Goal: Find specific page/section: Find specific page/section

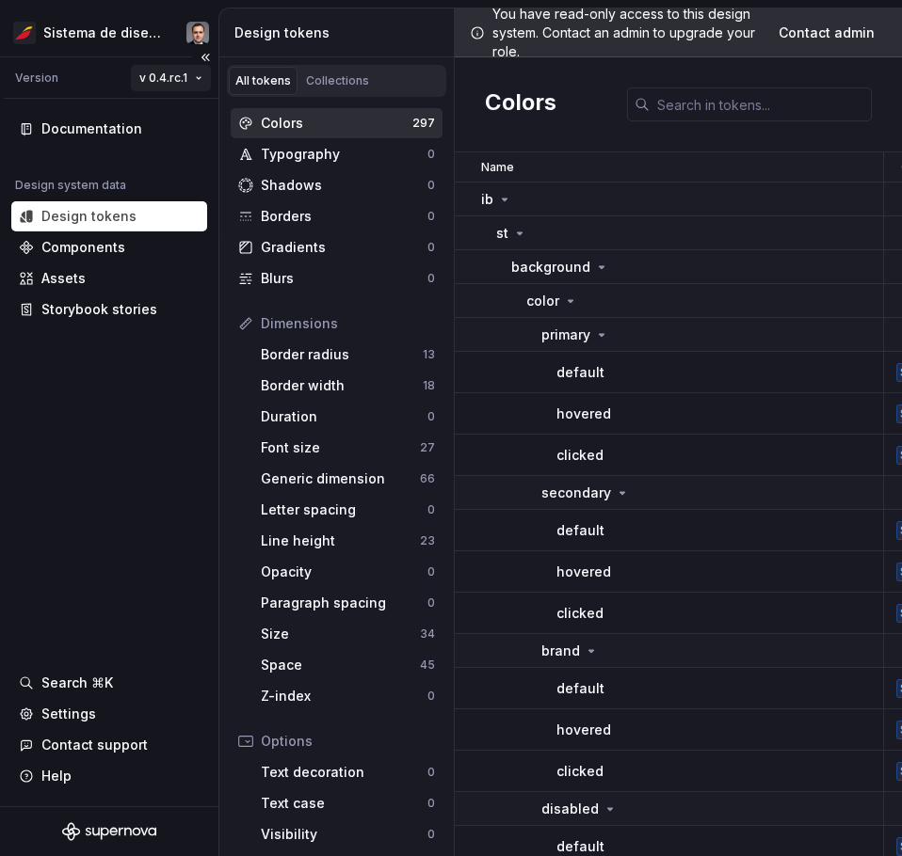
click at [176, 77] on html "Sistema de diseño Iberia Version v 0.4.rc.1 Documentation Design system data De…" at bounding box center [451, 428] width 902 height 856
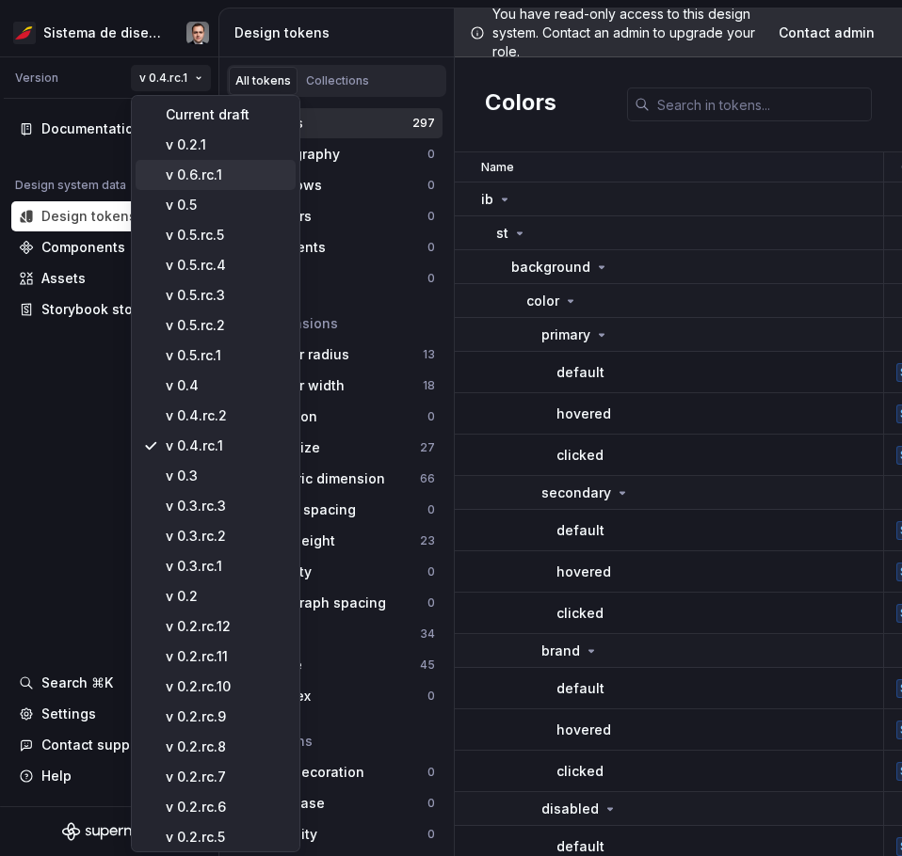
click at [214, 177] on div "v 0.6.rc.1" at bounding box center [227, 175] width 122 height 19
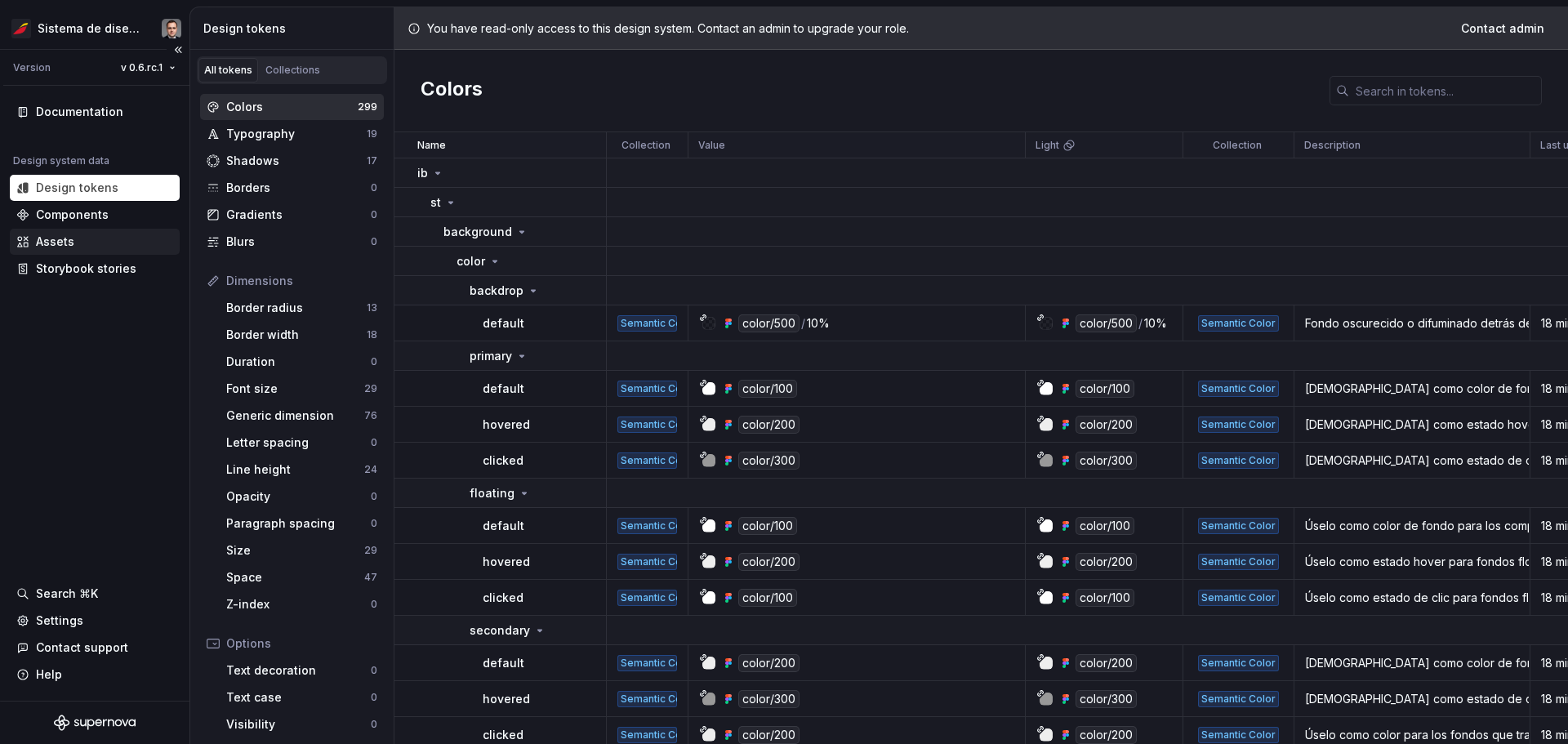
click at [121, 243] on div "Assets" at bounding box center [95, 241] width 157 height 16
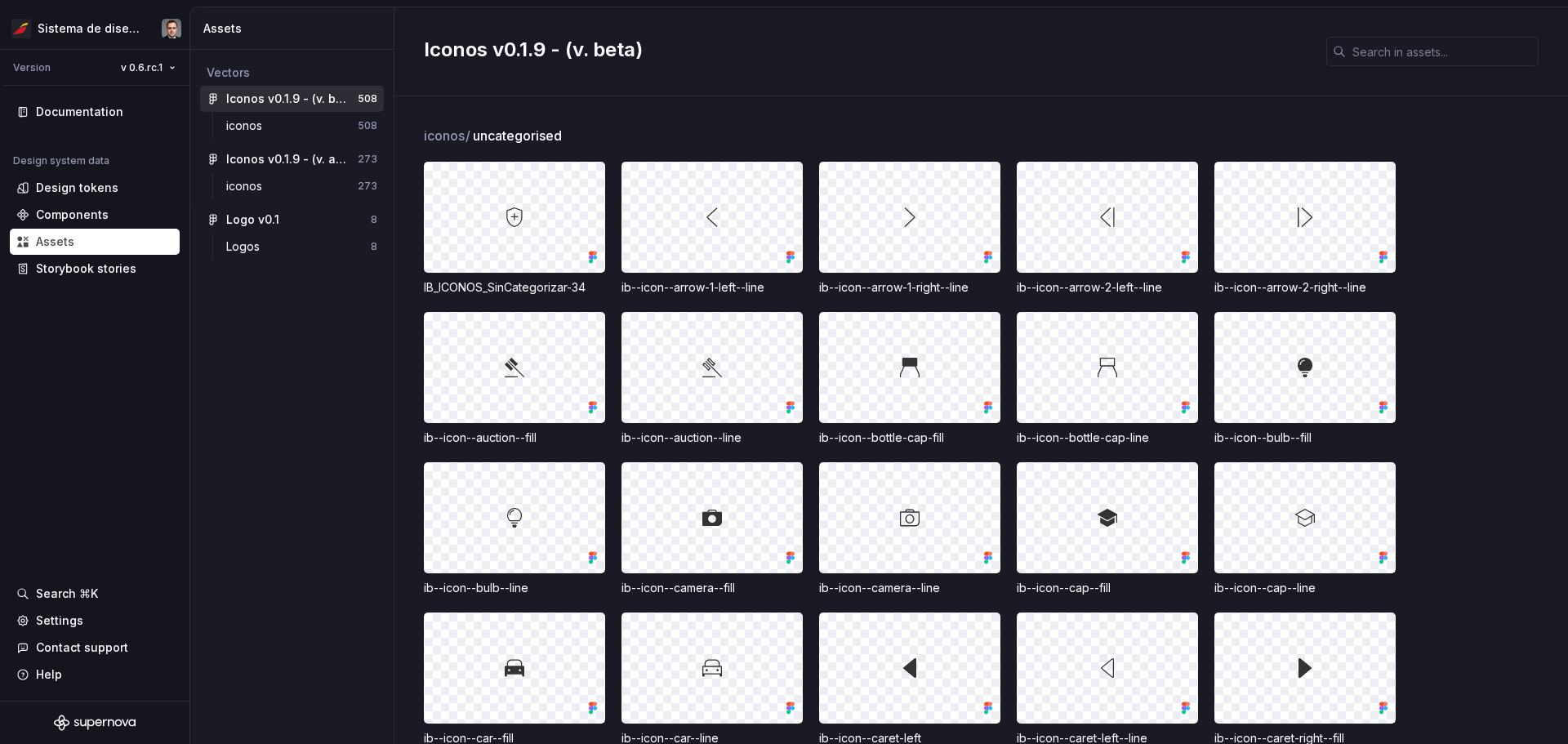
click at [782, 376] on div at bounding box center [1107, 367] width 180 height 109
click at [553, 286] on div "IB_ICONOS_SinCategorizar-34" at bounding box center [514, 287] width 181 height 16
drag, startPoint x: 538, startPoint y: 238, endPoint x: 491, endPoint y: 235, distance: 47.1
click at [484, 223] on div at bounding box center [514, 217] width 180 height 109
click at [508, 258] on div at bounding box center [514, 217] width 180 height 109
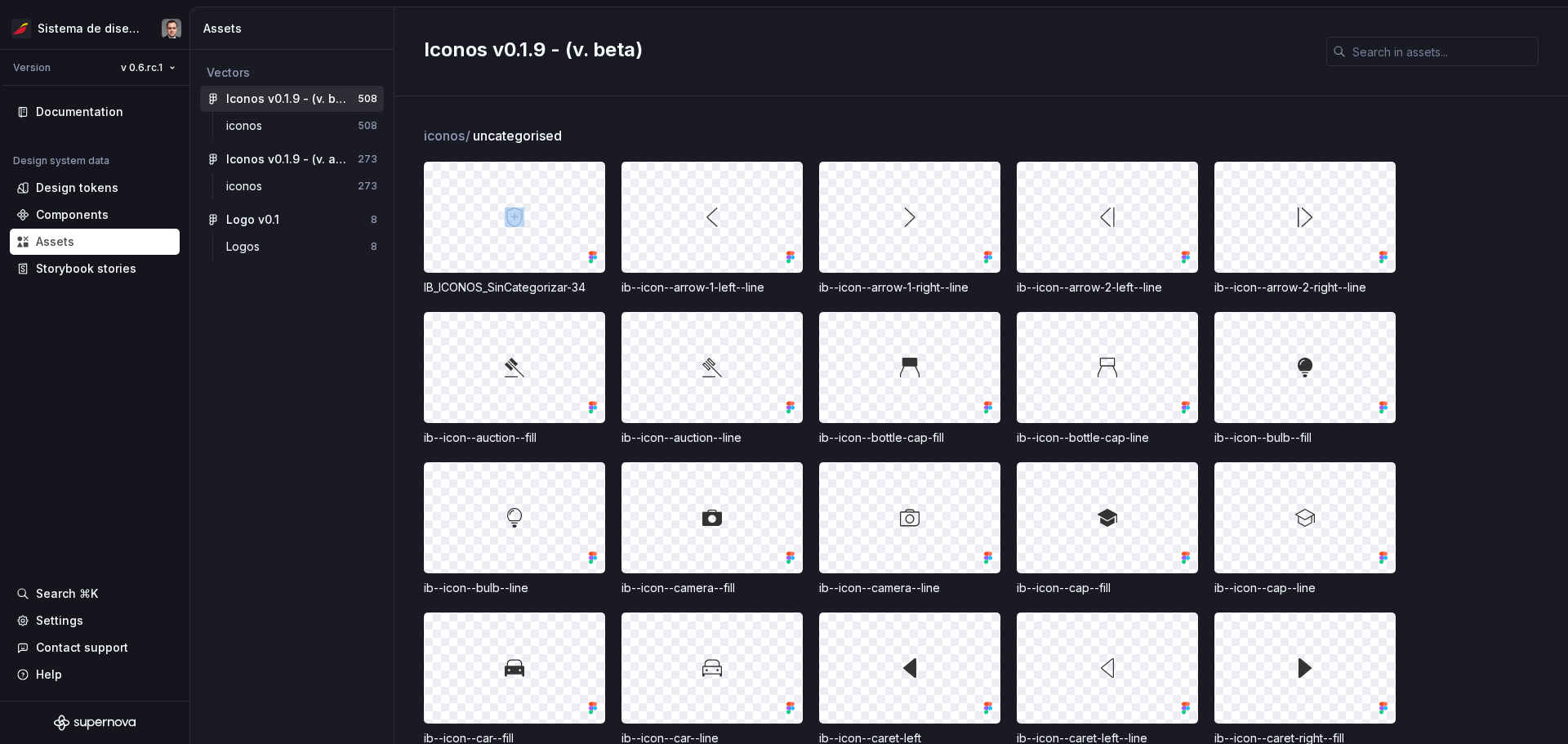
click at [508, 258] on div at bounding box center [514, 217] width 180 height 109
click at [545, 242] on div at bounding box center [514, 217] width 180 height 109
click at [548, 293] on div "IB_ICONOS_SinCategorizar-34" at bounding box center [514, 287] width 181 height 16
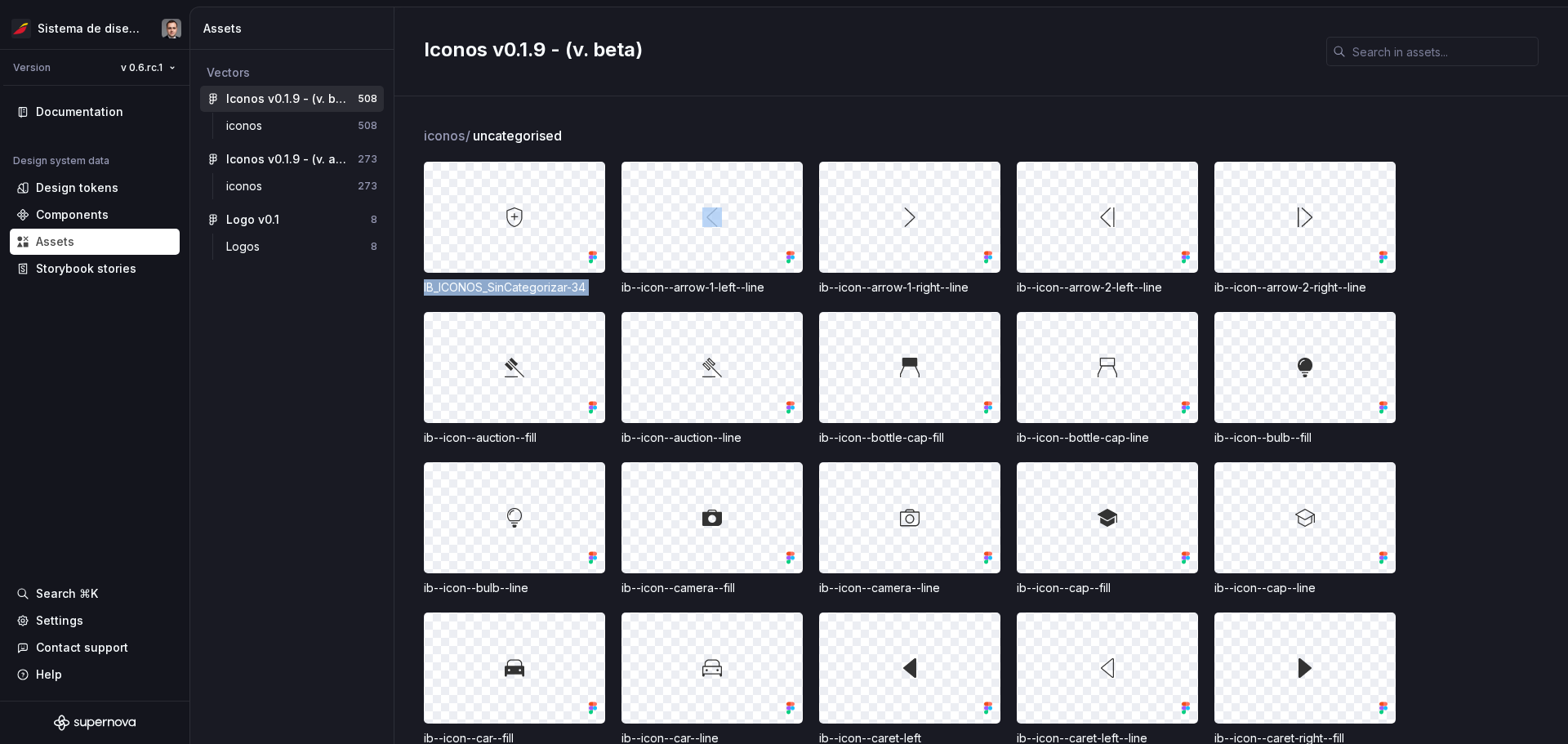
click at [548, 293] on div "IB_ICONOS_SinCategorizar-34" at bounding box center [514, 287] width 181 height 16
click at [782, 362] on img at bounding box center [1107, 367] width 20 height 20
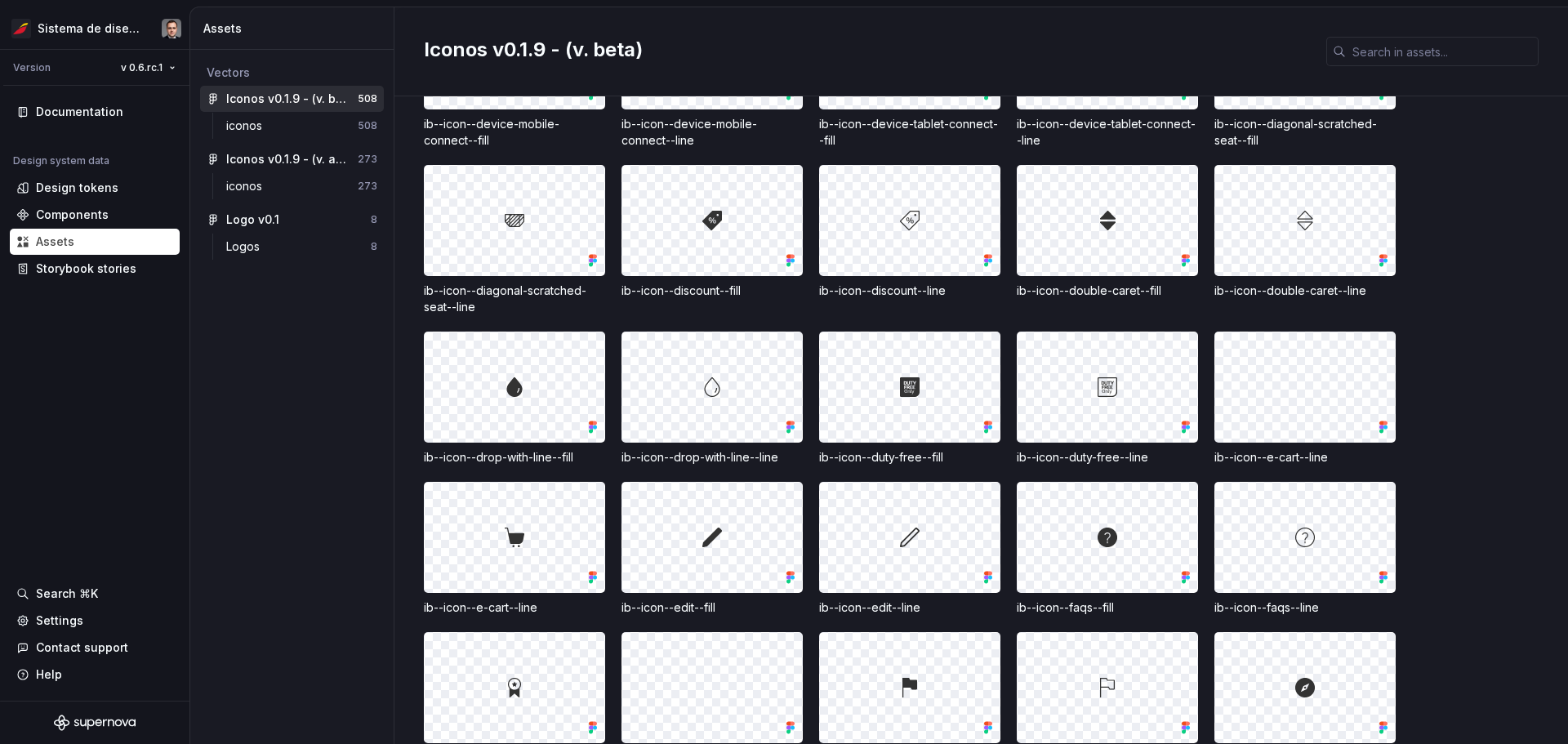
scroll to position [1144, 0]
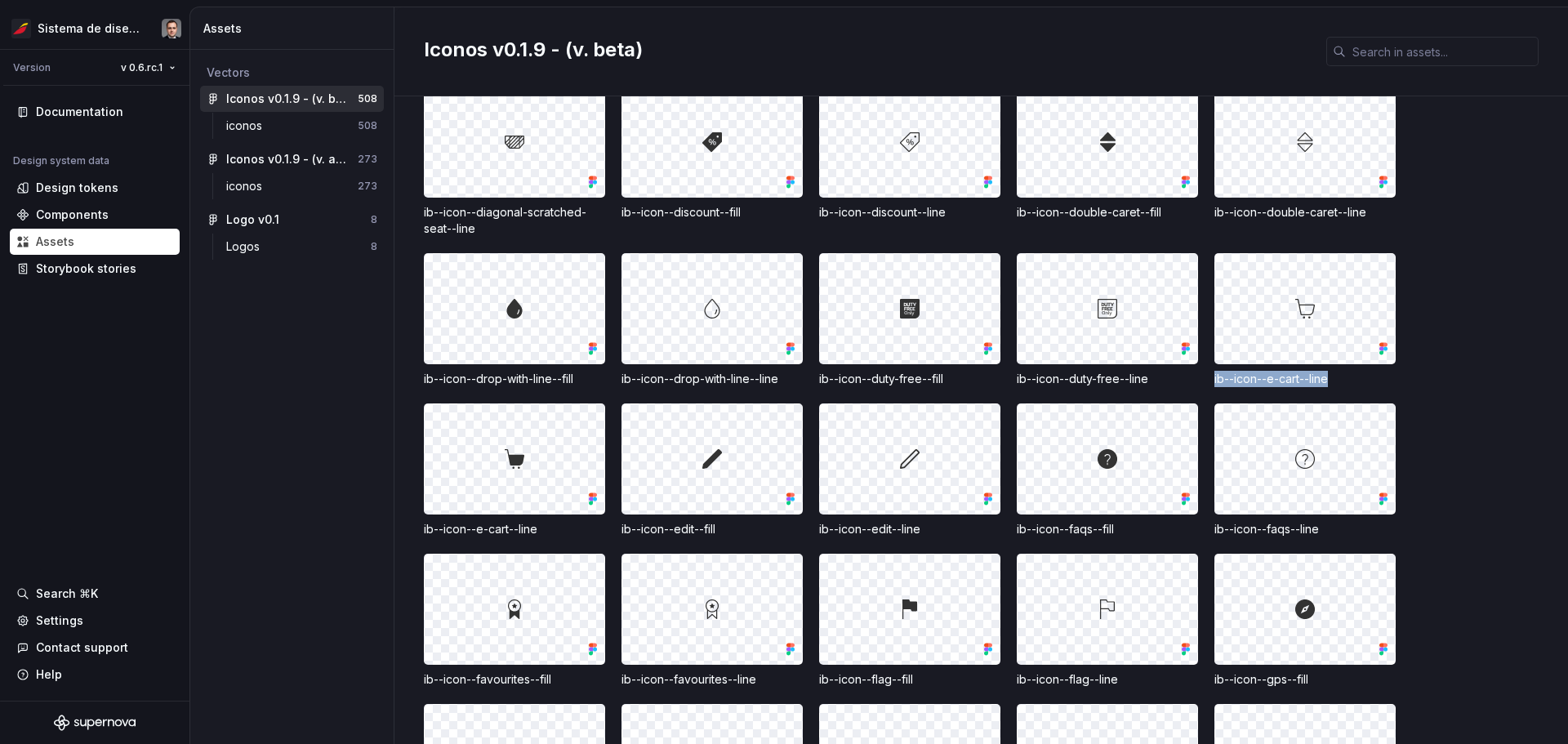
drag, startPoint x: 1338, startPoint y: 386, endPoint x: 1212, endPoint y: 378, distance: 126.3
drag, startPoint x: 572, startPoint y: 529, endPoint x: 429, endPoint y: 533, distance: 143.1
click at [429, 533] on div "ib--icon--e-cart--line" at bounding box center [514, 529] width 181 height 16
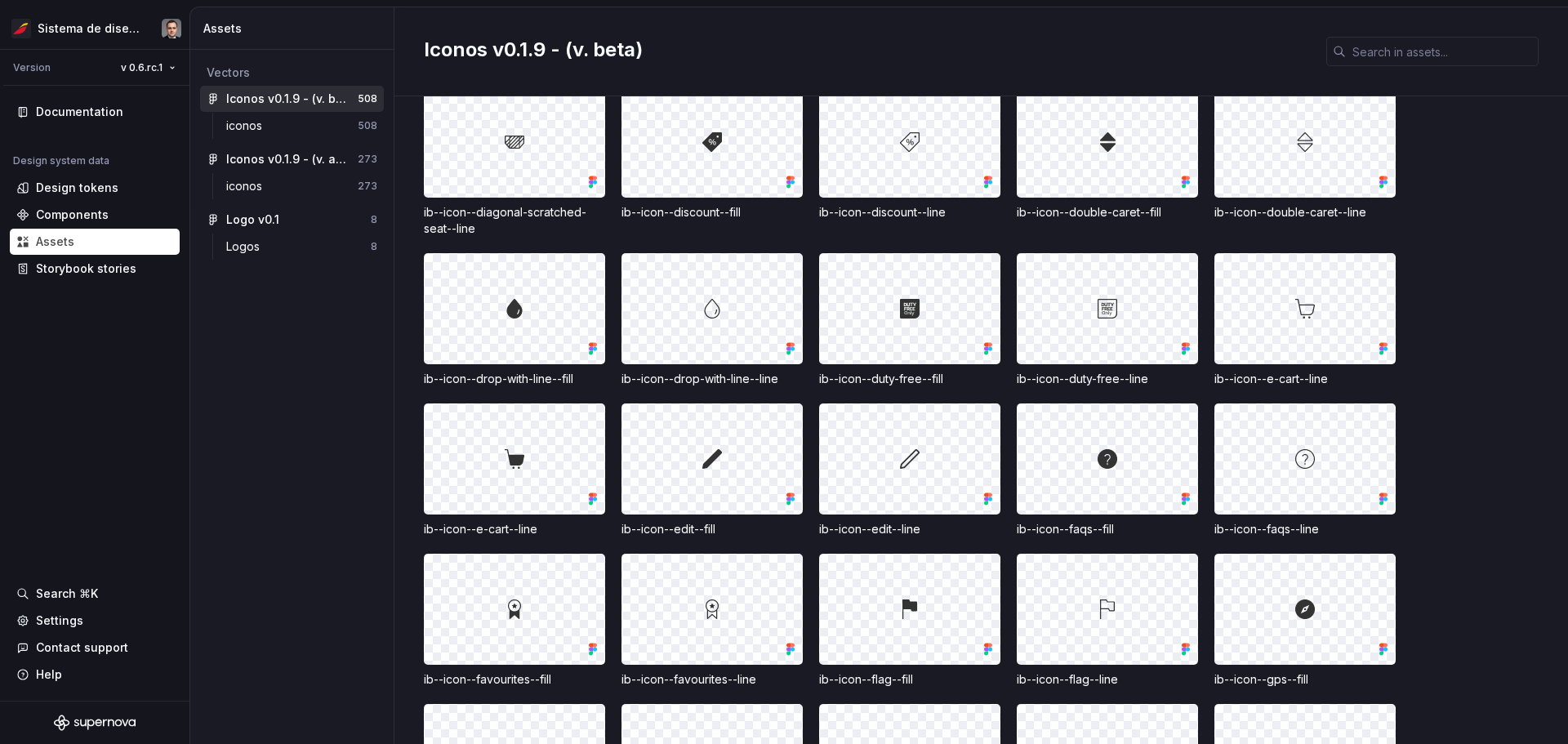
click at [492, 533] on div "ib--icon--e-cart--line" at bounding box center [514, 529] width 181 height 16
click at [712, 332] on div at bounding box center [712, 309] width 180 height 109
click at [529, 462] on div at bounding box center [514, 459] width 180 height 109
click at [659, 359] on div at bounding box center [712, 309] width 180 height 109
click at [521, 536] on div "ib--icon--e-cart--line" at bounding box center [514, 529] width 181 height 16
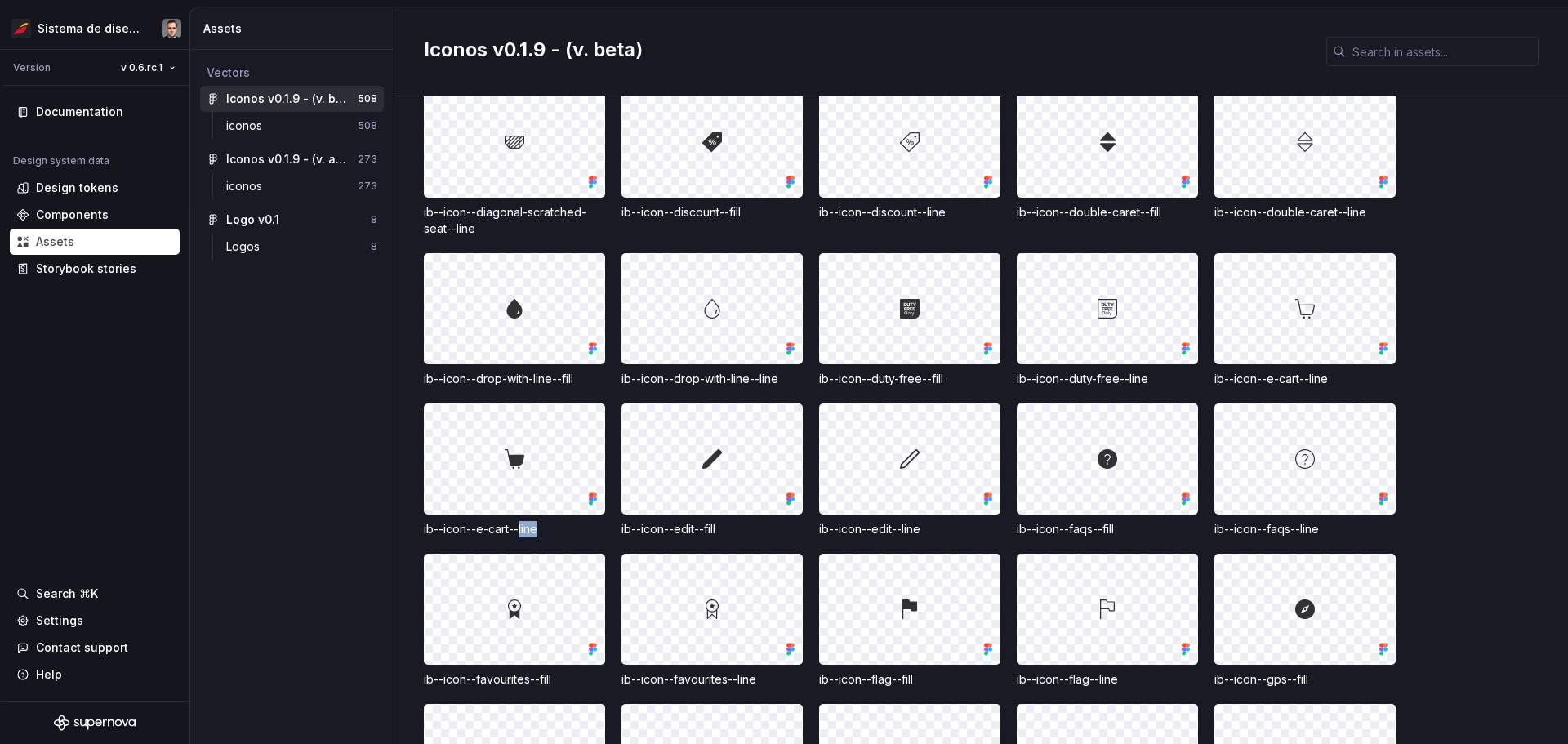
click at [521, 536] on div "ib--icon--e-cart--line" at bounding box center [514, 529] width 181 height 16
copy div "ib--icon--e-cart--line"
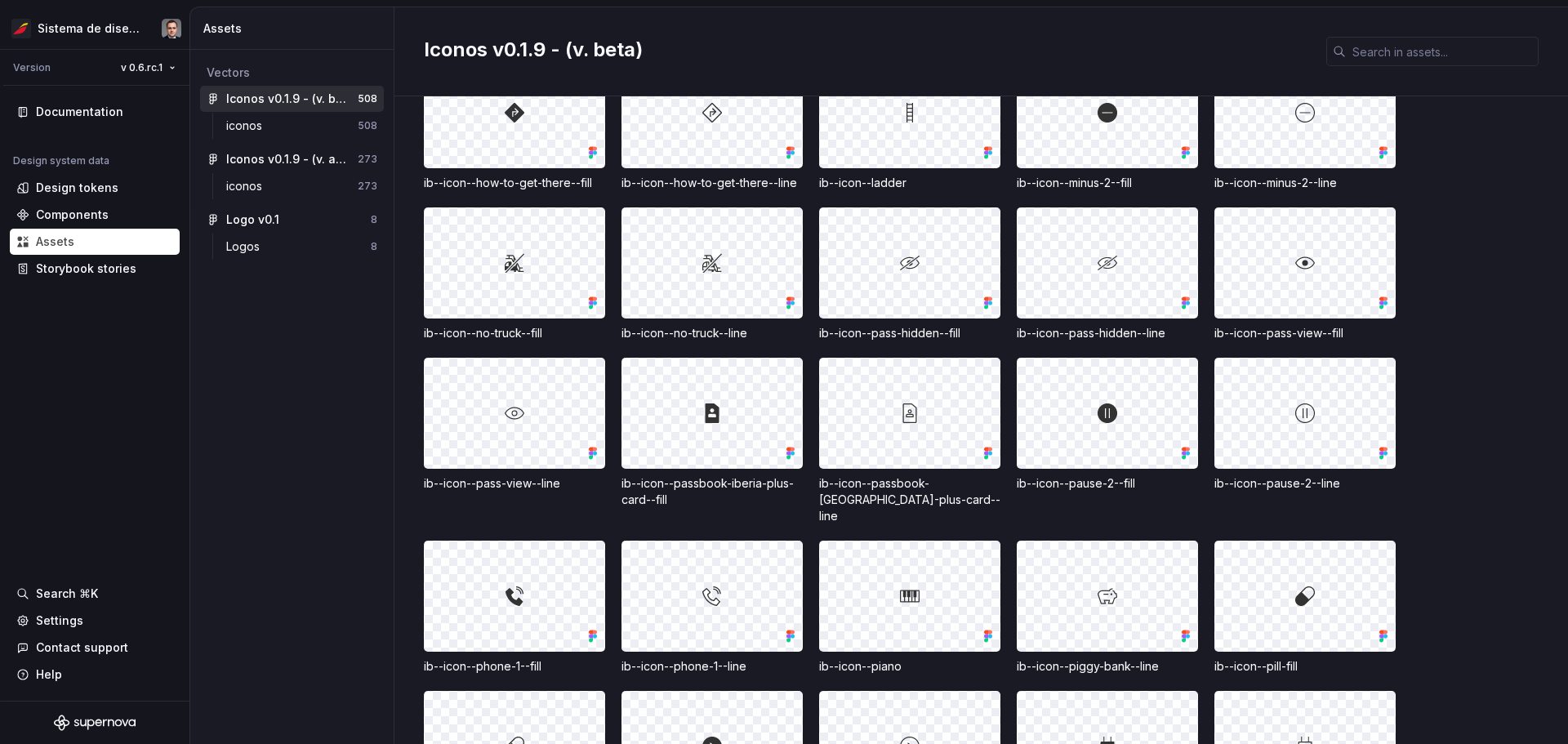
scroll to position [1961, 0]
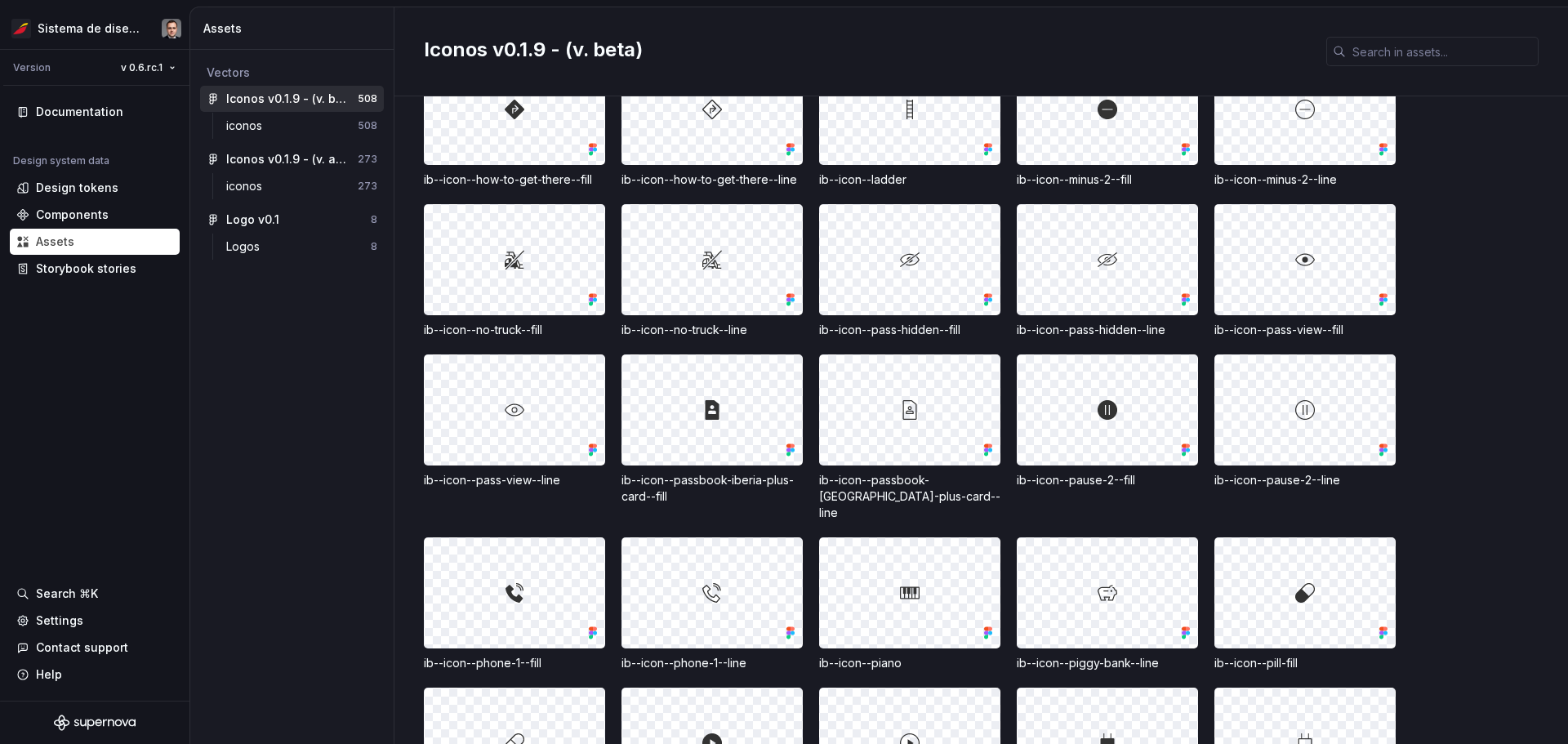
click at [725, 655] on div "ib--icon--phone-1--line" at bounding box center [712, 663] width 181 height 16
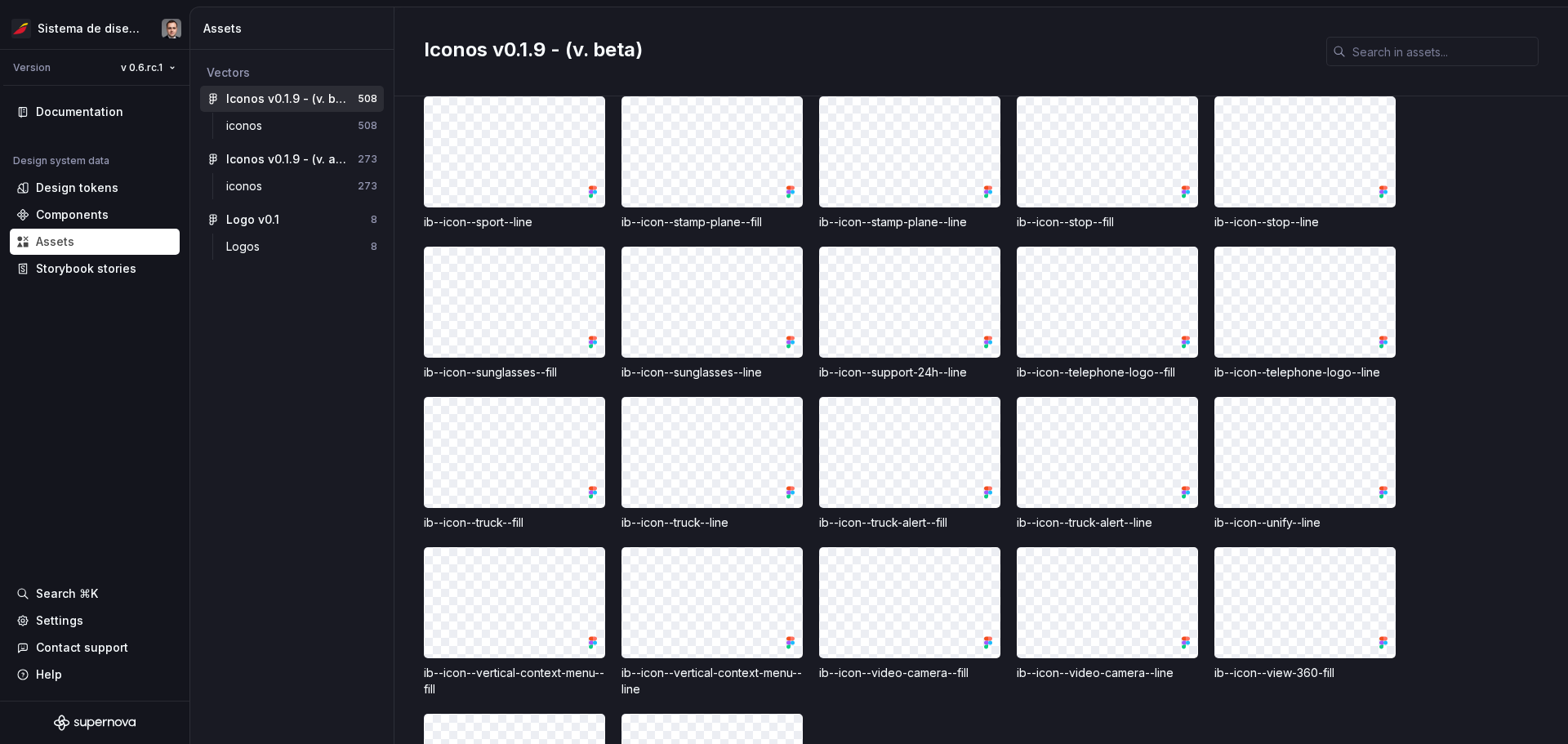
scroll to position [3350, 0]
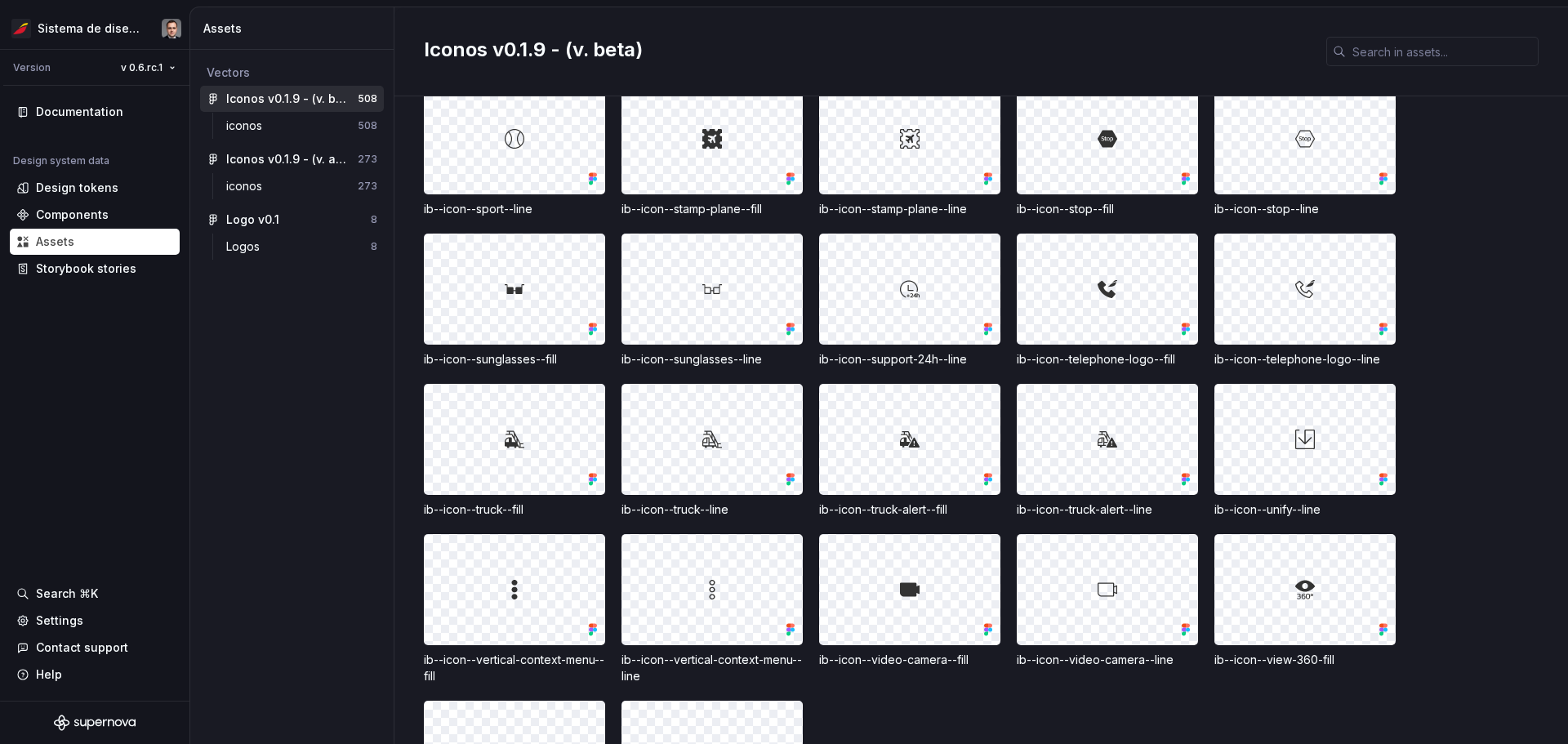
click at [782, 352] on div "ib--icon--support-24h--line" at bounding box center [909, 359] width 181 height 16
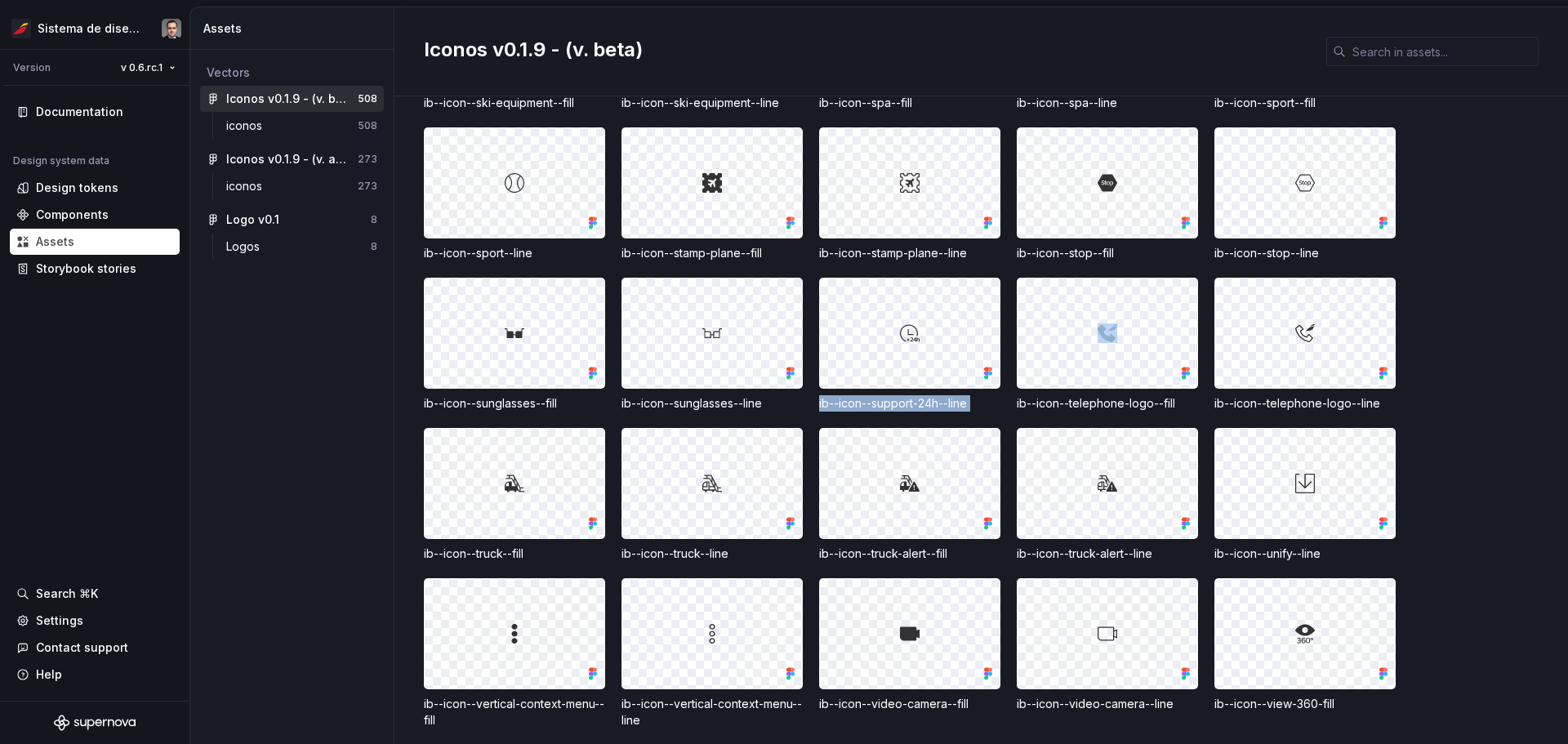
scroll to position [3268, 0]
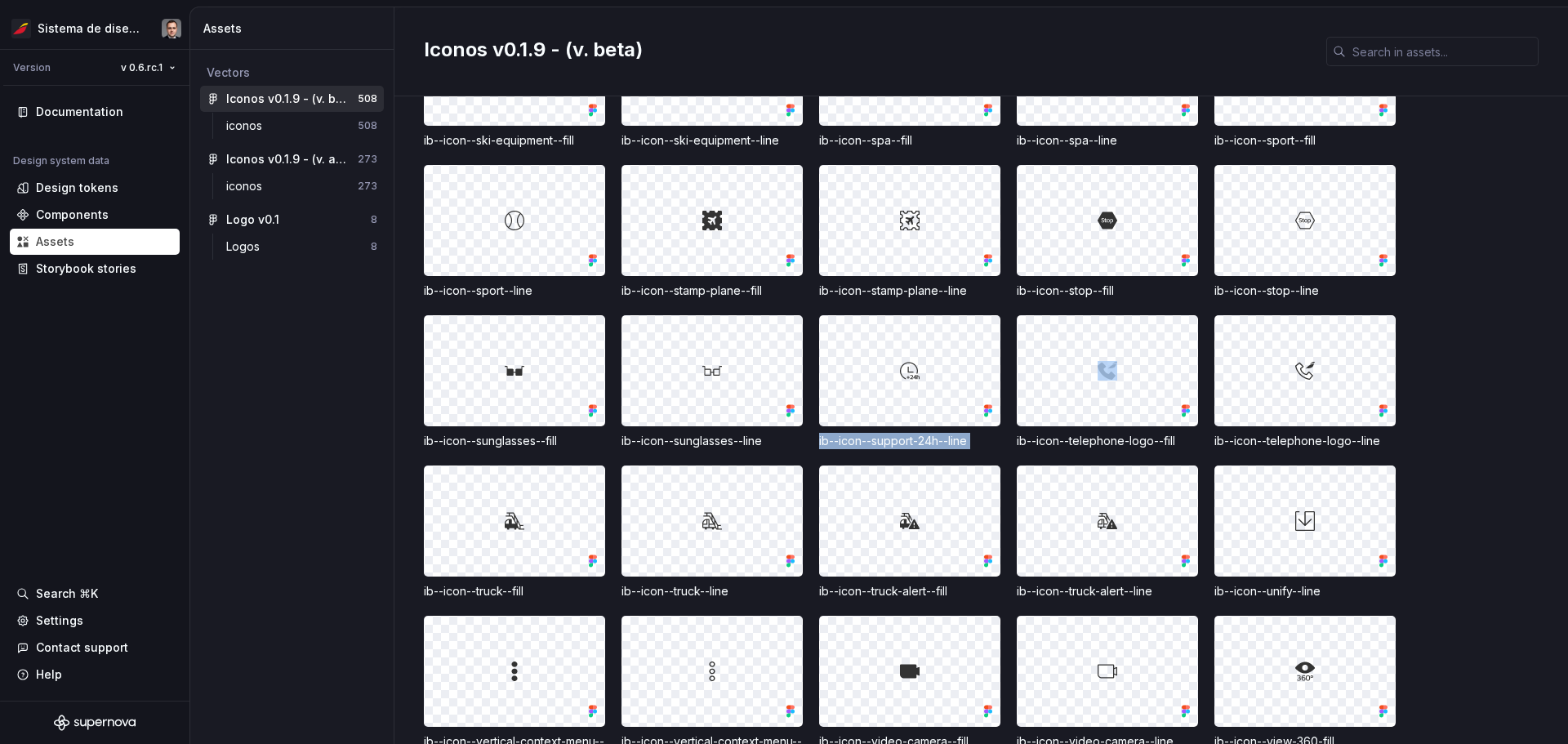
click at [782, 433] on div "ib--icon--support-24h--line" at bounding box center [909, 441] width 181 height 16
drag, startPoint x: 970, startPoint y: 425, endPoint x: 941, endPoint y: 425, distance: 29.0
click at [782, 433] on div "ib--icon--support-24h--line" at bounding box center [909, 441] width 181 height 16
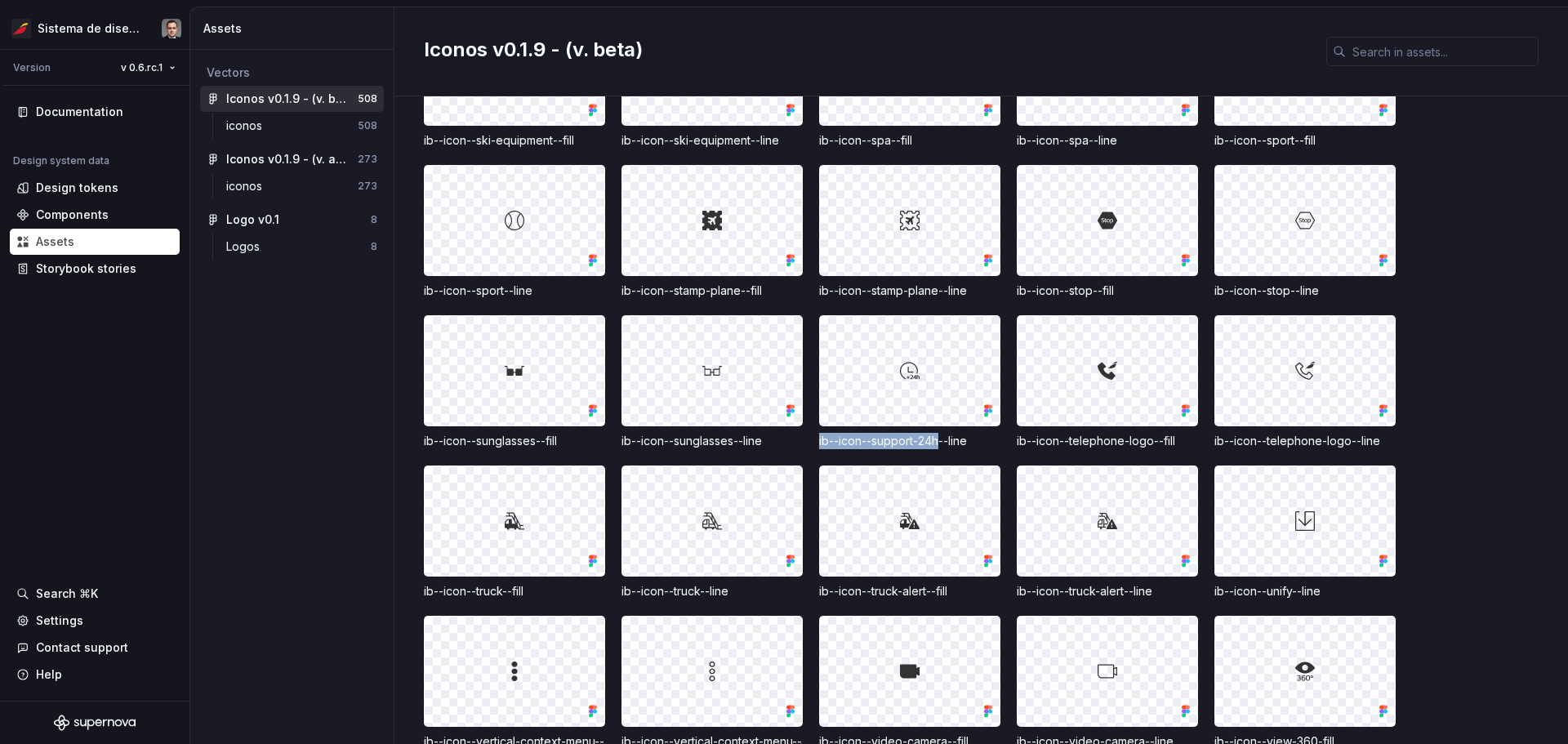
drag, startPoint x: 941, startPoint y: 420, endPoint x: 818, endPoint y: 425, distance: 123.1
drag, startPoint x: 977, startPoint y: 425, endPoint x: 941, endPoint y: 418, distance: 36.7
click at [782, 433] on div "ib--icon--support-24h--line" at bounding box center [909, 441] width 181 height 16
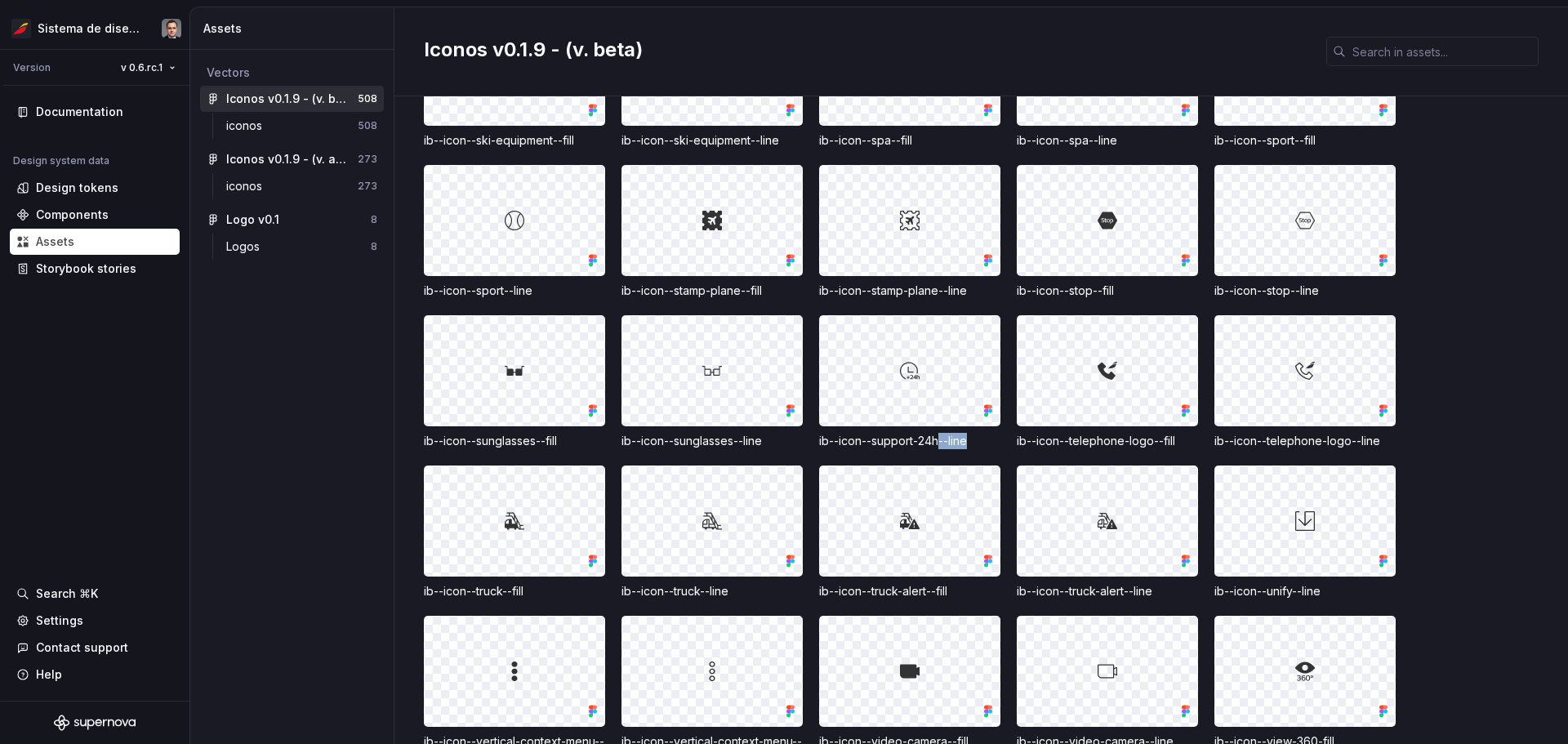
drag, startPoint x: 987, startPoint y: 420, endPoint x: 942, endPoint y: 425, distance: 45.3
click at [782, 433] on div "ib--icon--support-24h--line" at bounding box center [909, 441] width 181 height 16
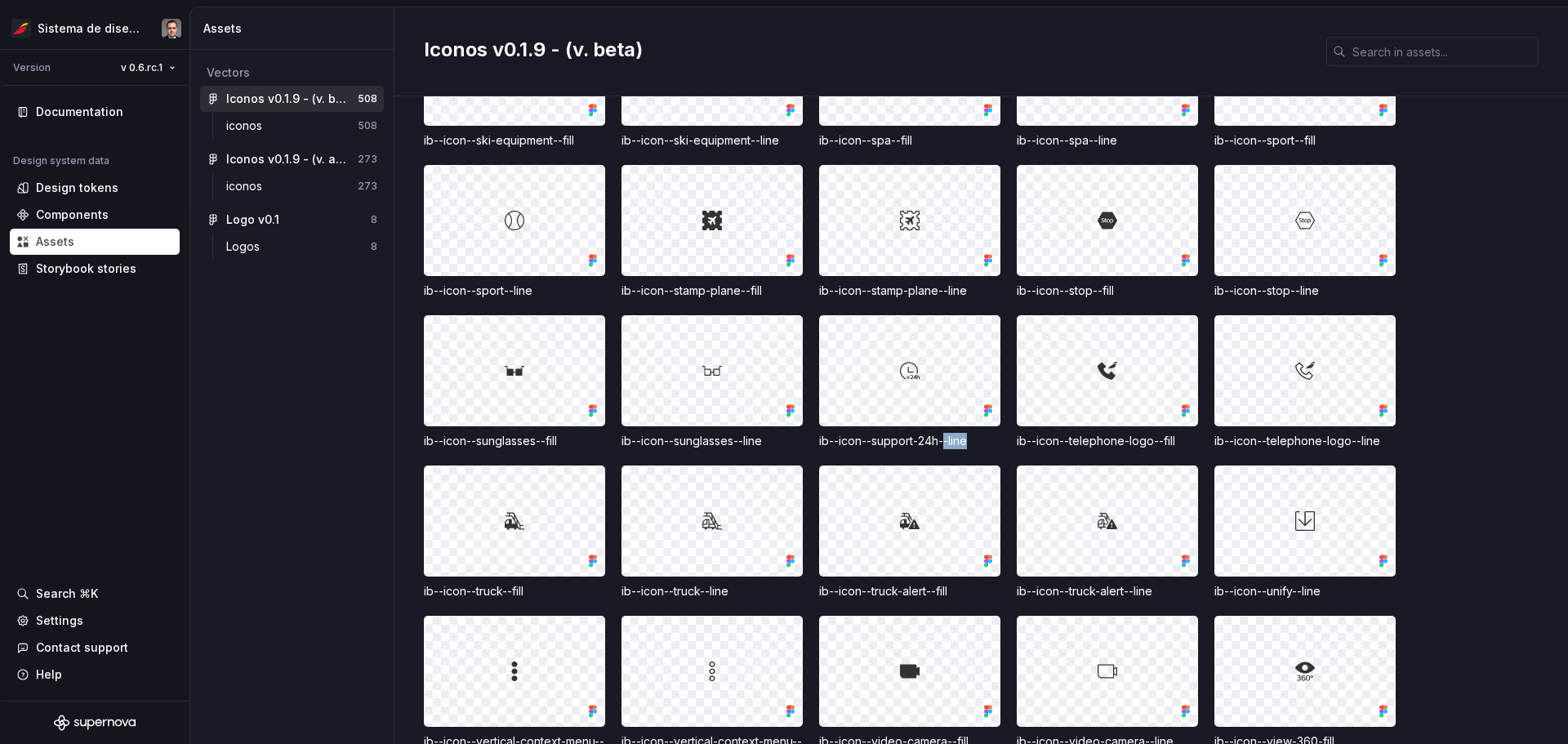
click at [782, 433] on div "ib--icon--support-24h--line" at bounding box center [909, 441] width 181 height 16
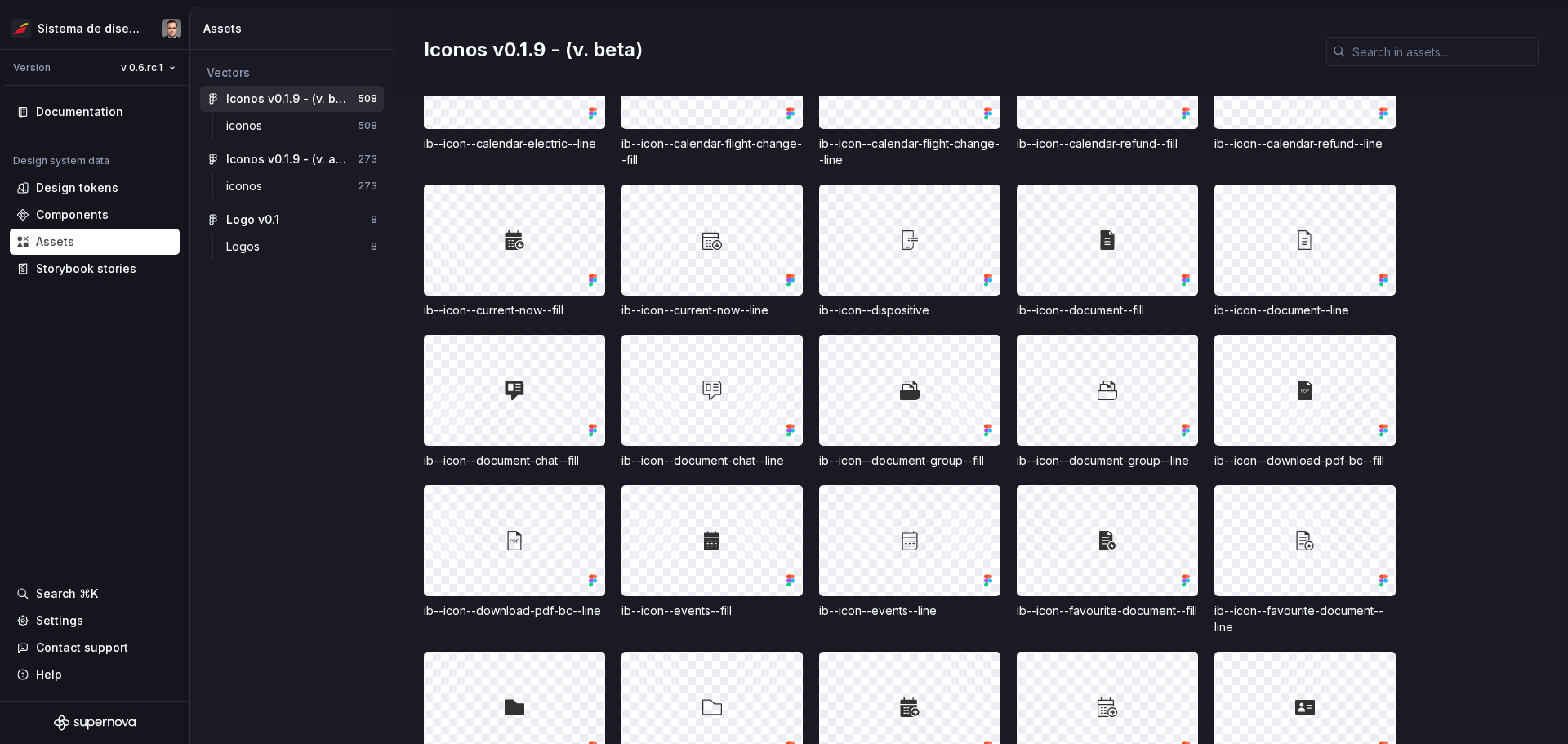
scroll to position [4984, 0]
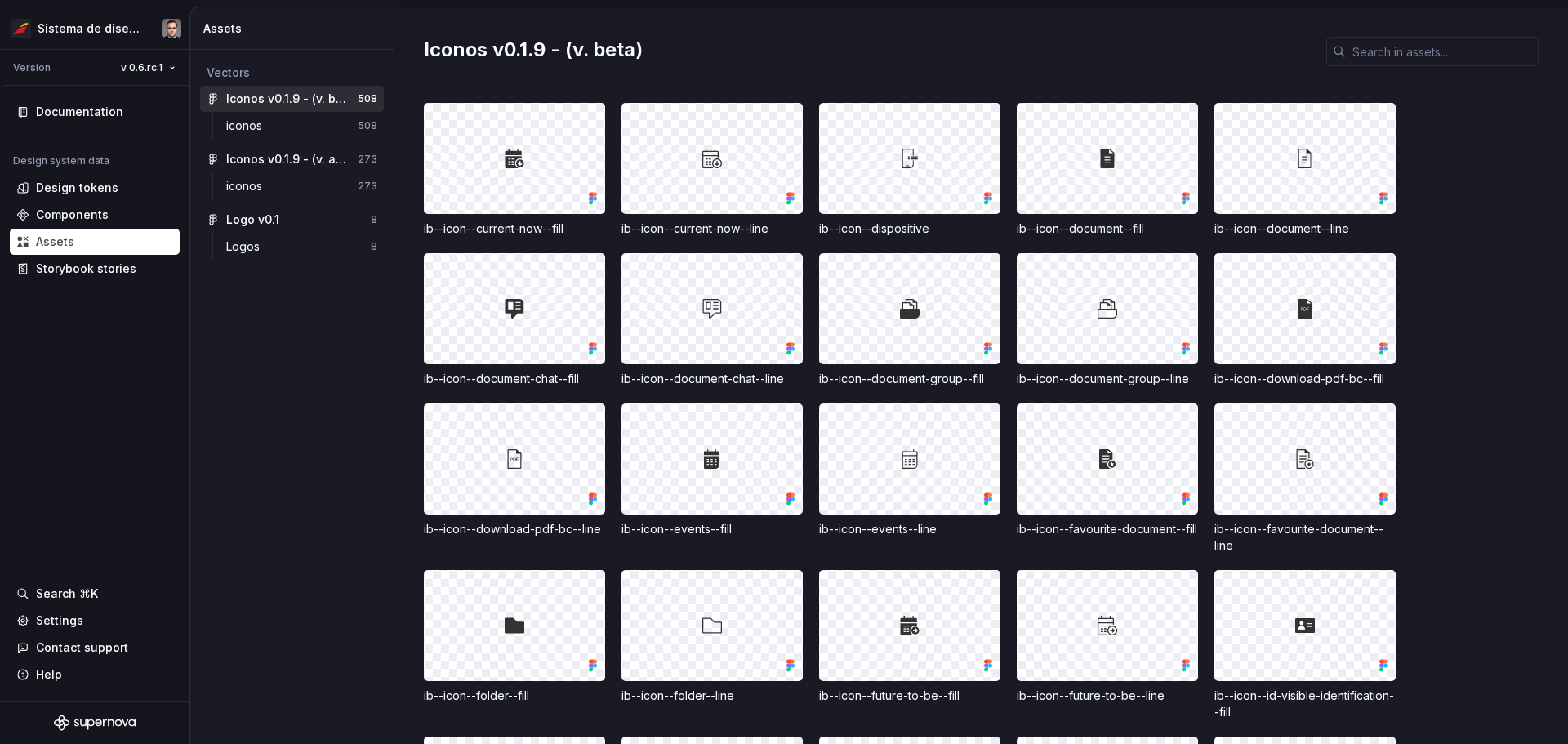
click at [782, 371] on div "ib--icon--document-group--fill" at bounding box center [909, 379] width 181 height 16
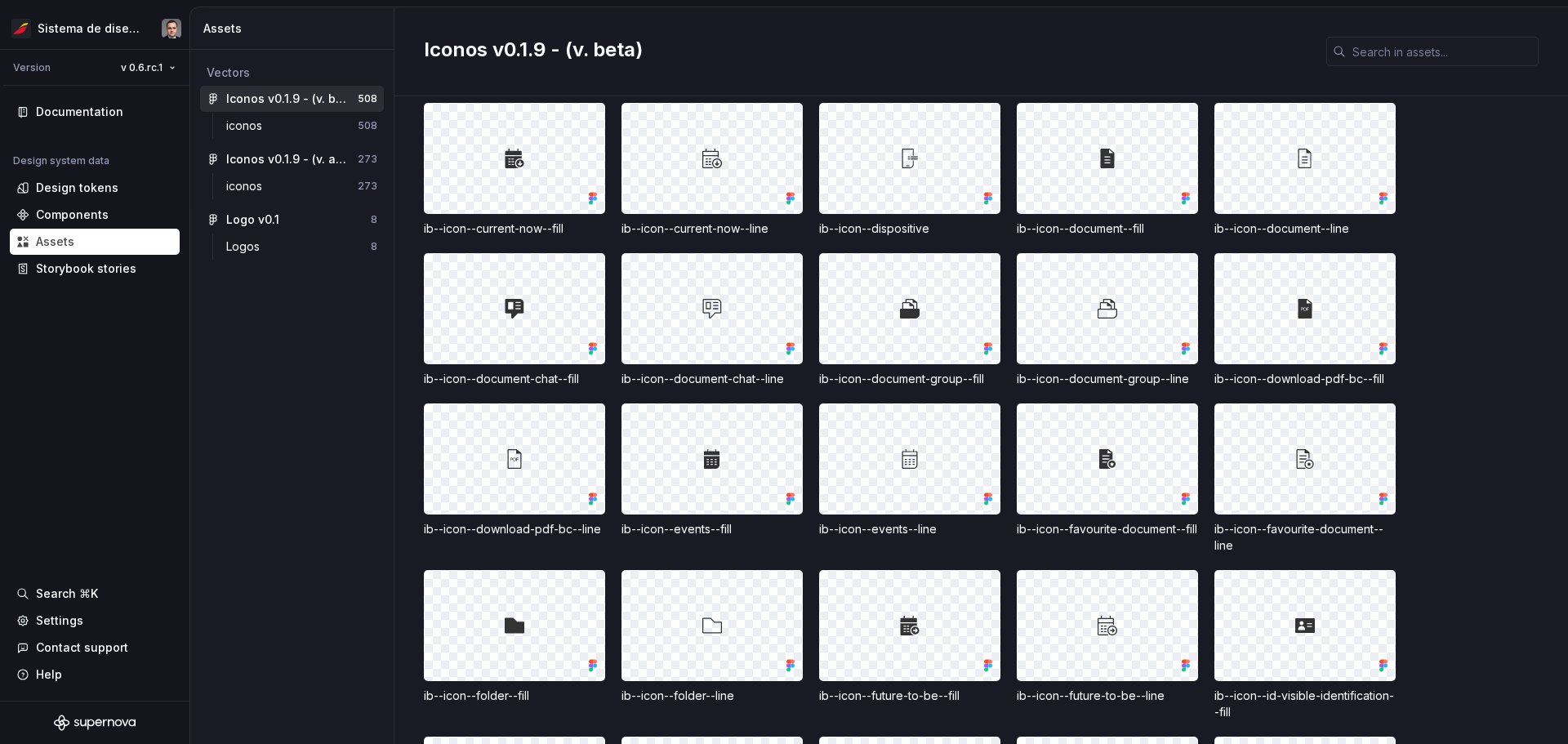
drag, startPoint x: 920, startPoint y: 364, endPoint x: 848, endPoint y: 329, distance: 80.1
click at [782, 329] on div at bounding box center [909, 309] width 180 height 109
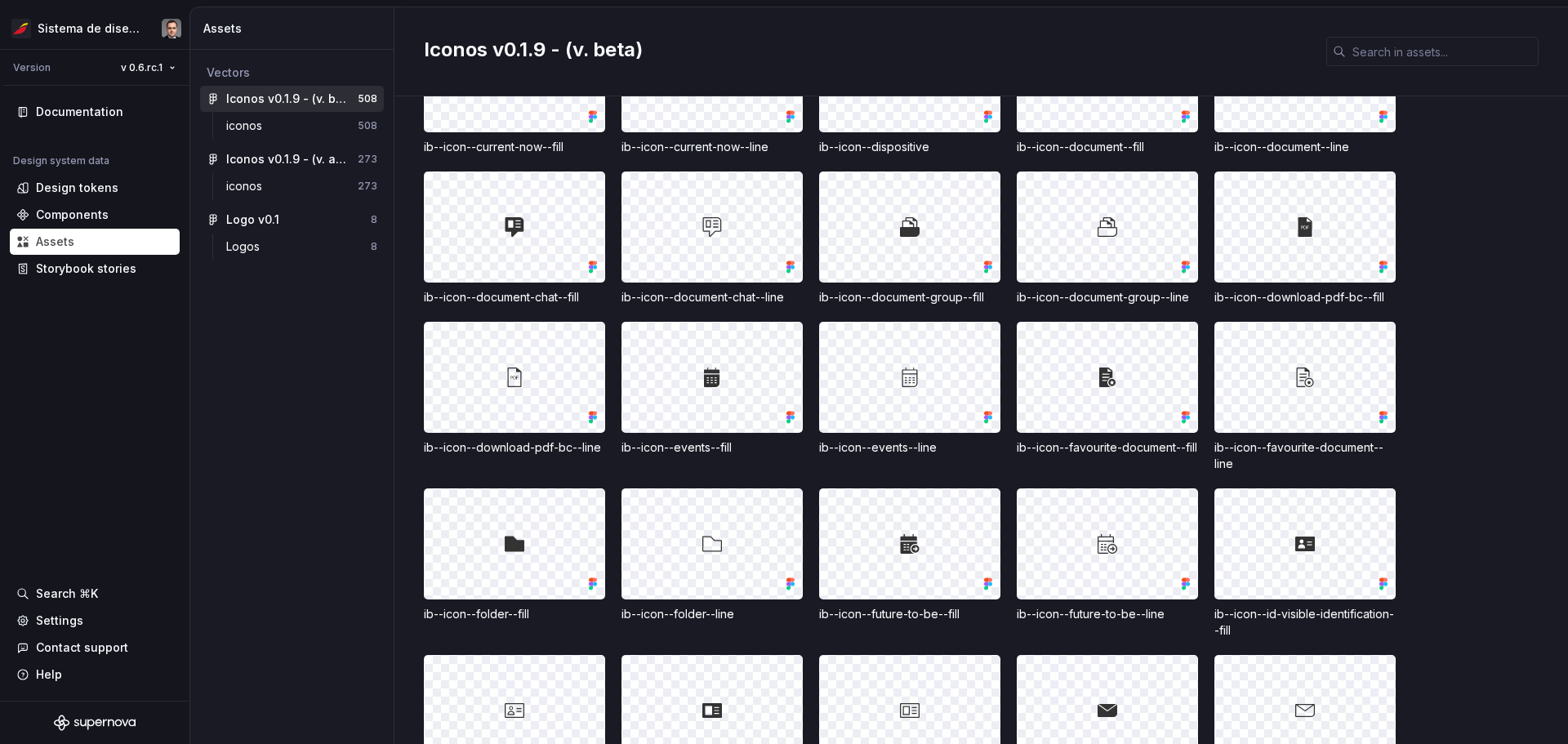
drag, startPoint x: 893, startPoint y: 368, endPoint x: 920, endPoint y: 368, distance: 27.0
click at [782, 368] on div at bounding box center [909, 378] width 180 height 109
click at [782, 370] on div at bounding box center [909, 378] width 180 height 109
click at [782, 389] on div at bounding box center [909, 378] width 180 height 109
click at [782, 439] on div "ib--icon--events--line" at bounding box center [909, 447] width 181 height 16
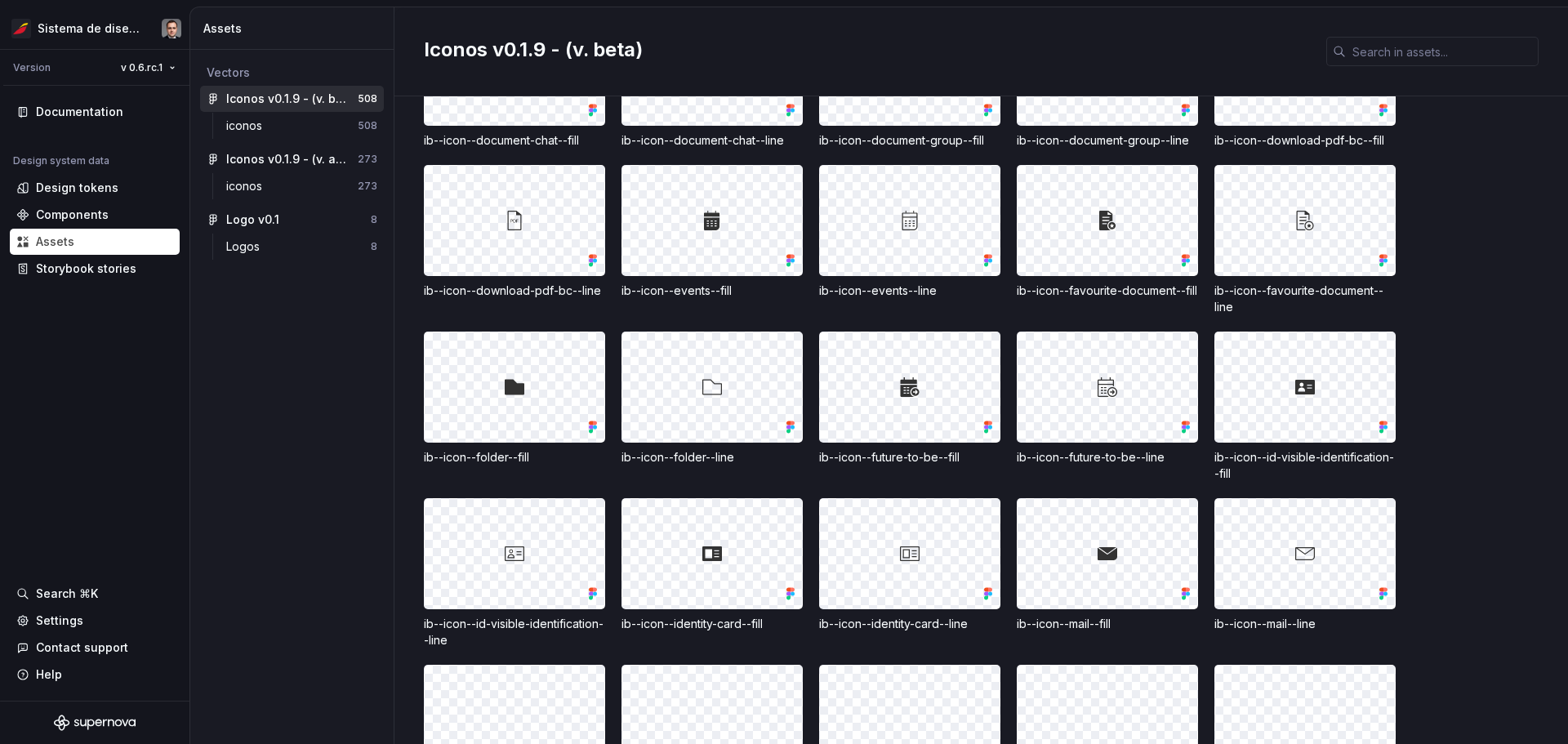
scroll to position [5229, 0]
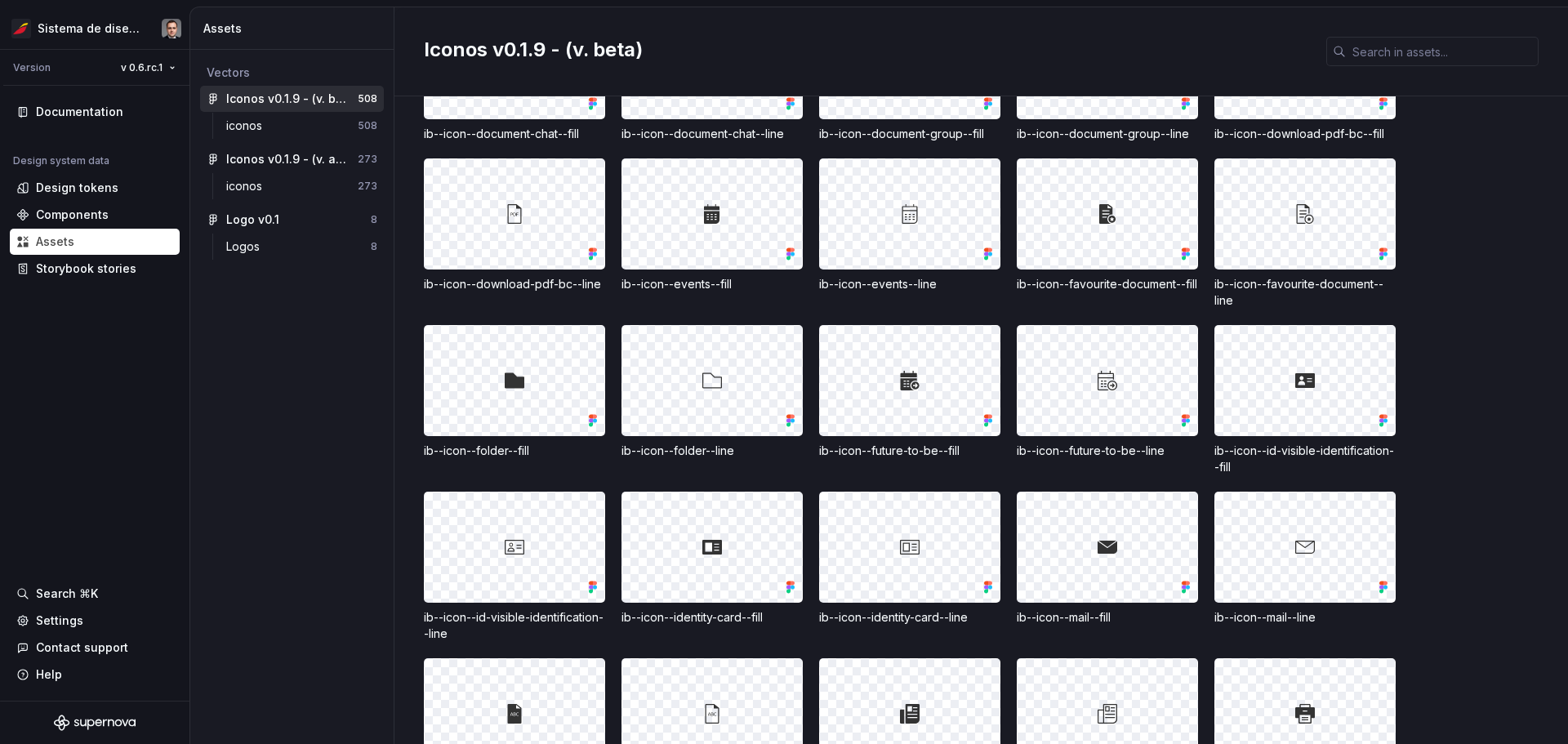
click at [782, 276] on div "ib--icon--events--line" at bounding box center [909, 284] width 181 height 16
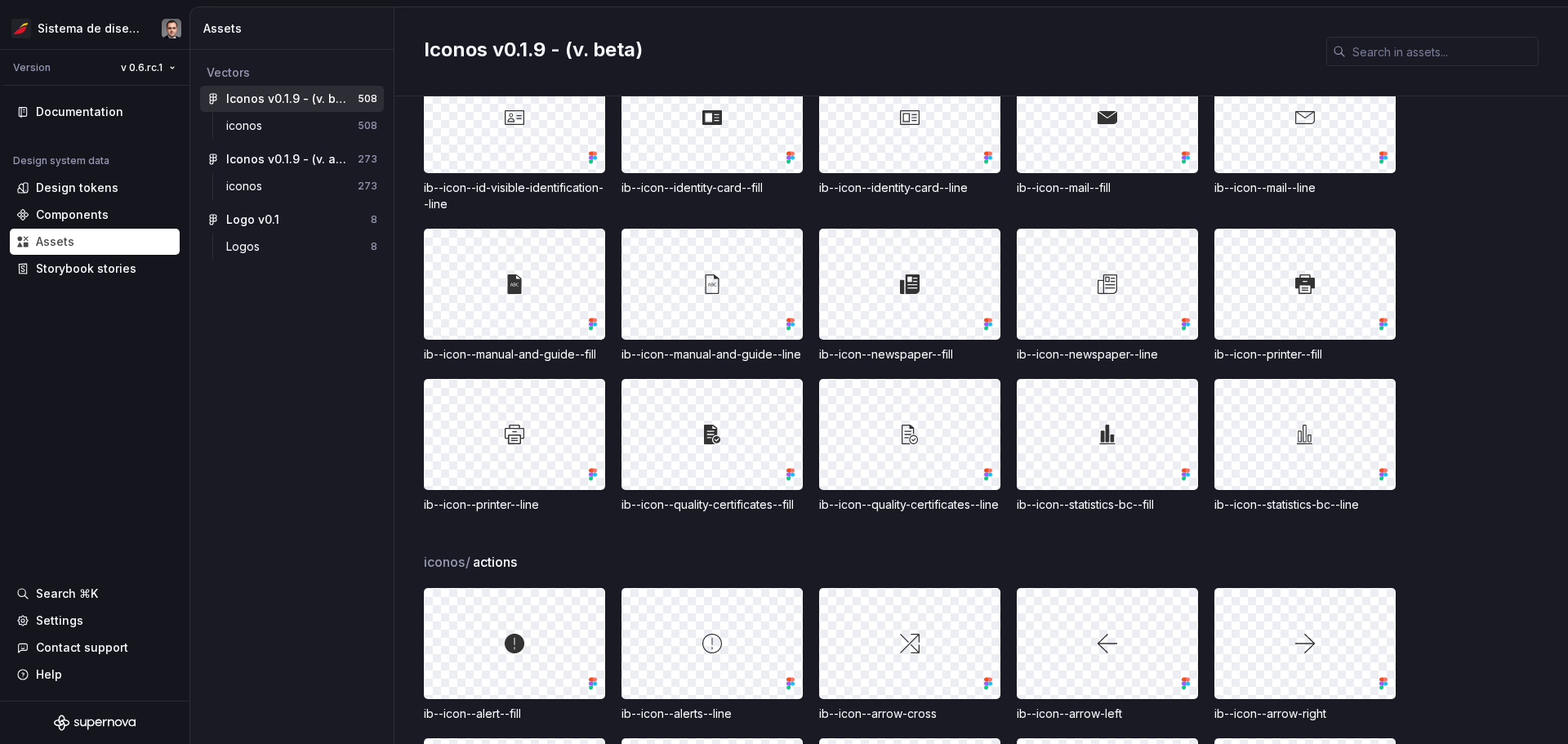
scroll to position [5638, 0]
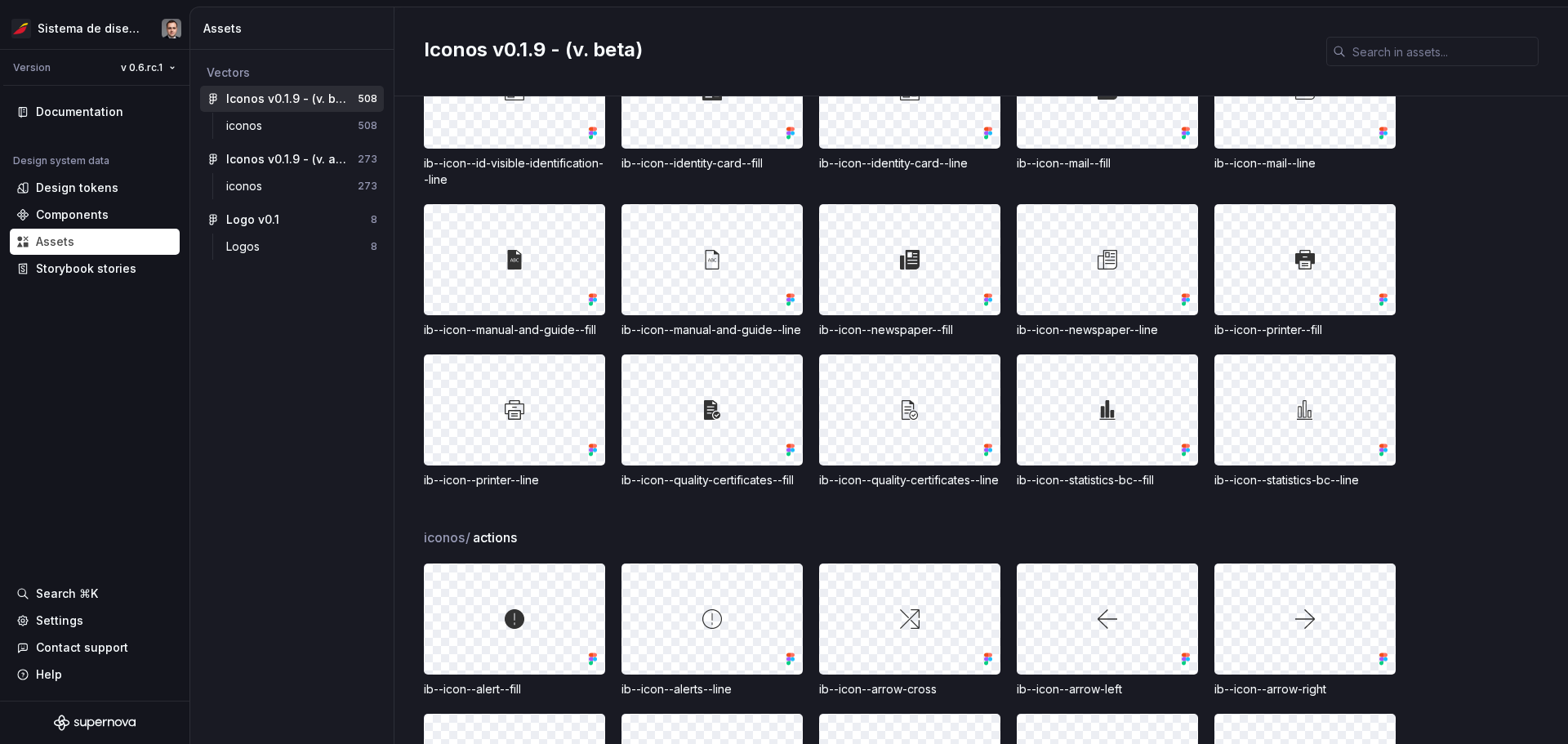
click at [782, 332] on div "ib--icon--newspaper--fill" at bounding box center [909, 330] width 181 height 16
drag, startPoint x: 866, startPoint y: 331, endPoint x: 874, endPoint y: 326, distance: 9.4
click at [782, 326] on div "ib--icon--newspaper--fill" at bounding box center [909, 330] width 181 height 16
click at [782, 338] on div "ib--icon--newspaper--fill" at bounding box center [909, 330] width 181 height 16
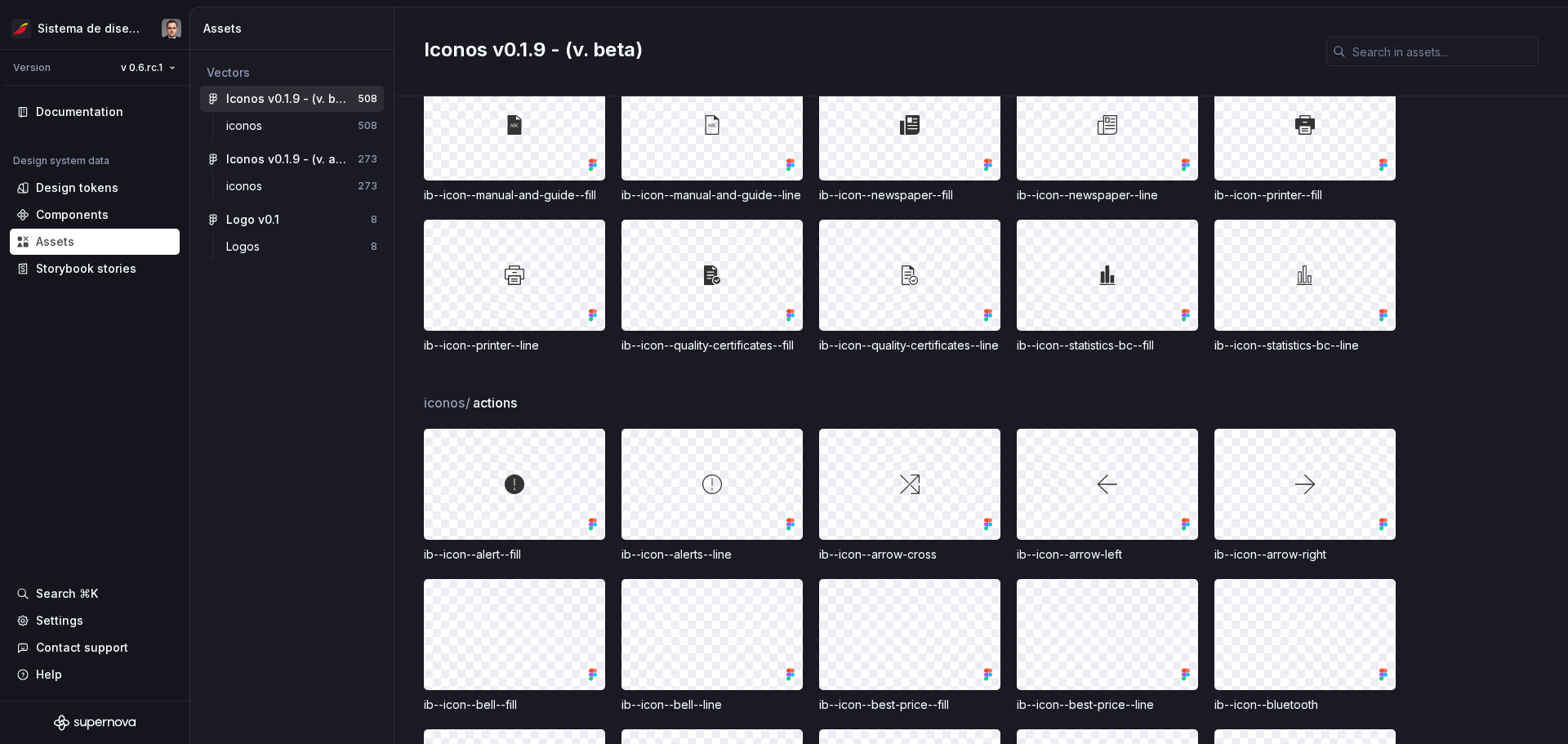
scroll to position [5801, 0]
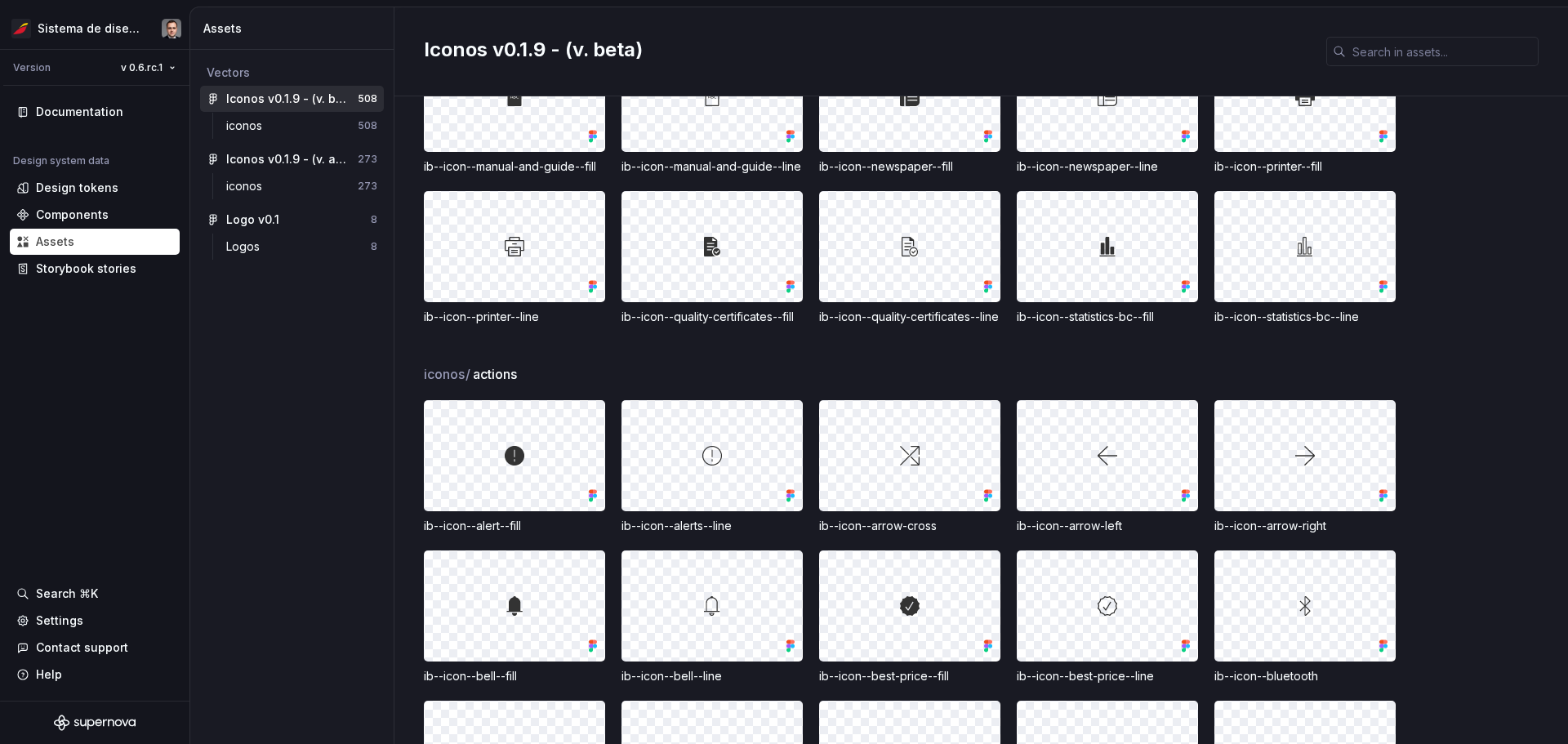
click at [782, 326] on div "ib--icon--quality-certificates--line" at bounding box center [909, 317] width 181 height 16
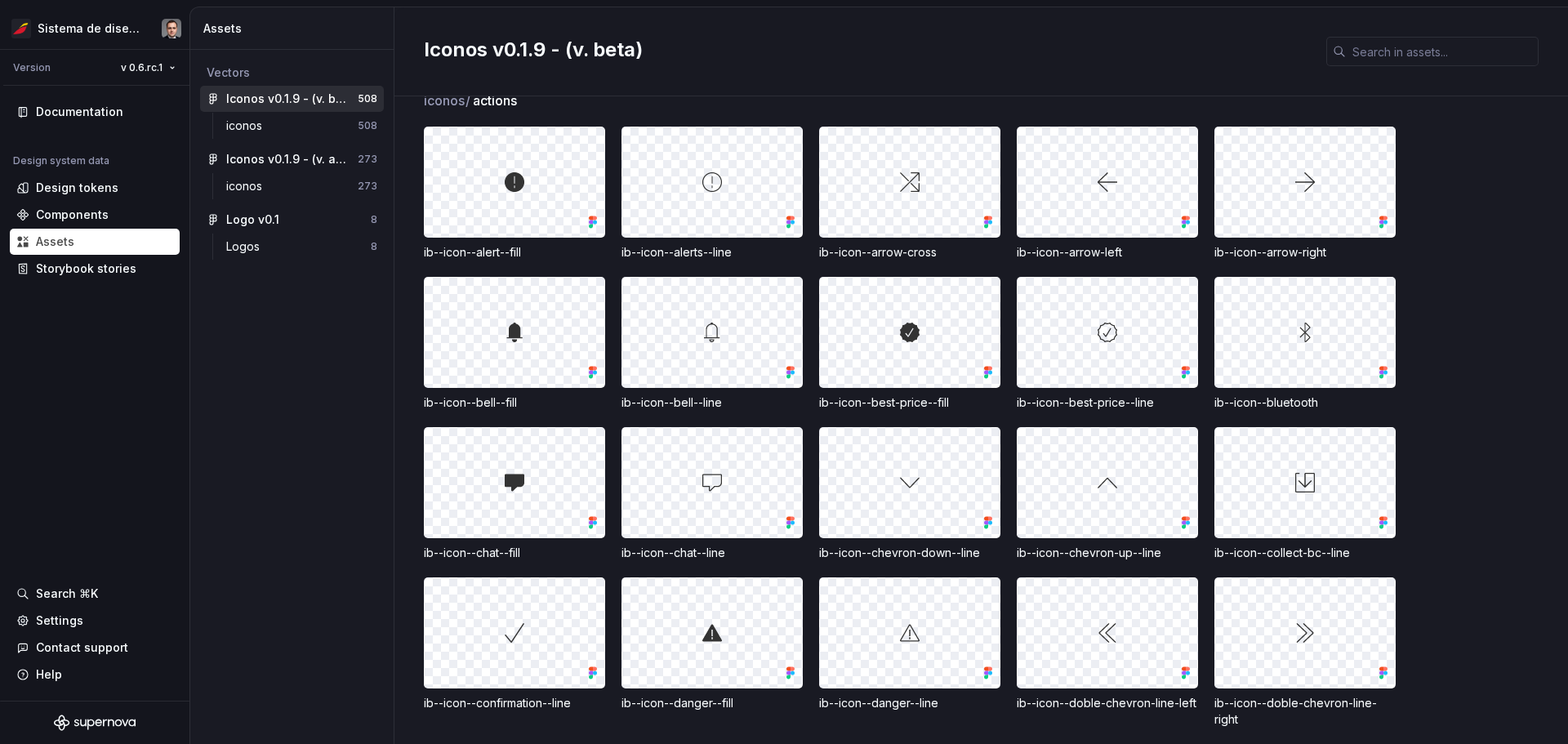
scroll to position [6046, 0]
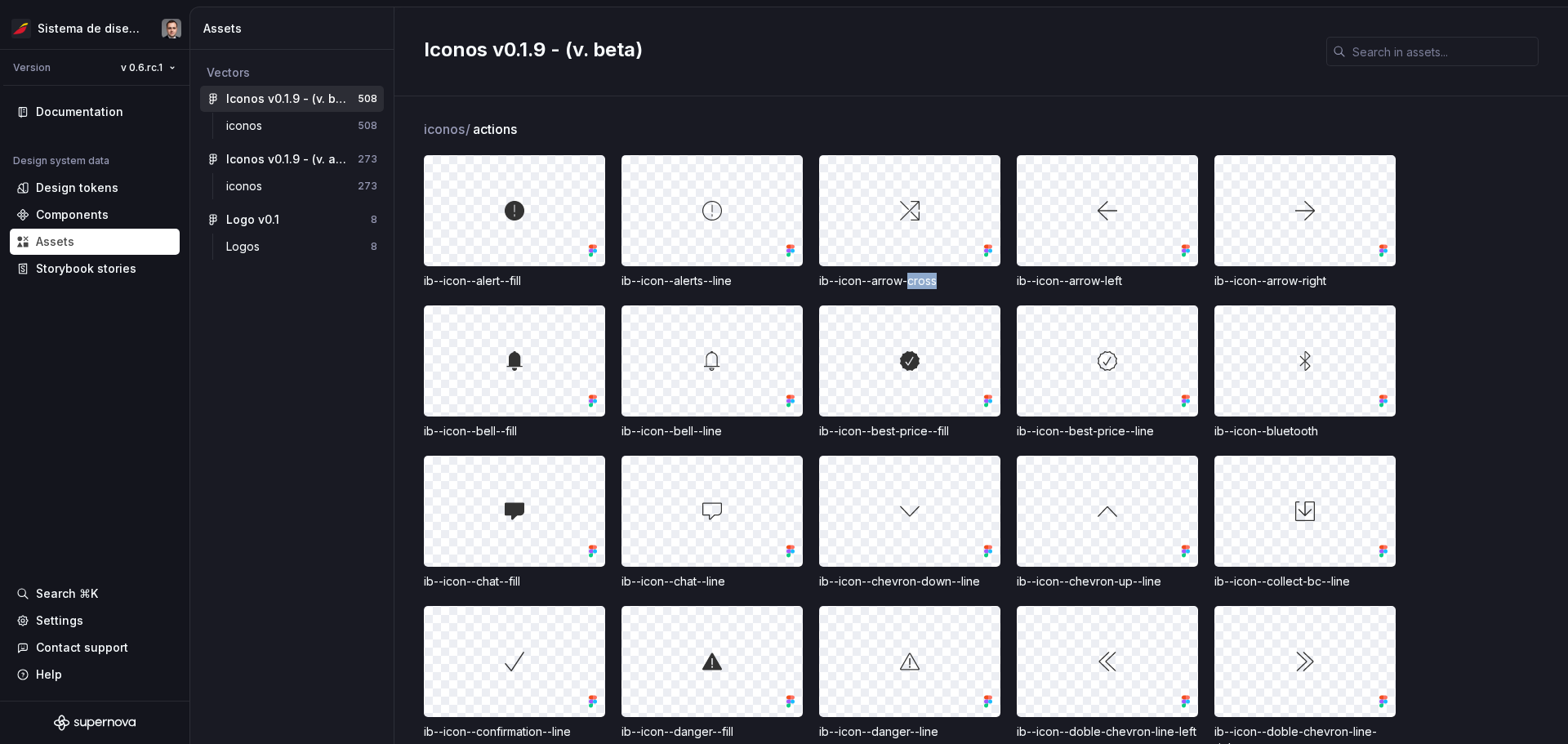
drag, startPoint x: 949, startPoint y: 319, endPoint x: 909, endPoint y: 317, distance: 40.0
click at [782, 289] on div "ib--icon--arrow-cross" at bounding box center [909, 280] width 181 height 16
drag, startPoint x: 909, startPoint y: 317, endPoint x: 940, endPoint y: 313, distance: 31.3
click at [782, 289] on div "ib--icon--arrow-cross" at bounding box center [909, 280] width 181 height 16
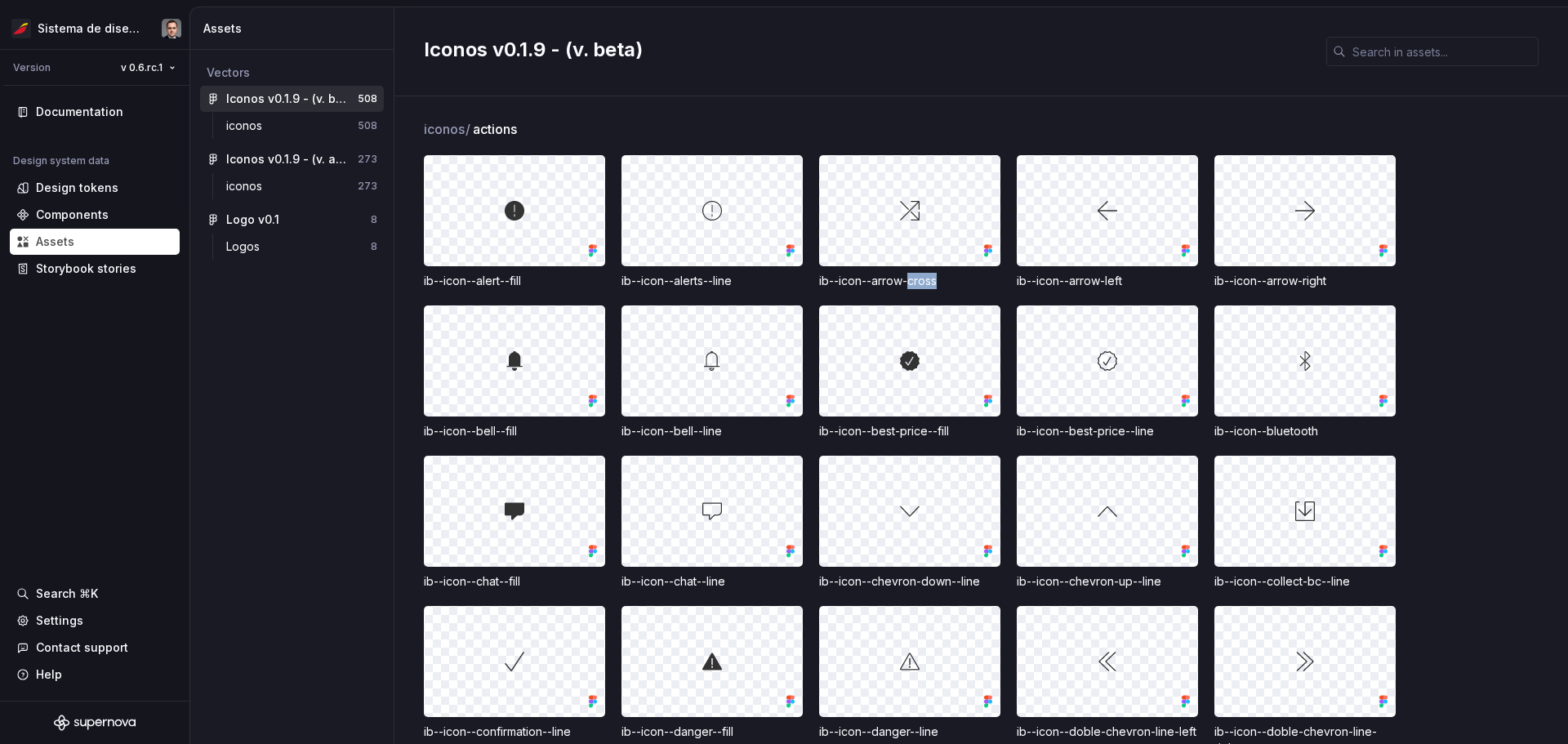
click at [782, 289] on div "ib--icon--arrow-cross" at bounding box center [909, 280] width 181 height 16
drag, startPoint x: 940, startPoint y: 313, endPoint x: 910, endPoint y: 306, distance: 30.8
click at [782, 289] on div "ib--icon--arrow-cross" at bounding box center [909, 280] width 181 height 16
drag, startPoint x: 948, startPoint y: 313, endPoint x: 909, endPoint y: 317, distance: 39.2
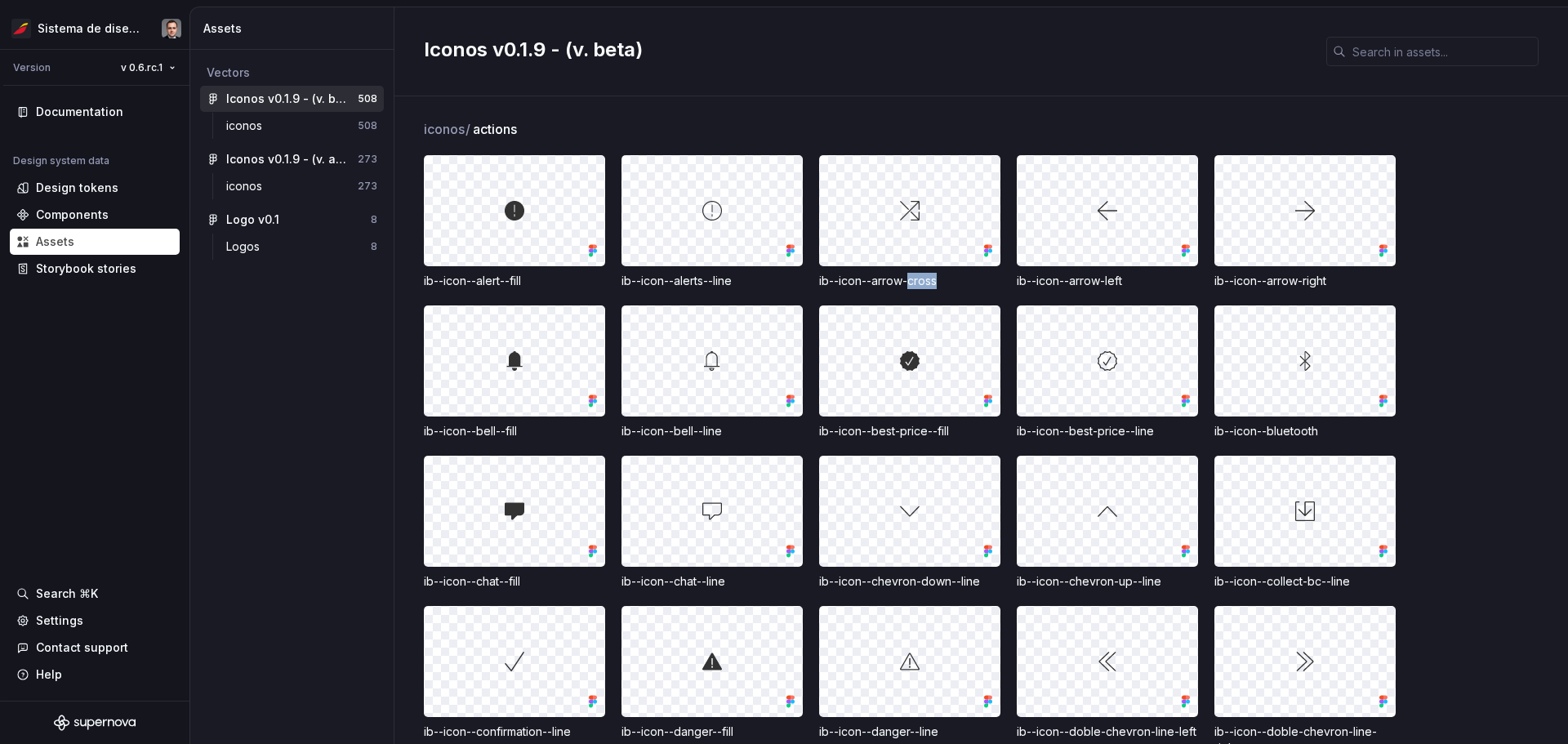
click at [782, 289] on div "ib--icon--arrow-cross" at bounding box center [909, 280] width 181 height 16
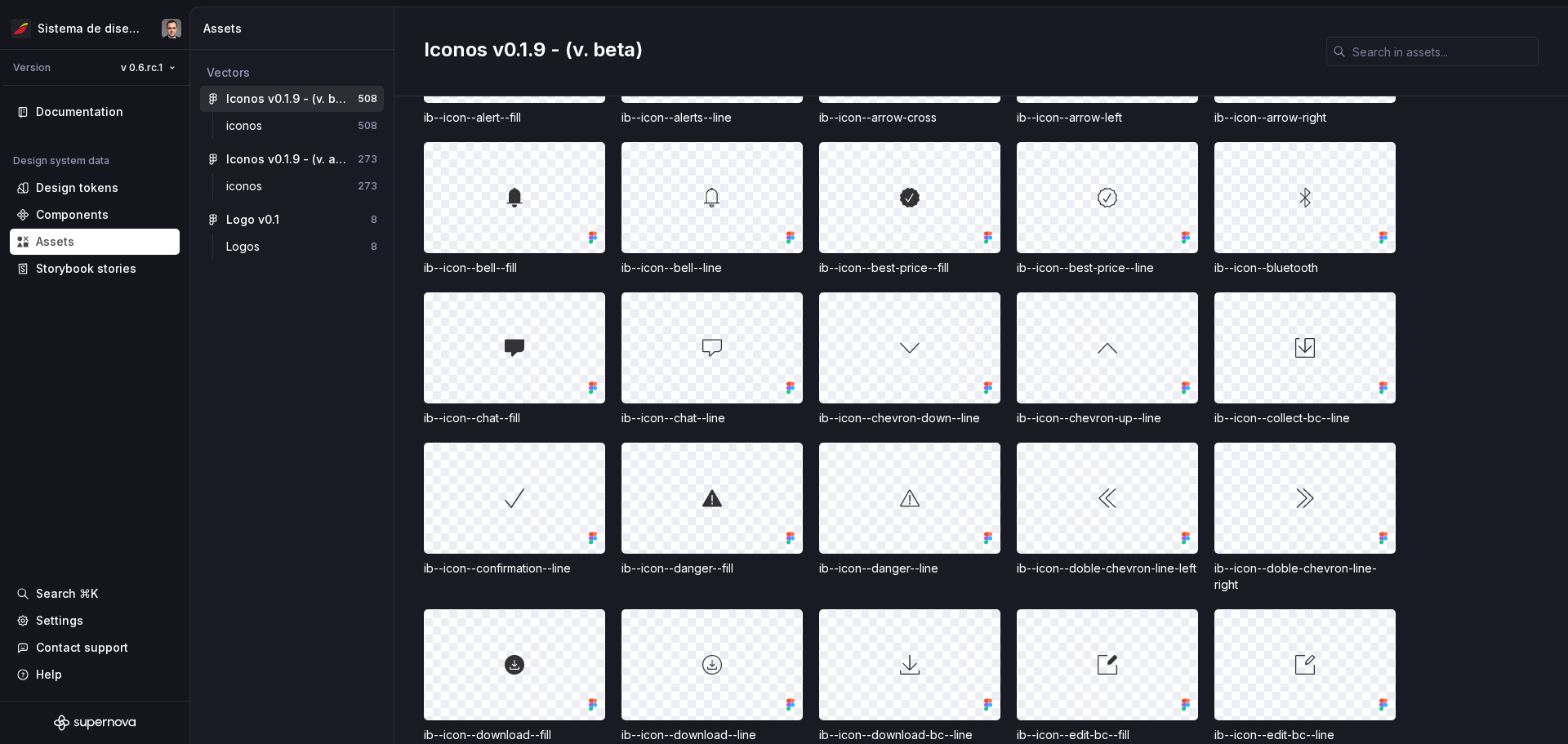
click at [782, 276] on div "ib--icon--bluetooth" at bounding box center [1304, 267] width 181 height 16
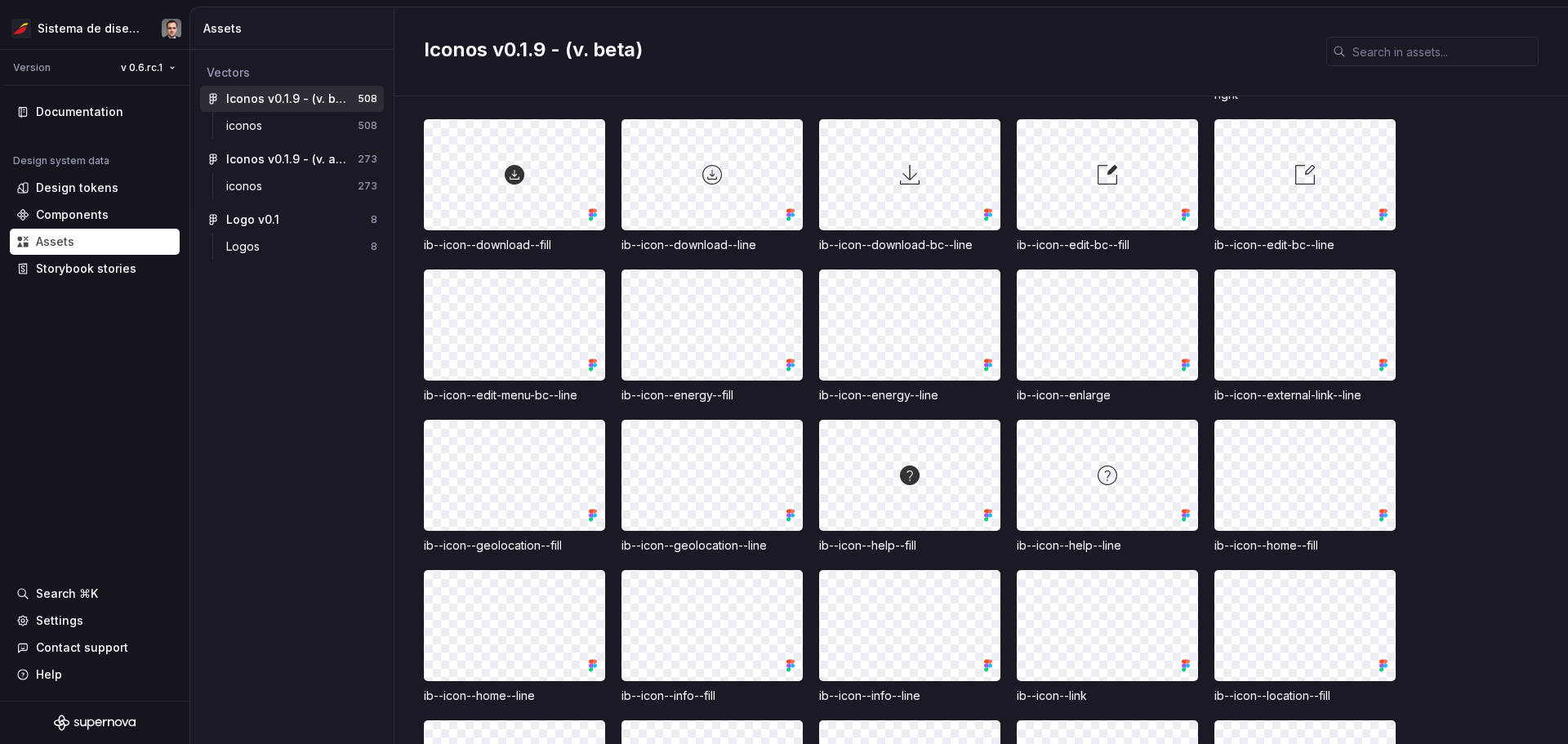
scroll to position [6781, 0]
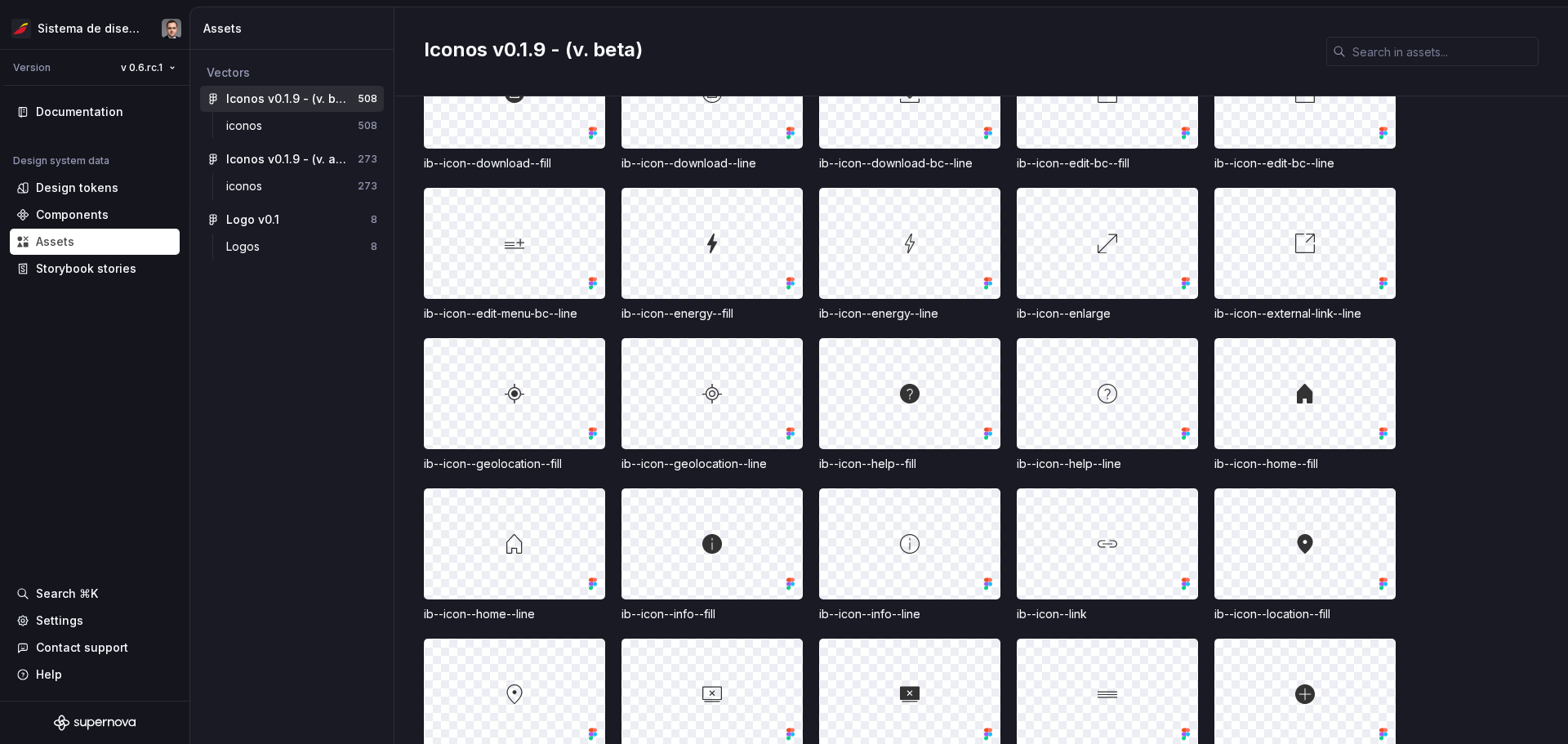
click at [782, 322] on div "ib--icon--enlarge" at bounding box center [1107, 313] width 181 height 16
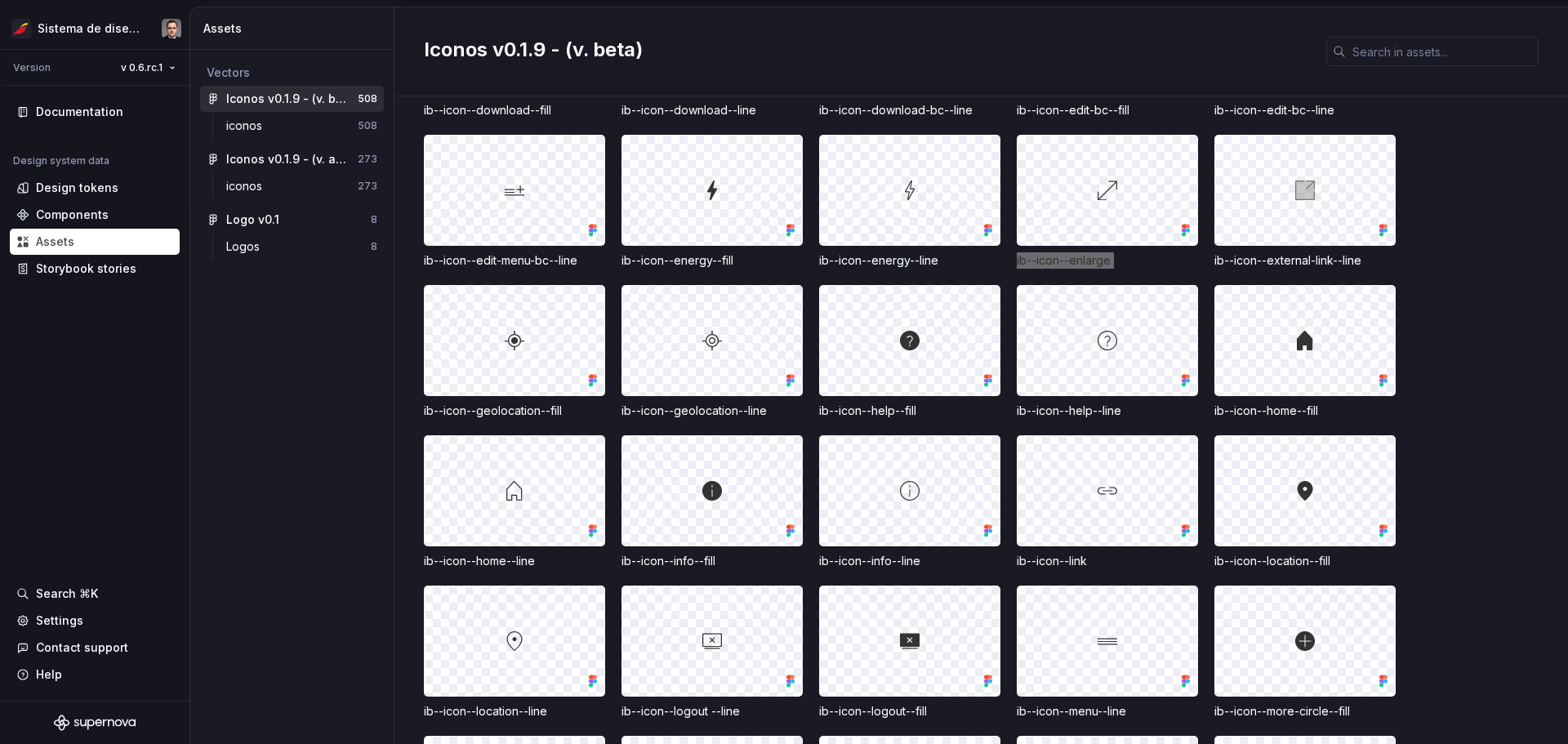
scroll to position [6863, 0]
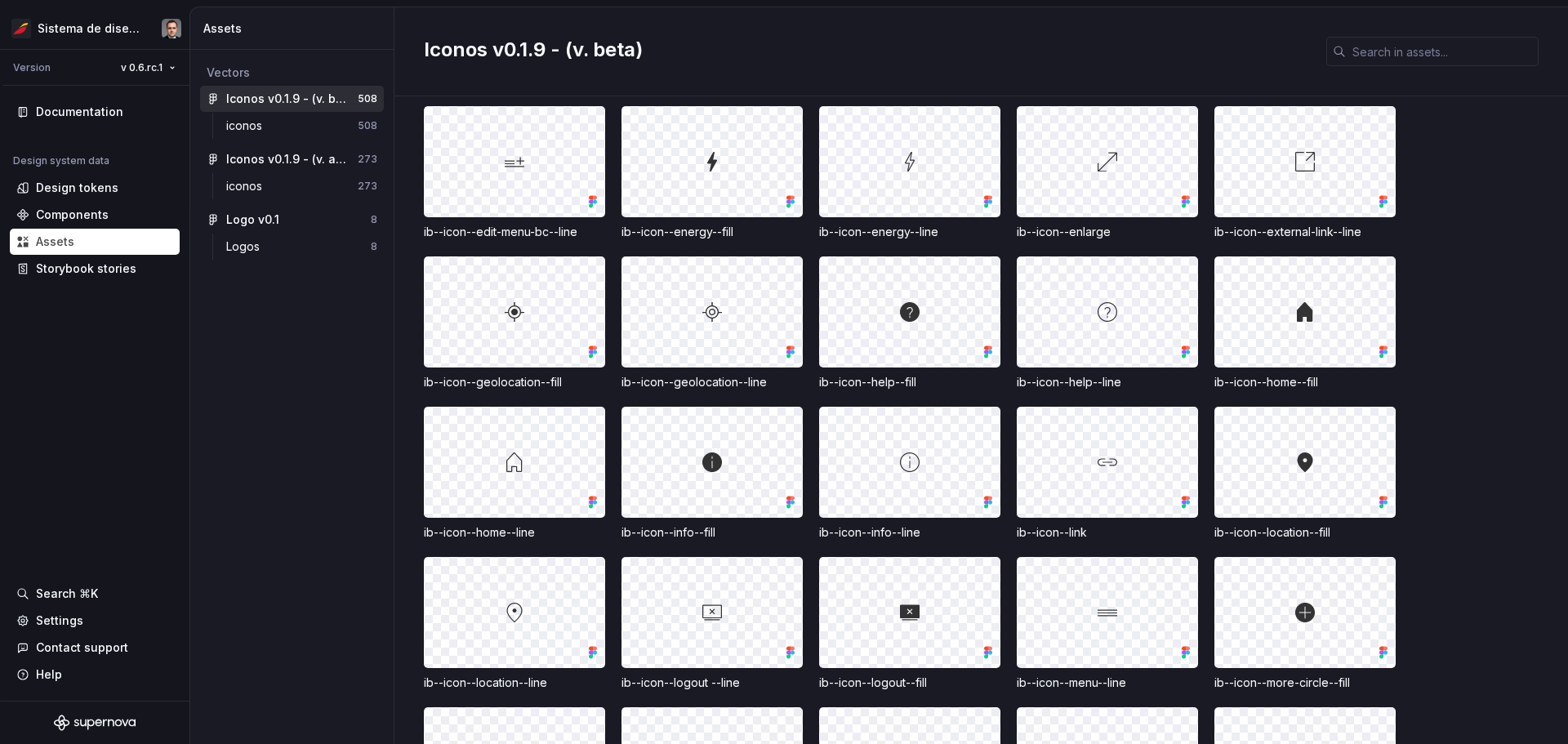
click at [782, 391] on div "ib--icon--help--fill" at bounding box center [909, 382] width 181 height 16
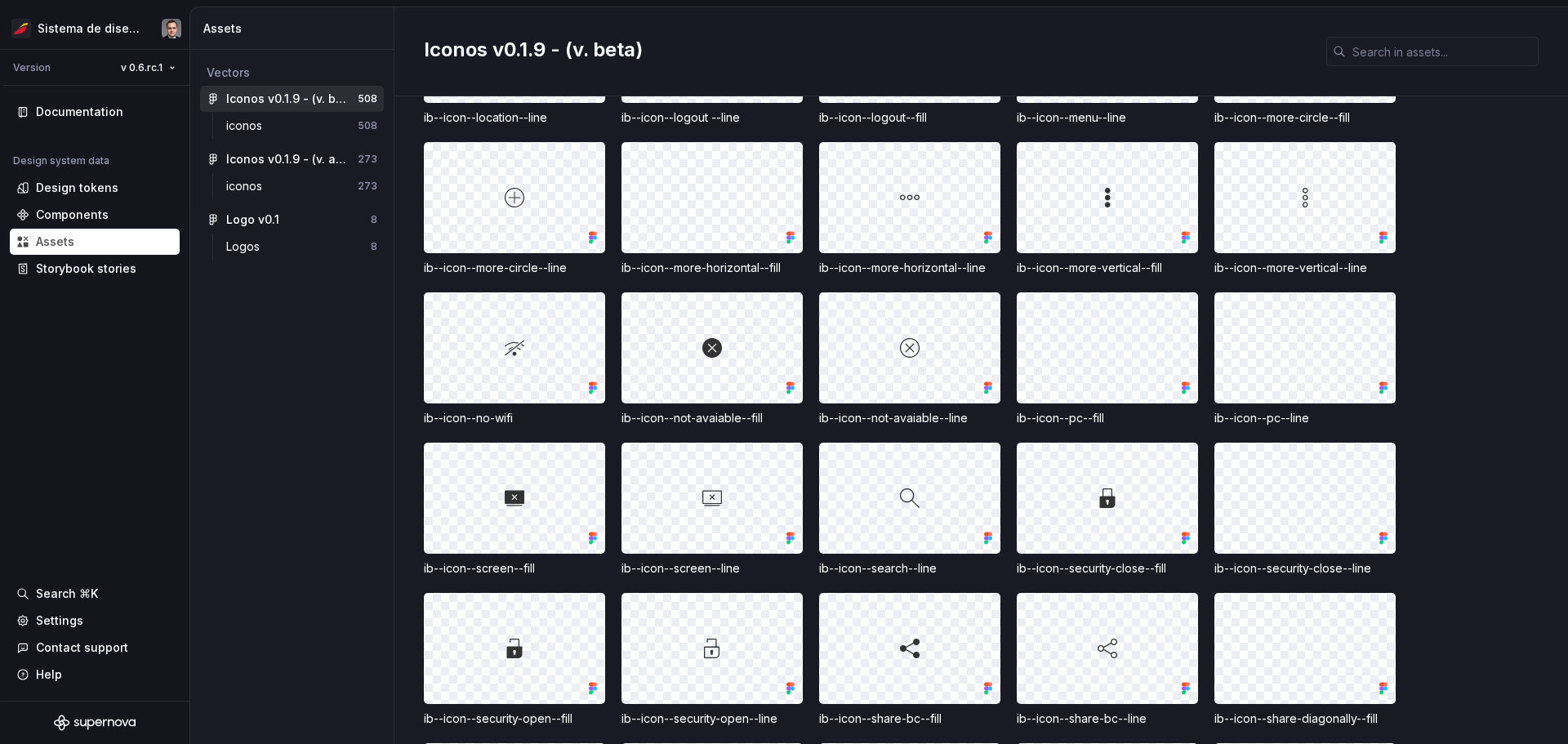
scroll to position [7435, 0]
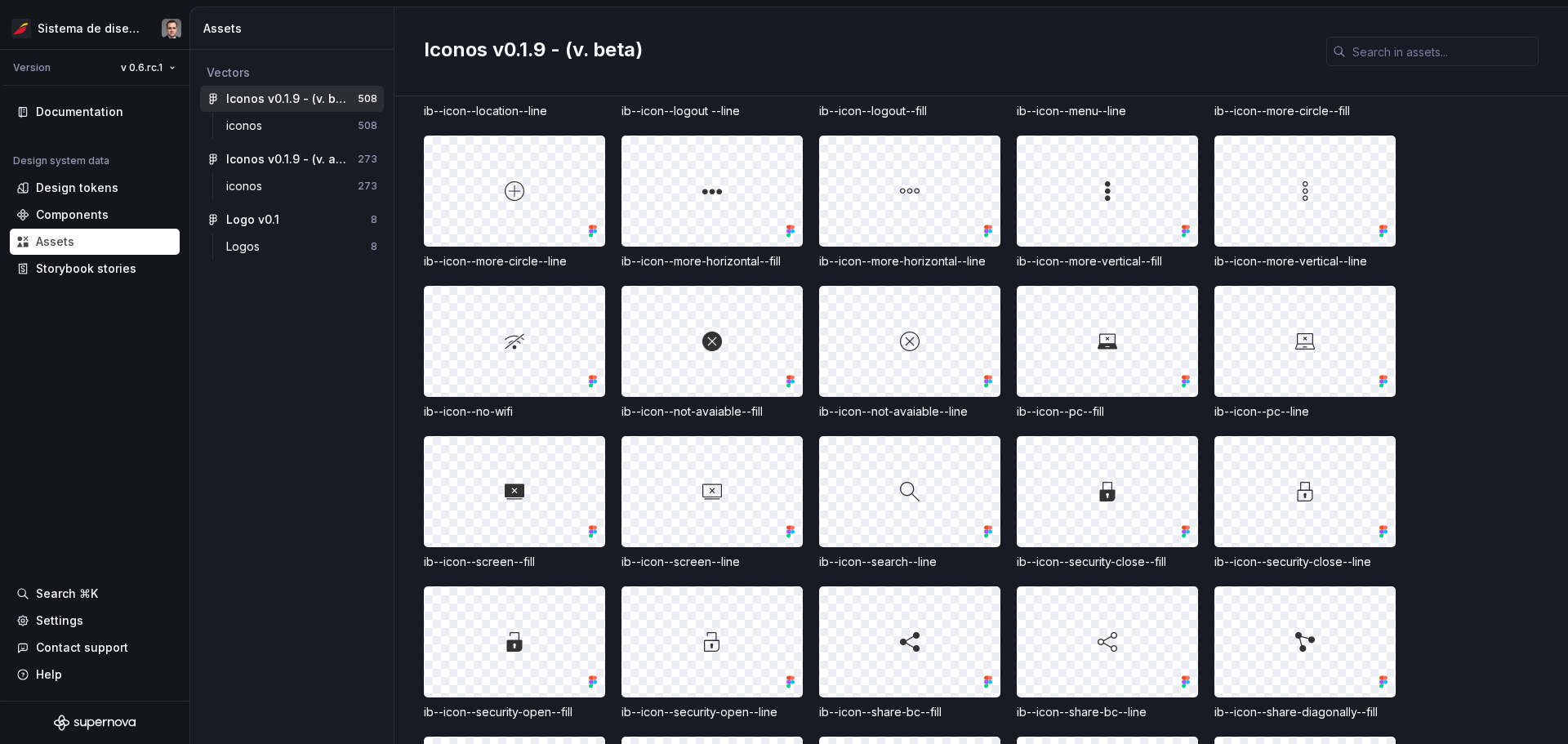
click at [511, 420] on div "ib--icon--no-wifi" at bounding box center [514, 412] width 181 height 16
click at [533, 420] on div "ib--icon--no-wifi" at bounding box center [514, 412] width 181 height 16
drag, startPoint x: 552, startPoint y: 601, endPoint x: 429, endPoint y: 600, distance: 123.0
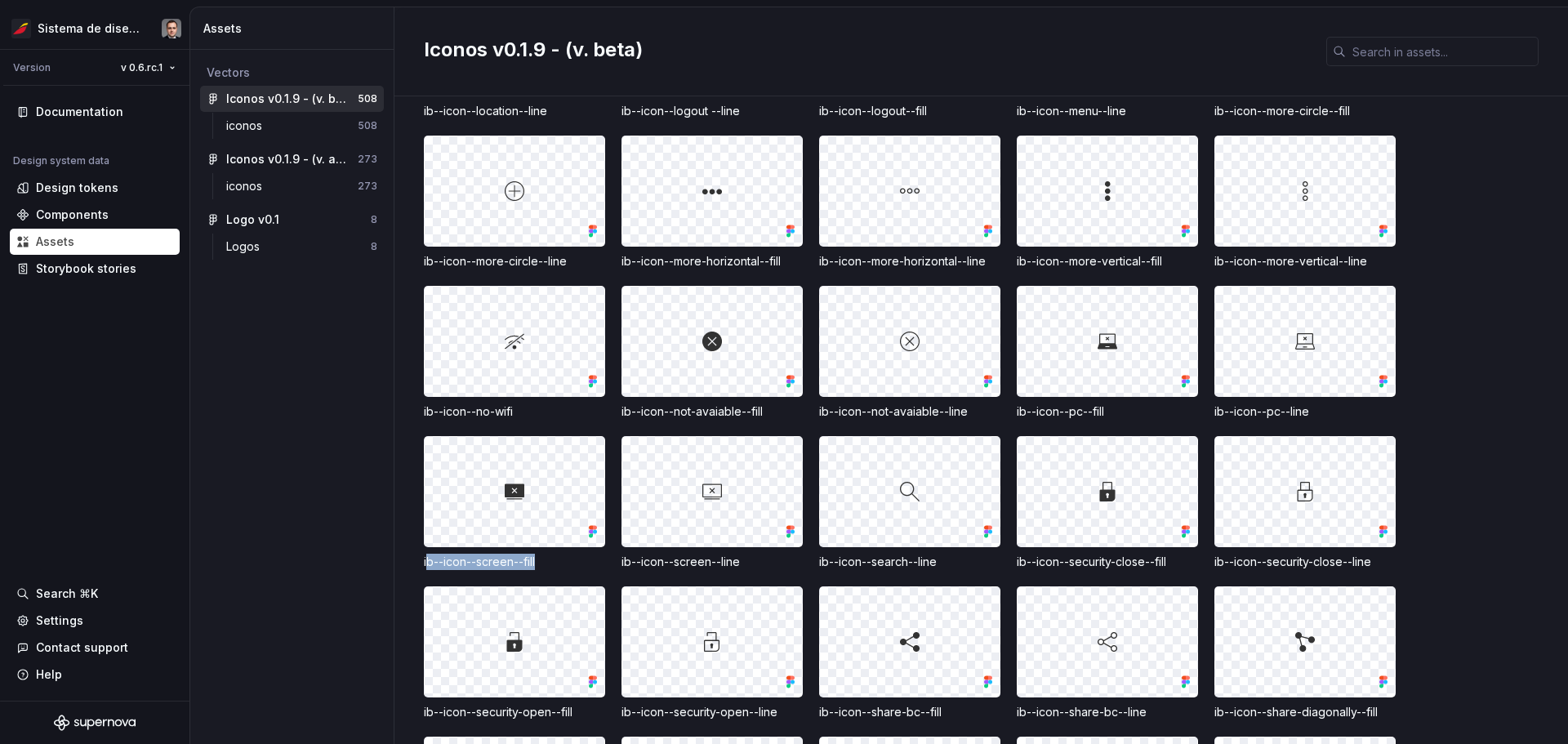
click at [429, 570] on div "ib--icon--screen--fill" at bounding box center [514, 562] width 181 height 16
click at [737, 570] on div "ib--icon--screen--line" at bounding box center [712, 562] width 181 height 16
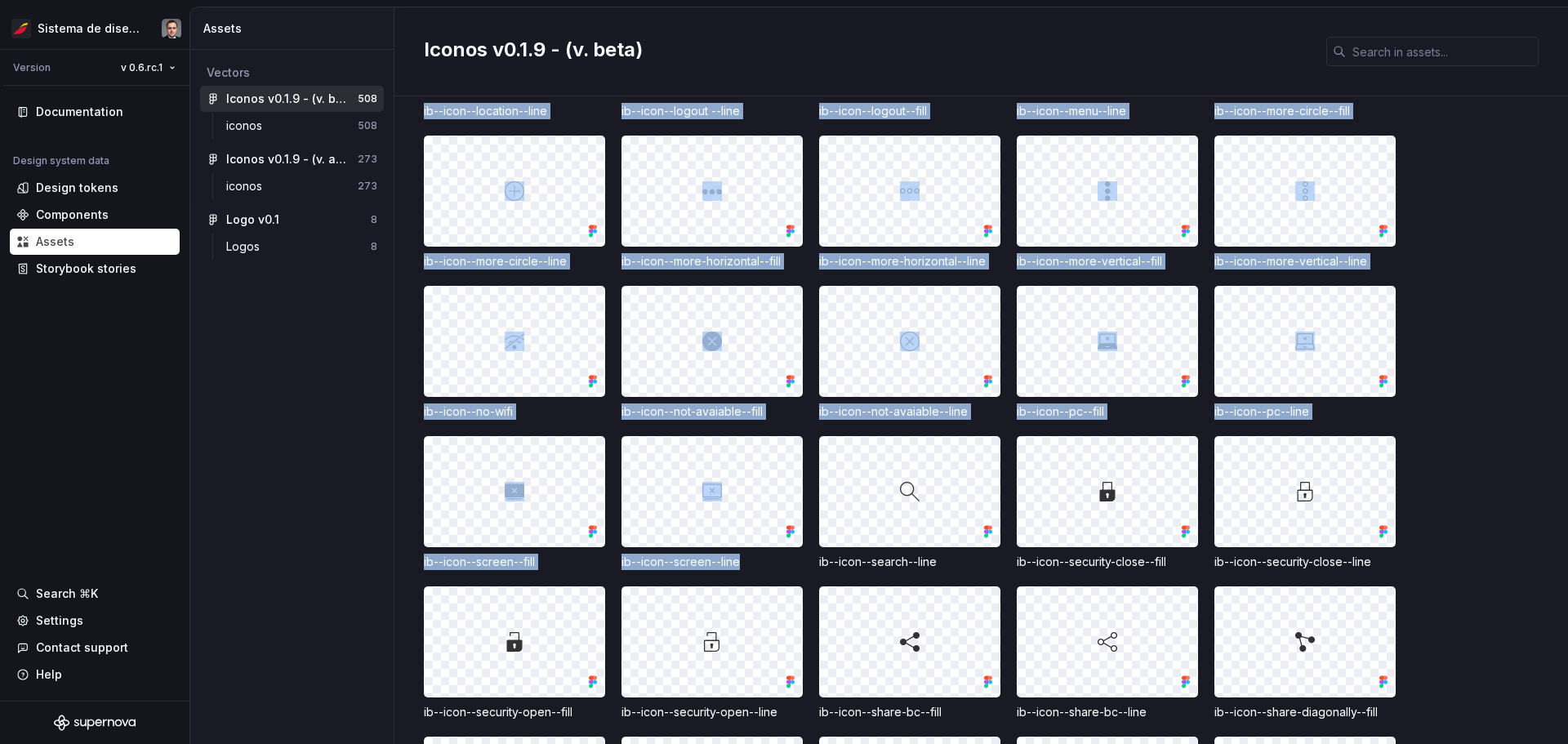
drag, startPoint x: 758, startPoint y: 600, endPoint x: 423, endPoint y: 594, distance: 335.1
click at [423, 594] on div "iconos / documentation ib--icon--add-new--fill ib--icon--add-new--line ib--icon…" at bounding box center [981, 420] width 1173 height 648
click at [528, 490] on div at bounding box center [514, 491] width 180 height 109
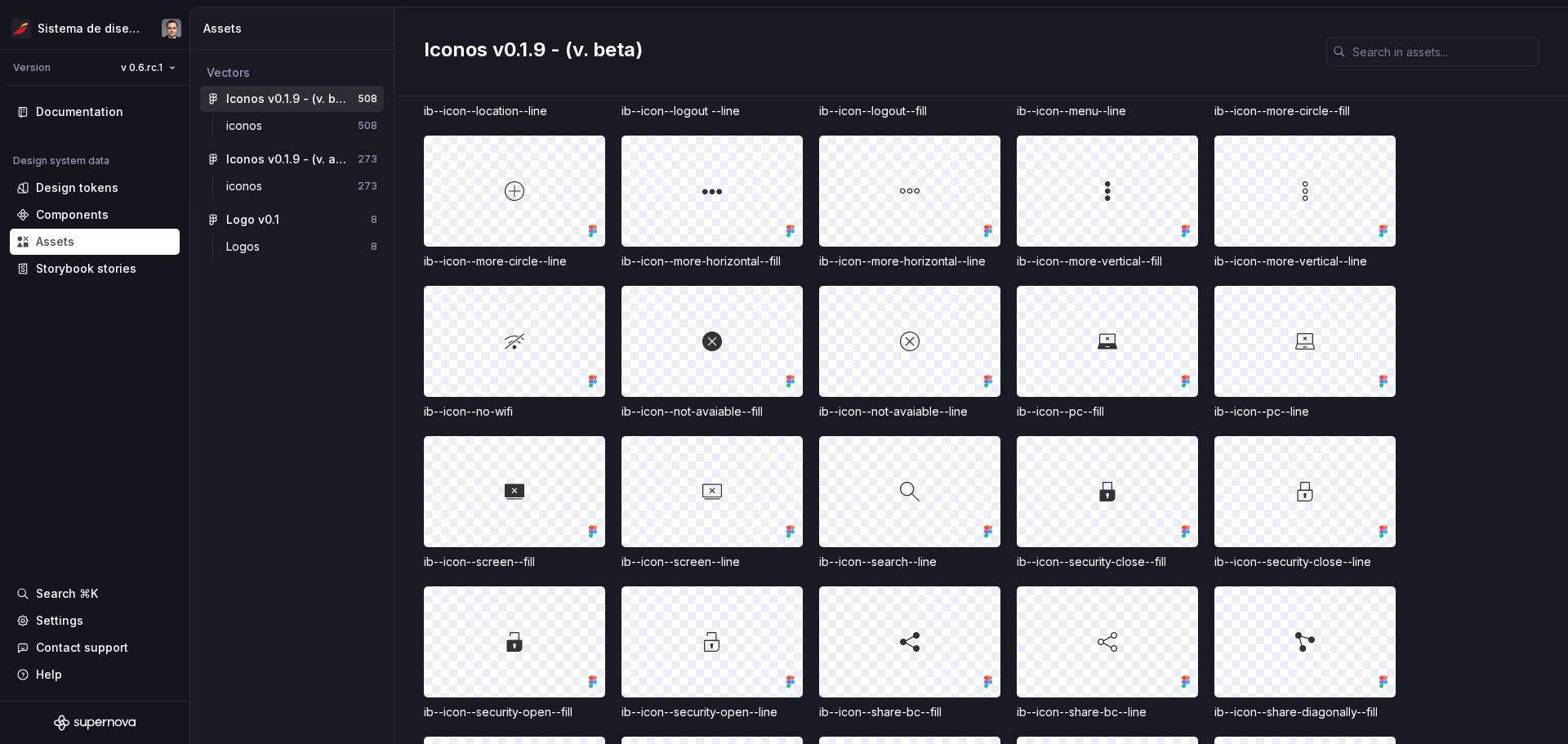
click at [528, 452] on div "ib--icon--alert--fill ib--icon--alerts--line ib--icon--arrow-cross ib--icon--ar…" at bounding box center [995, 44] width 1145 height 2556
click at [504, 373] on div at bounding box center [514, 341] width 180 height 109
click at [672, 547] on div at bounding box center [712, 491] width 180 height 109
click at [583, 464] on div "ib--icon--alert--fill ib--icon--alerts--line ib--icon--arrow-cross ib--icon--ar…" at bounding box center [995, 44] width 1145 height 2556
click at [494, 377] on div at bounding box center [514, 341] width 180 height 109
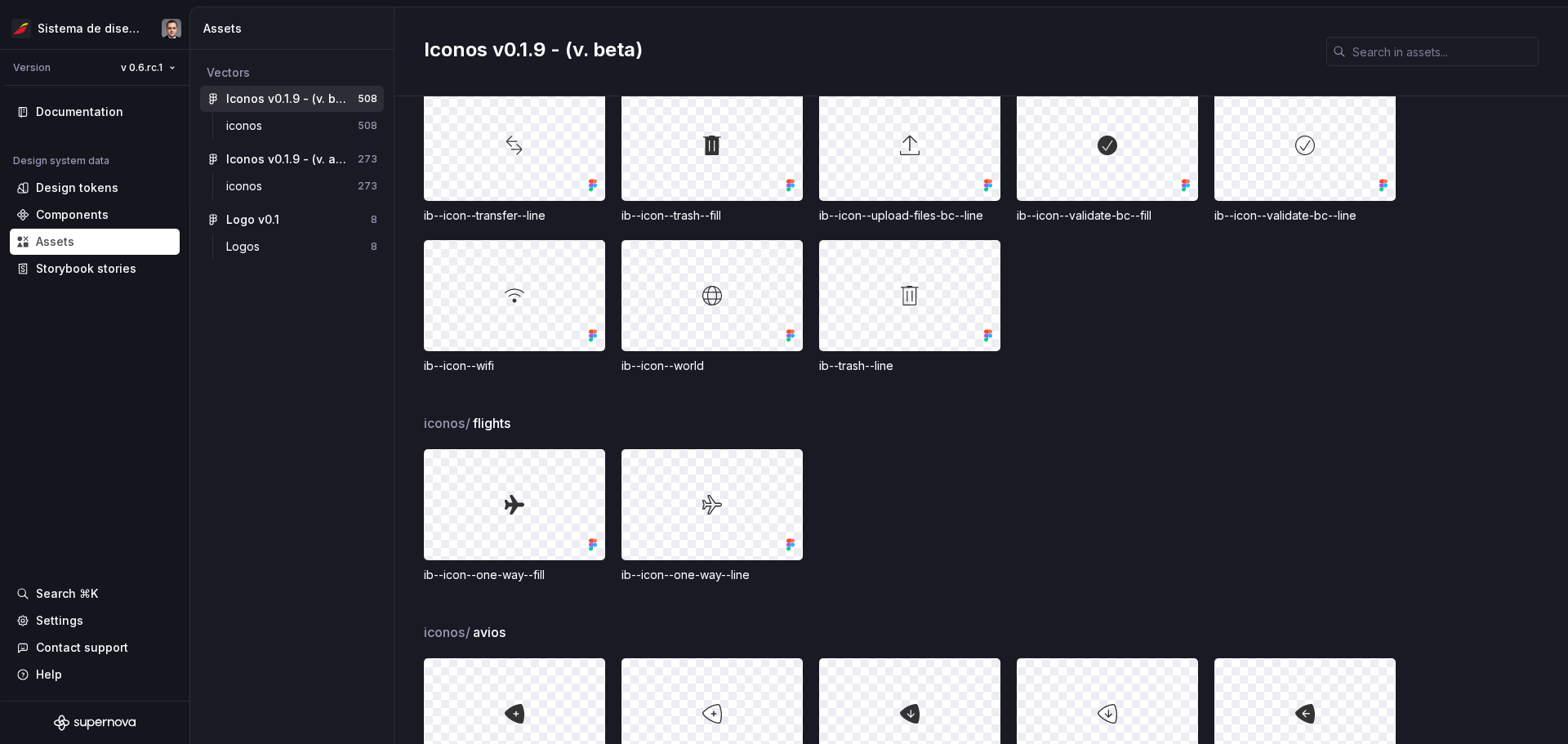
scroll to position [8497, 0]
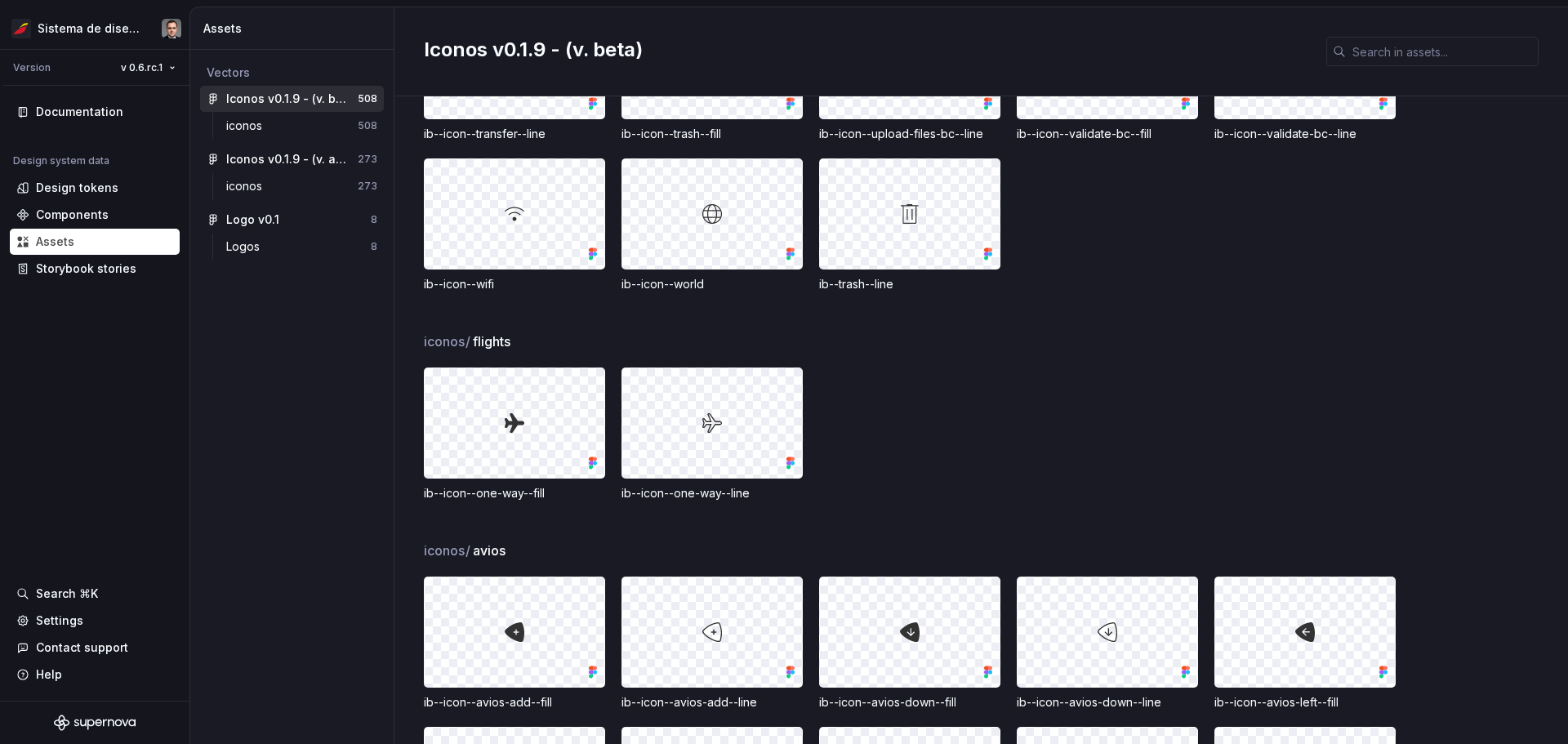
click at [705, 499] on div "ib--icon--one-way--line" at bounding box center [712, 493] width 181 height 16
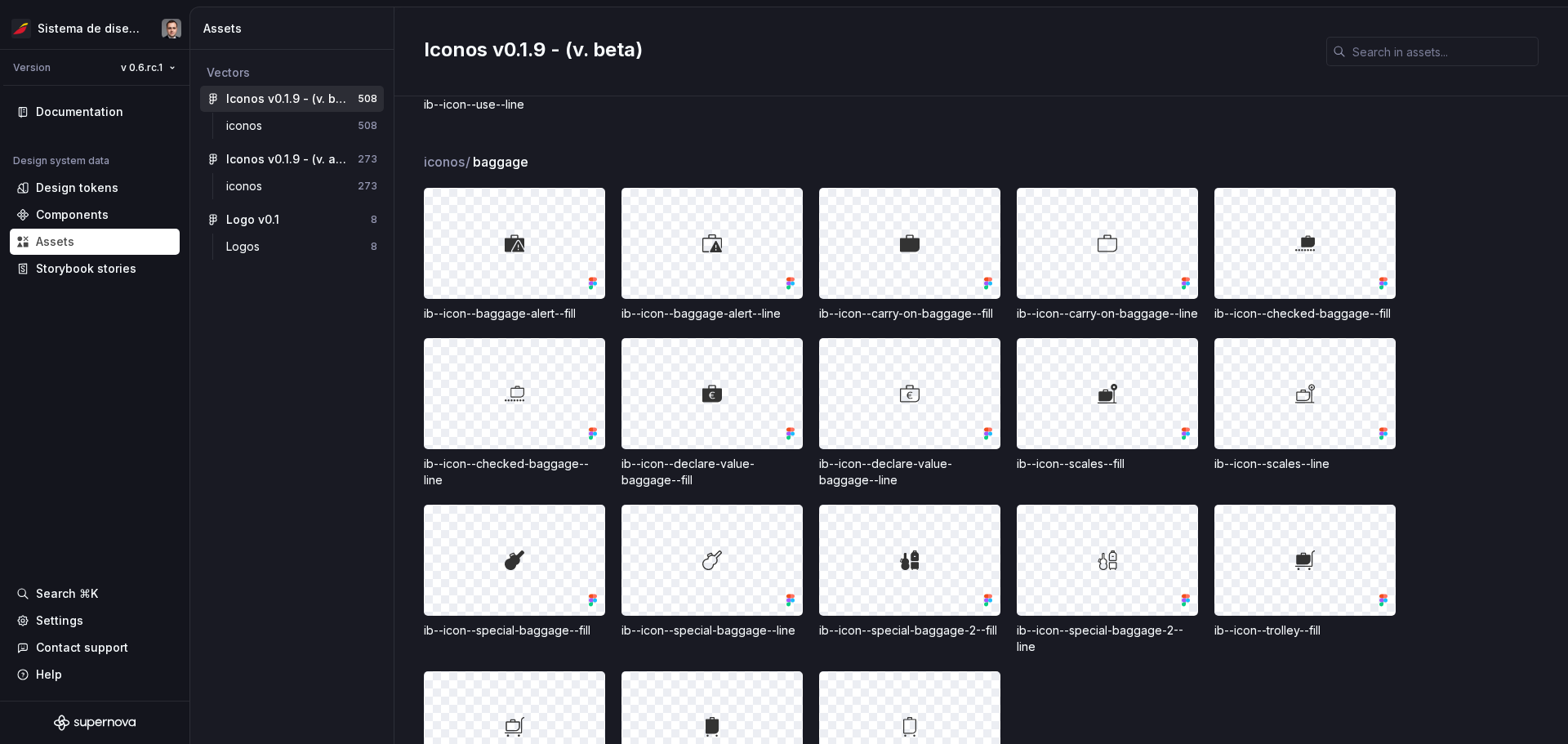
scroll to position [9559, 0]
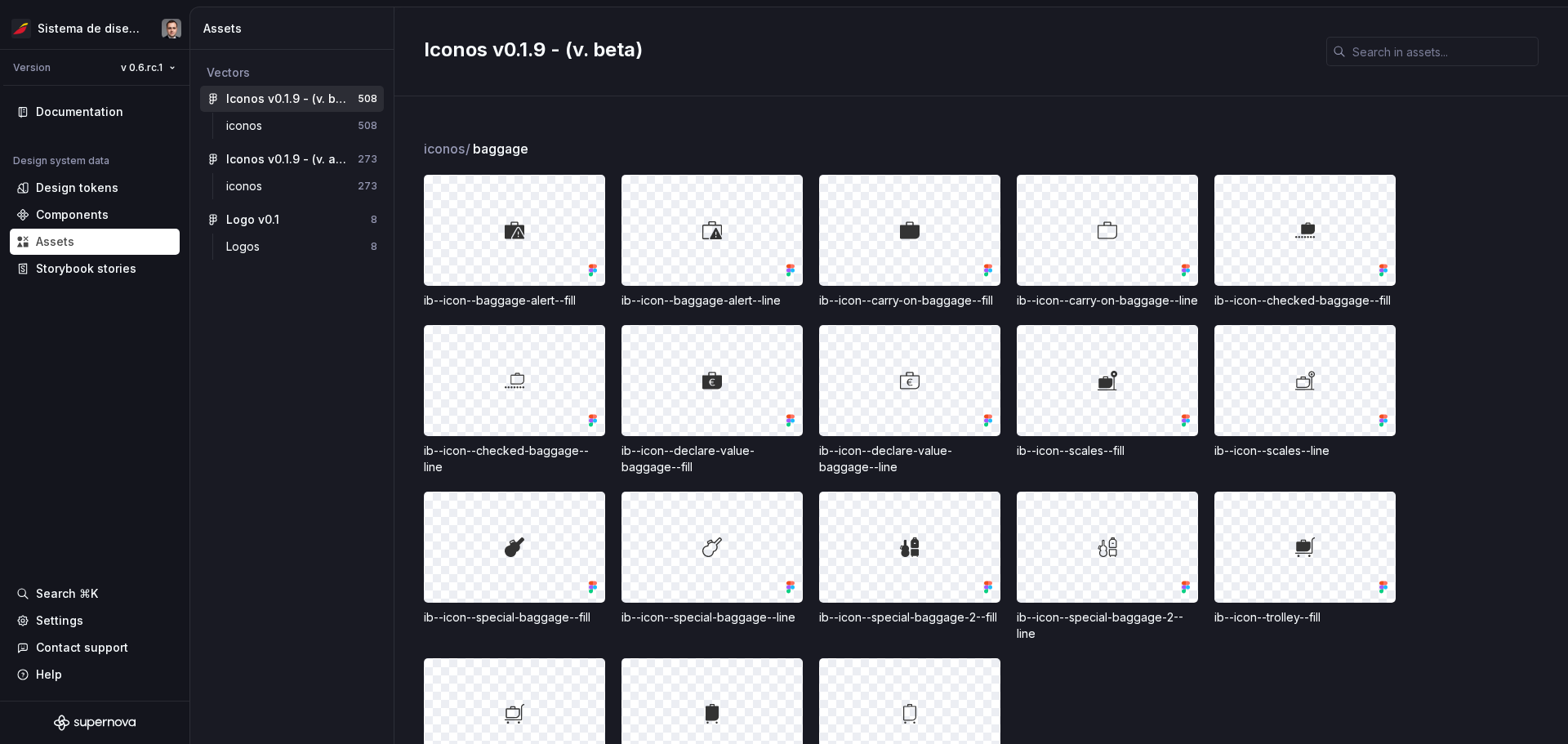
click at [782, 236] on img at bounding box center [1305, 230] width 20 height 20
click at [782, 461] on div "ib--icon--declare-value-baggage--line" at bounding box center [909, 459] width 181 height 33
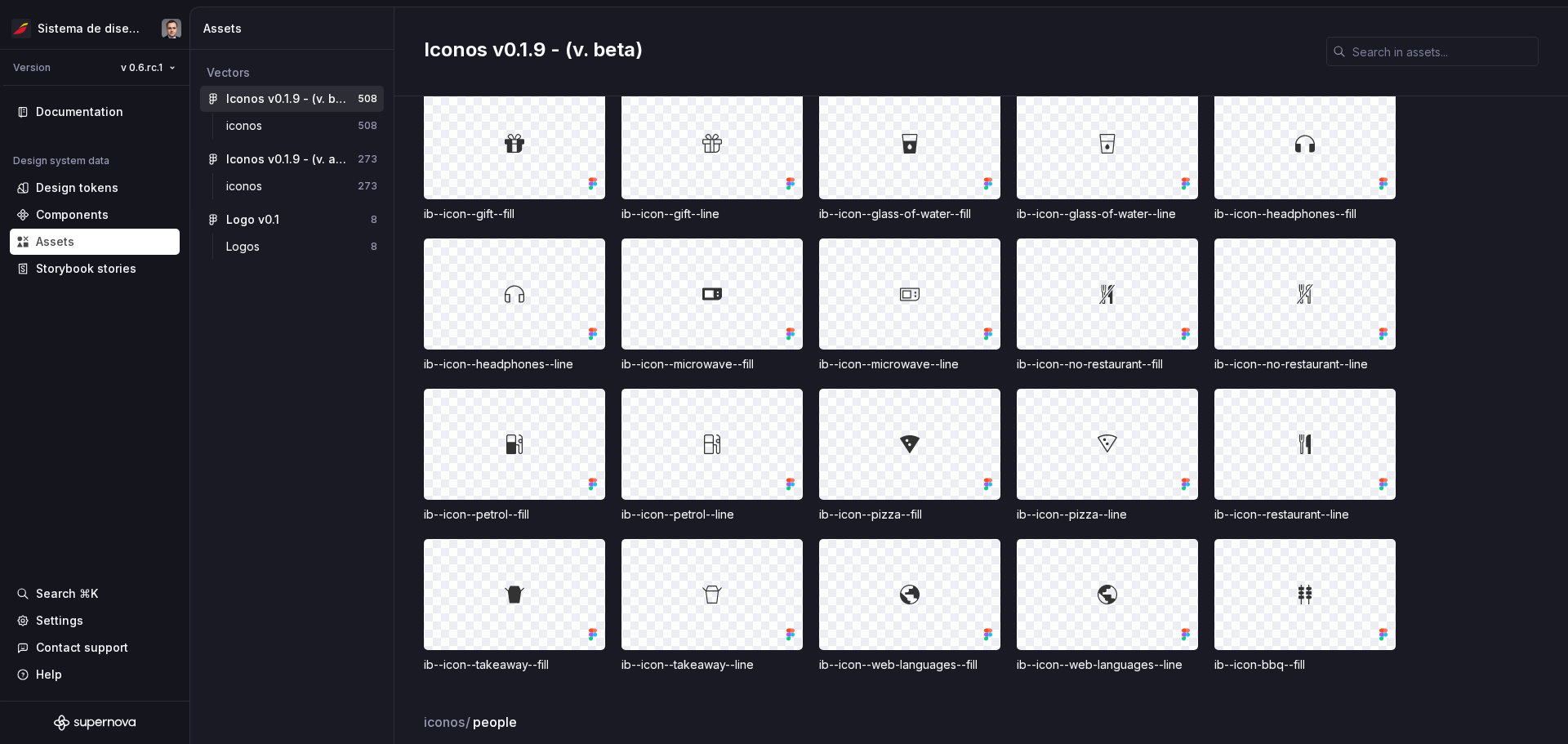
scroll to position [10867, 0]
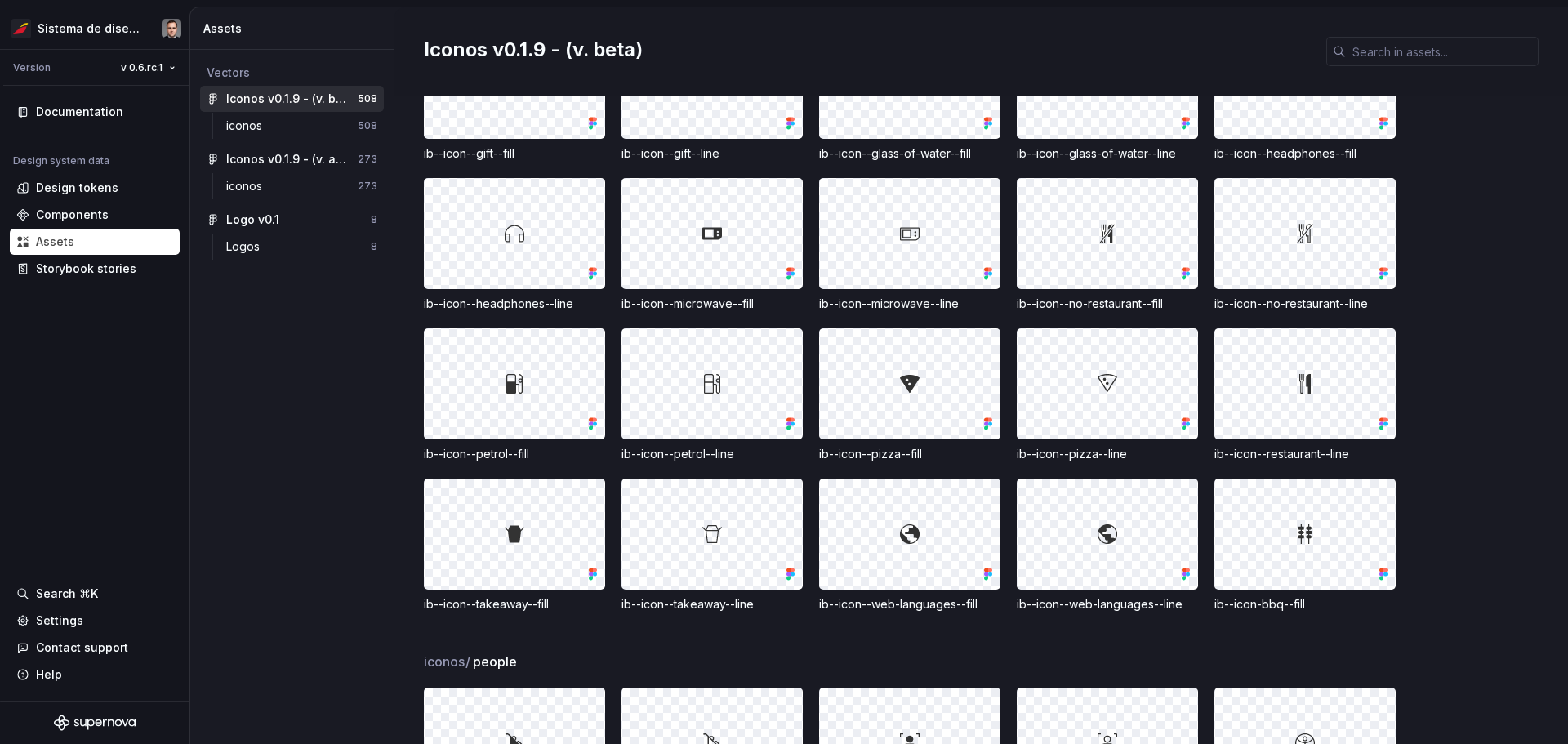
click at [504, 456] on div "ib--icon--petrol--fill" at bounding box center [514, 454] width 181 height 16
click at [697, 456] on div "ib--icon--petrol--line" at bounding box center [712, 454] width 181 height 16
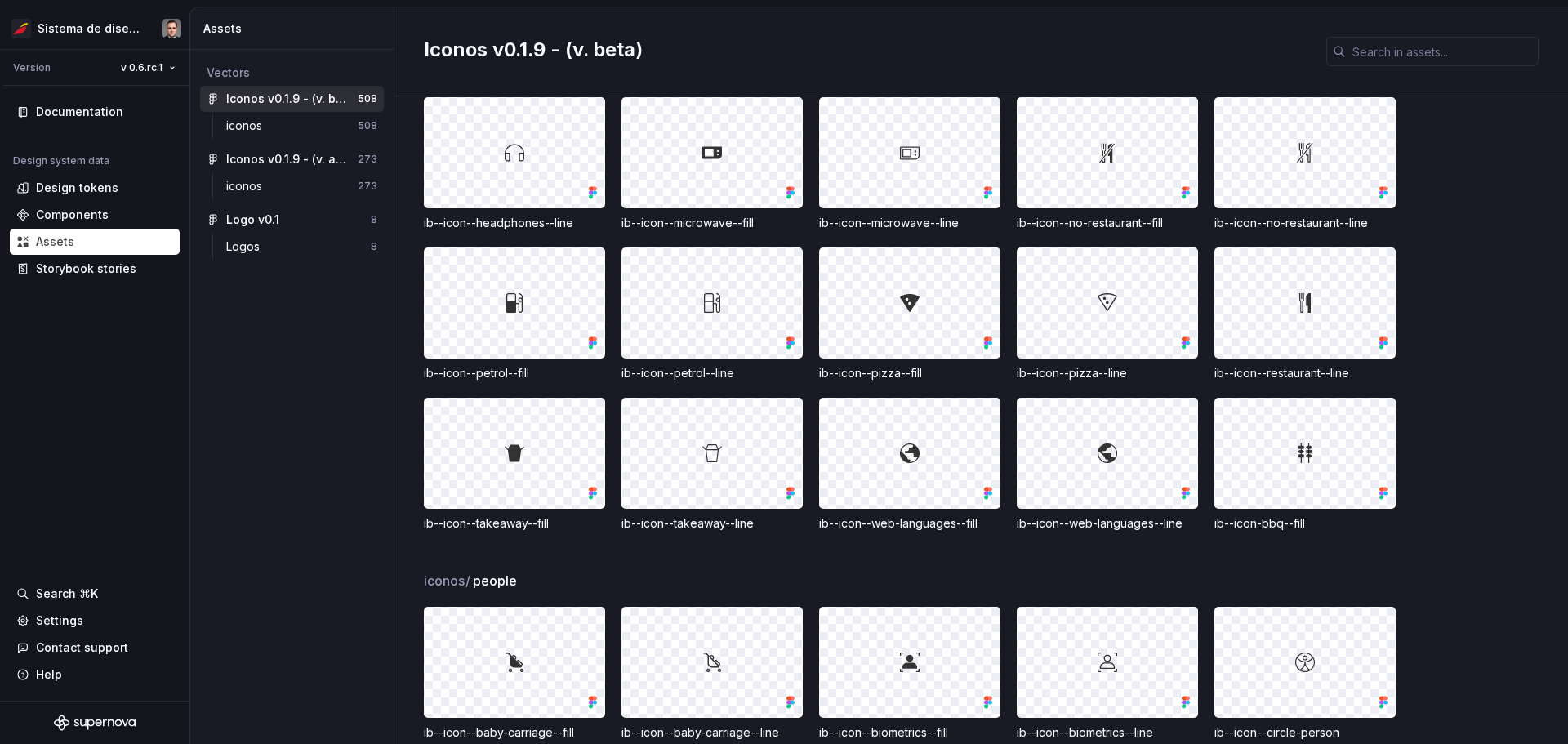
scroll to position [10948, 0]
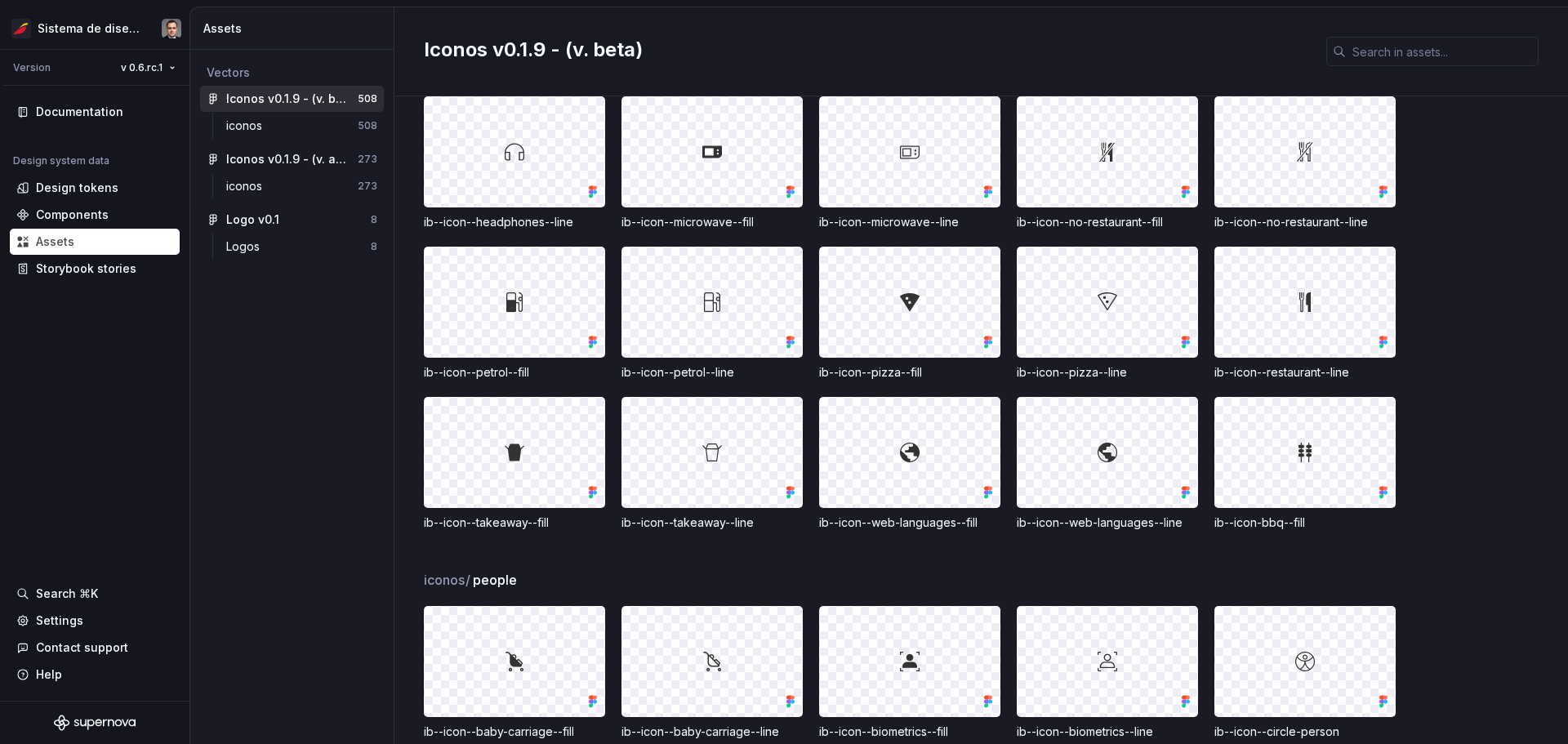
click at [782, 376] on div "ib--icon--restaurant--line" at bounding box center [1304, 372] width 181 height 16
click at [782, 377] on div "ib--icon--restaurant--line" at bounding box center [1304, 372] width 181 height 16
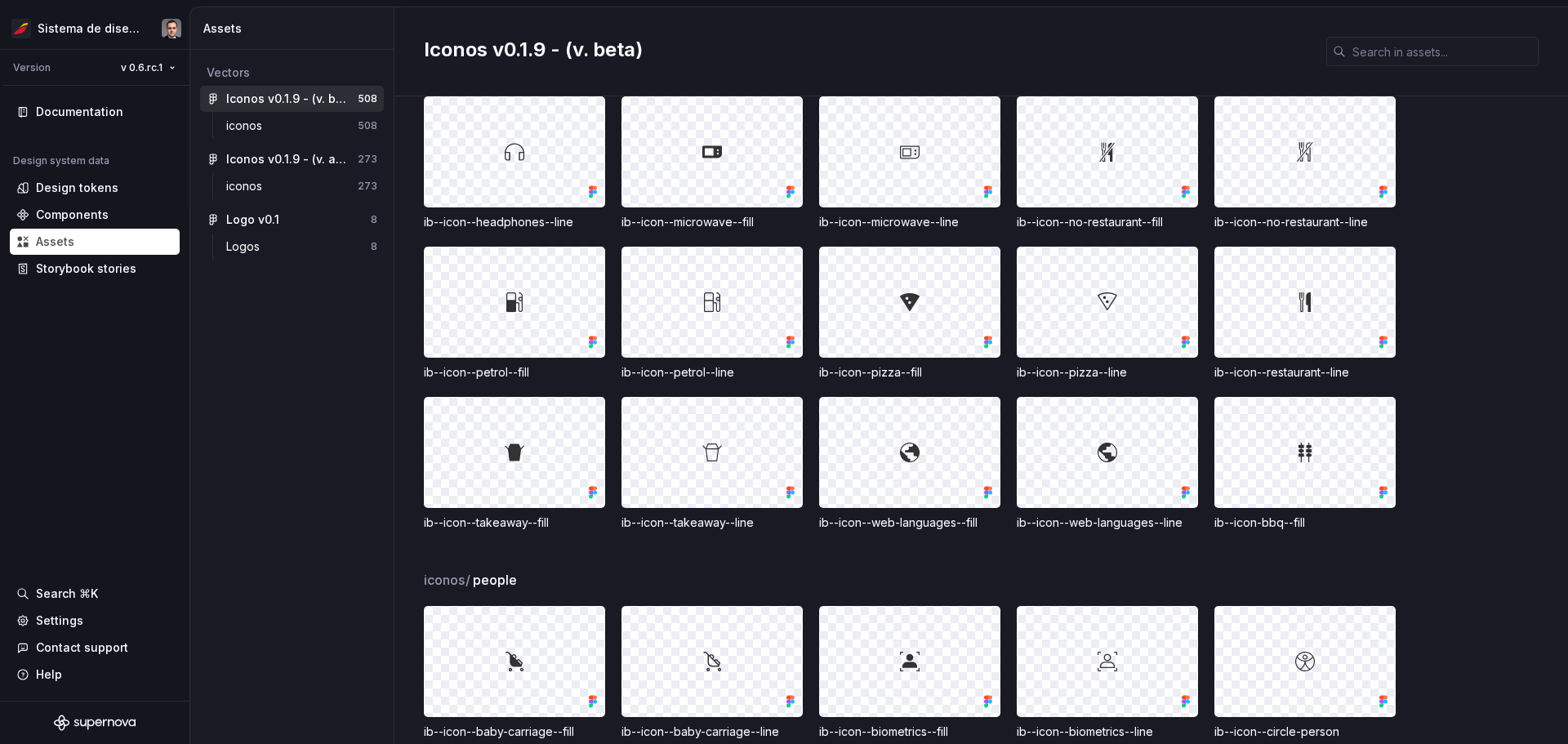
click at [782, 300] on img at bounding box center [1305, 302] width 20 height 20
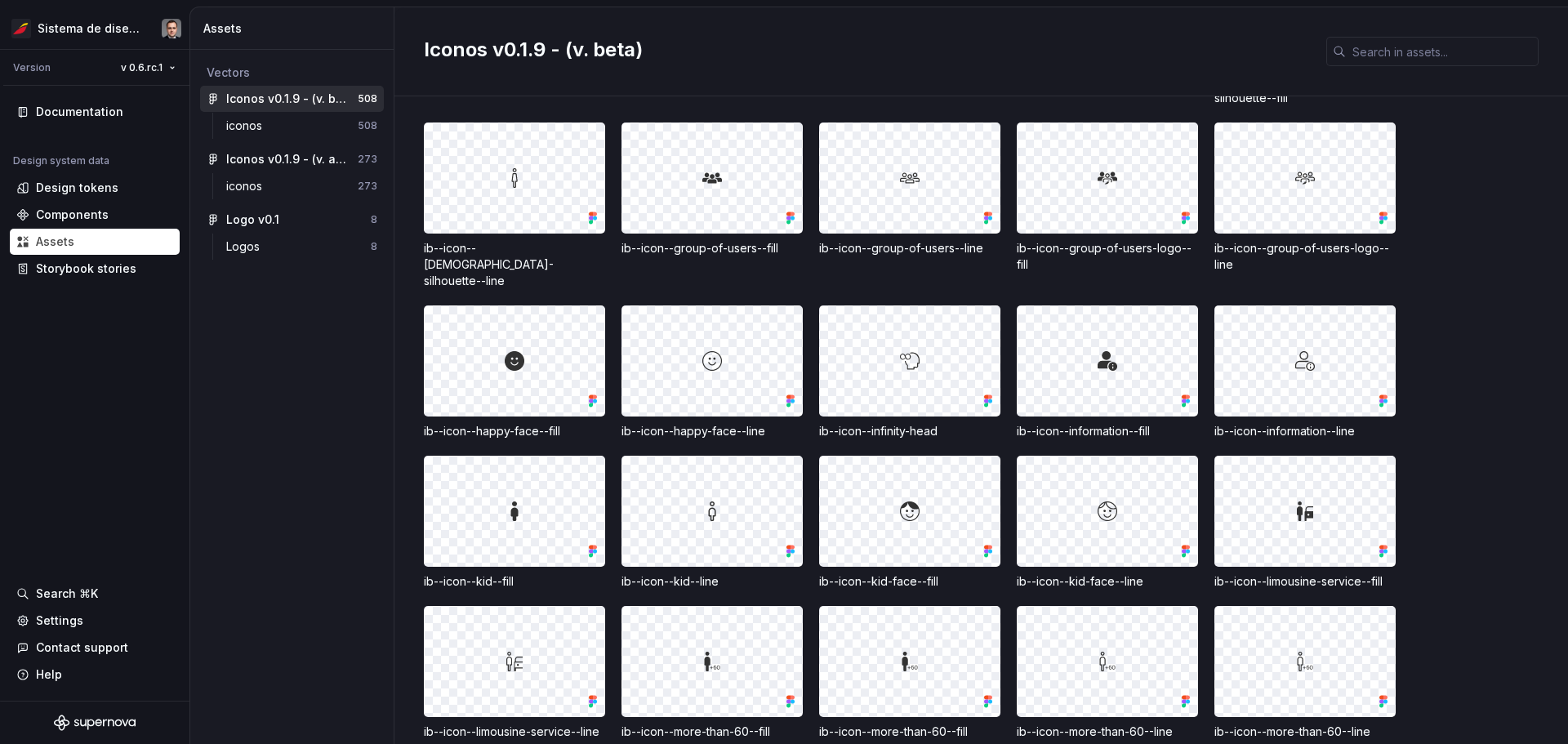
scroll to position [11683, 0]
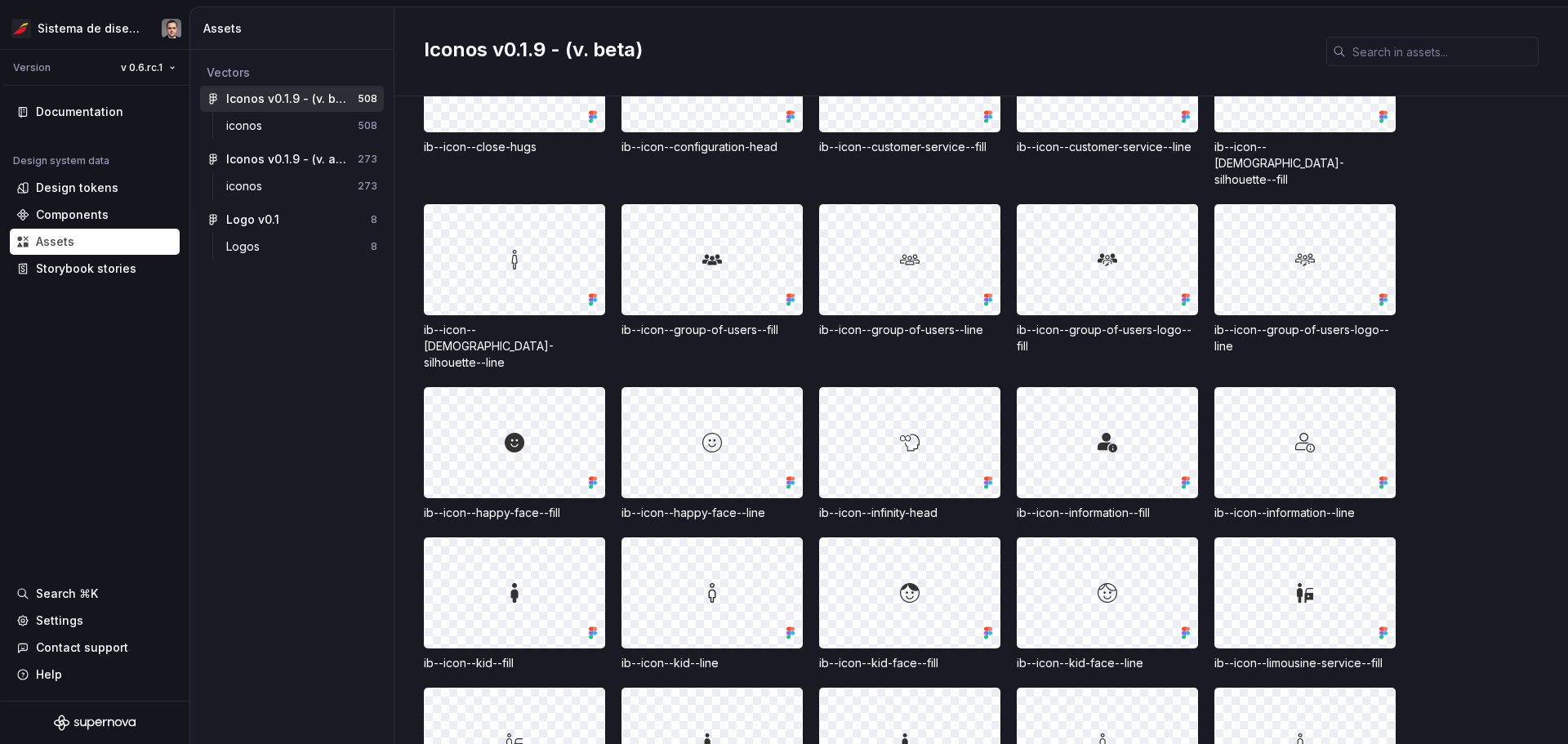
click at [782, 505] on div "ib--icon--infinity-head" at bounding box center [909, 513] width 181 height 16
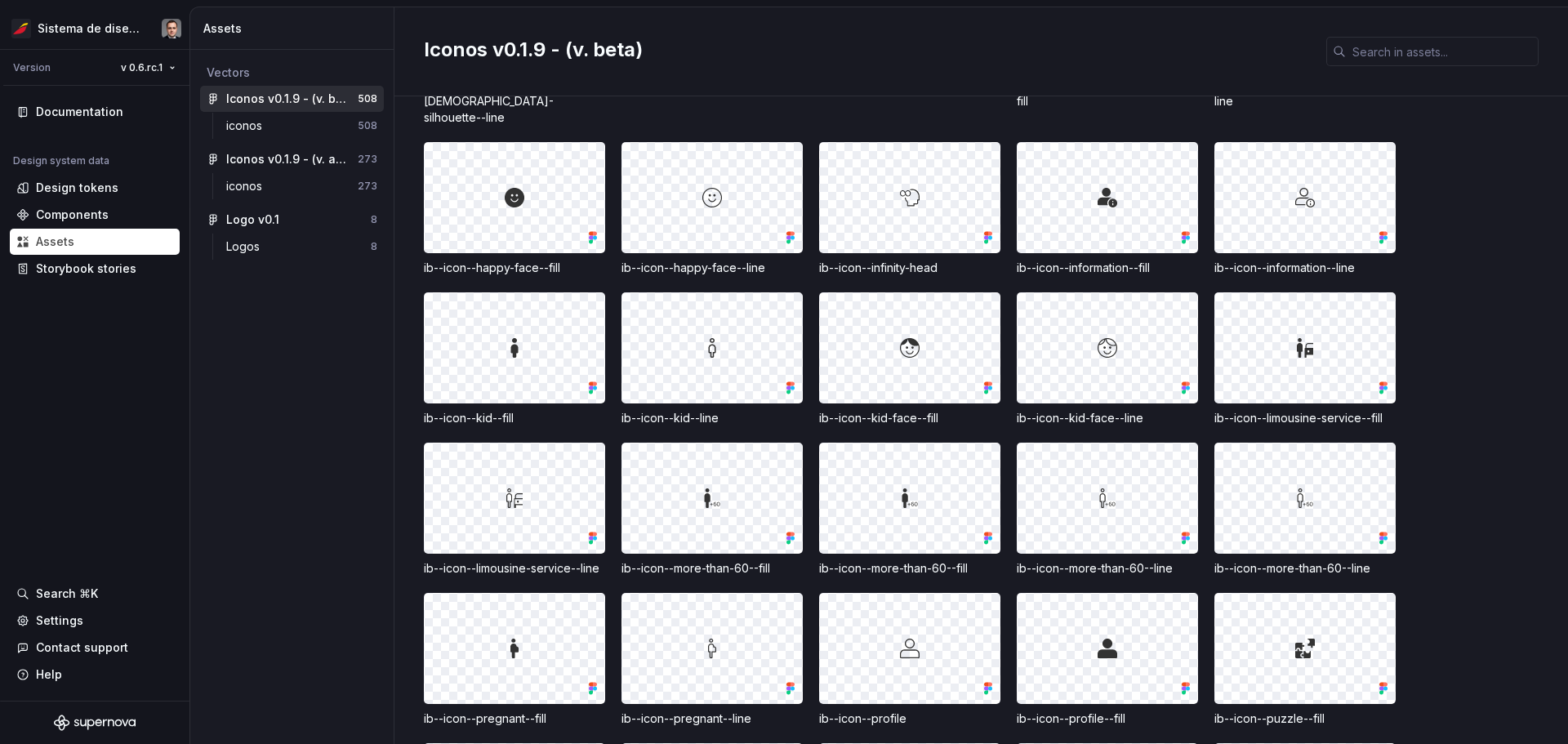
scroll to position [12010, 0]
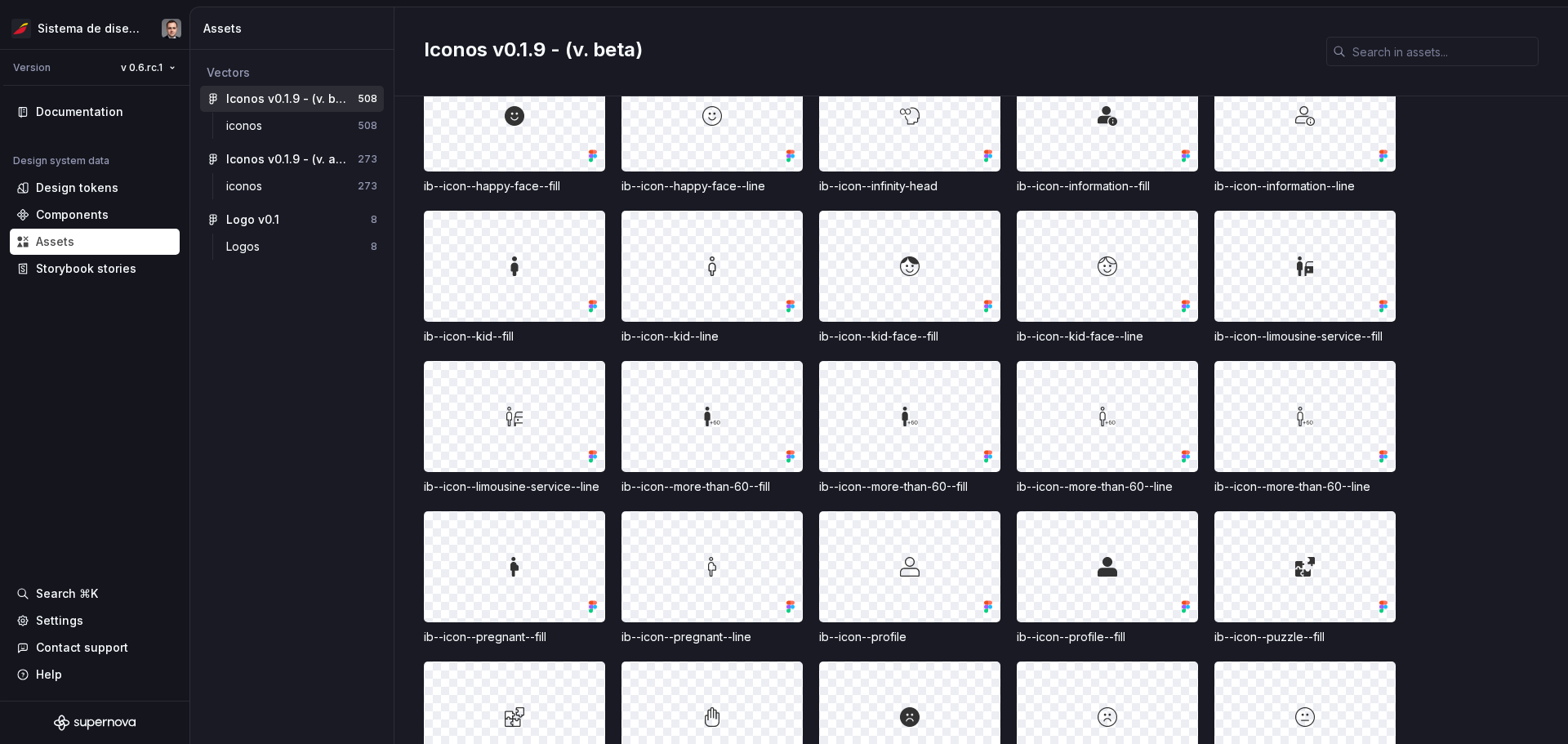
click at [782, 478] on div "ib--icon--more-than-60--fill" at bounding box center [909, 486] width 181 height 16
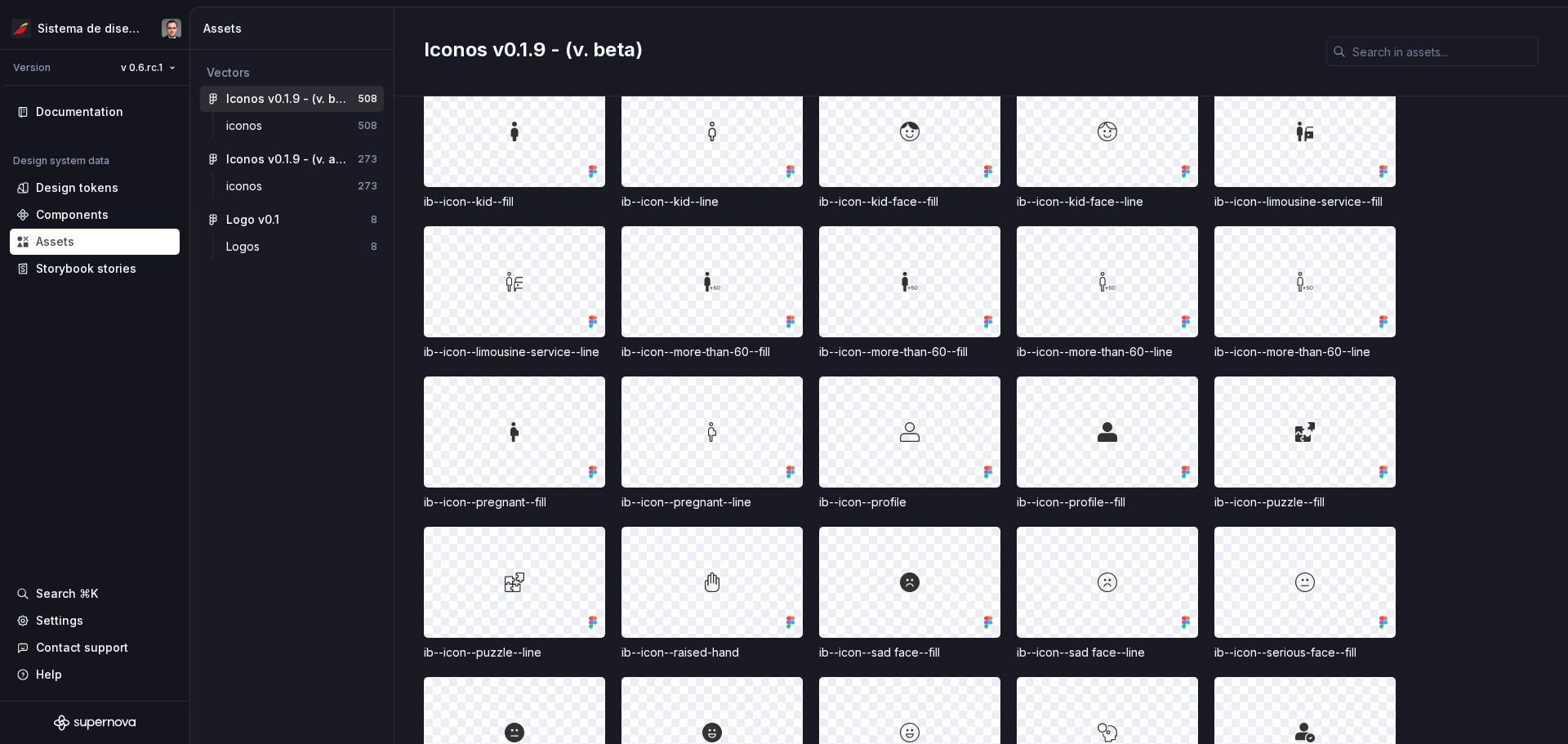
scroll to position [12174, 0]
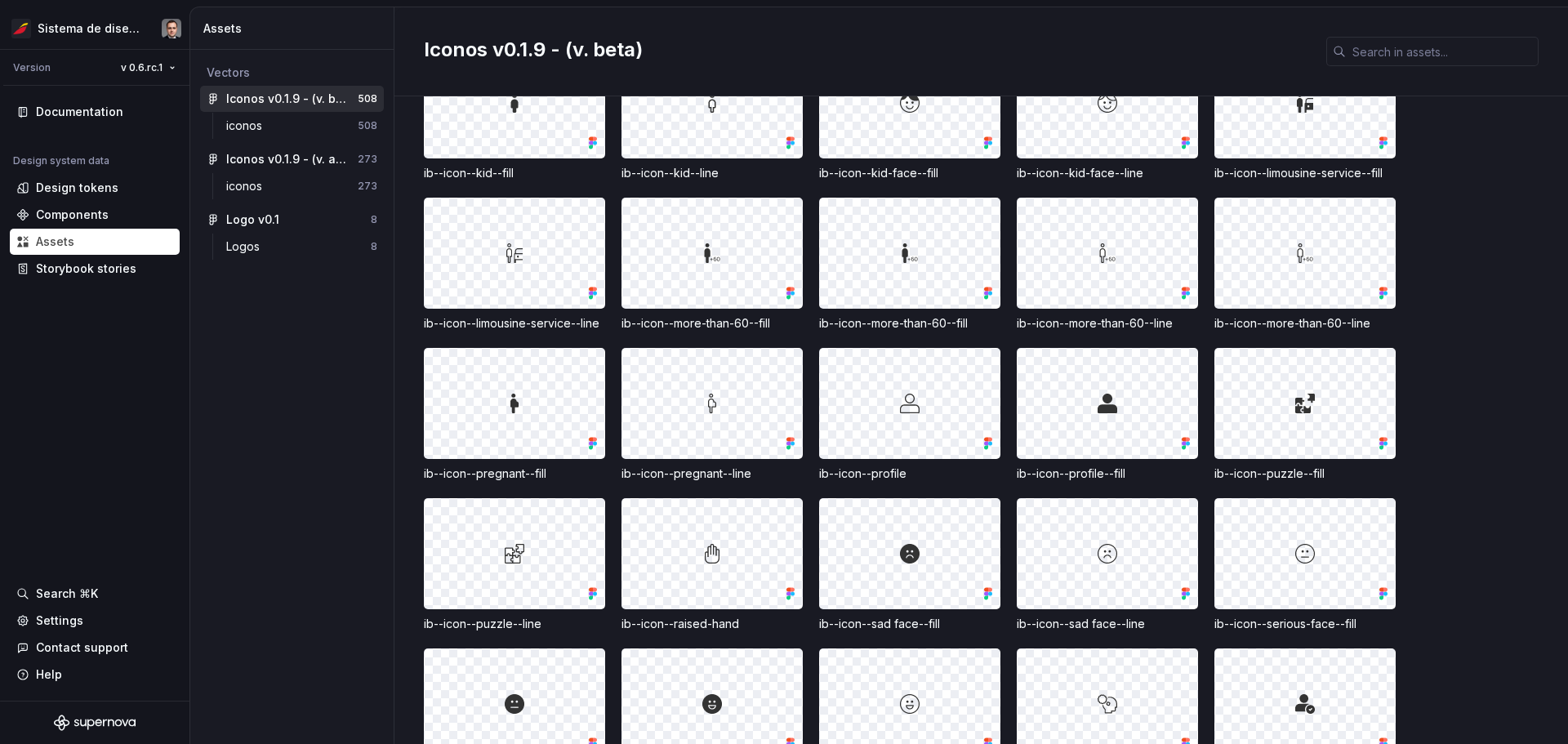
click at [782, 465] on div "ib--icon--profile" at bounding box center [909, 473] width 181 height 16
click at [782, 315] on div "ib--icon--more-than-60--fill" at bounding box center [909, 323] width 181 height 16
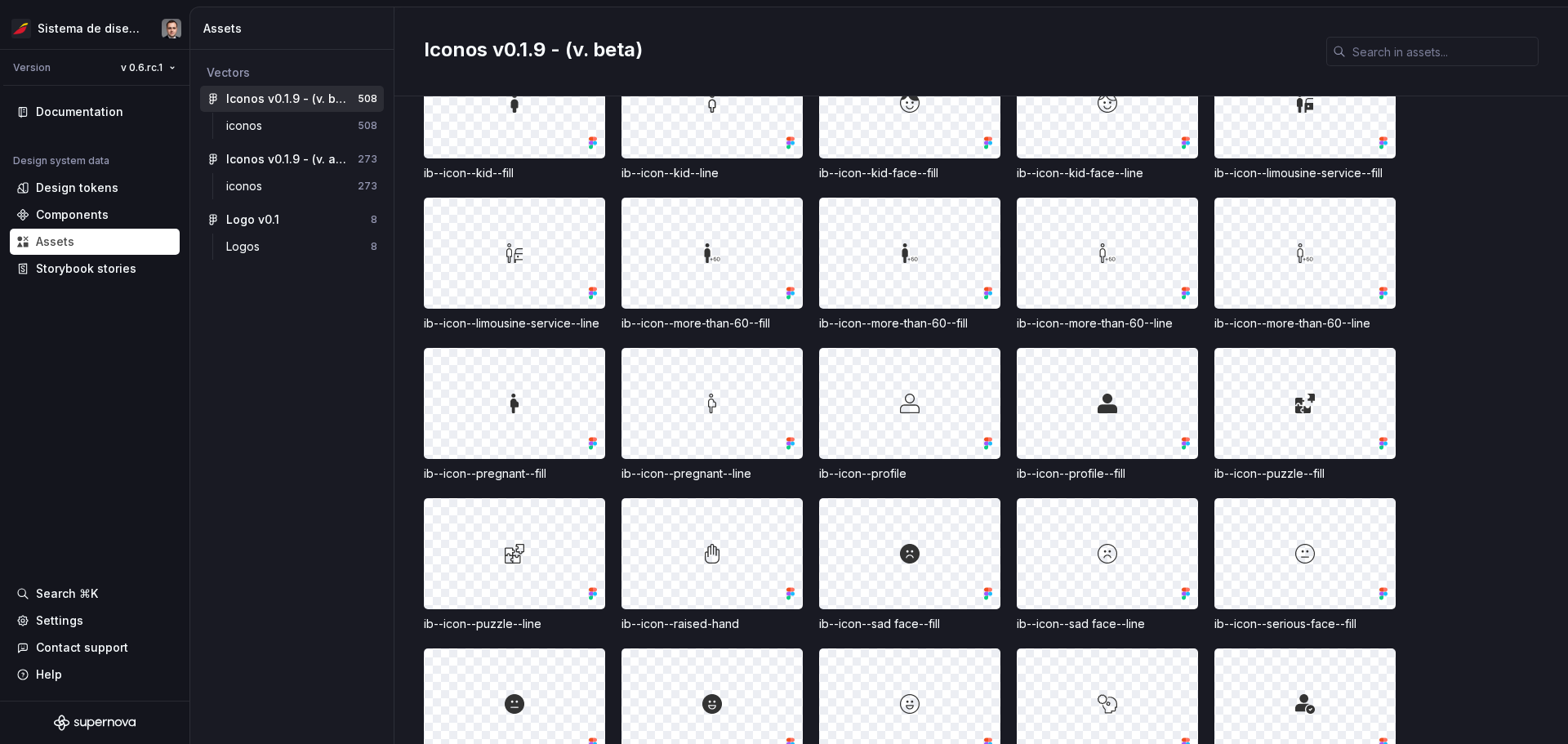
drag, startPoint x: 1420, startPoint y: 275, endPoint x: 1380, endPoint y: 274, distance: 40.0
click at [782, 274] on div "ib--icon--baby-carriage--fill ib--icon--baby-carriage--line ib--icon--biometric…" at bounding box center [995, 157] width 1145 height 1552
click at [742, 315] on div "ib--icon--more-than-60--fill" at bounding box center [712, 323] width 181 height 16
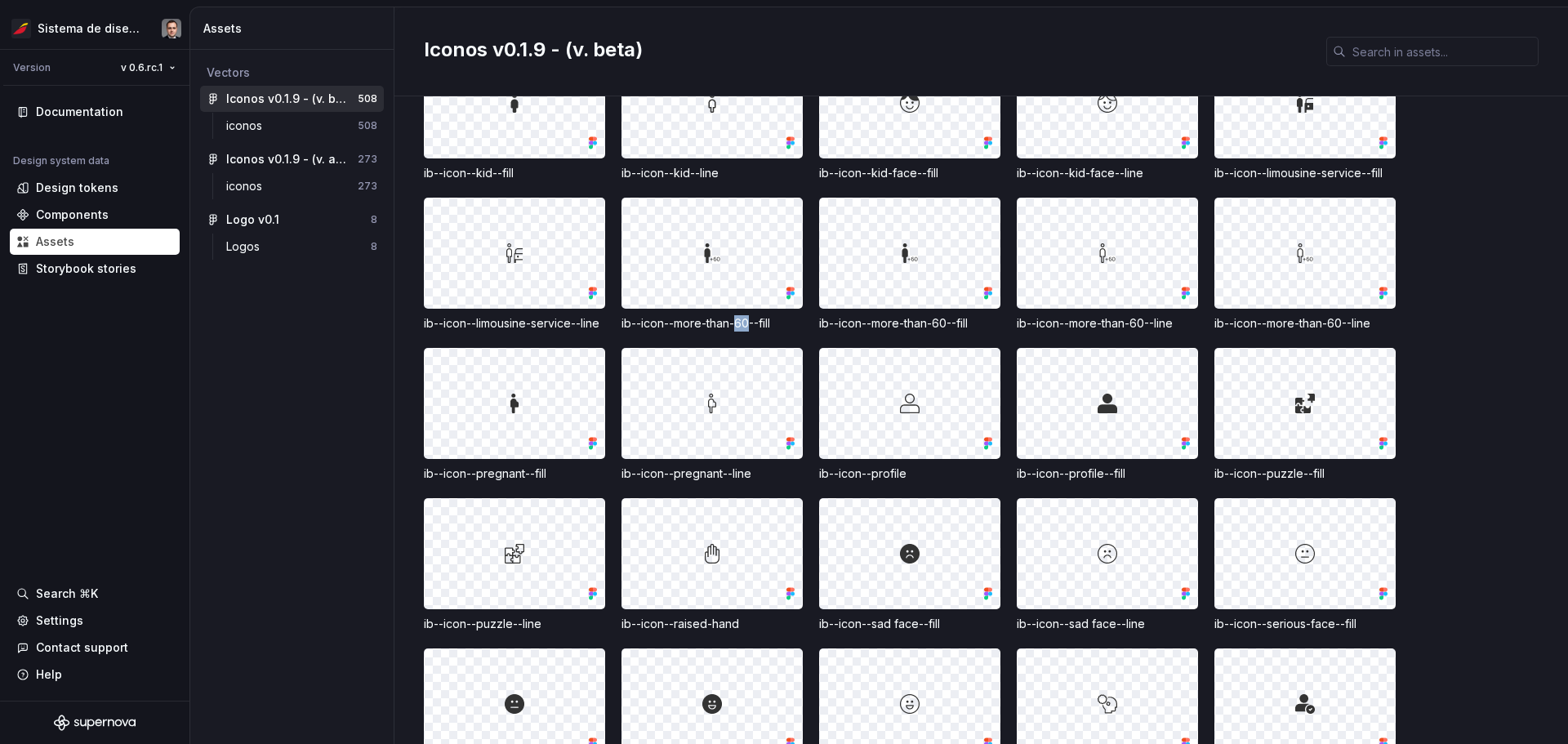
click at [742, 315] on div "ib--icon--more-than-60--fill" at bounding box center [712, 323] width 181 height 16
click at [782, 315] on div "ib--icon--more-than-60--fill" at bounding box center [909, 323] width 181 height 16
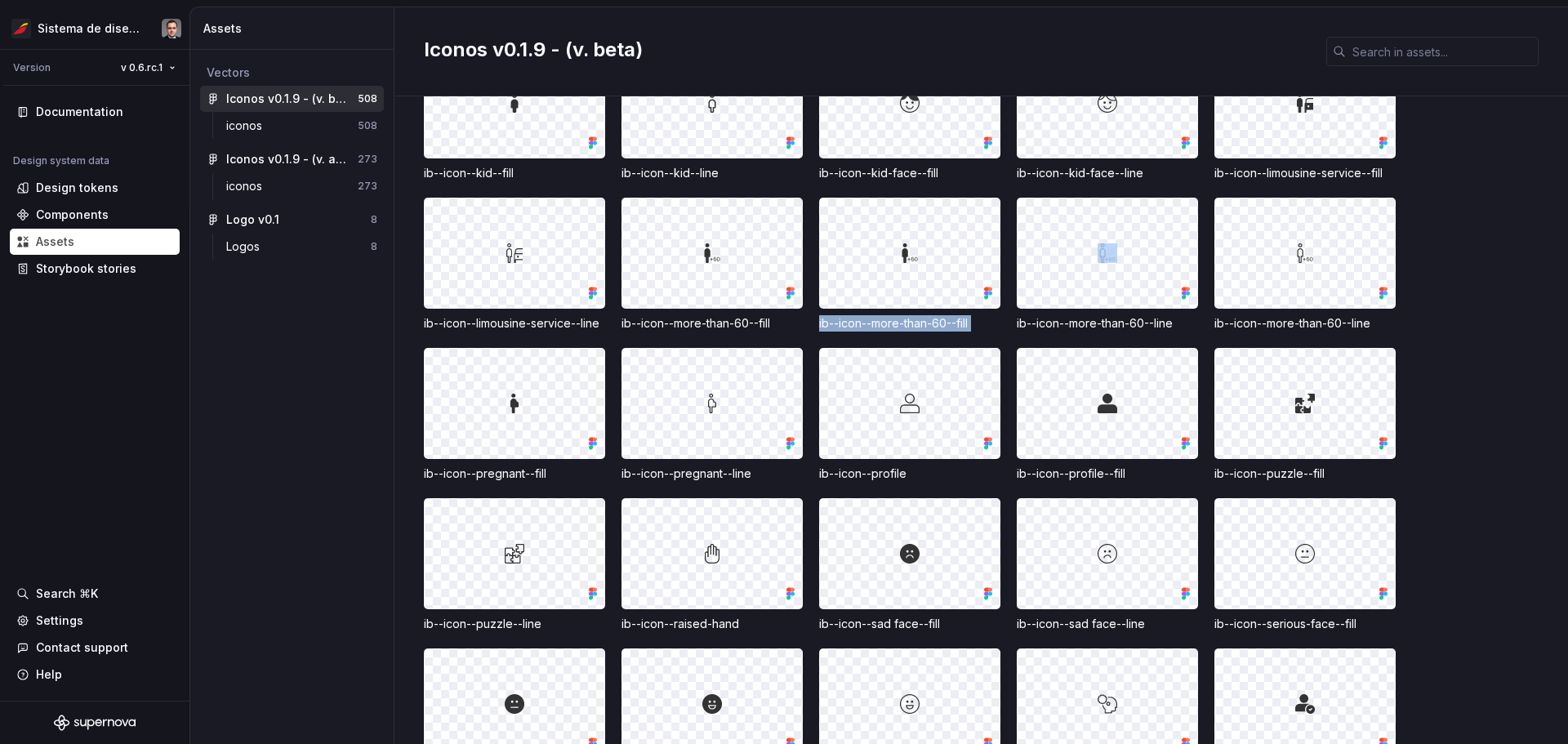
click at [782, 315] on div "ib--icon--more-than-60--fill" at bounding box center [909, 323] width 181 height 16
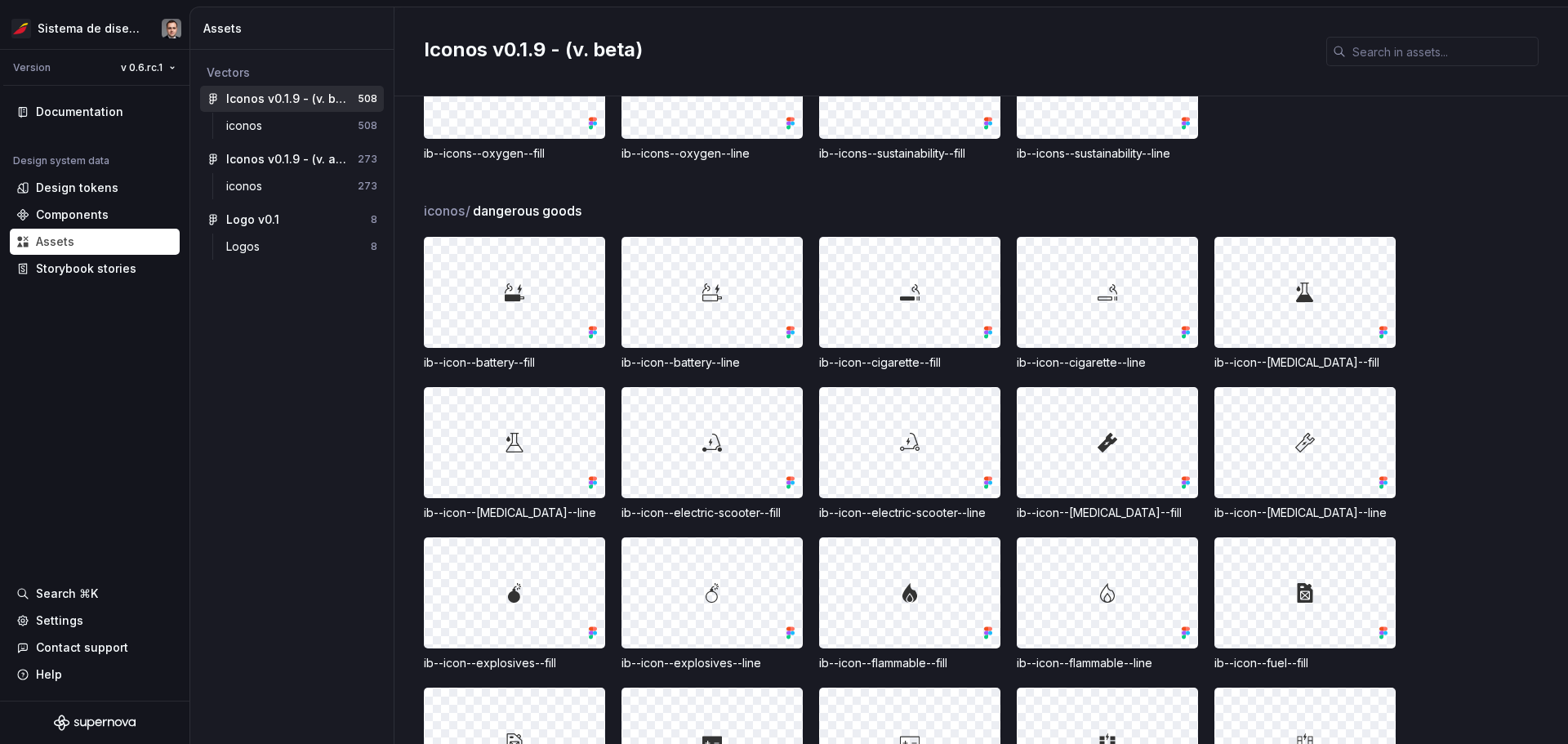
scroll to position [13236, 0]
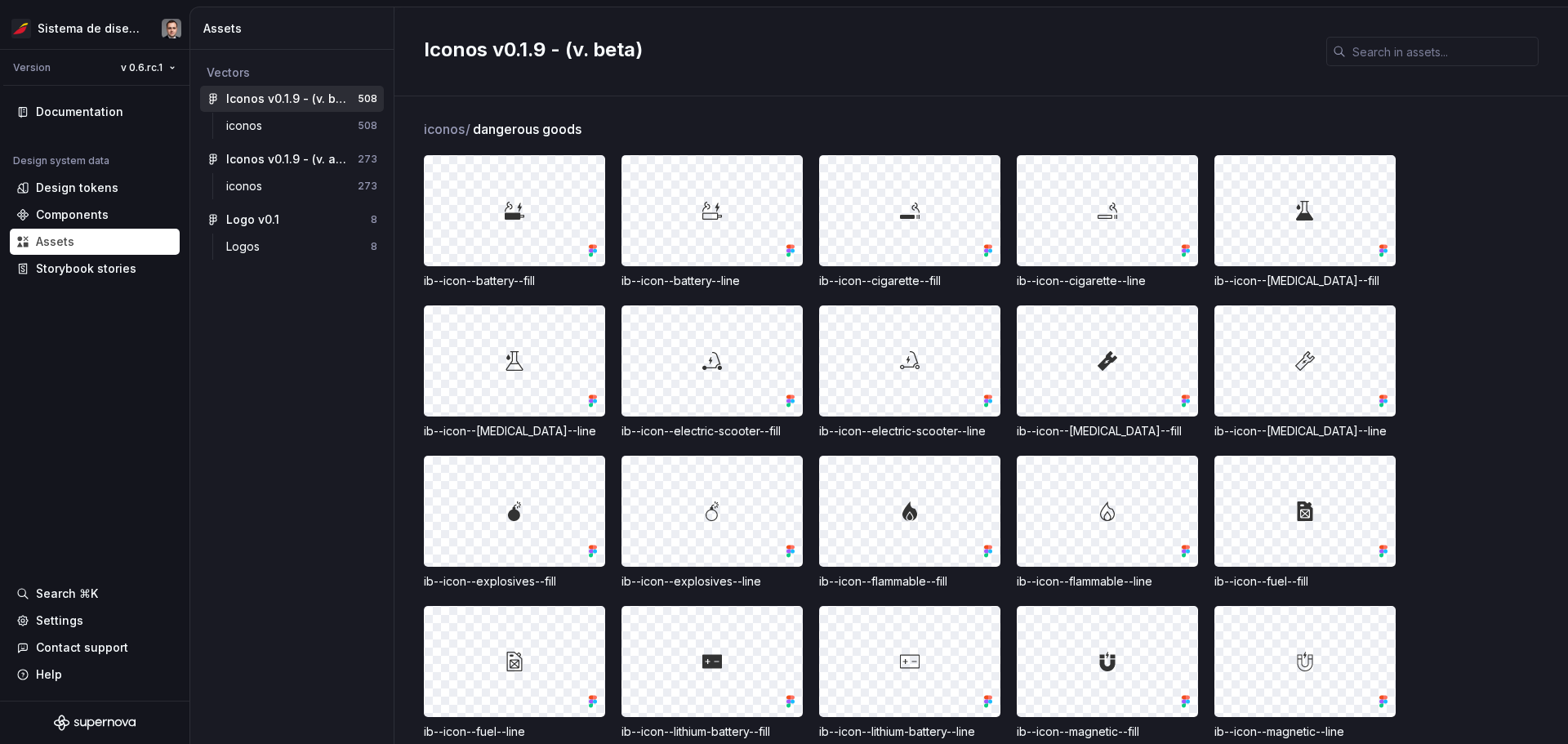
click at [692, 326] on div at bounding box center [712, 361] width 180 height 109
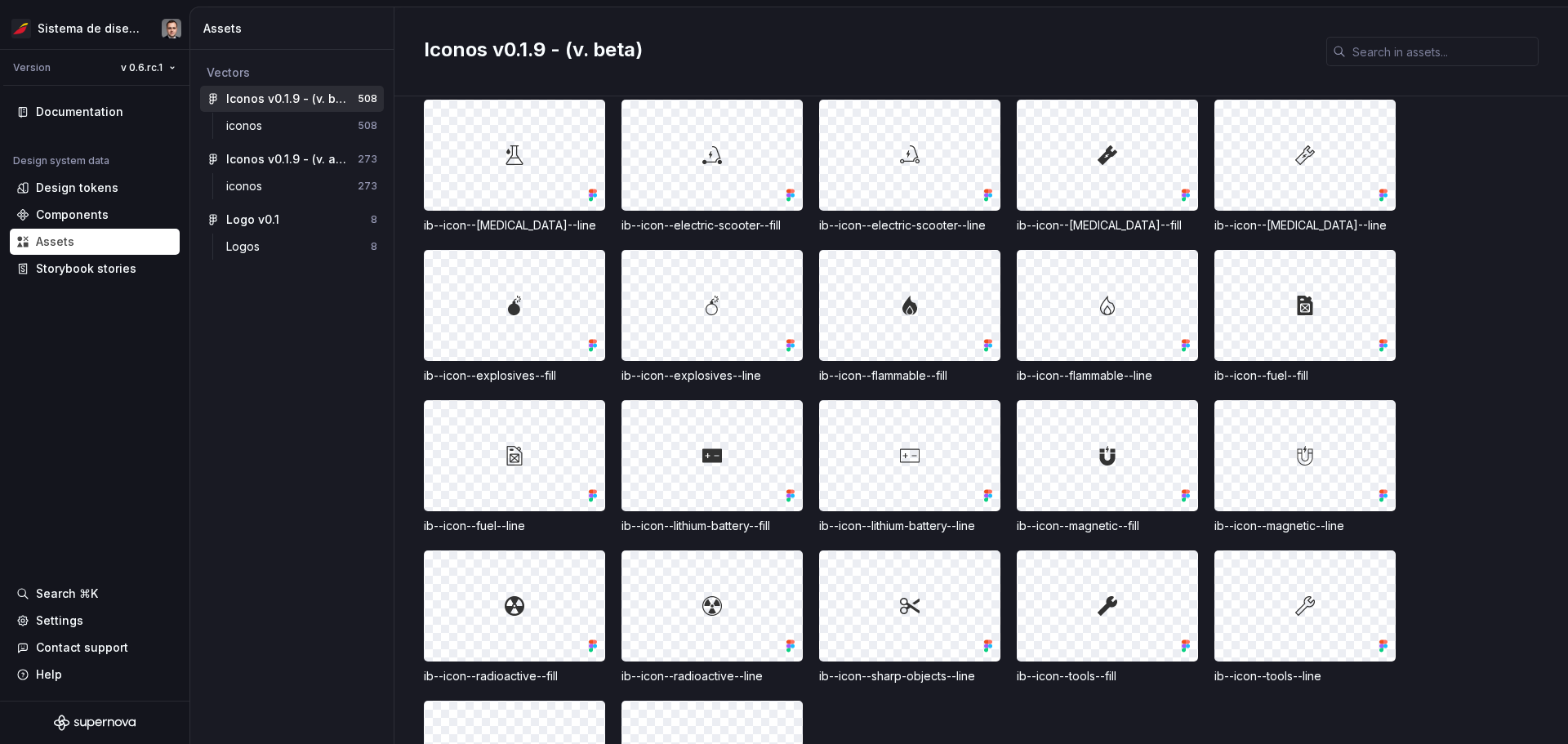
scroll to position [13481, 0]
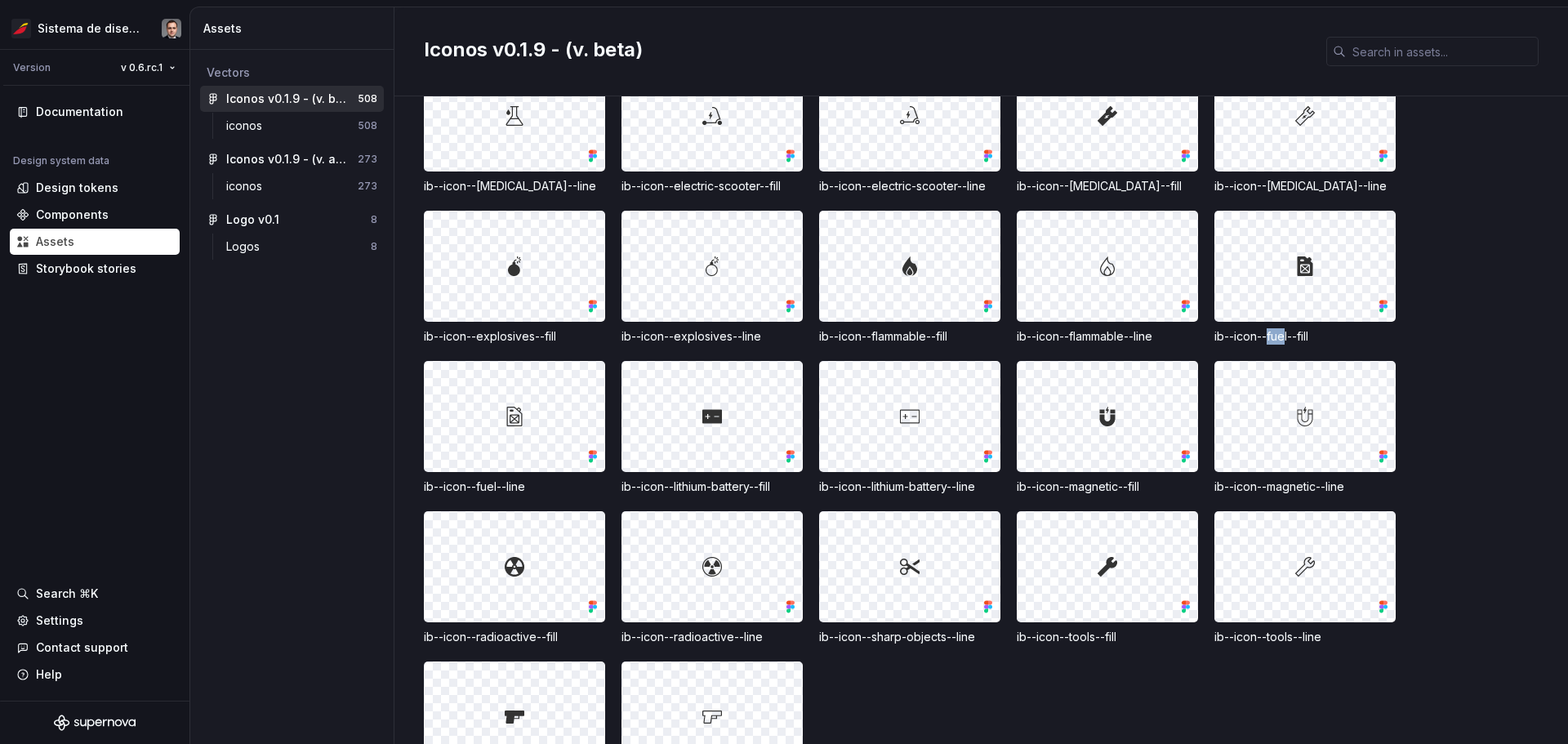
drag, startPoint x: 1268, startPoint y: 288, endPoint x: 1286, endPoint y: 288, distance: 18.0
click at [782, 328] on div "ib--icon--fuel--fill" at bounding box center [1304, 336] width 181 height 16
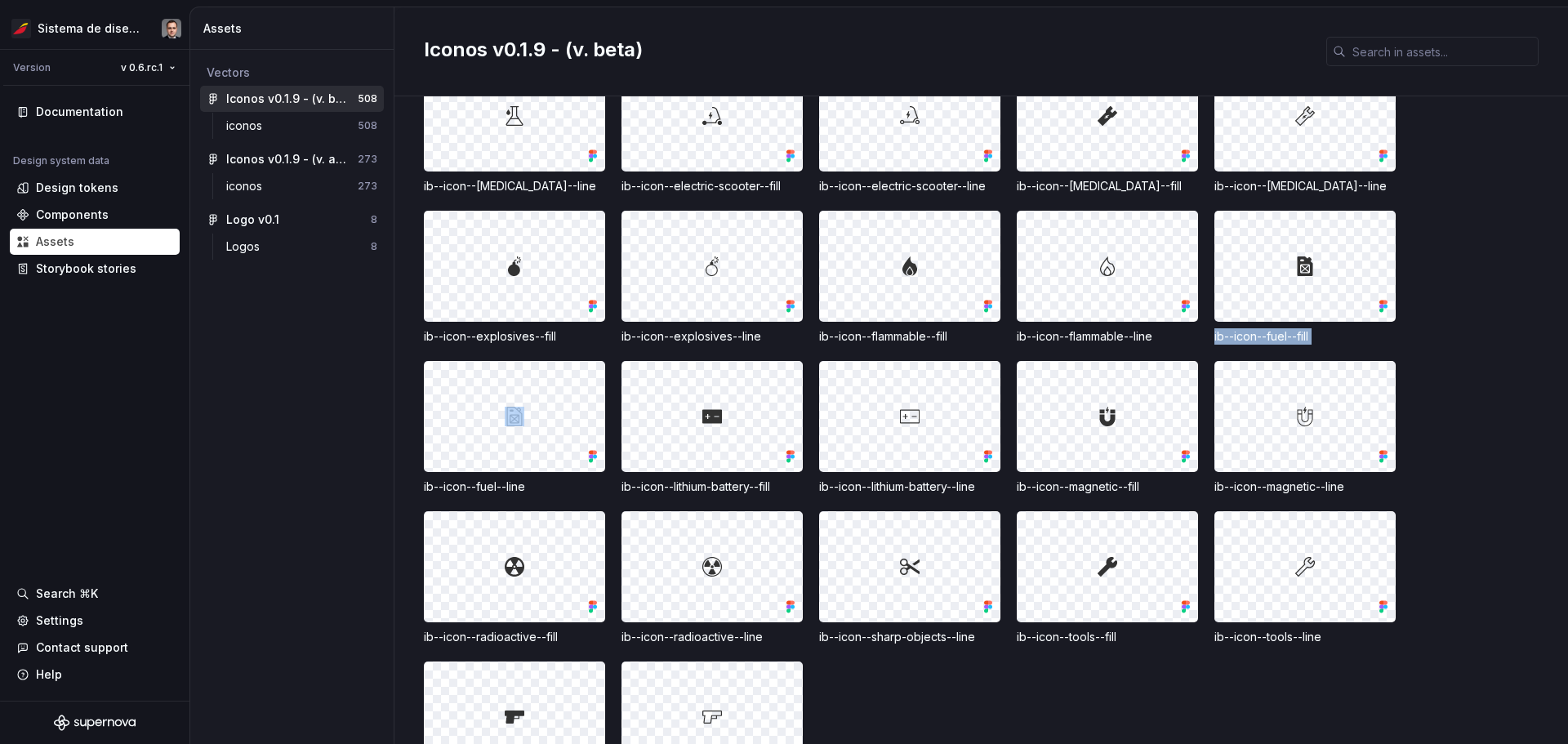
click at [782, 328] on div "ib--icon--fuel--fill" at bounding box center [1304, 336] width 181 height 16
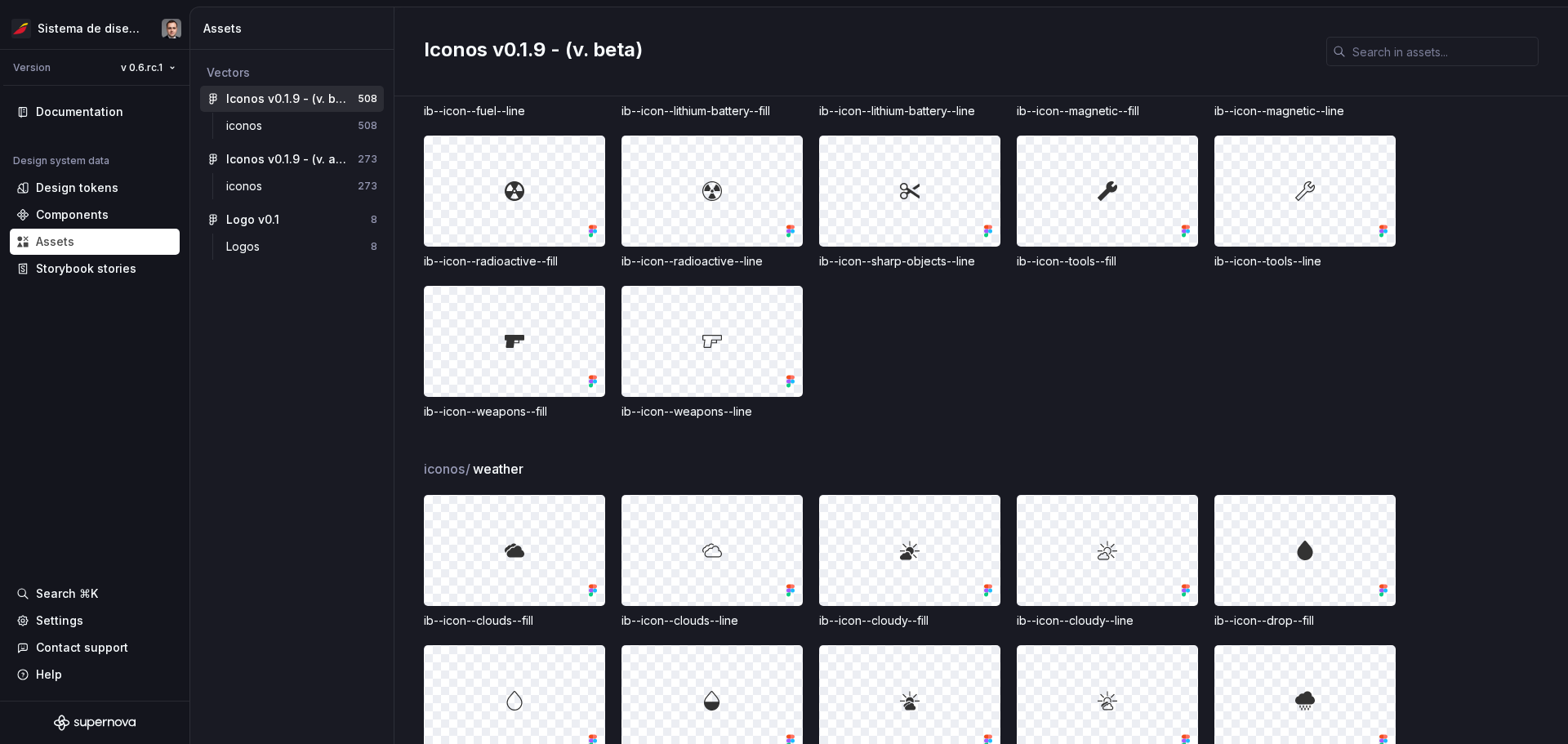
scroll to position [13726, 0]
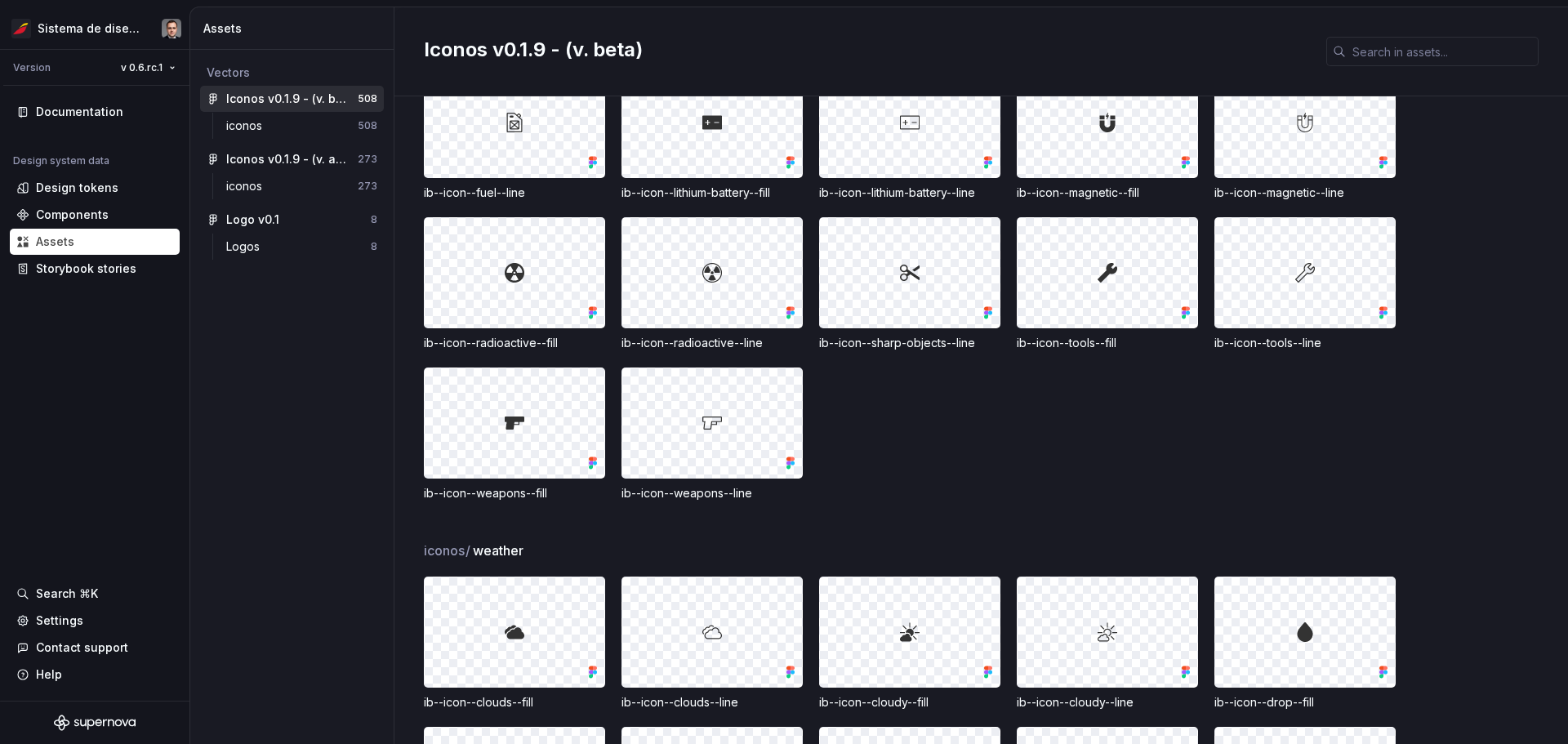
click at [730, 285] on div at bounding box center [712, 273] width 180 height 109
drag, startPoint x: 926, startPoint y: 271, endPoint x: 908, endPoint y: 276, distance: 18.7
click at [782, 276] on div at bounding box center [909, 273] width 180 height 109
click at [782, 292] on div at bounding box center [909, 273] width 180 height 109
click at [782, 232] on div at bounding box center [1107, 273] width 180 height 109
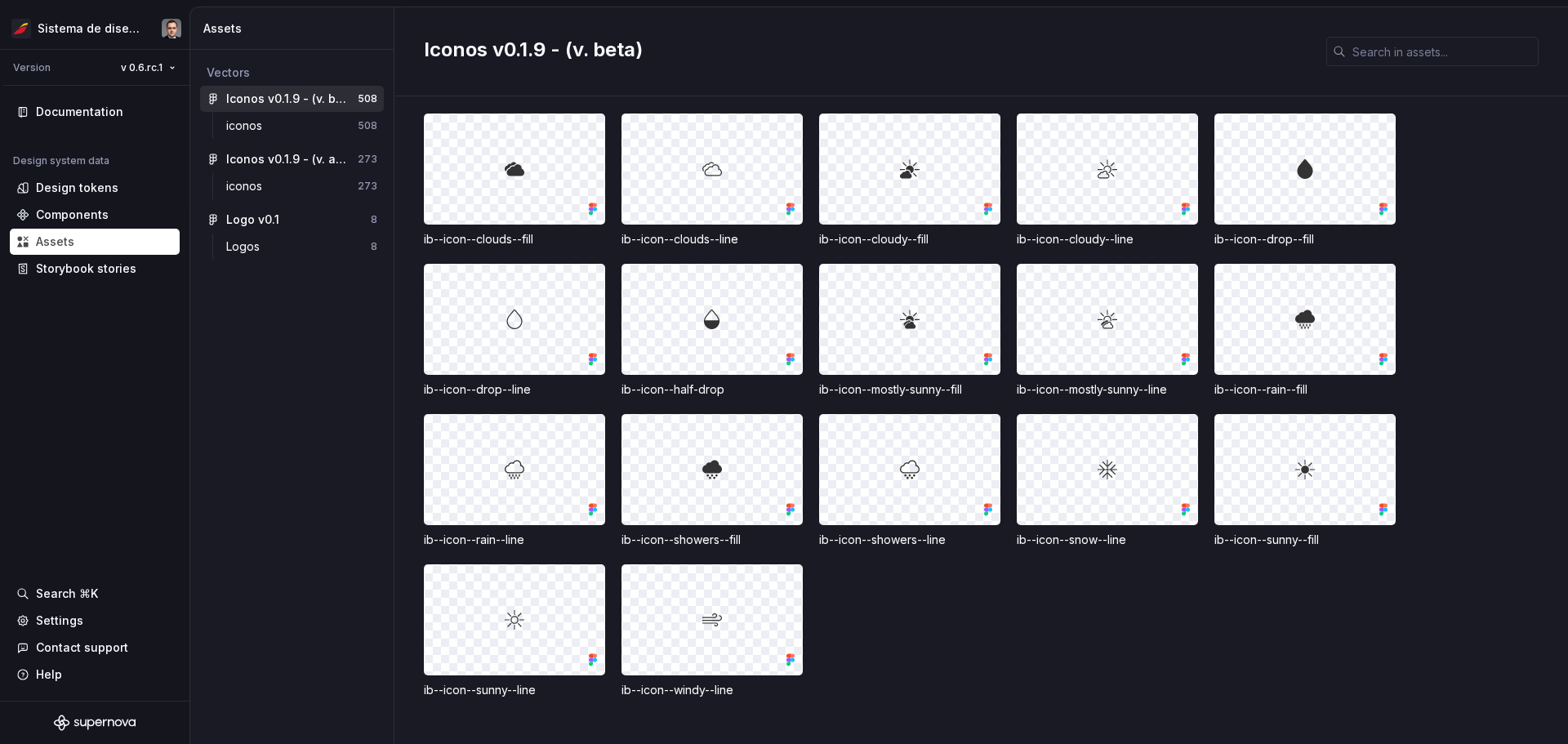
scroll to position [14216, 0]
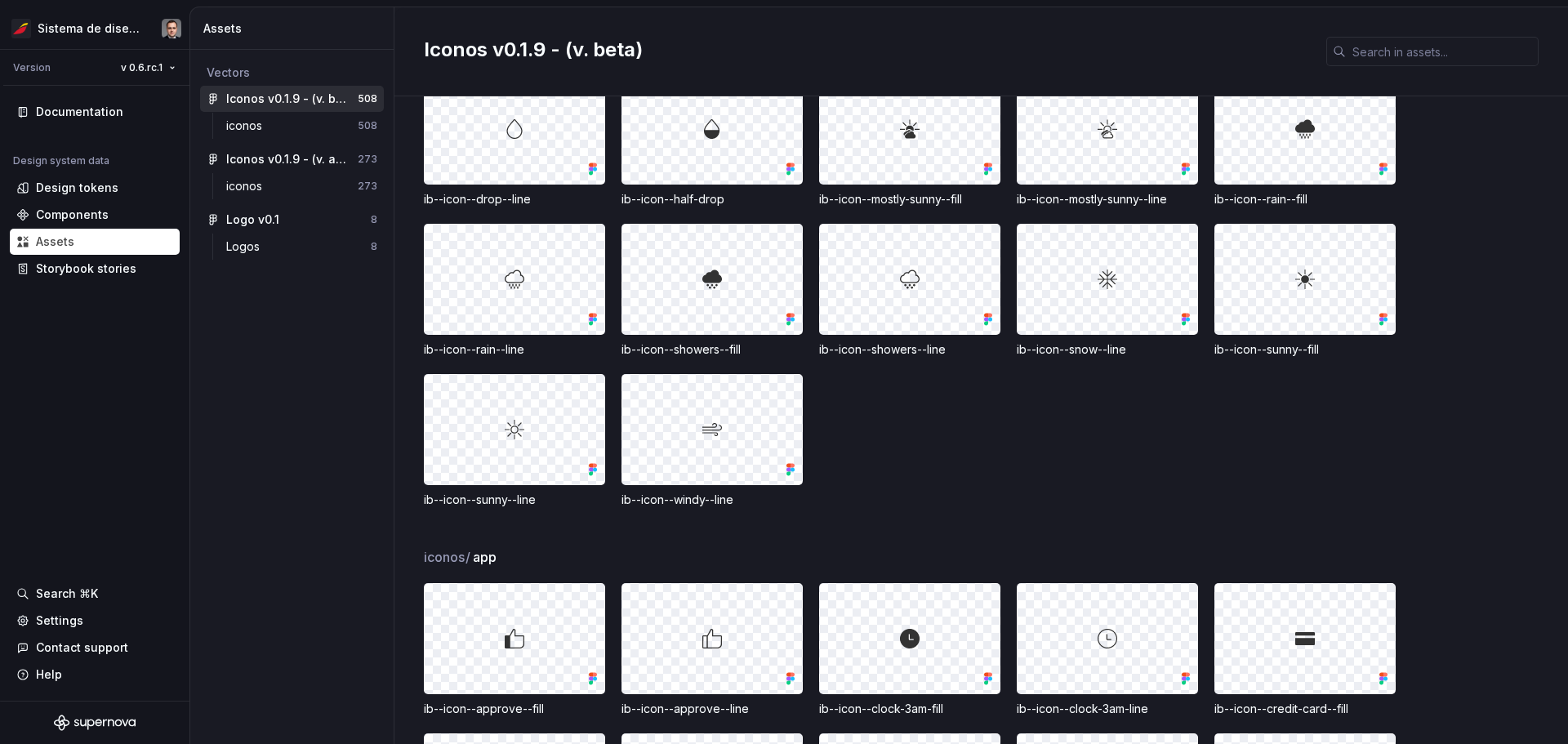
click at [782, 379] on div "ib--icon--clouds--fill ib--icon--clouds--line ib--icon--cloudy--fill ib--icon--…" at bounding box center [995, 216] width 1145 height 585
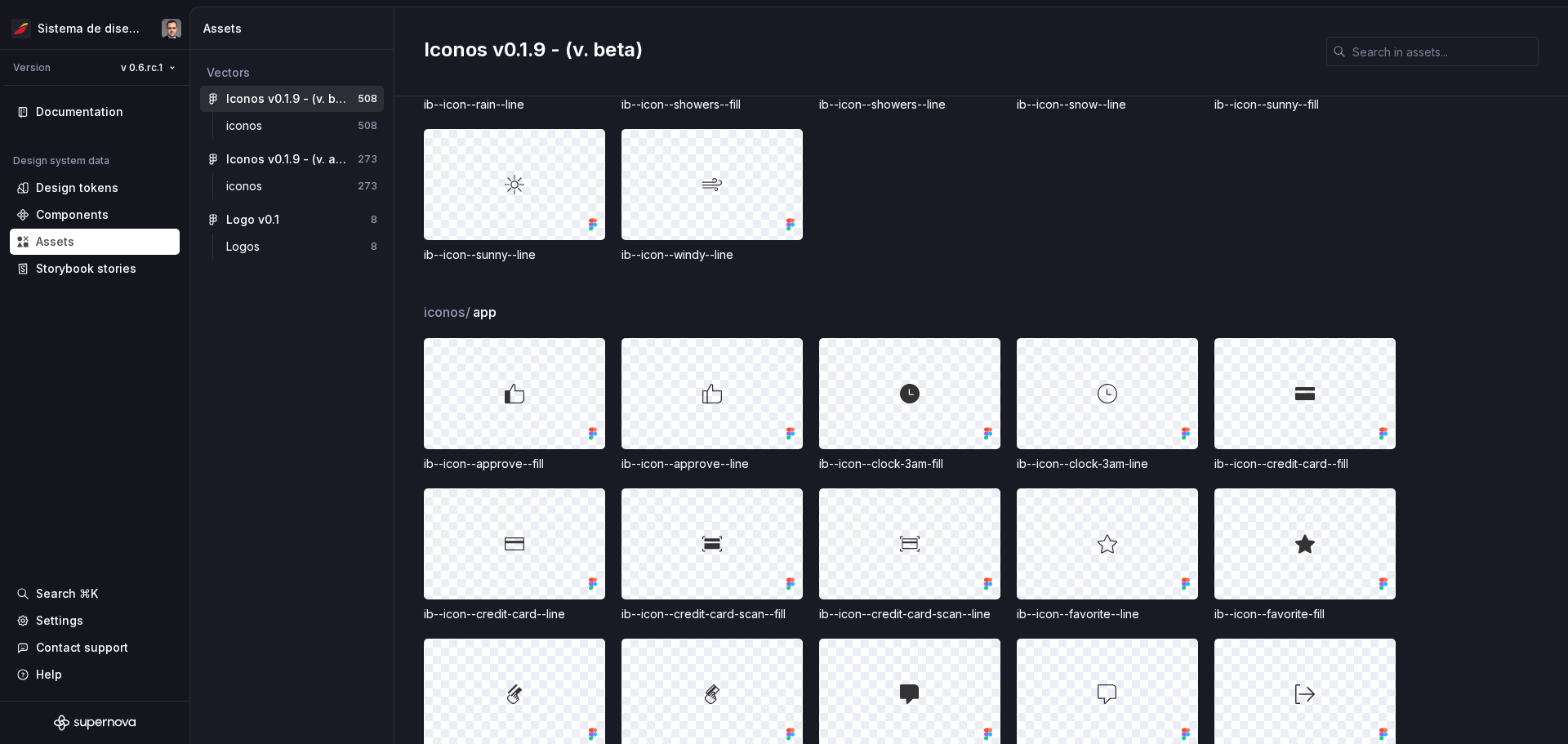
scroll to position [14706, 0]
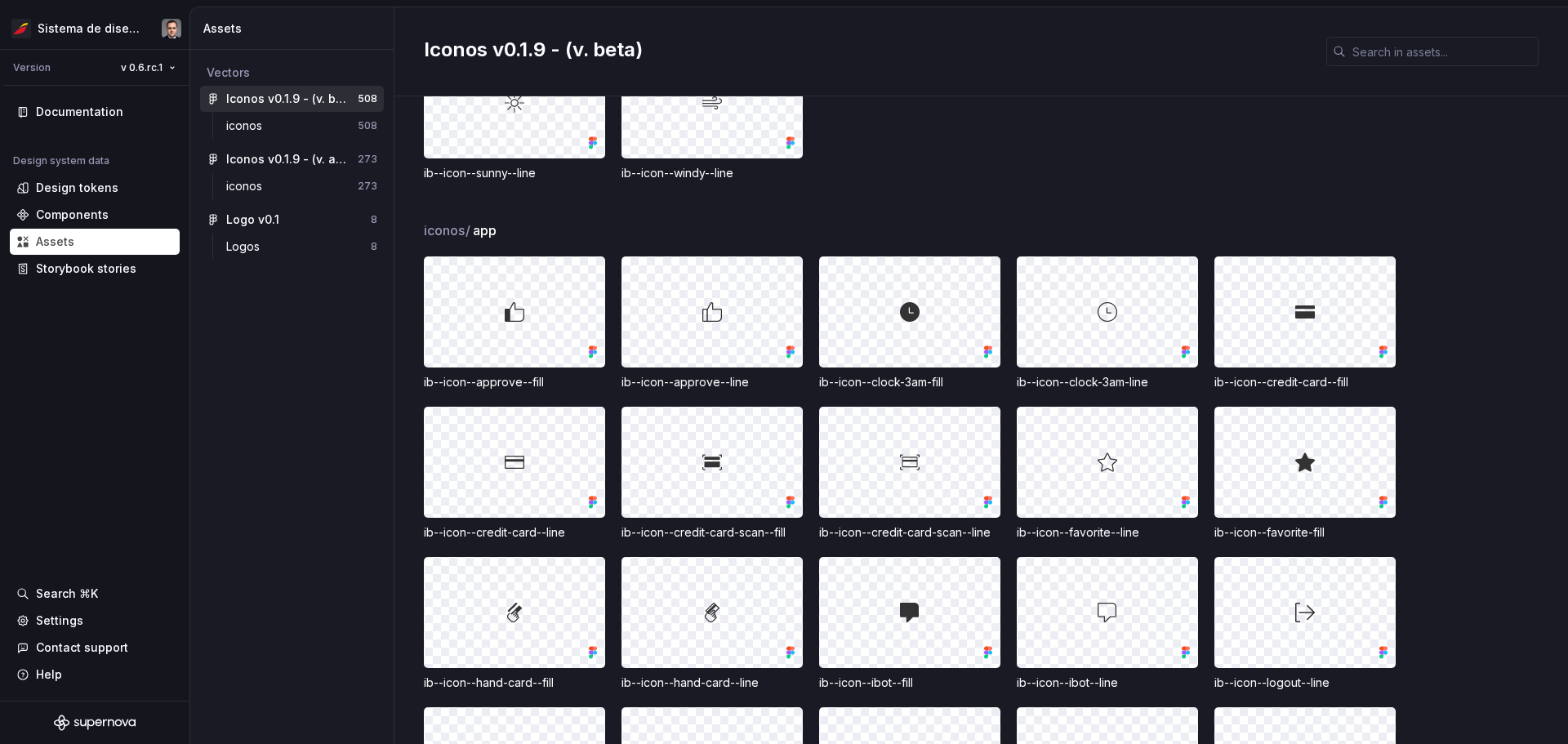
click at [782, 381] on div "ib--icon--clock-3am-fill" at bounding box center [909, 382] width 181 height 16
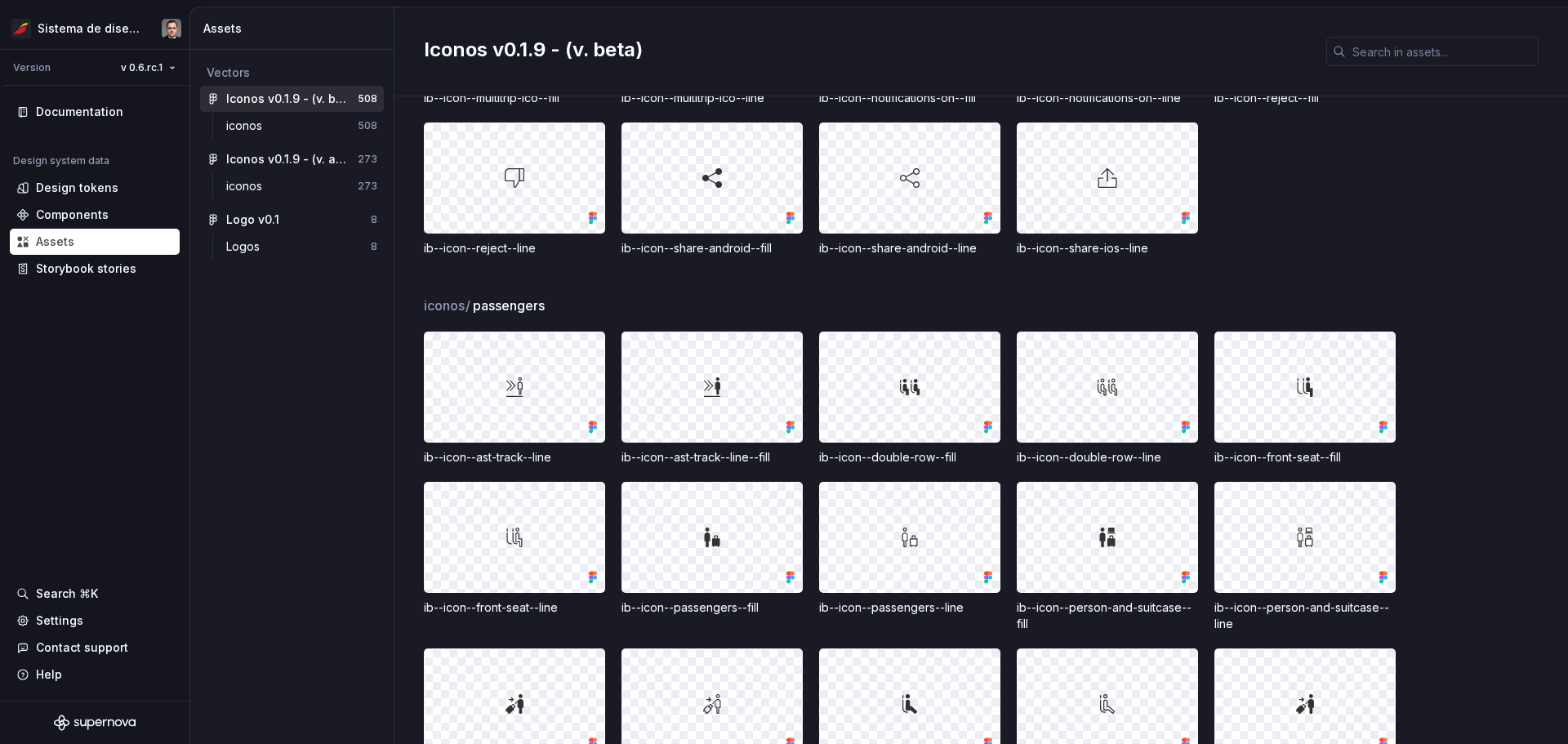
scroll to position [15523, 0]
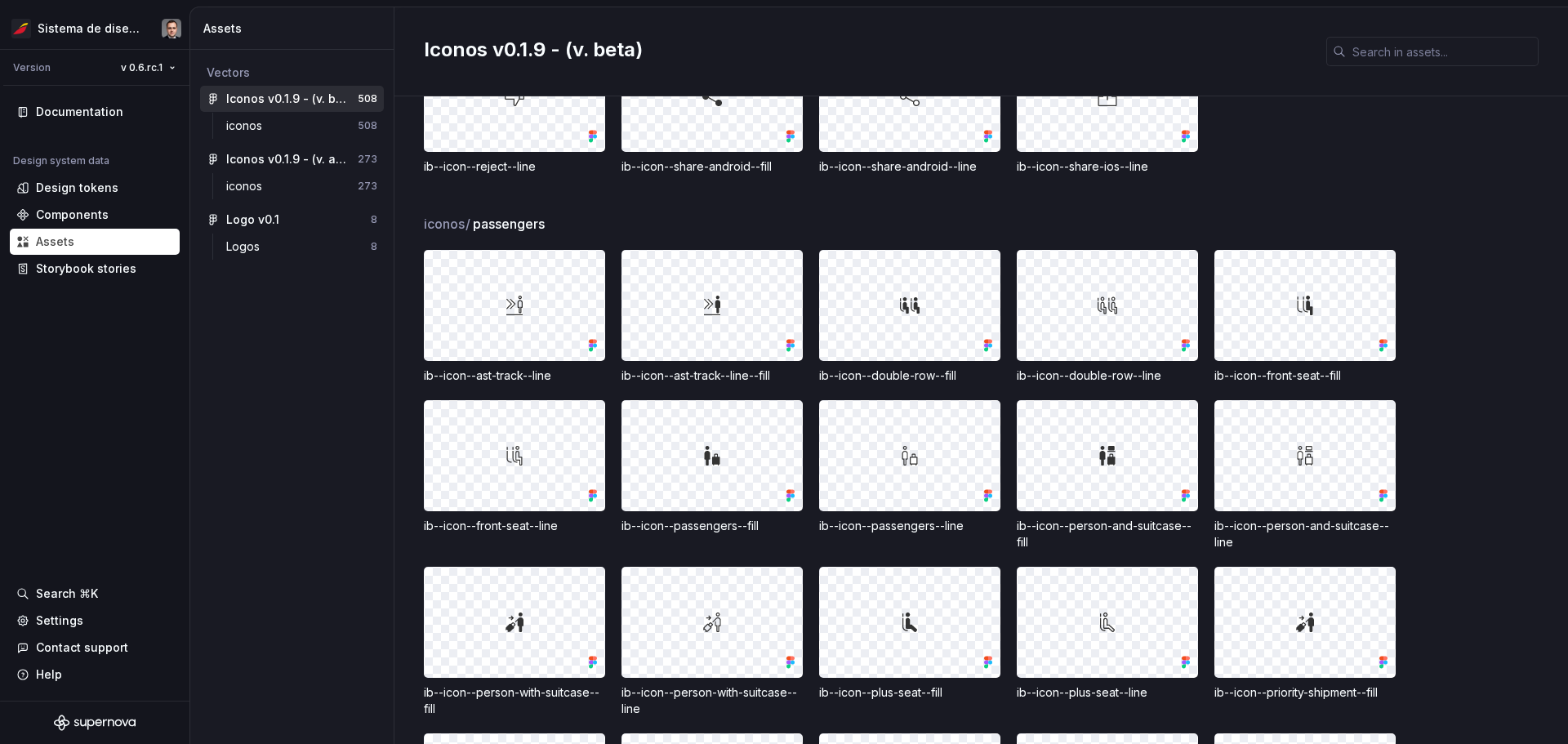
click at [782, 240] on div "iconos / passengers ib--icon--ast-track--line ib--icon--ast-track--line--fill i…" at bounding box center [995, 719] width 1145 height 1010
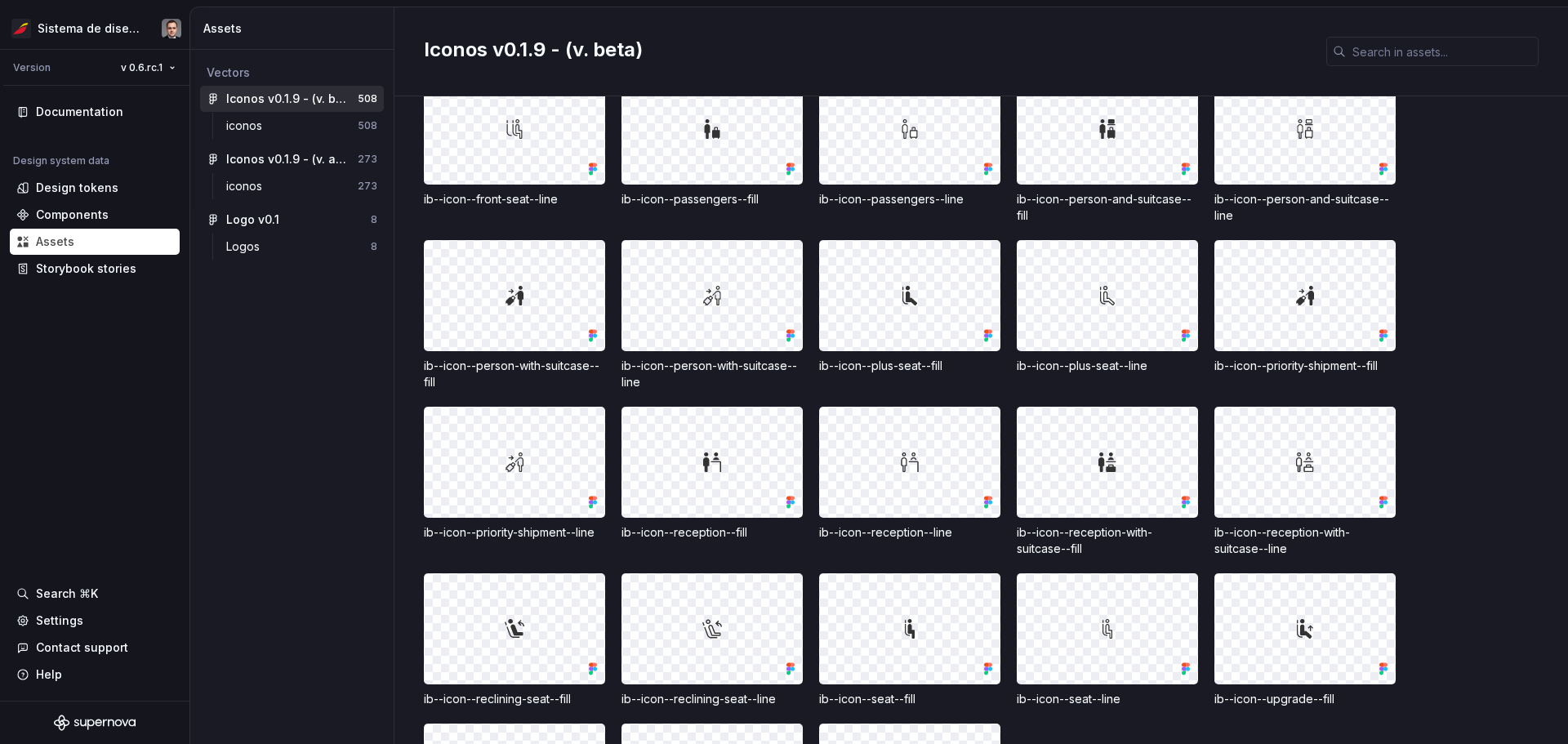
scroll to position [15932, 0]
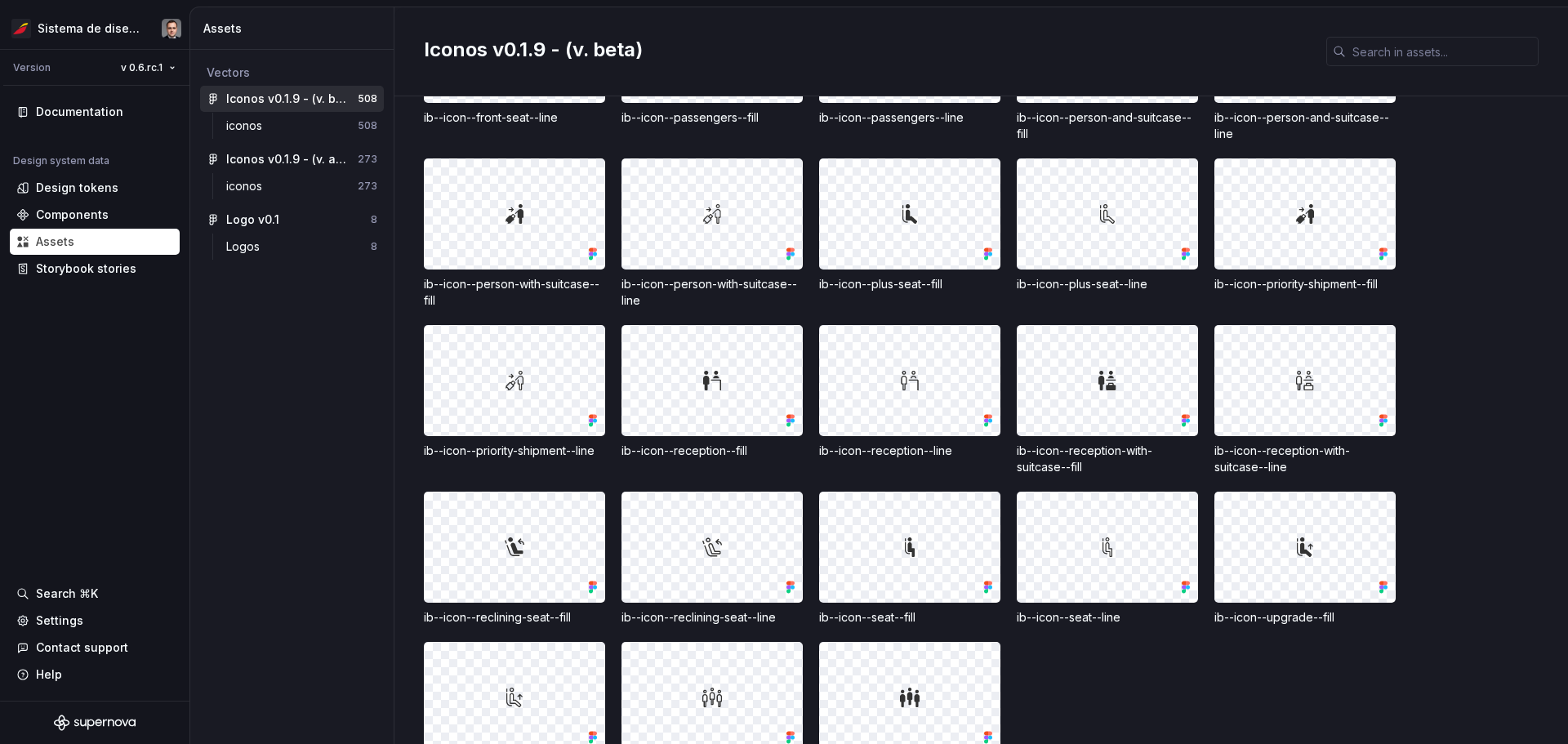
click at [782, 293] on div "ib--icon--ast-track--line ib--icon--ast-track--line--fill ib--icon--double-row-…" at bounding box center [995, 308] width 1145 height 935
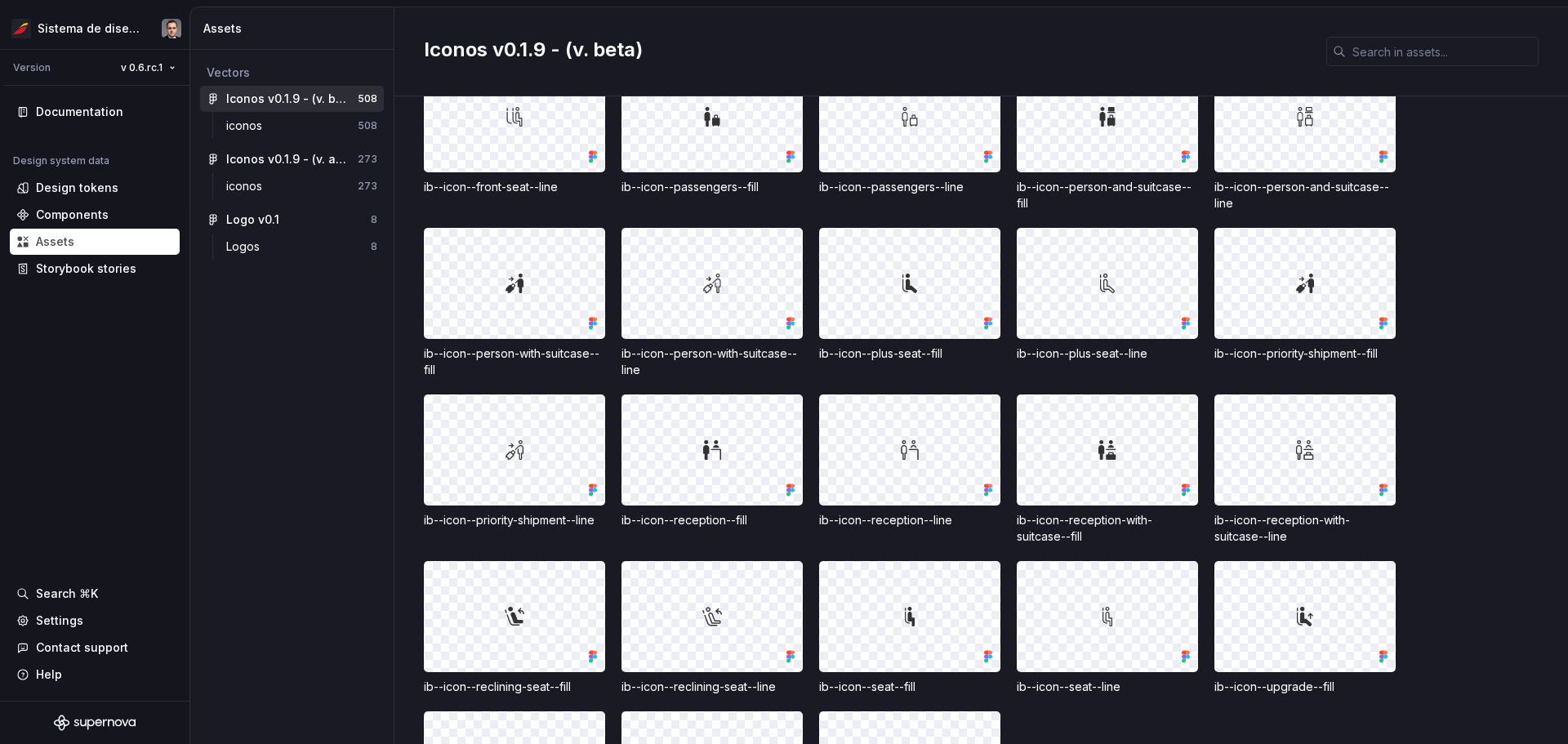
scroll to position [15769, 0]
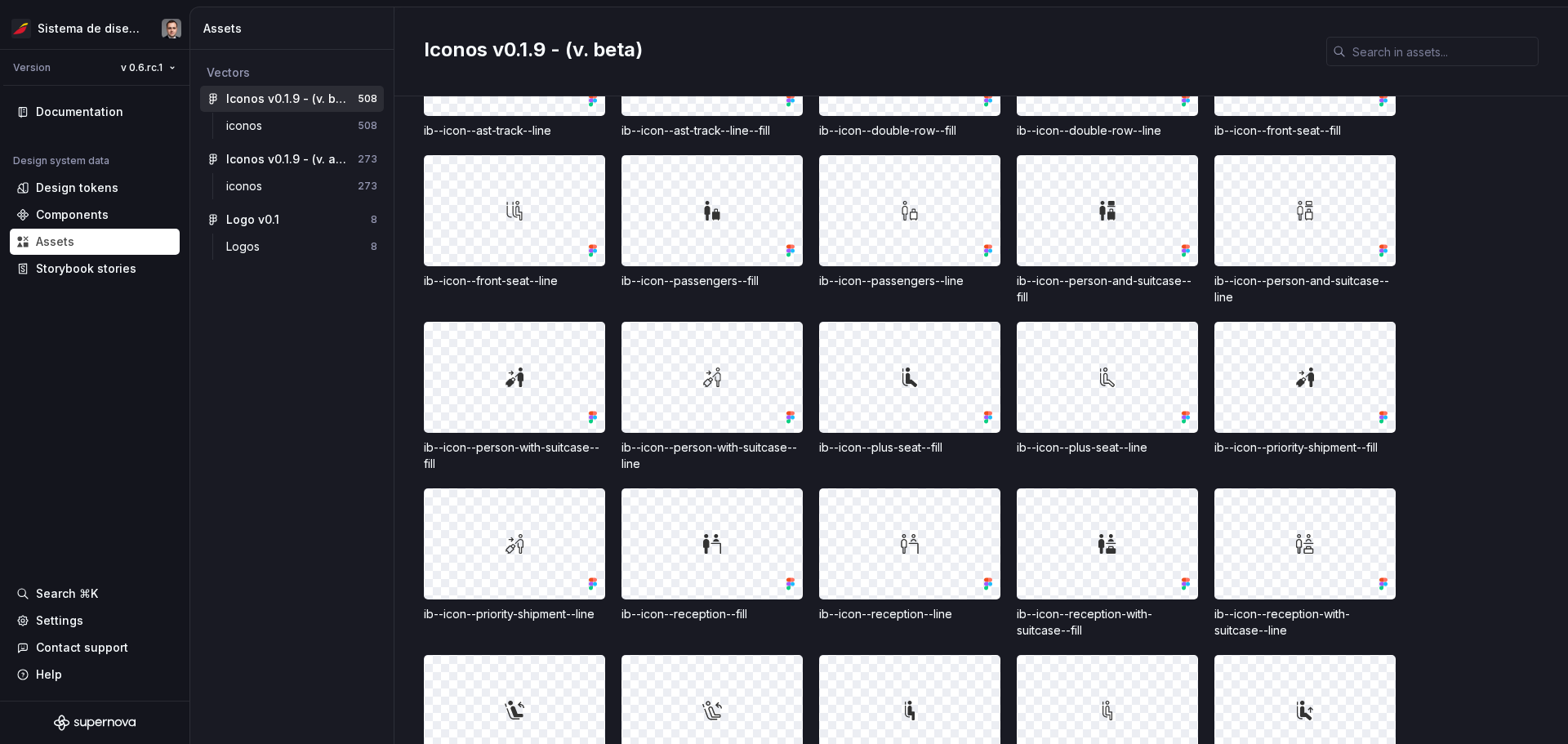
click at [782, 234] on div at bounding box center [1304, 211] width 180 height 109
click at [501, 447] on div "ib--icon--person-with-suitcase--fill" at bounding box center [514, 456] width 181 height 33
click at [469, 442] on div "ib--icon--person-with-suitcase--fill" at bounding box center [514, 456] width 181 height 33
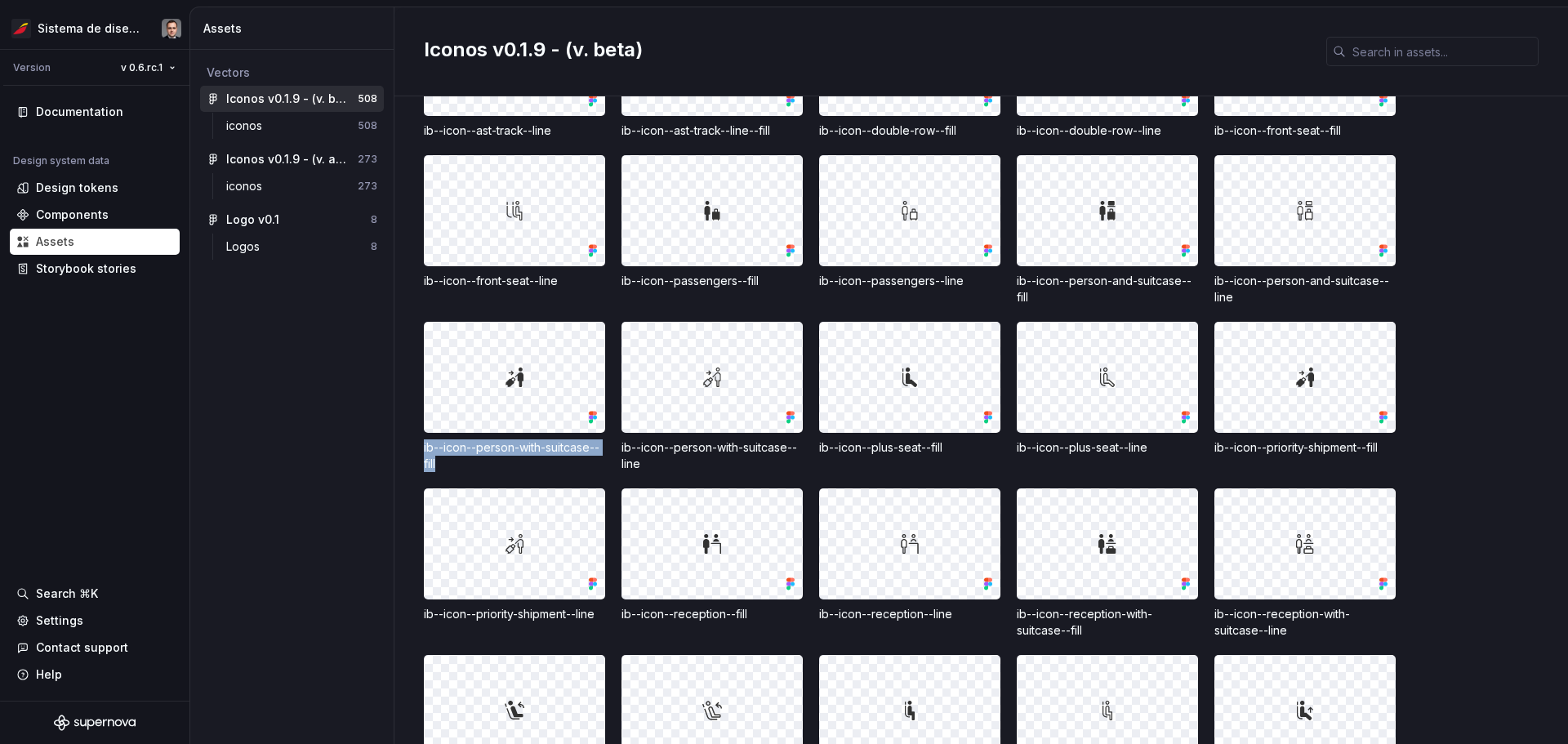
drag, startPoint x: 458, startPoint y: 464, endPoint x: 423, endPoint y: 450, distance: 37.7
click at [423, 450] on div "ib--icon--person-with-suitcase--fill" at bounding box center [514, 456] width 181 height 33
copy div "ib--icon--person-with-suitcase--fill"
click at [782, 450] on div "ib--icon--priority-shipment--fill" at bounding box center [1304, 447] width 181 height 16
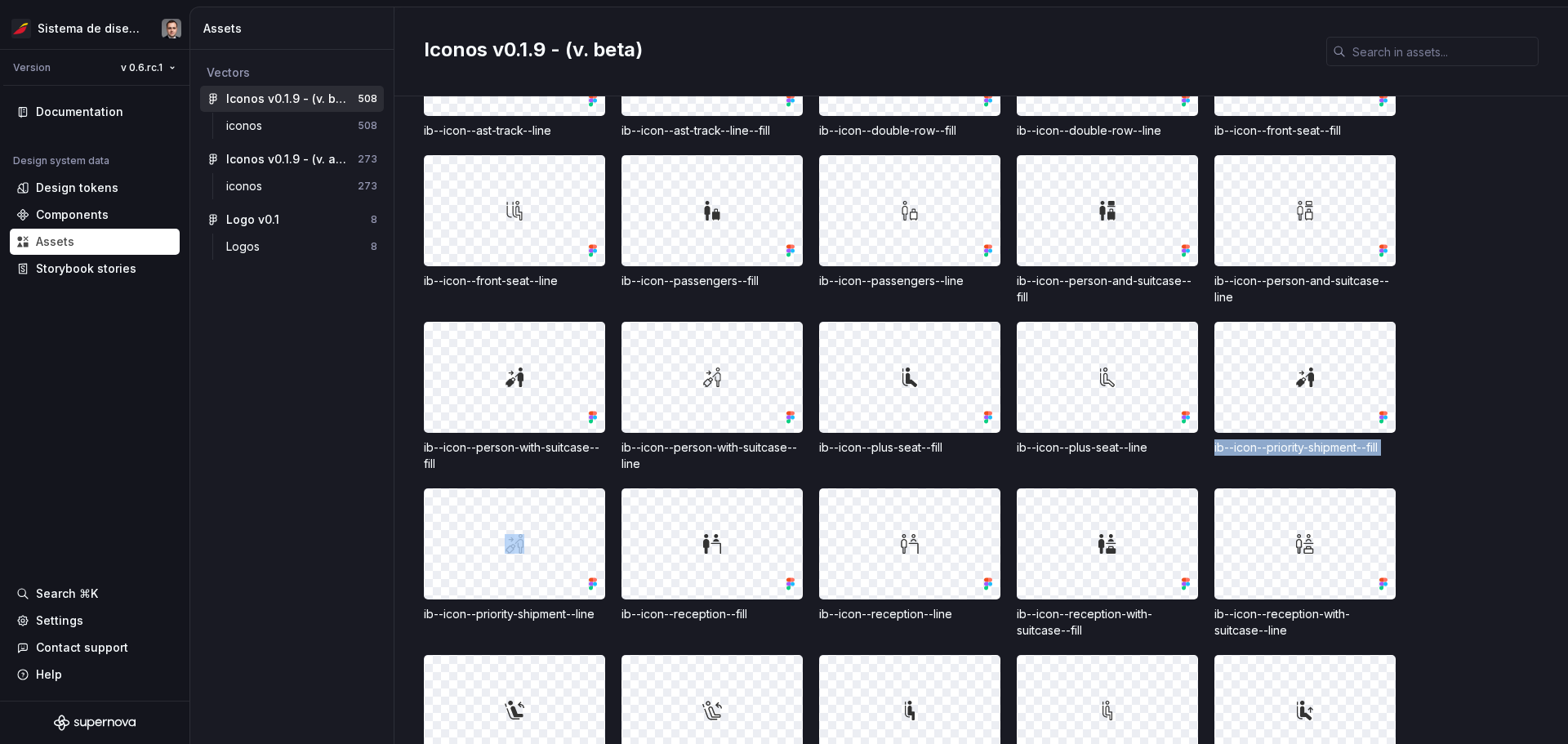
click at [782, 450] on div "ib--icon--priority-shipment--fill" at bounding box center [1304, 447] width 181 height 16
copy div "ib--icon--priority-shipment--fill"
click at [642, 460] on div "ib--icon--person-with-suitcase--line" at bounding box center [712, 456] width 181 height 33
click at [740, 381] on div at bounding box center [712, 378] width 180 height 109
click at [536, 520] on div at bounding box center [514, 544] width 180 height 109
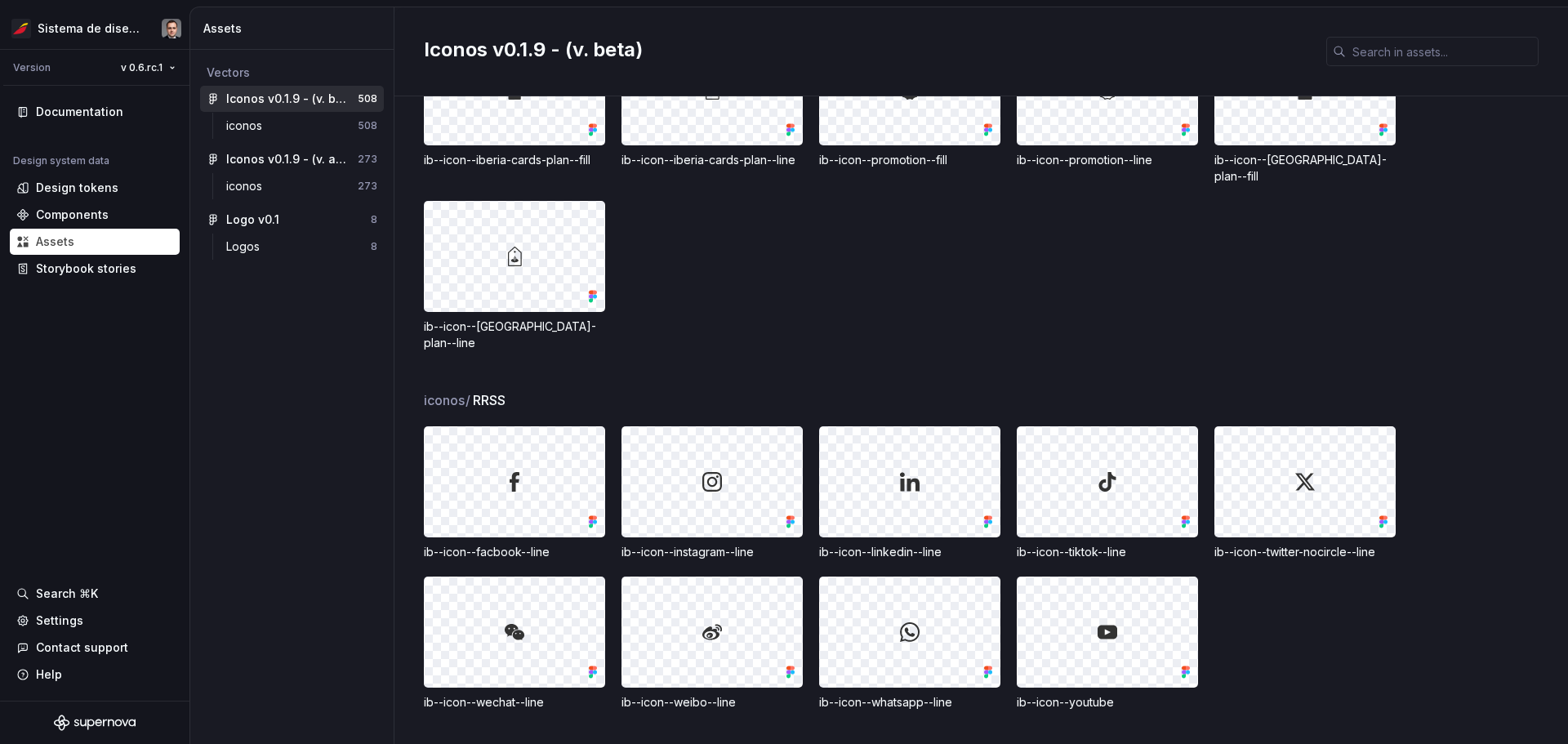
scroll to position [16831, 0]
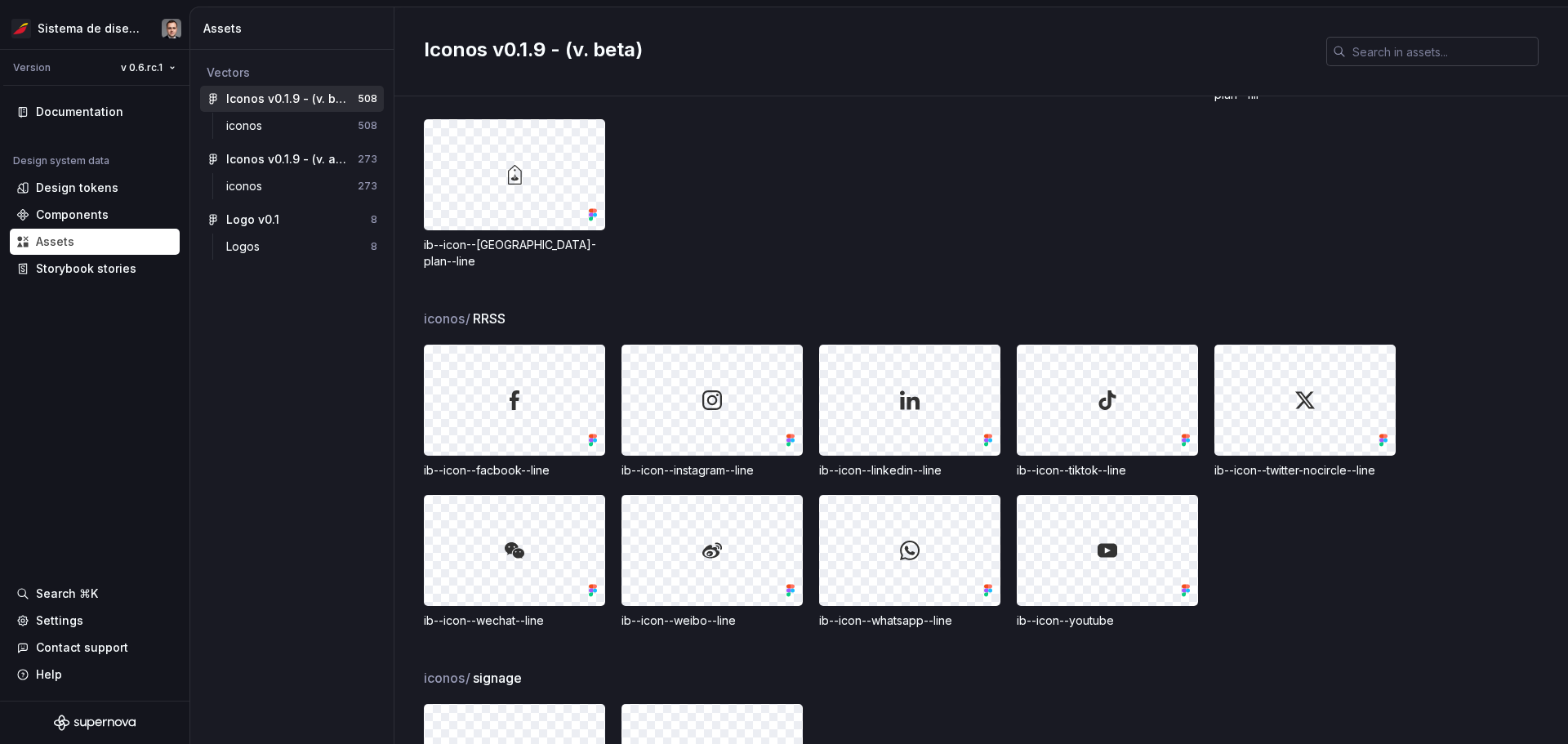
click at [782, 51] on input "text" at bounding box center [1442, 51] width 193 height 30
click at [782, 59] on input "text" at bounding box center [1442, 51] width 193 height 30
paste input "ib--icon--person-with-suitcase--fill"
type input "ib--icon--person-with-suitcase--fill"
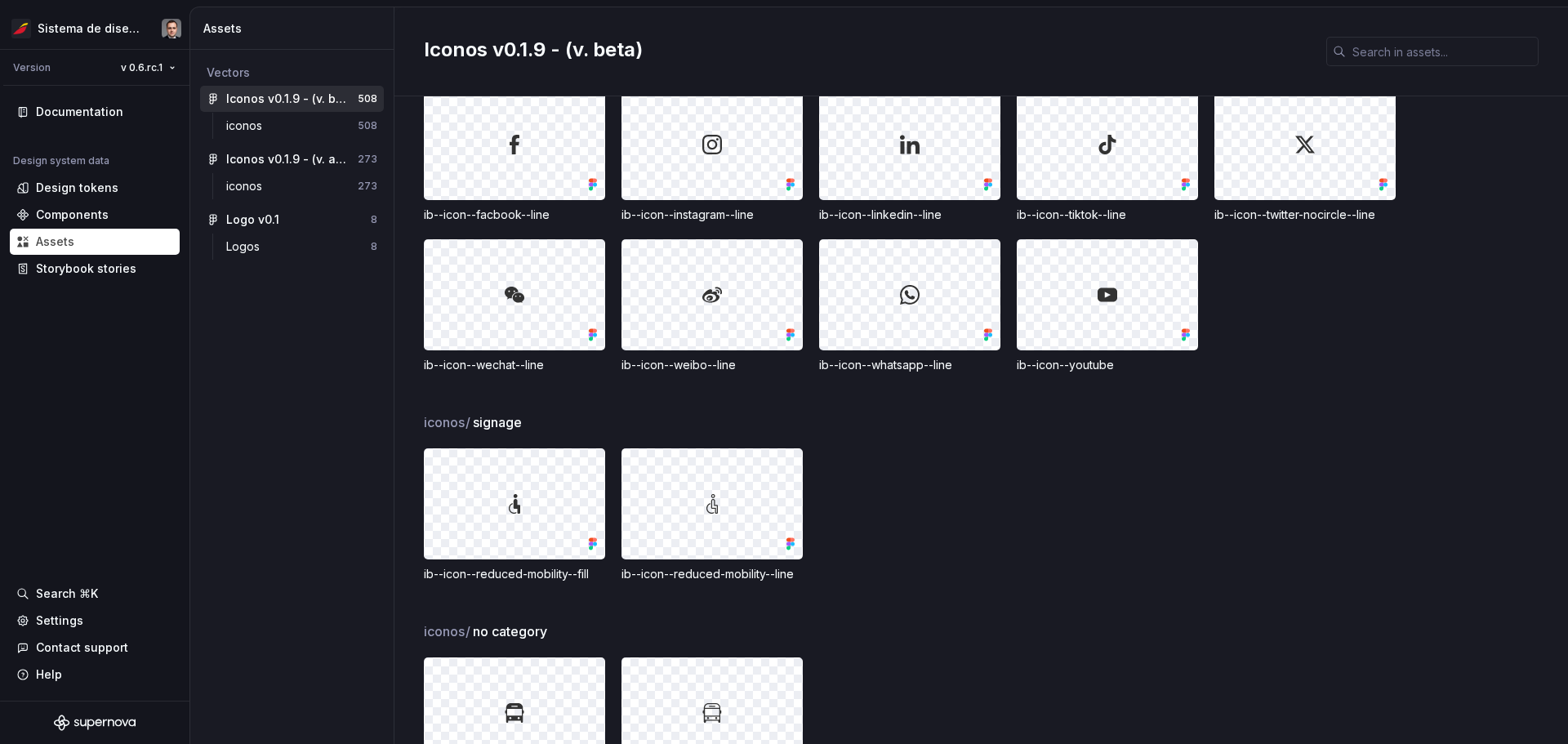
scroll to position [21013, 0]
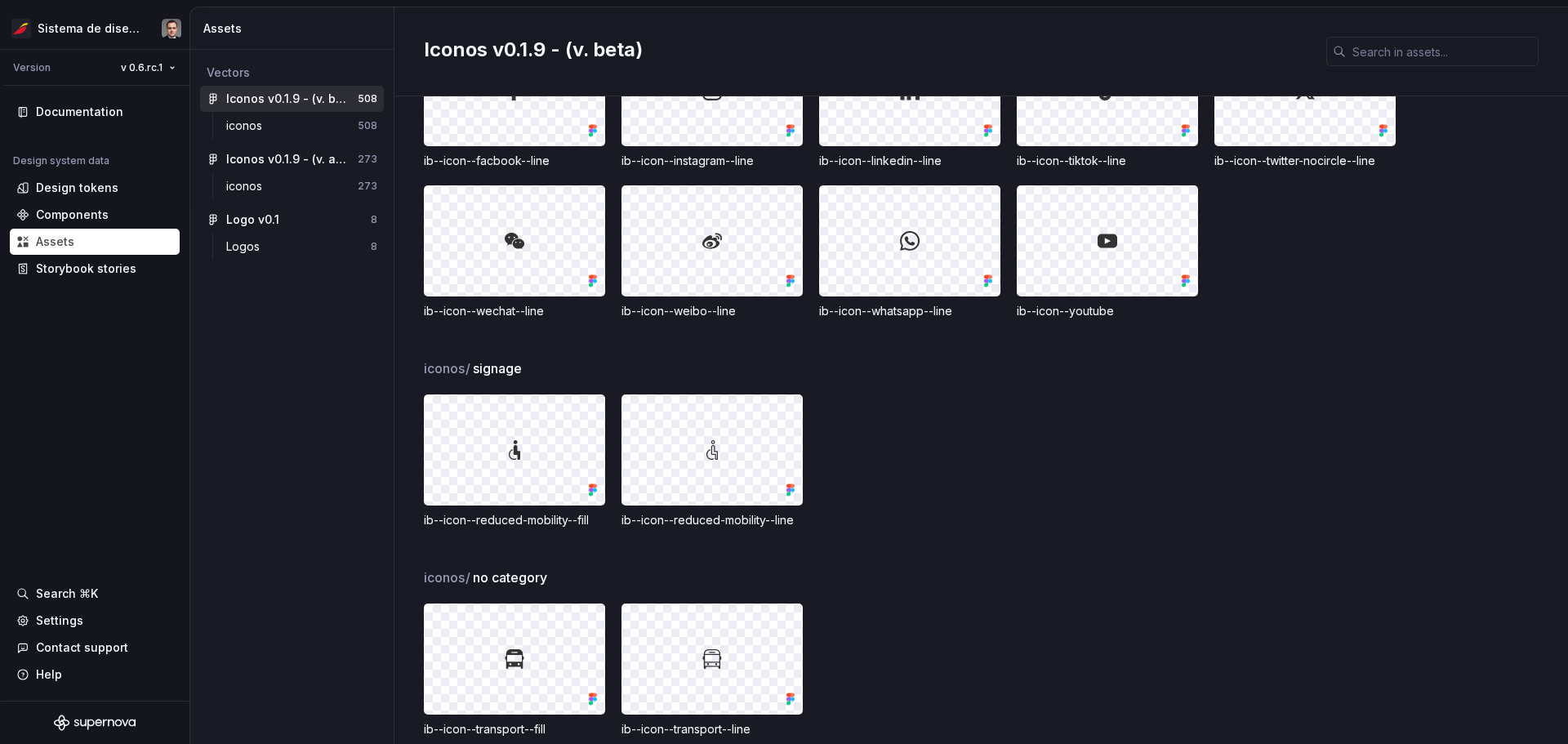
click at [782, 475] on div "ib--icon--reduced-mobility--fill ib--icon--reduced-mobility--line" at bounding box center [995, 462] width 1145 height 134
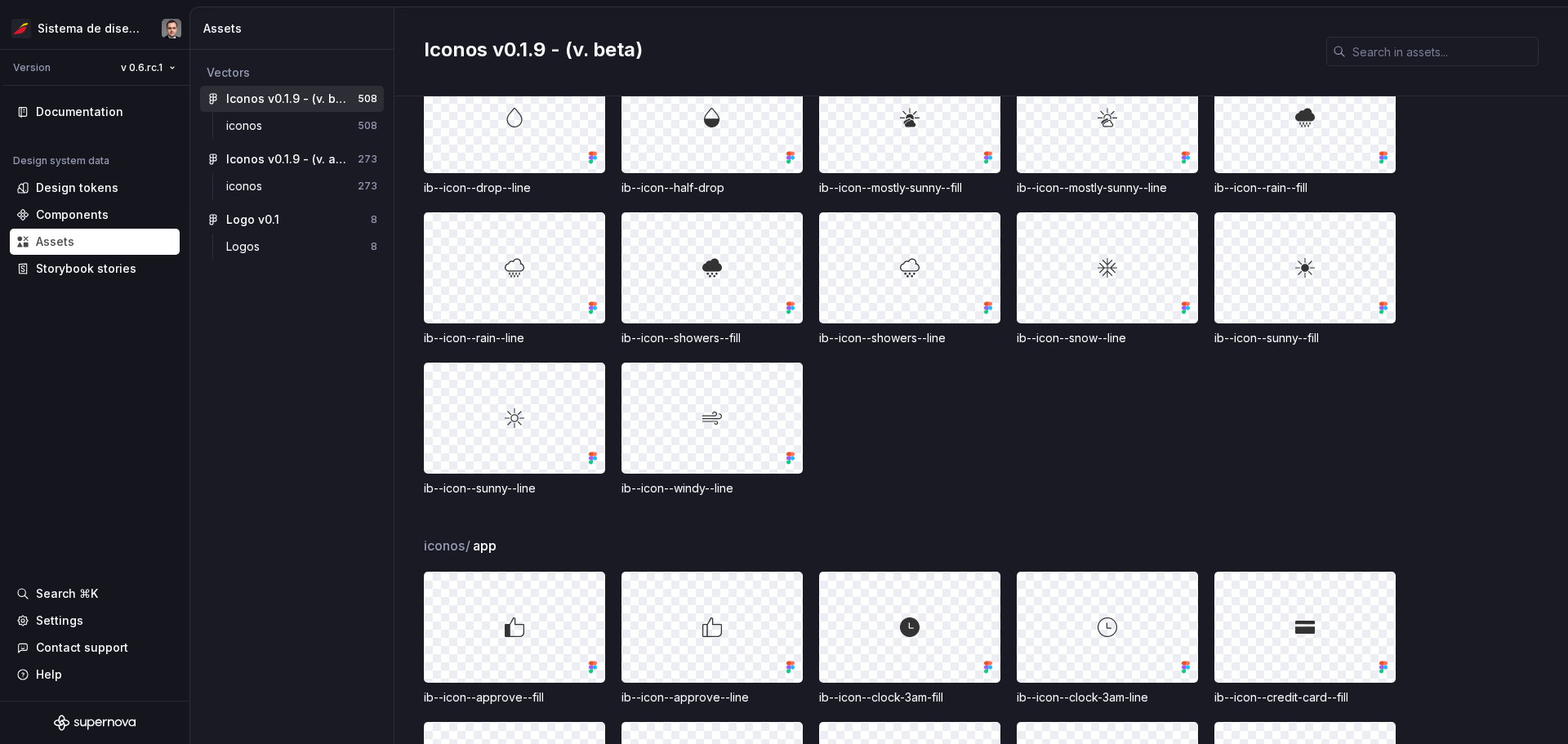
scroll to position [18235, 0]
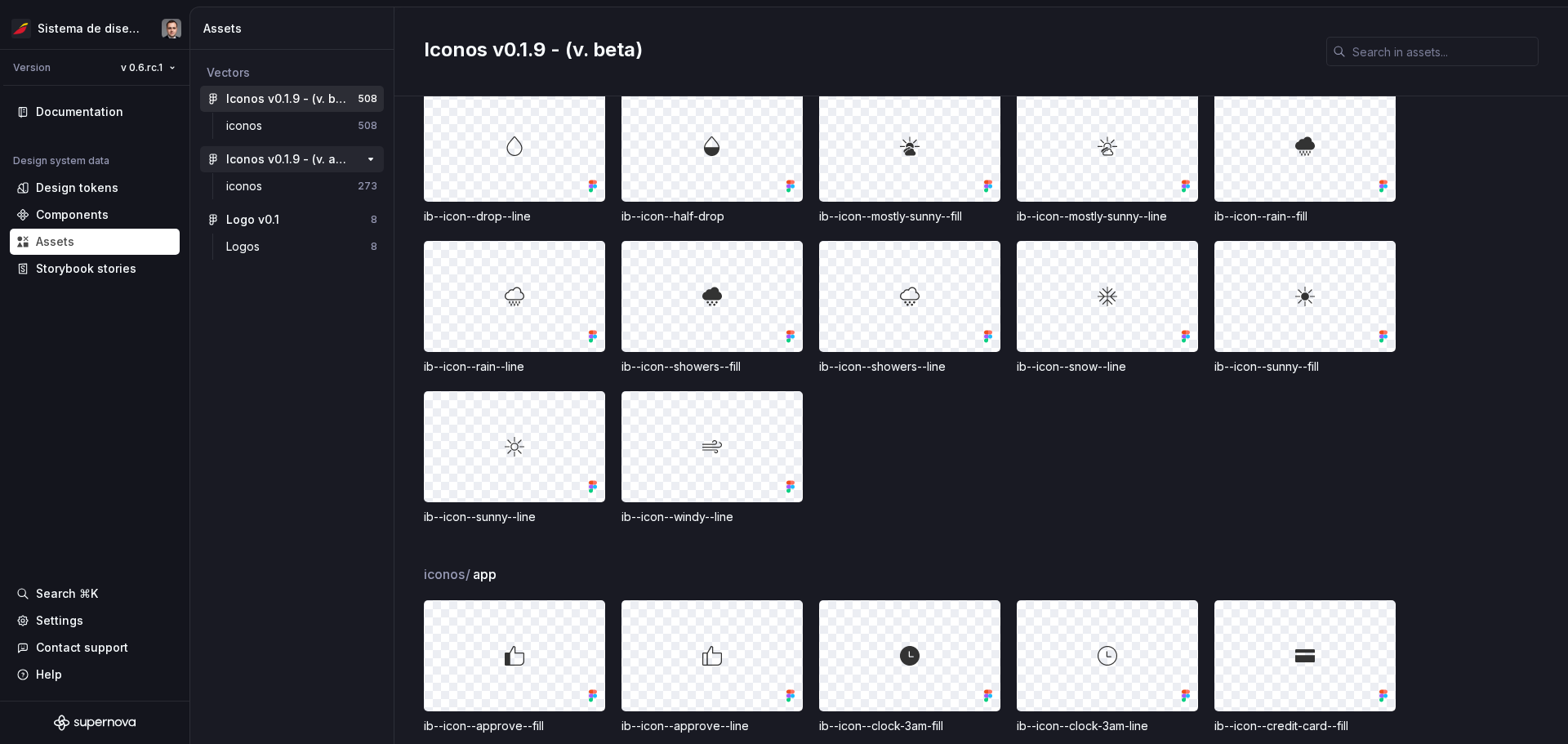
click at [288, 159] on div "Iconos v0.1.9 - (v. actual)" at bounding box center [287, 159] width 121 height 16
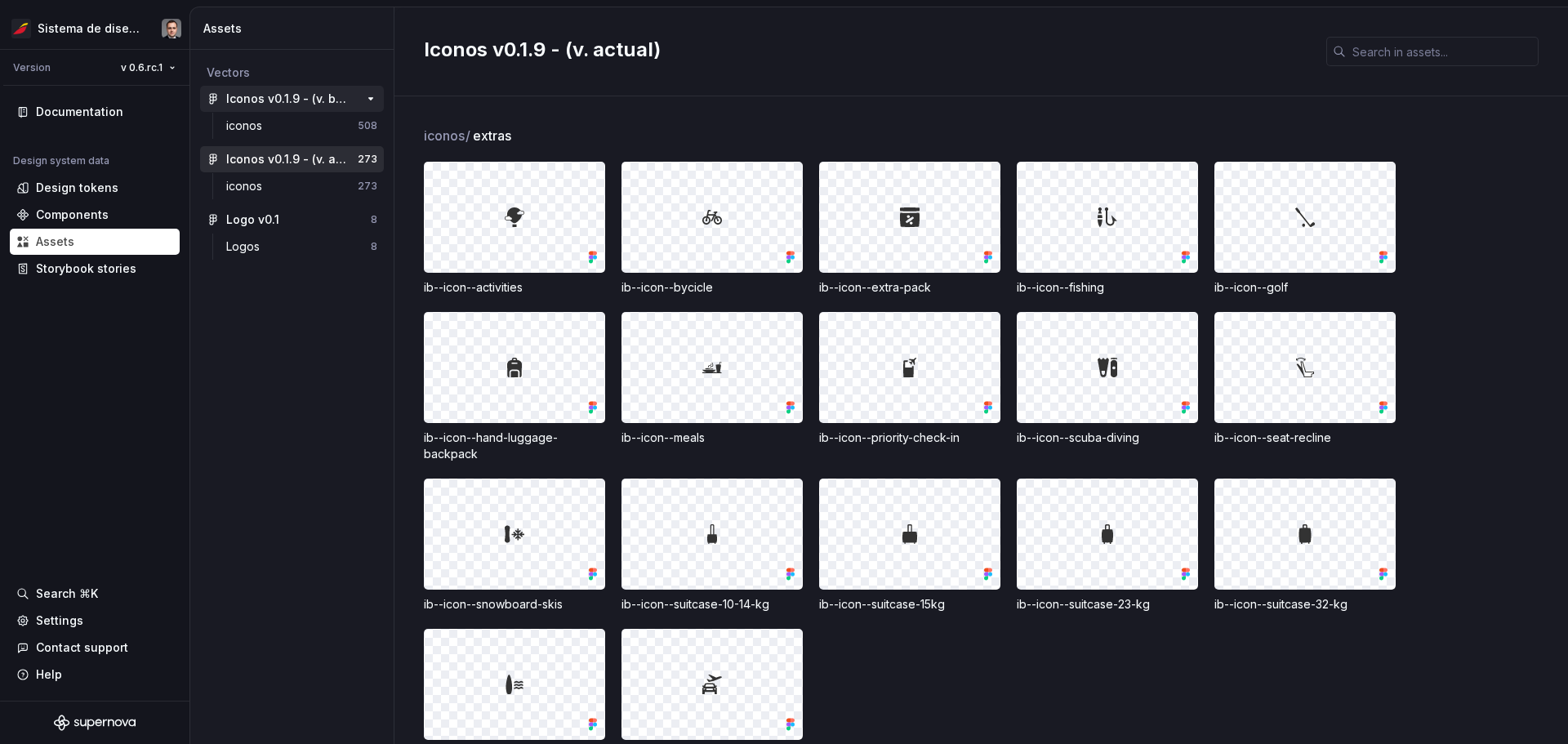
click at [331, 93] on div "Iconos v0.1.9 - (v. beta)" at bounding box center [287, 98] width 121 height 16
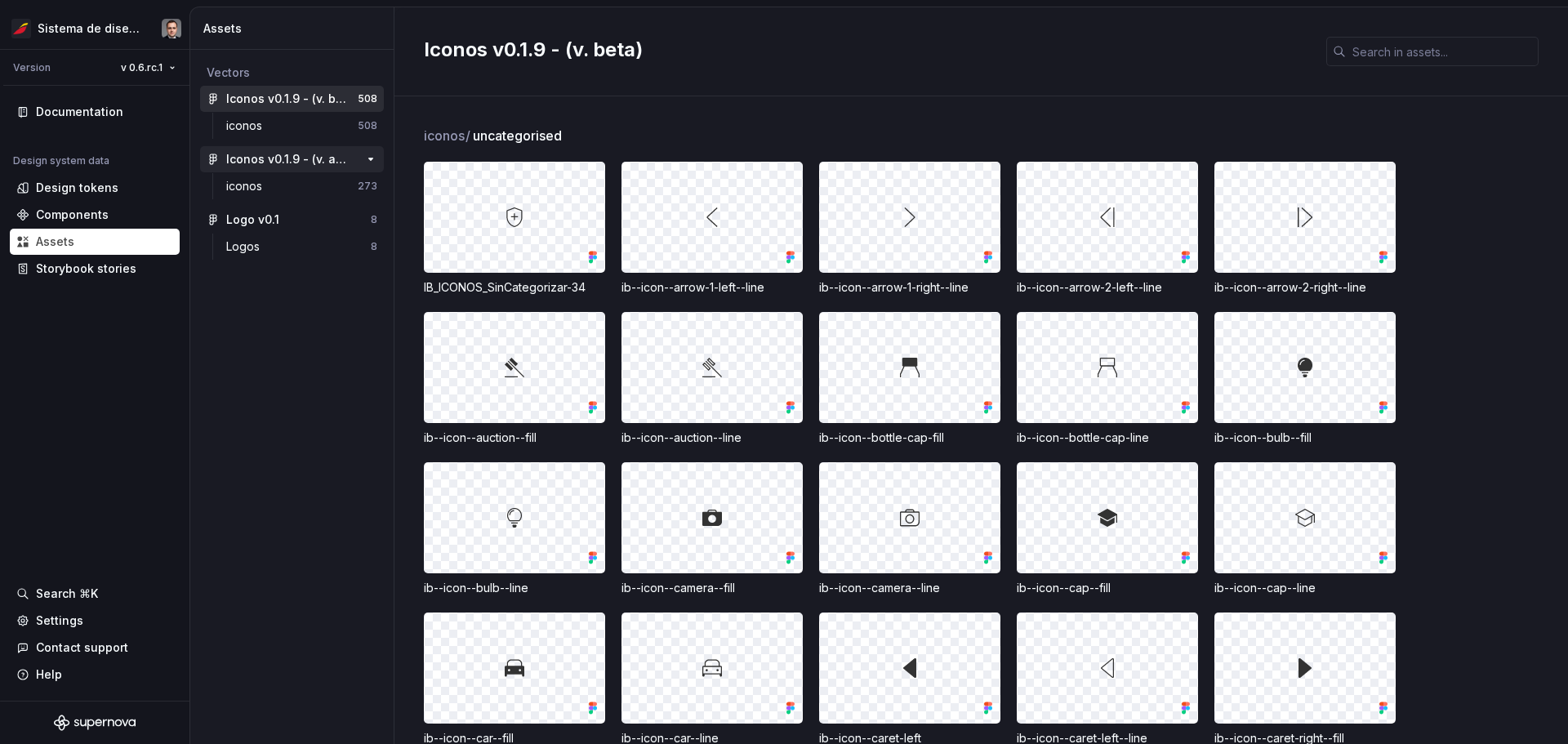
click at [292, 158] on div "Iconos v0.1.9 - (v. actual)" at bounding box center [287, 159] width 121 height 16
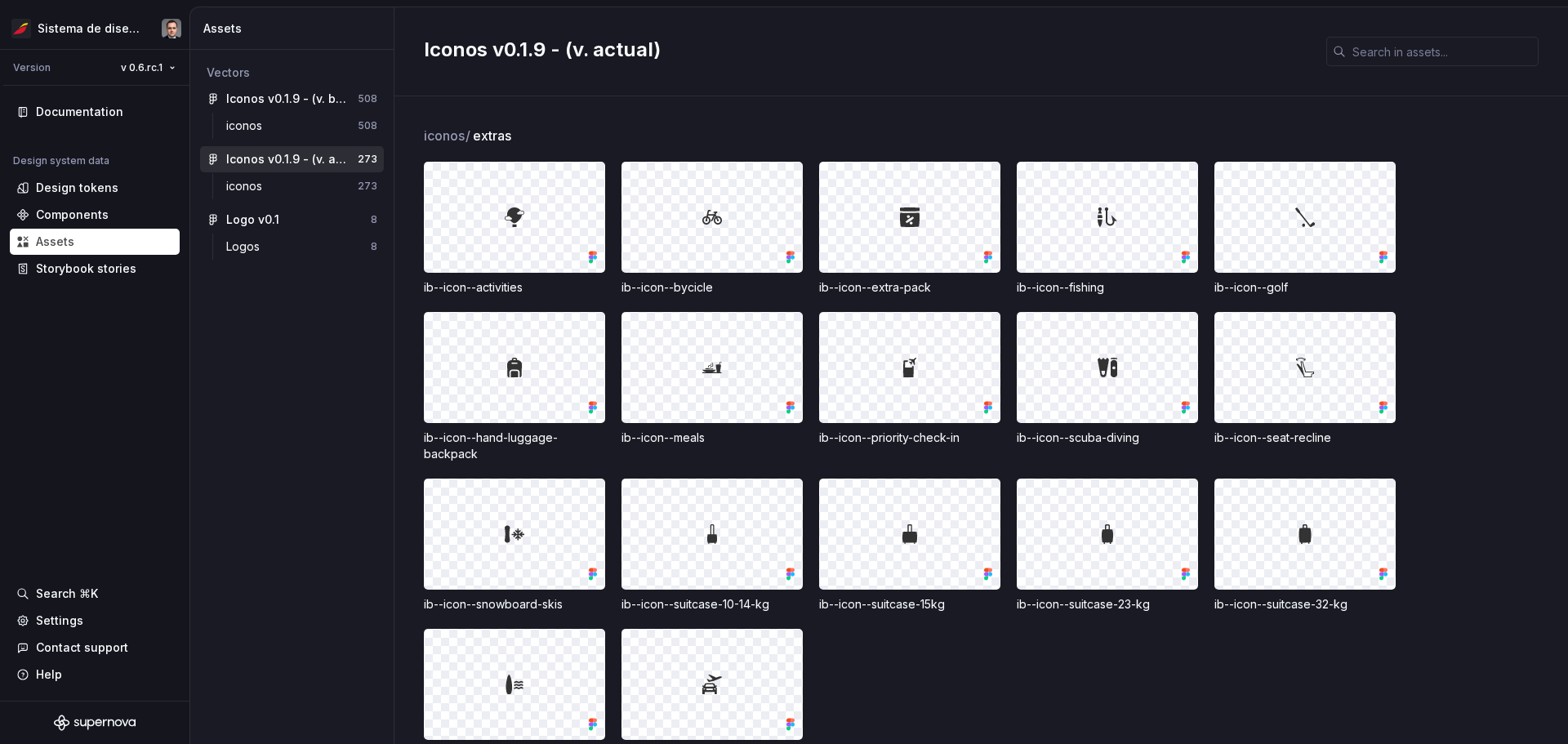
click at [782, 344] on div "ib--icon--activities ib--icon--bycicle ib--icon--extra-pack ib--icon--fishing i…" at bounding box center [995, 462] width 1145 height 602
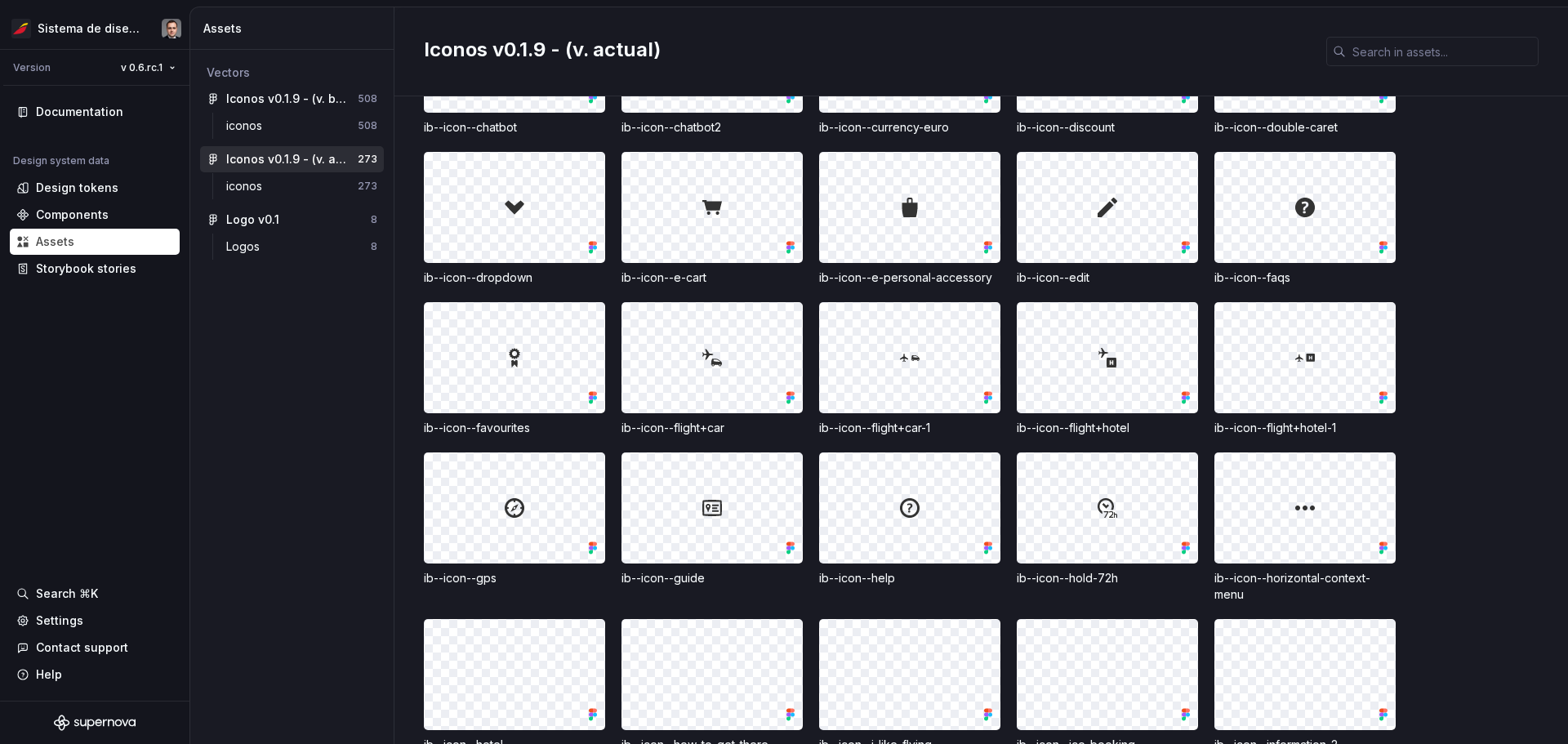
scroll to position [1466, 0]
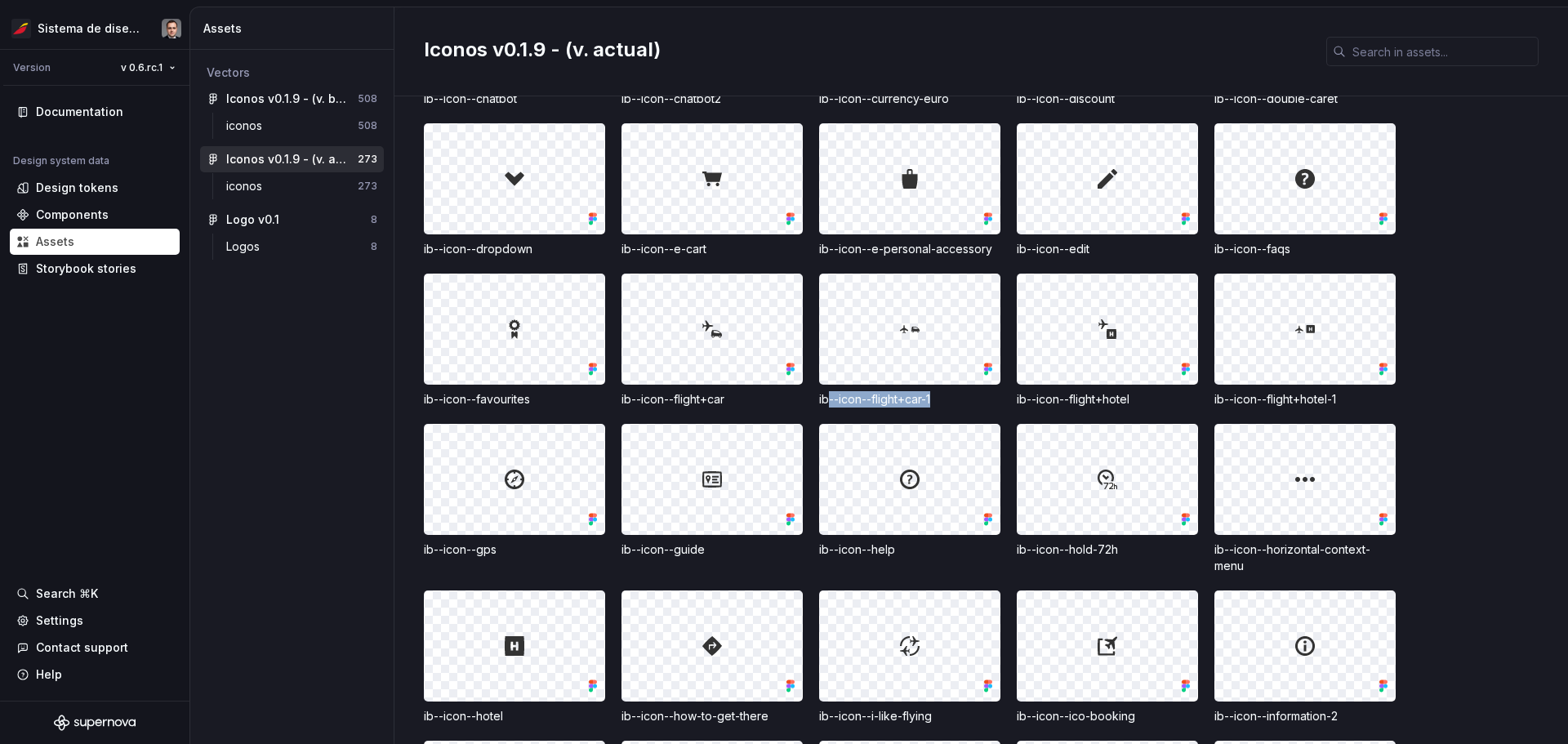
drag, startPoint x: 935, startPoint y: 398, endPoint x: 831, endPoint y: 398, distance: 104.0
click at [782, 398] on div "ib--icon--flight+car-1" at bounding box center [909, 399] width 181 height 16
click at [782, 398] on div "ib--icon--flight+car-1" at bounding box center [909, 399] width 181 height 16
click at [782, 402] on div "ib--icon--flight+car-1" at bounding box center [909, 399] width 181 height 16
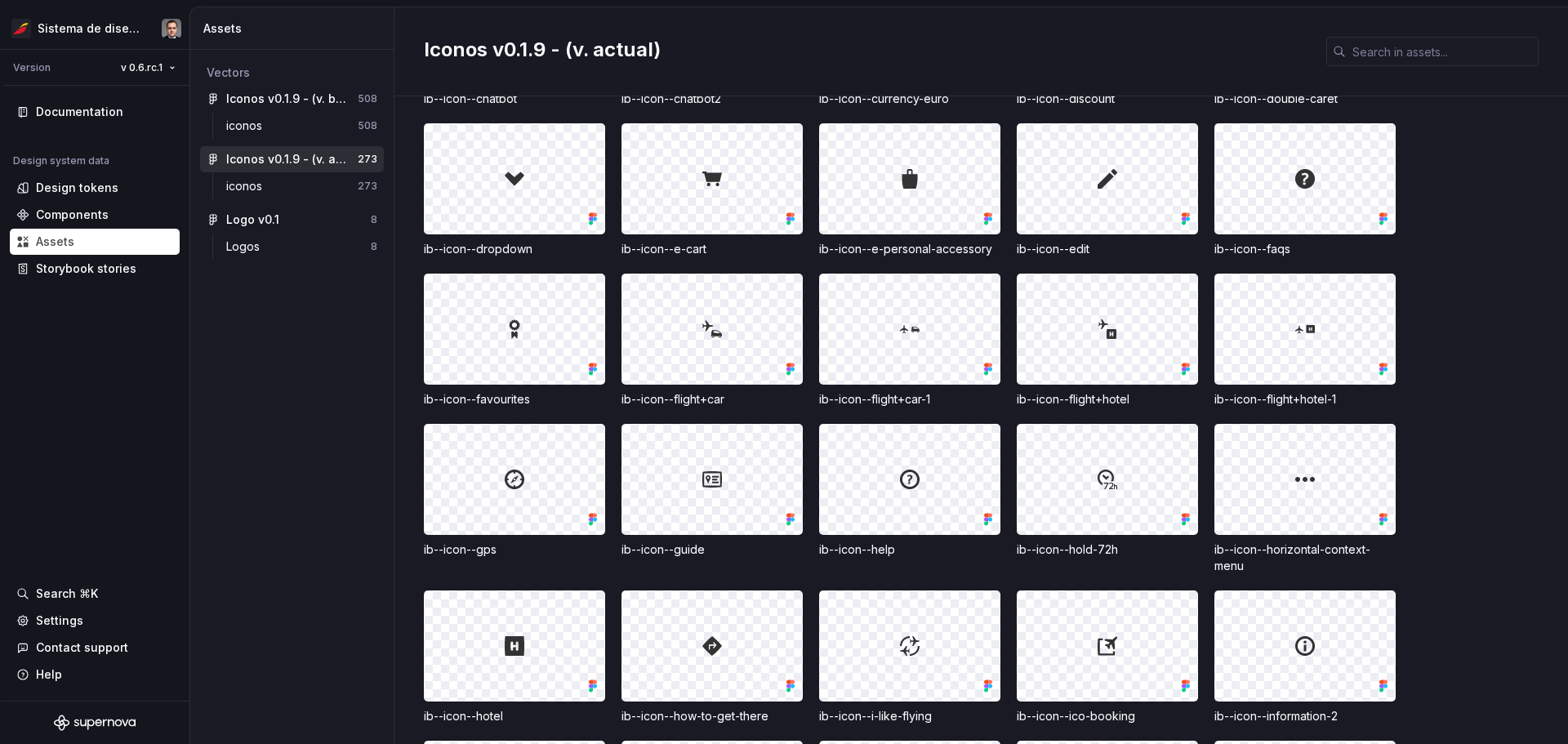
click at [782, 399] on div "ib--icon--flight+car-1" at bounding box center [909, 399] width 181 height 16
click at [782, 409] on div "ib--icon--add-guide ib--icon--adult-passenger ib--icon--agencies ib--icon--air-…" at bounding box center [995, 582] width 1145 height 2421
drag, startPoint x: 940, startPoint y: 402, endPoint x: 818, endPoint y: 402, distance: 122.0
click at [782, 402] on div "ib--icon--add-guide ib--icon--adult-passenger ib--icon--agencies ib--icon--air-…" at bounding box center [995, 582] width 1145 height 2421
click at [782, 396] on div "ib--icon--flight+car-1" at bounding box center [909, 399] width 181 height 16
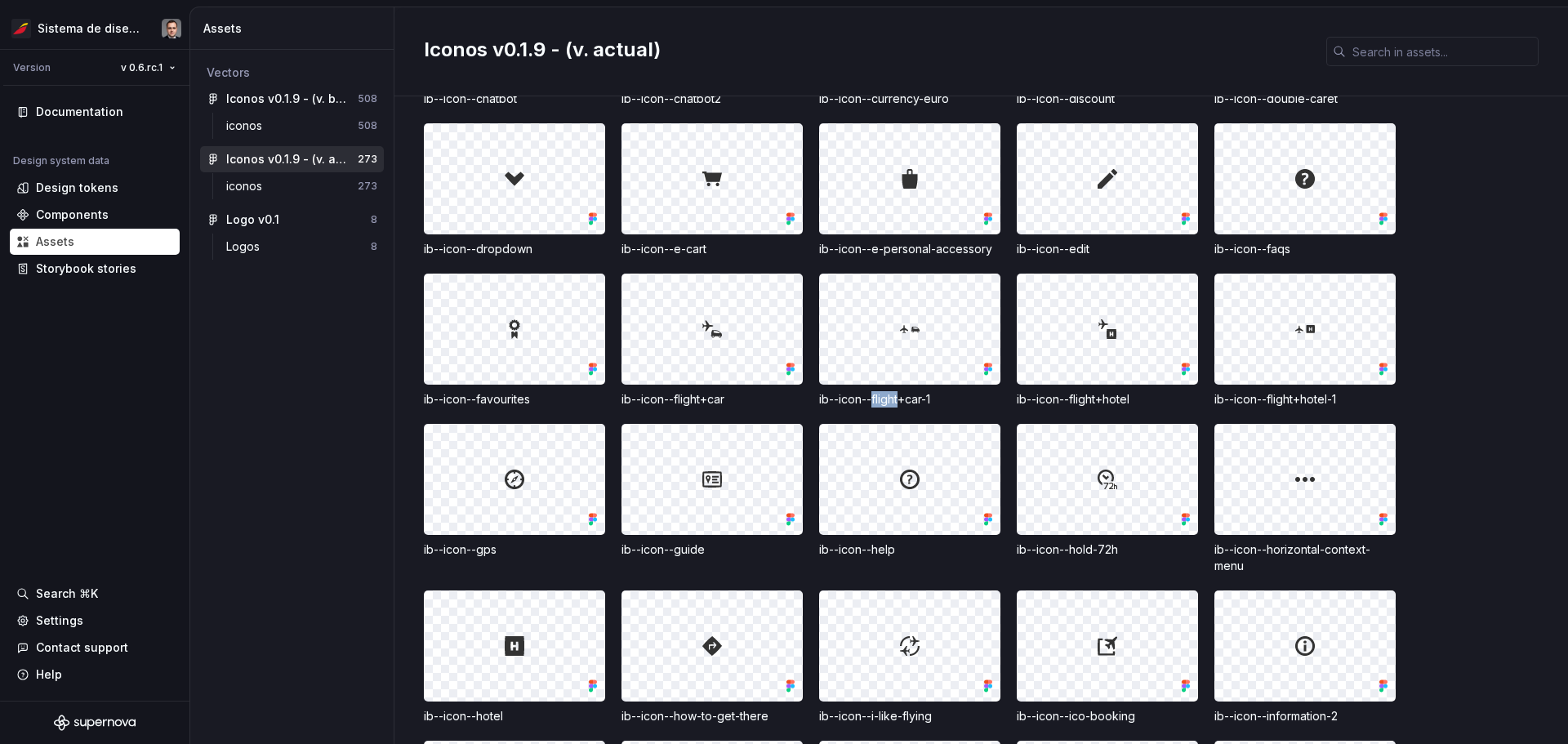
click at [782, 396] on div "ib--icon--flight+car-1" at bounding box center [909, 399] width 181 height 16
click at [782, 402] on div "ib--icon--flight+car-1" at bounding box center [909, 399] width 181 height 16
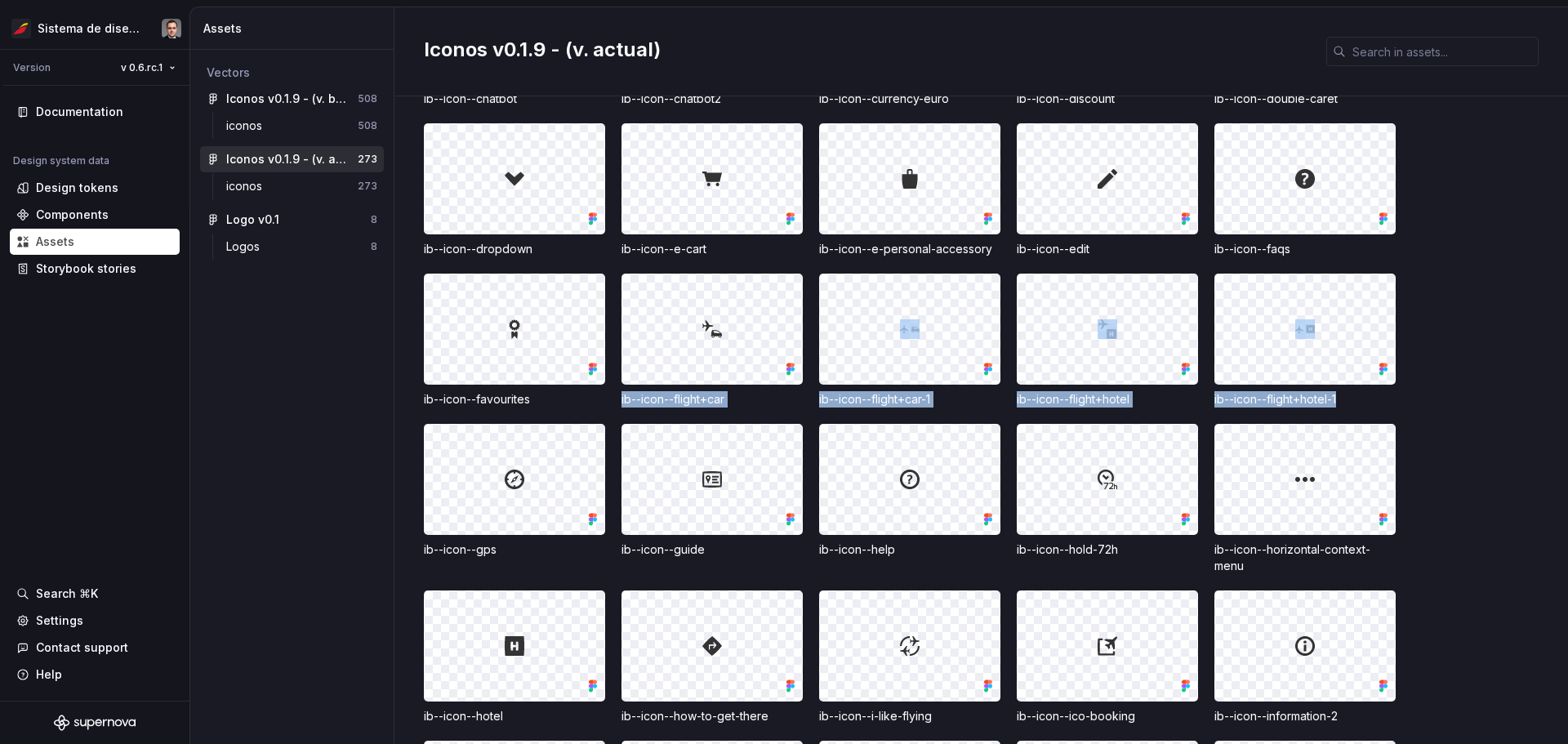
drag, startPoint x: 1359, startPoint y: 391, endPoint x: 621, endPoint y: 404, distance: 738.1
click at [621, 404] on div "ib--icon--add-guide ib--icon--adult-passenger ib--icon--agencies ib--icon--air-…" at bounding box center [995, 582] width 1145 height 2421
copy div "ib--icon--flight+car ib--icon--flight+car-1 ib--icon--flight+hotel ib--icon--fl…"
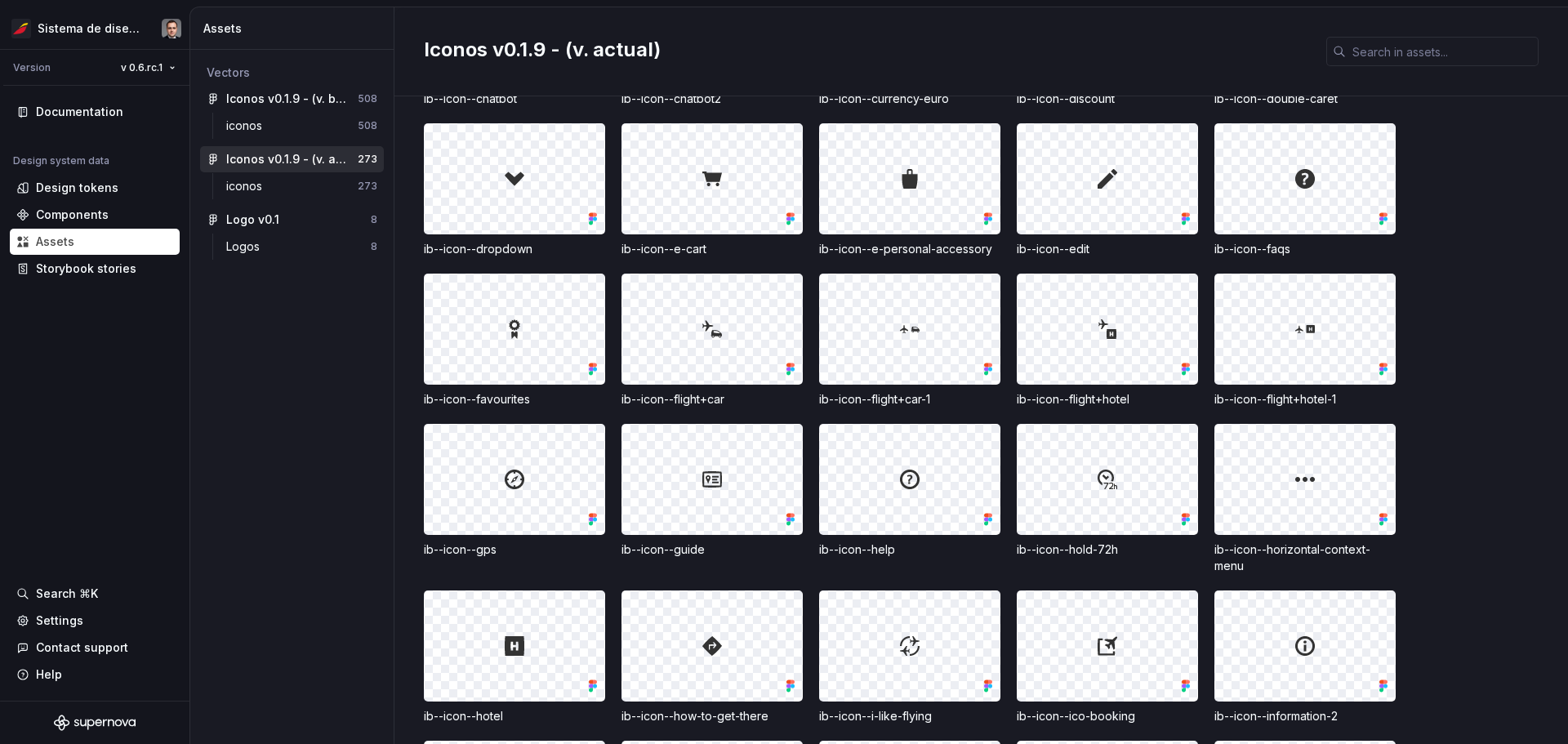
click at [782, 518] on div at bounding box center [909, 479] width 180 height 109
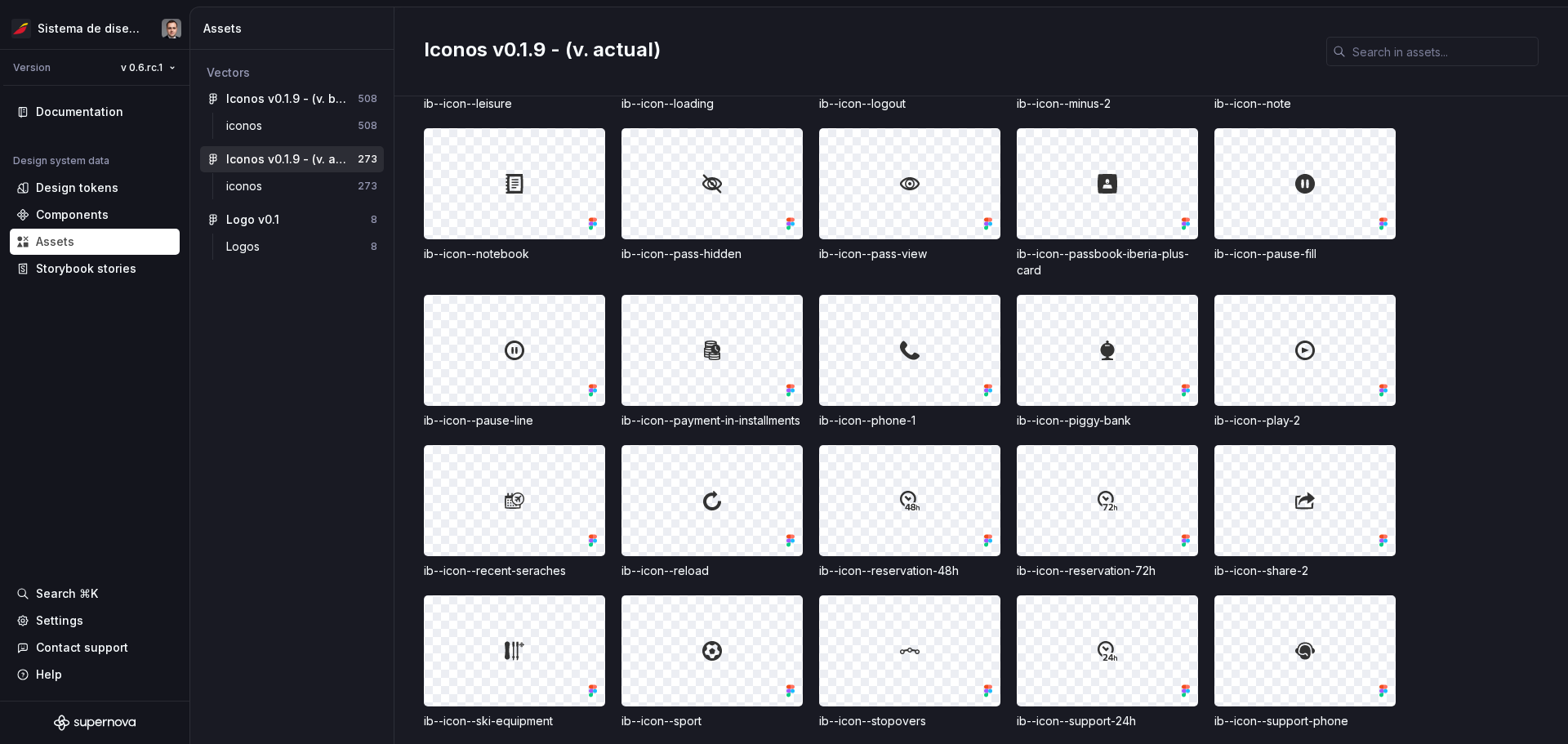
scroll to position [2038, 0]
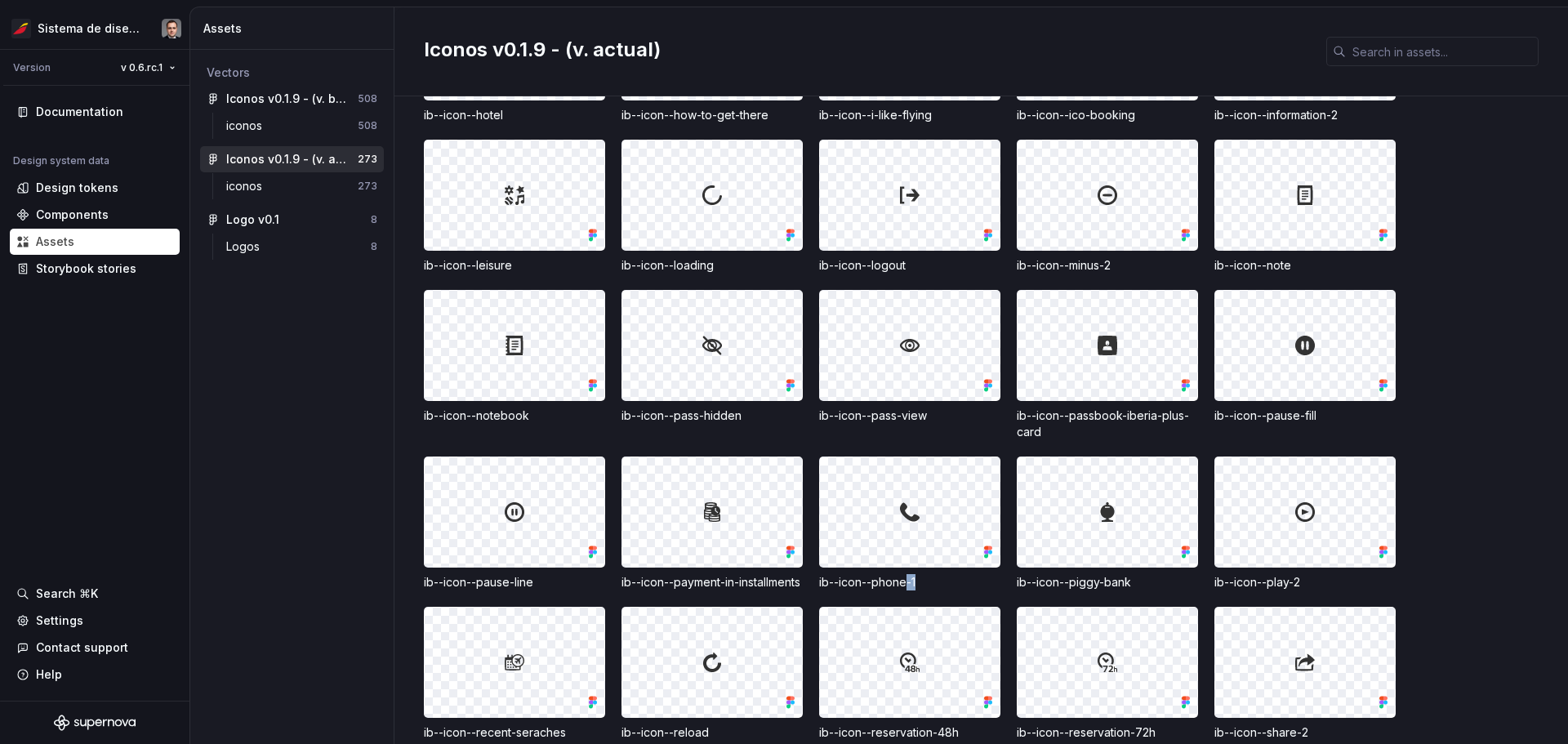
drag, startPoint x: 930, startPoint y: 587, endPoint x: 909, endPoint y: 587, distance: 21.0
click at [782, 587] on div "ib--icon--phone-1" at bounding box center [909, 583] width 181 height 16
click at [782, 584] on div "ib--icon--phone-1" at bounding box center [909, 583] width 181 height 16
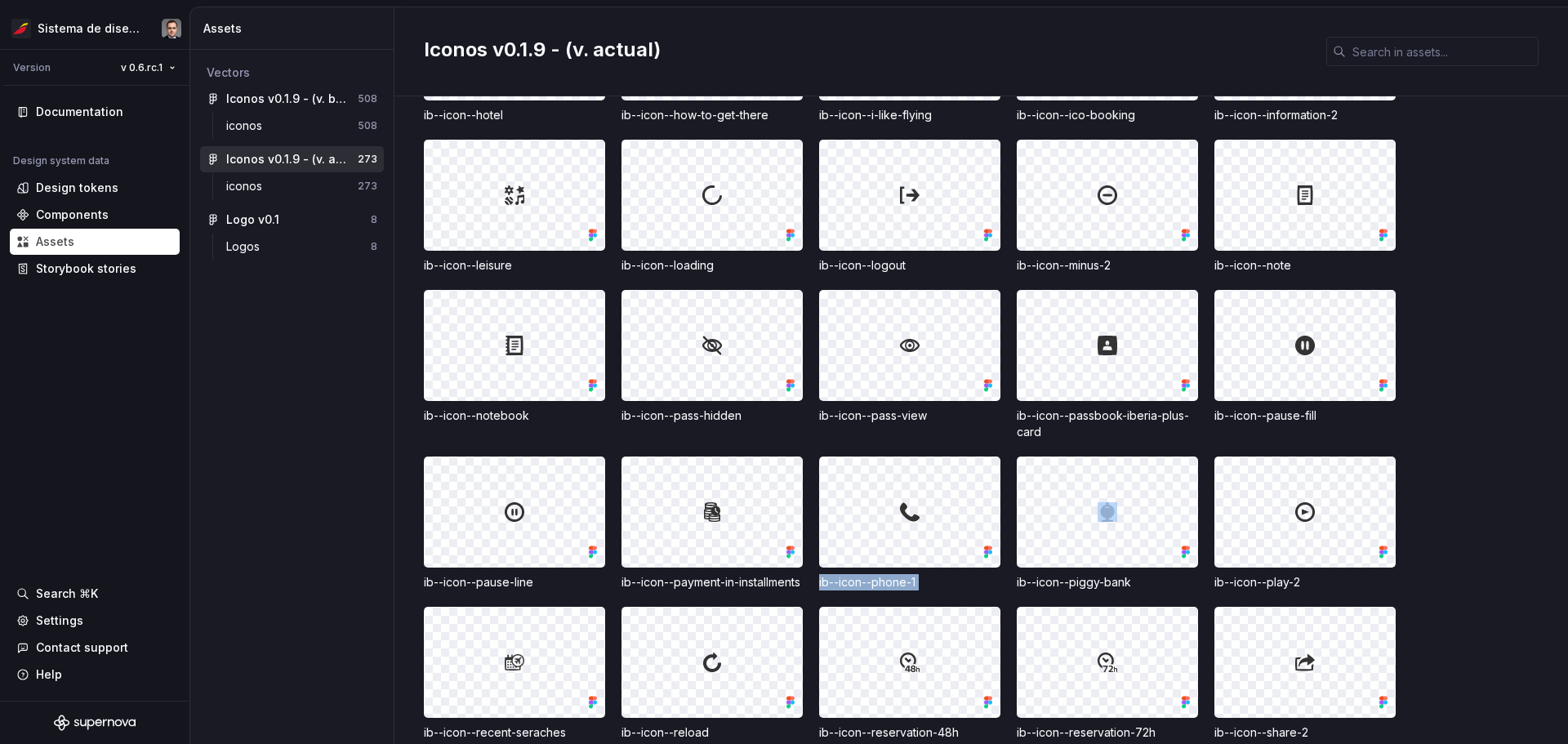
click at [782, 584] on div "ib--icon--phone-1" at bounding box center [909, 583] width 181 height 16
click at [782, 583] on div "ib--icon--phone-1" at bounding box center [909, 583] width 181 height 16
drag, startPoint x: 909, startPoint y: 585, endPoint x: 819, endPoint y: 586, distance: 90.0
click at [782, 586] on div "ib--icon--phone-1" at bounding box center [909, 583] width 181 height 16
copy div "ib--icon--phone-"
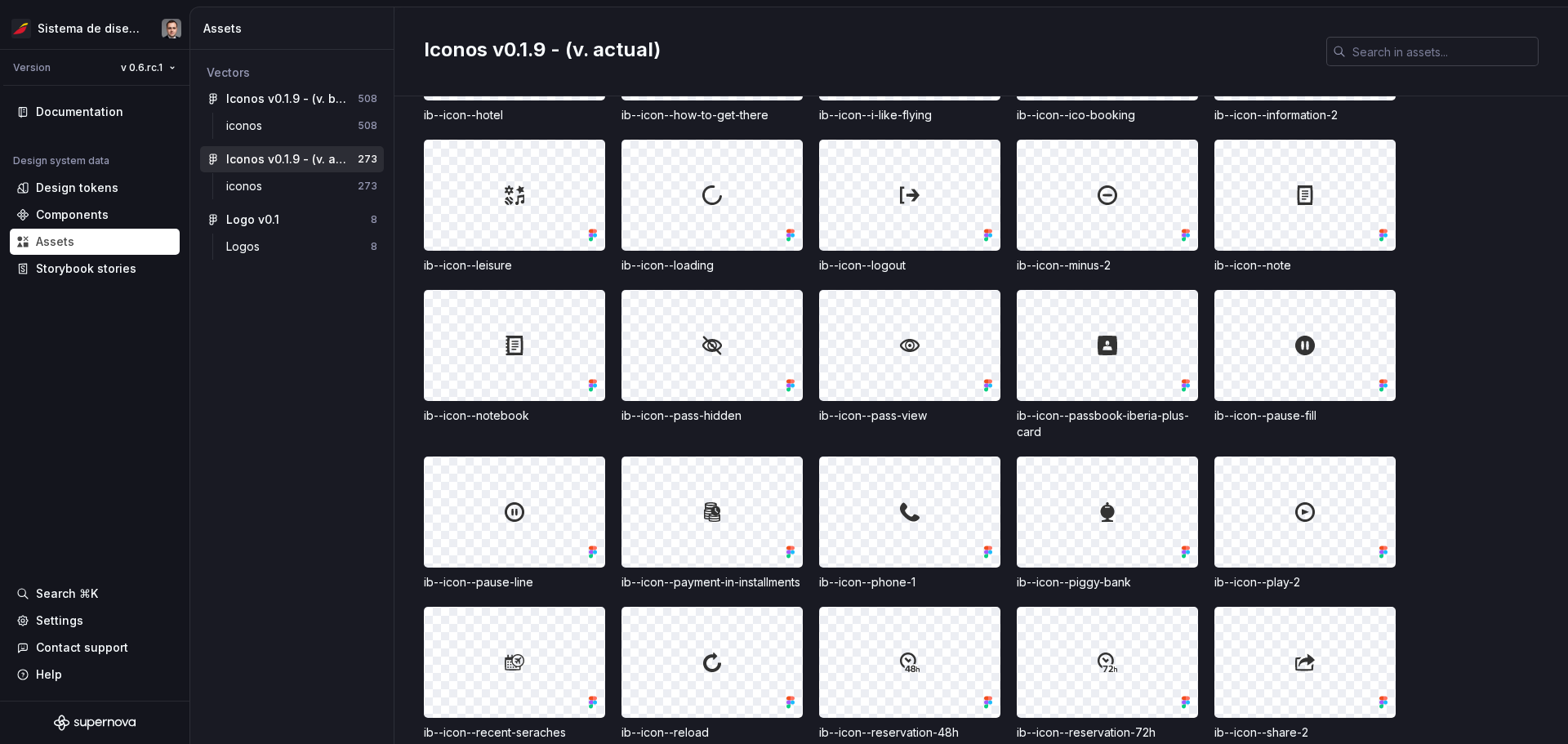
click at [782, 55] on input "text" at bounding box center [1442, 51] width 193 height 30
paste input "ib--icon--phone-"
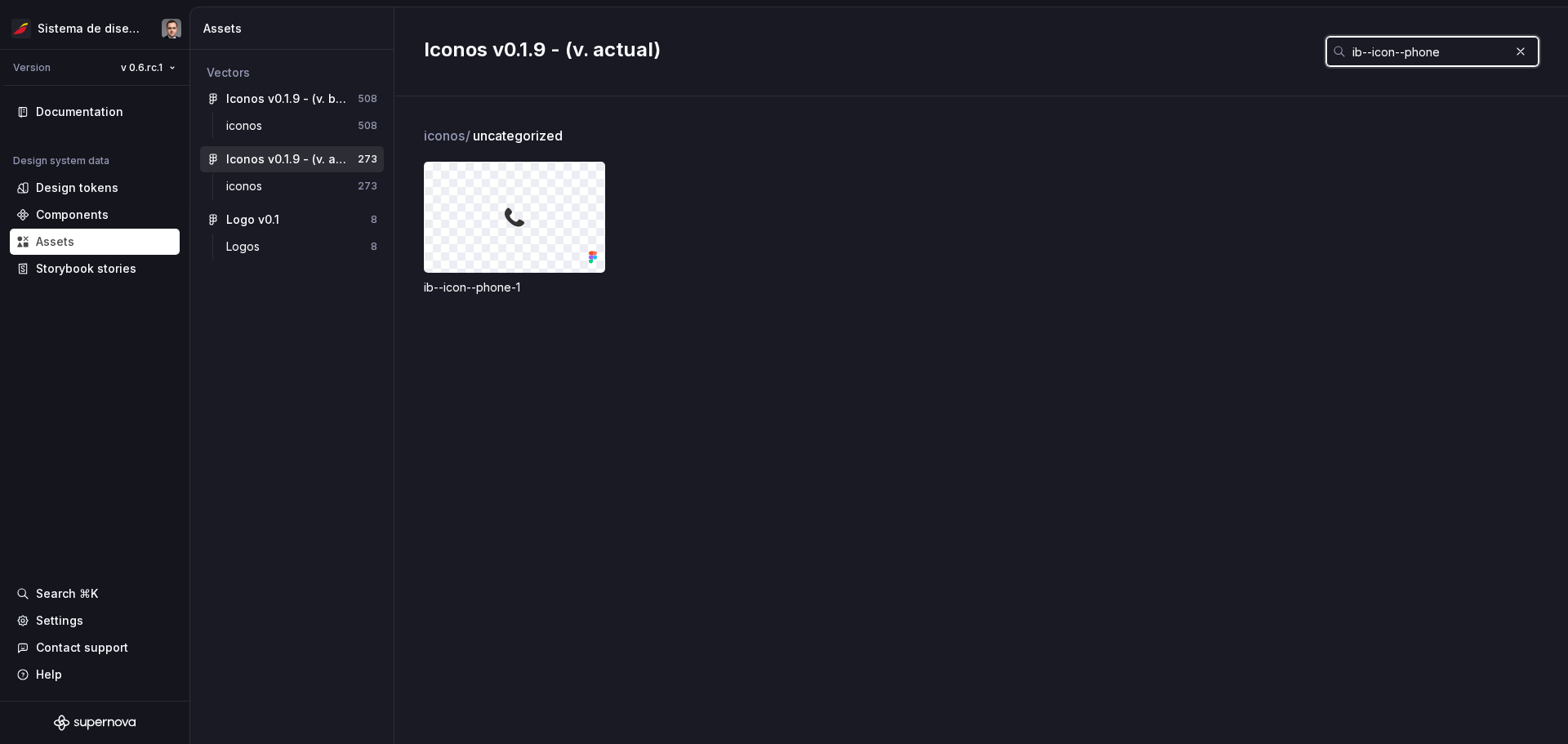
type input "ib--icon--phone"
drag, startPoint x: 1491, startPoint y: 55, endPoint x: 1283, endPoint y: 33, distance: 209.2
click at [782, 33] on div "Iconos v0.1.9 - (v. actual) ib--icon--phone" at bounding box center [981, 51] width 1173 height 89
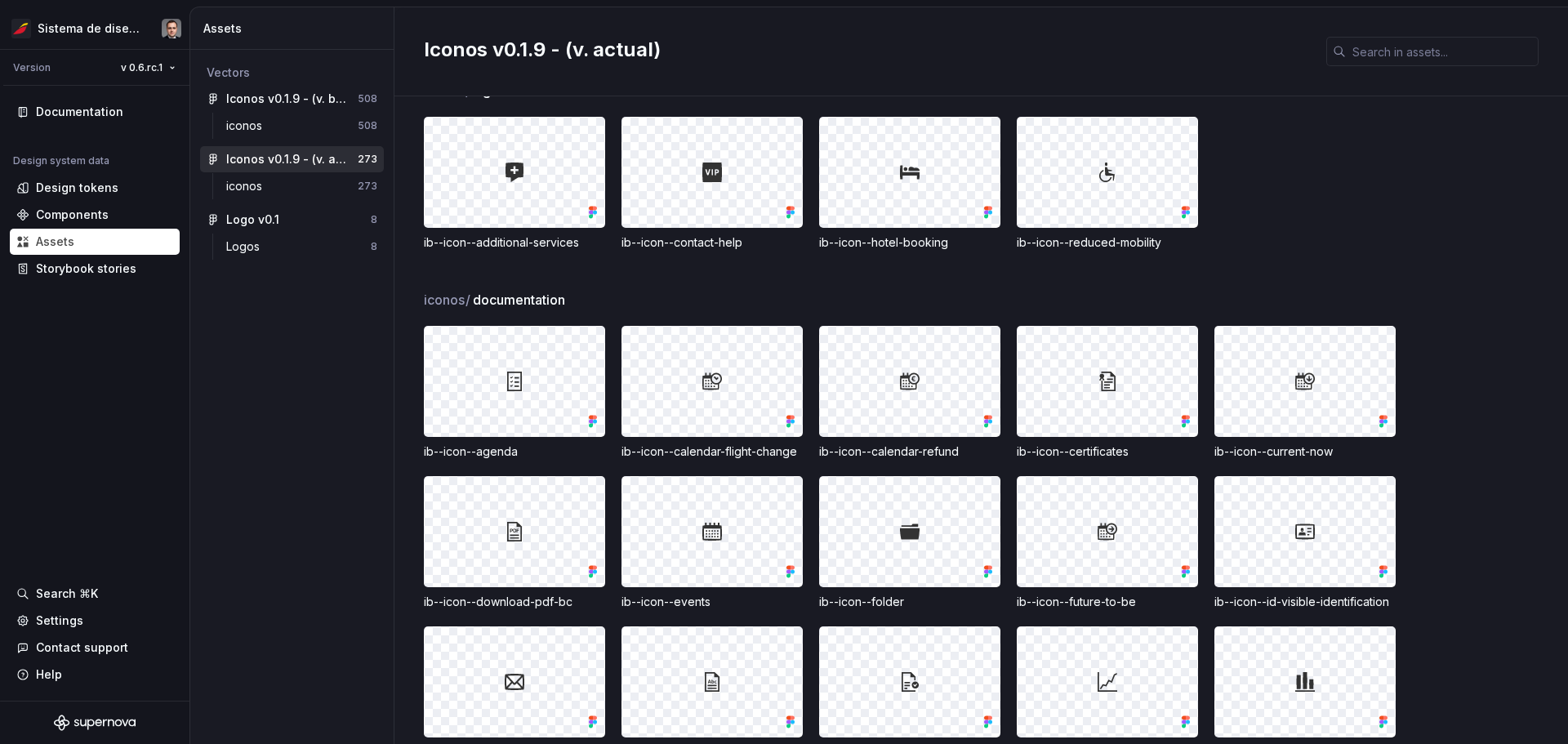
scroll to position [3198, 0]
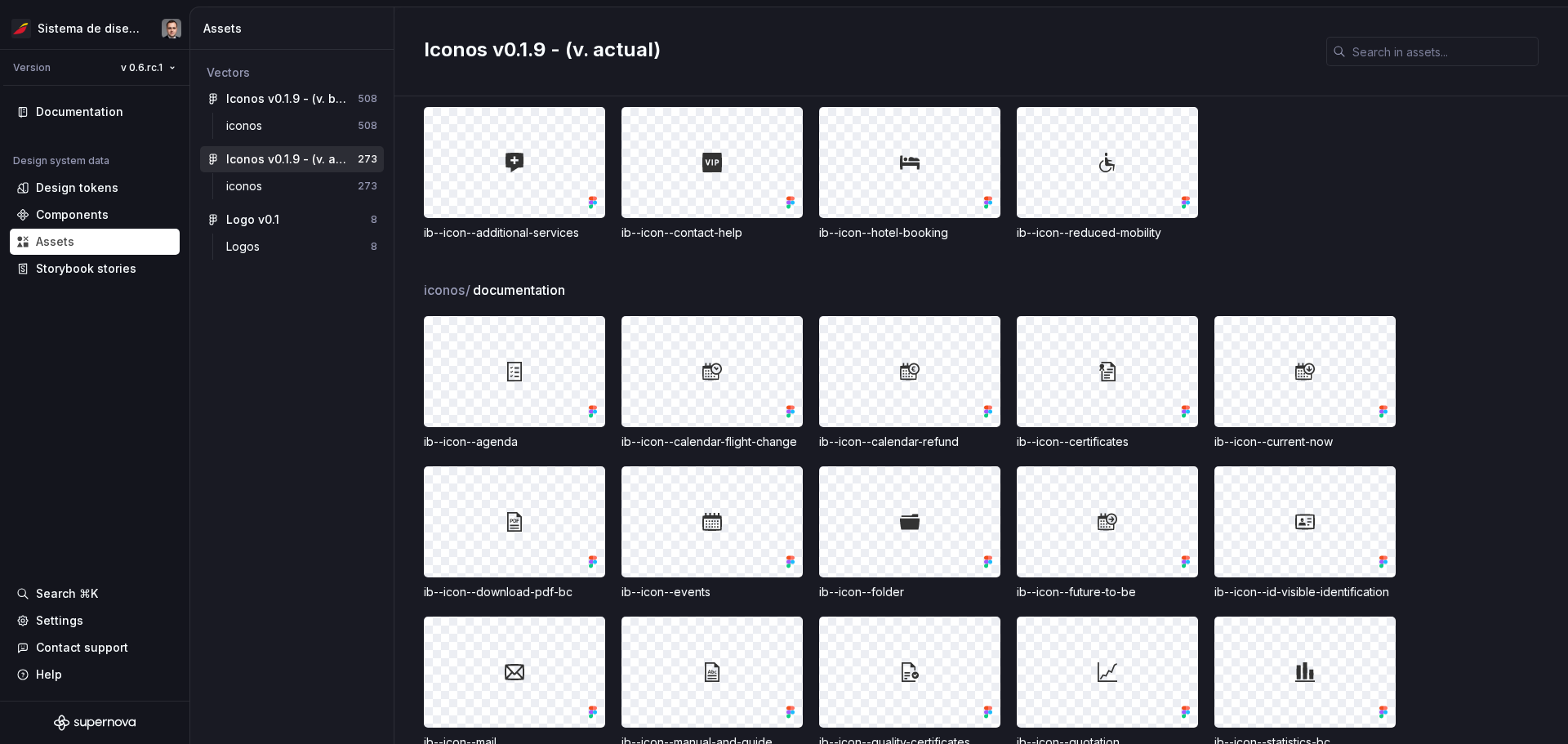
click at [731, 451] on div "ib--icon--calendar-flight-change" at bounding box center [712, 442] width 181 height 16
click at [782, 451] on div "ib--icon--current-now" at bounding box center [1304, 442] width 181 height 16
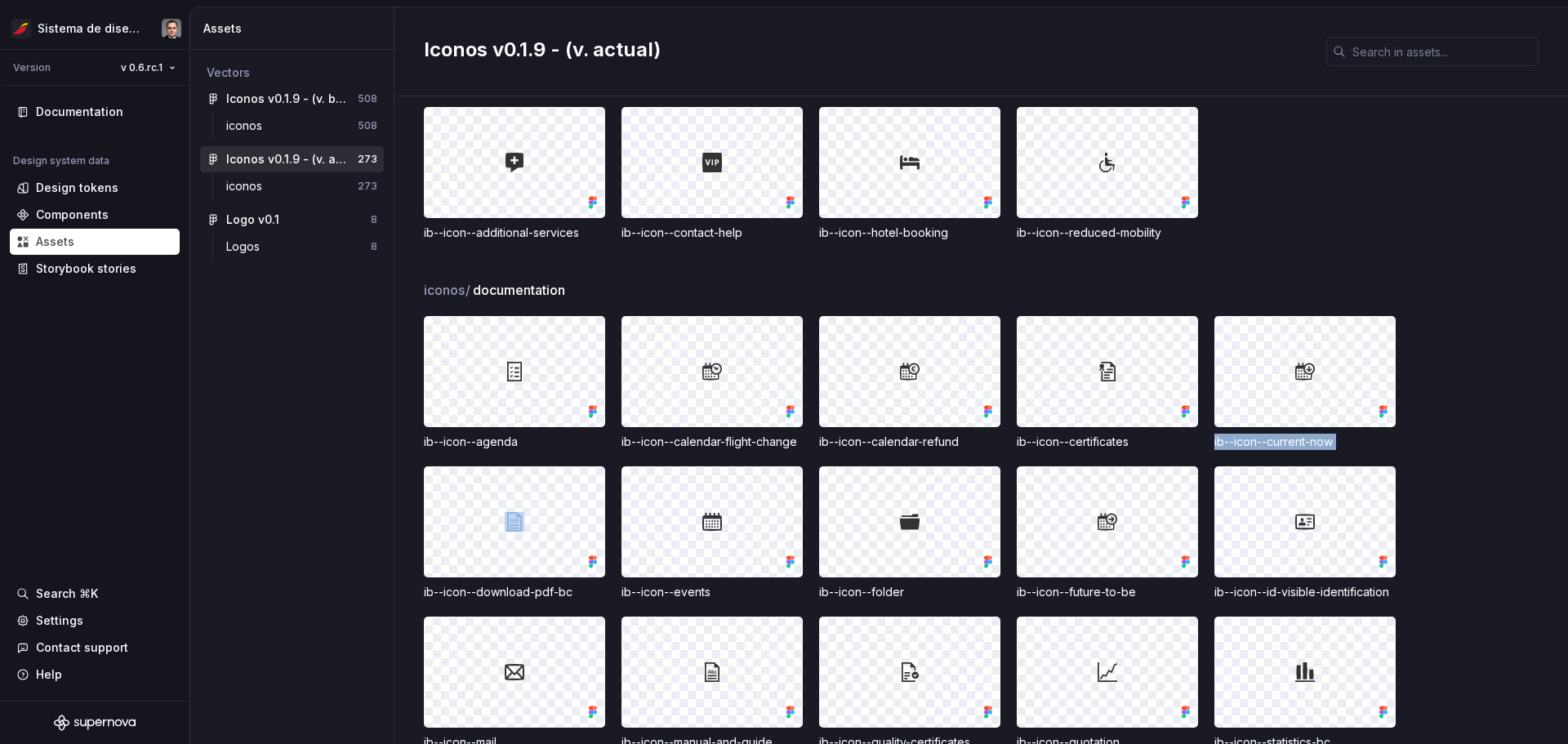
click at [782, 451] on div "ib--icon--current-now" at bounding box center [1304, 442] width 181 height 16
click at [712, 451] on div "ib--icon--calendar-flight-change" at bounding box center [712, 442] width 181 height 16
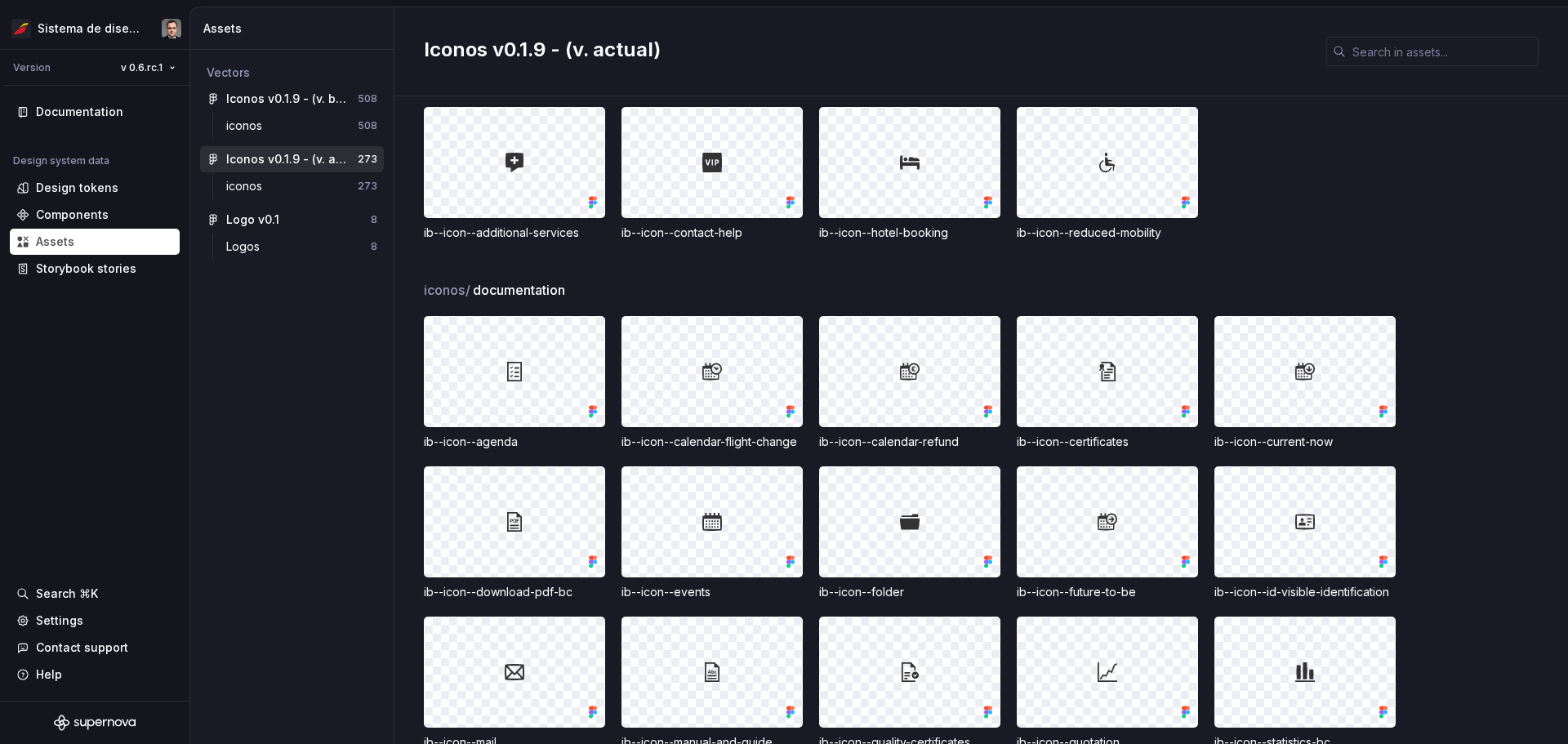
click at [721, 375] on div at bounding box center [712, 372] width 180 height 109
drag, startPoint x: 714, startPoint y: 382, endPoint x: 701, endPoint y: 384, distance: 13.2
click at [701, 384] on div at bounding box center [712, 372] width 180 height 109
click at [782, 333] on div at bounding box center [909, 372] width 180 height 109
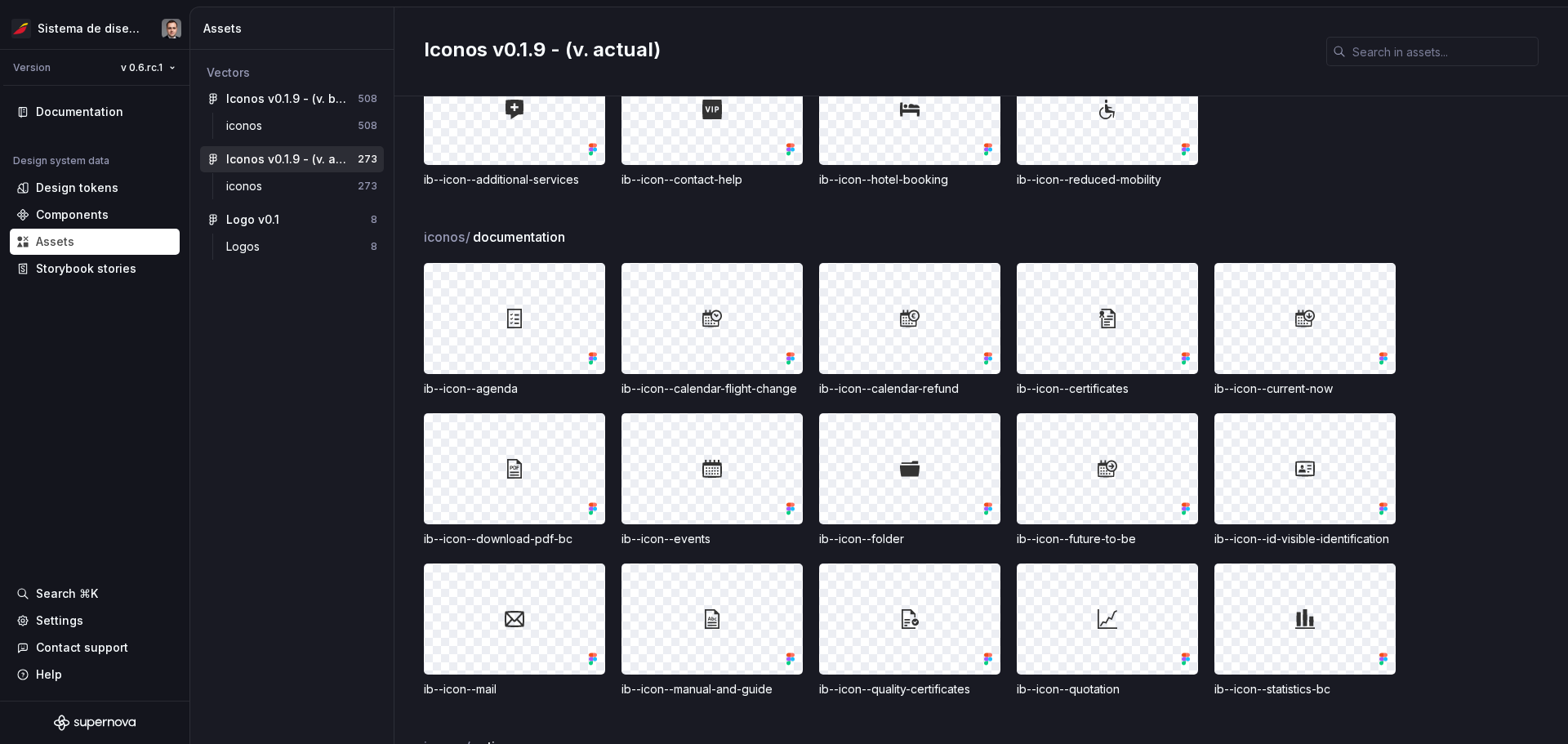
scroll to position [3281, 0]
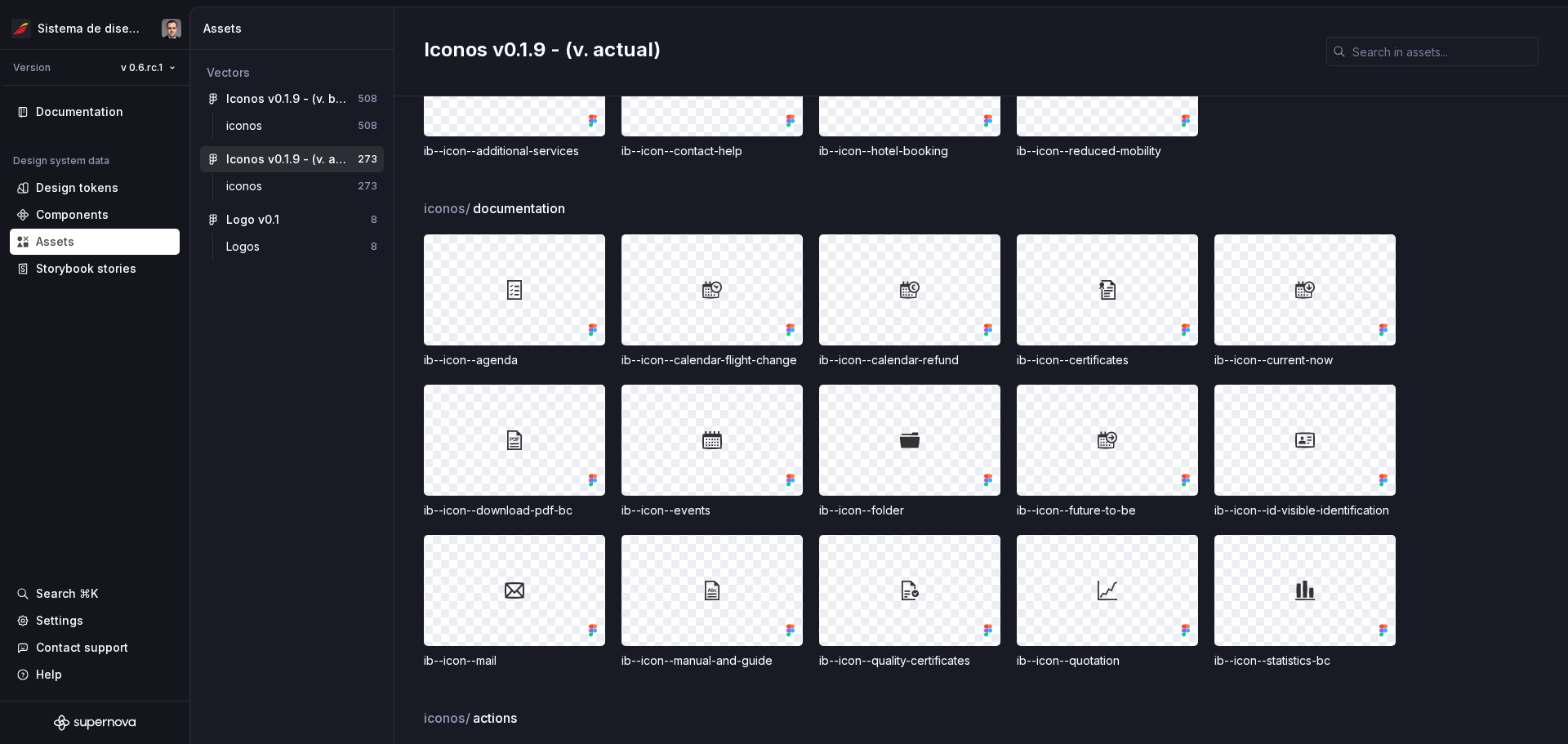
click at [782, 368] on div "ib--icon--calendar-refund" at bounding box center [909, 360] width 181 height 16
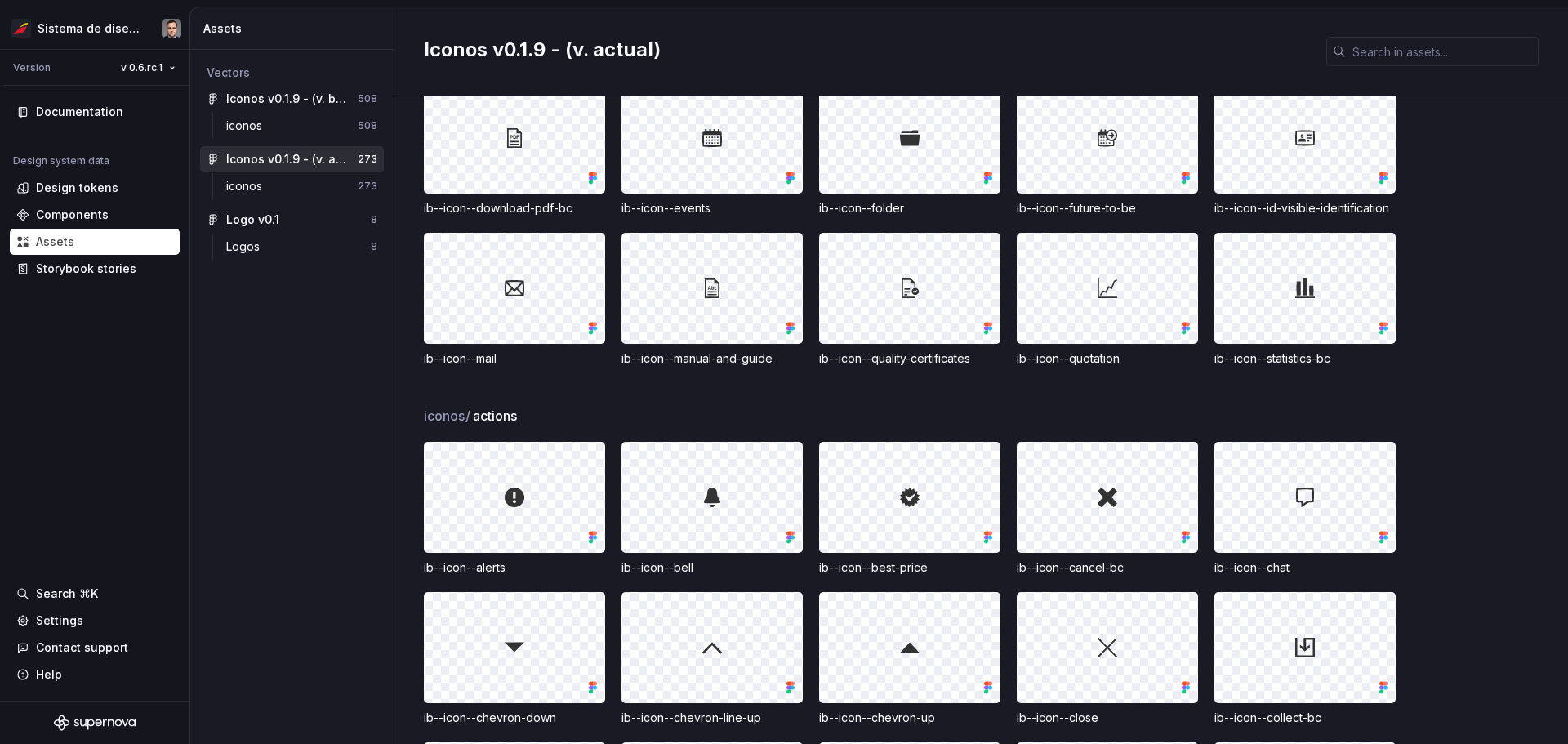
scroll to position [3607, 0]
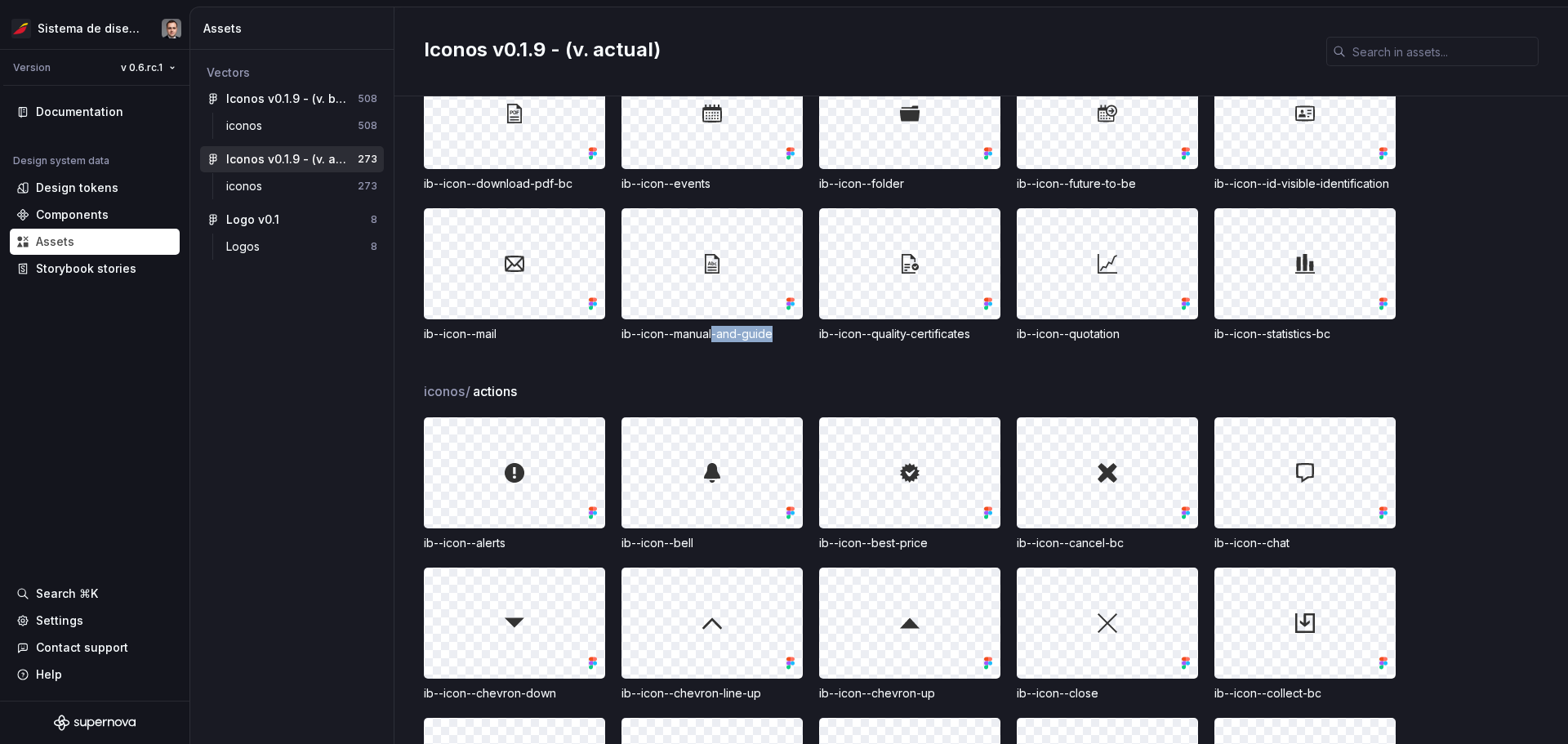
drag, startPoint x: 714, startPoint y: 352, endPoint x: 777, endPoint y: 354, distance: 63.0
click at [777, 342] on div "ib--icon--manual-and-guide" at bounding box center [712, 334] width 181 height 16
click at [782, 342] on div "ib--icon--statistics-bc" at bounding box center [1304, 334] width 181 height 16
drag, startPoint x: 1339, startPoint y: 353, endPoint x: 1317, endPoint y: 347, distance: 22.8
click at [782, 342] on div "ib--icon--statistics-bc" at bounding box center [1304, 334] width 181 height 16
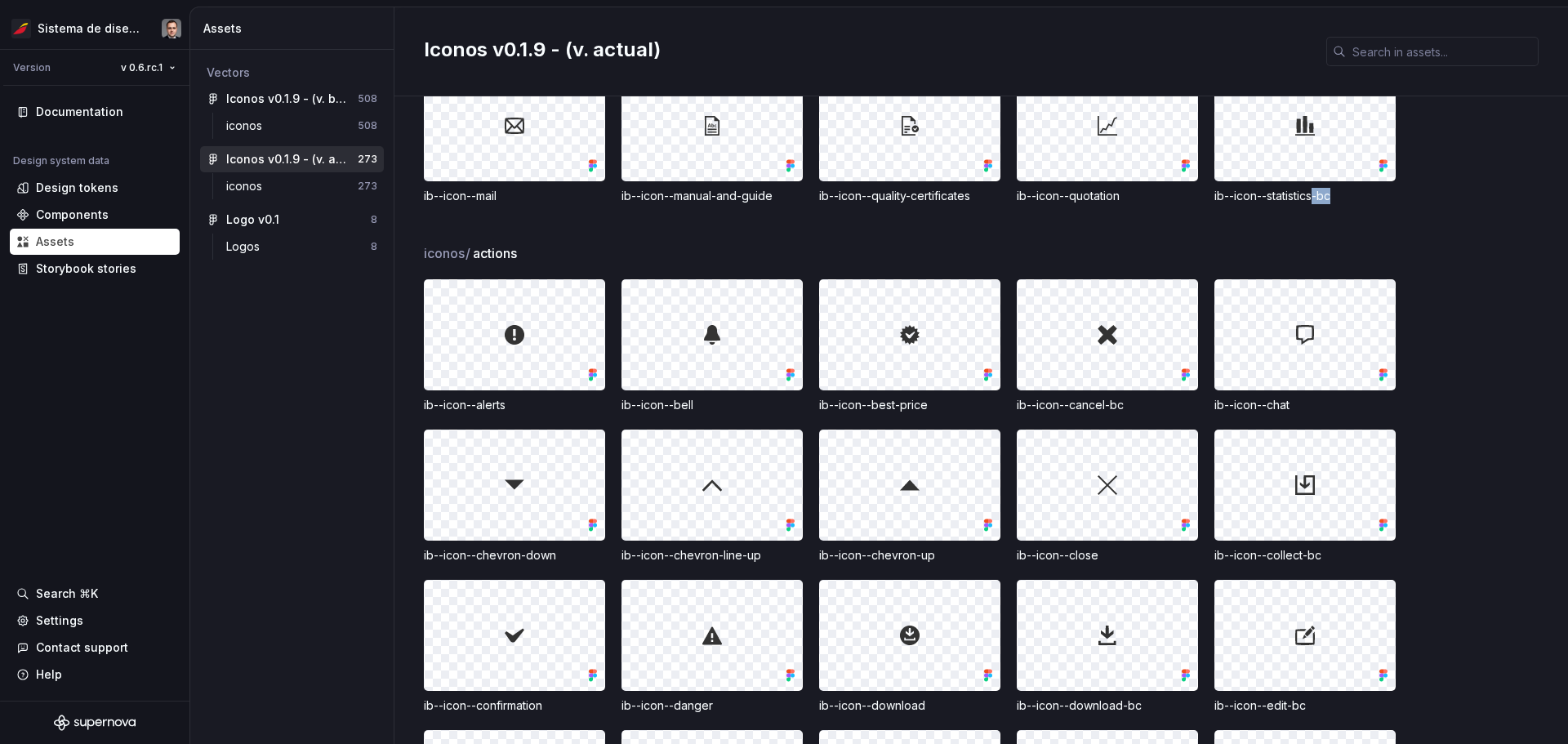
scroll to position [3770, 0]
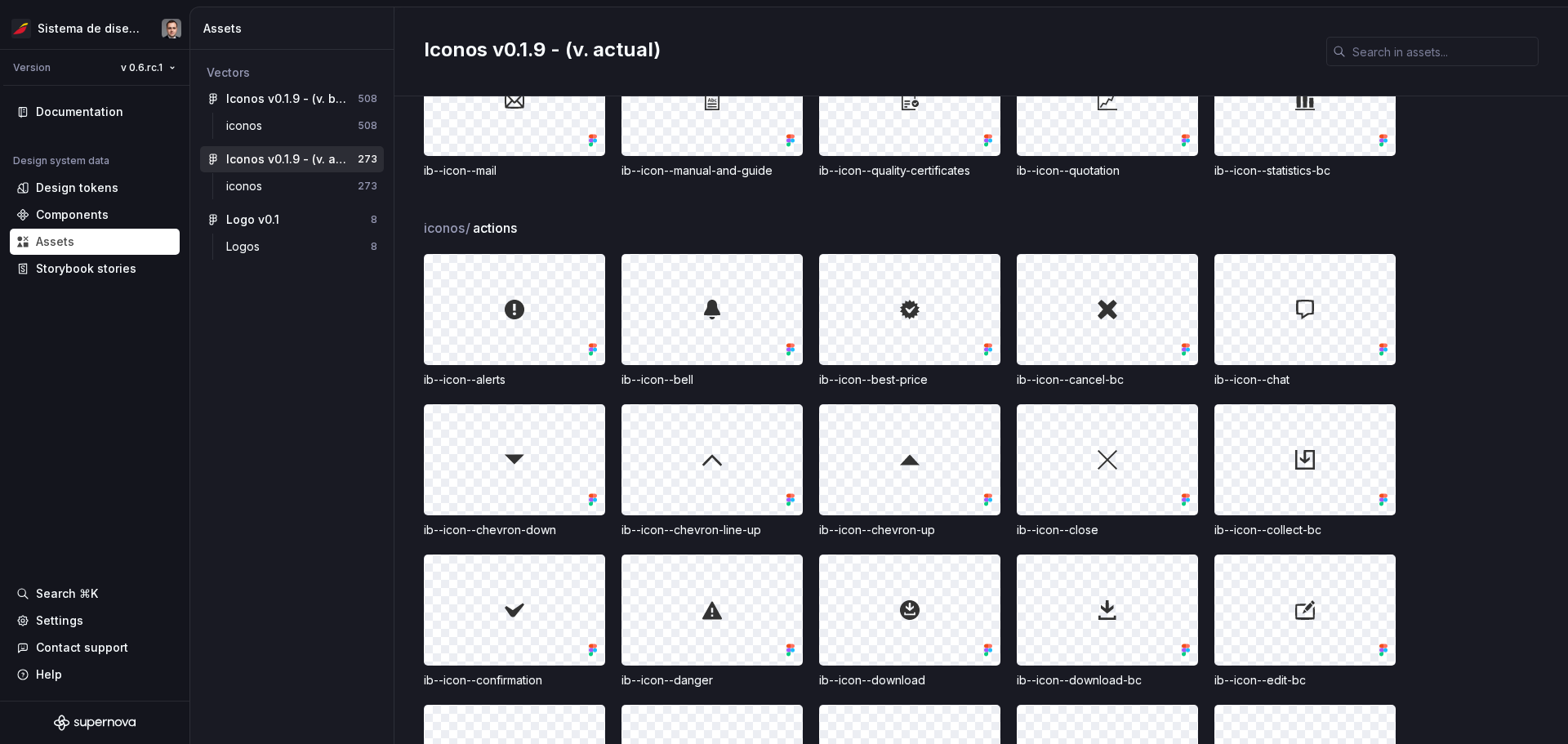
click at [782, 479] on div at bounding box center [909, 460] width 180 height 109
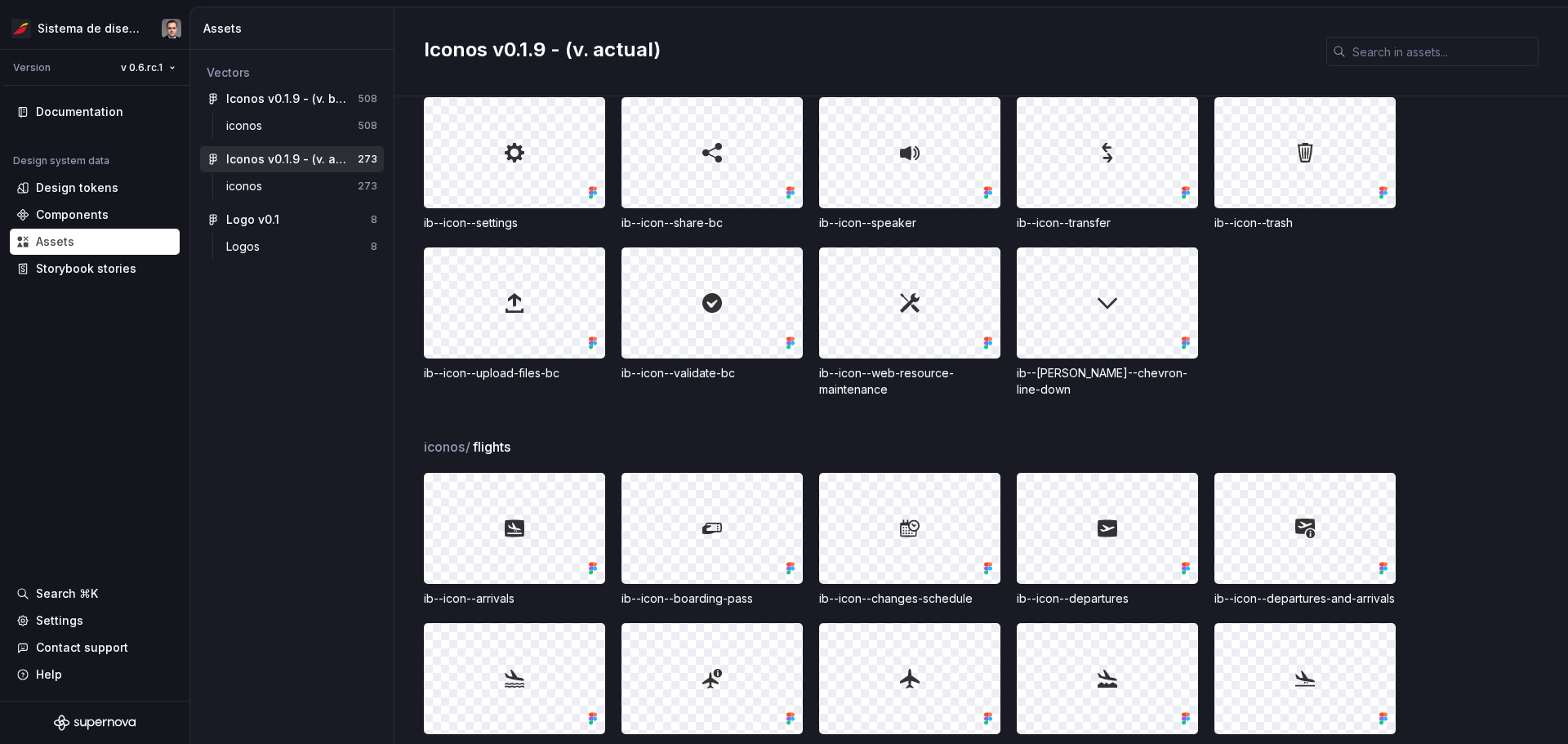
scroll to position [5078, 0]
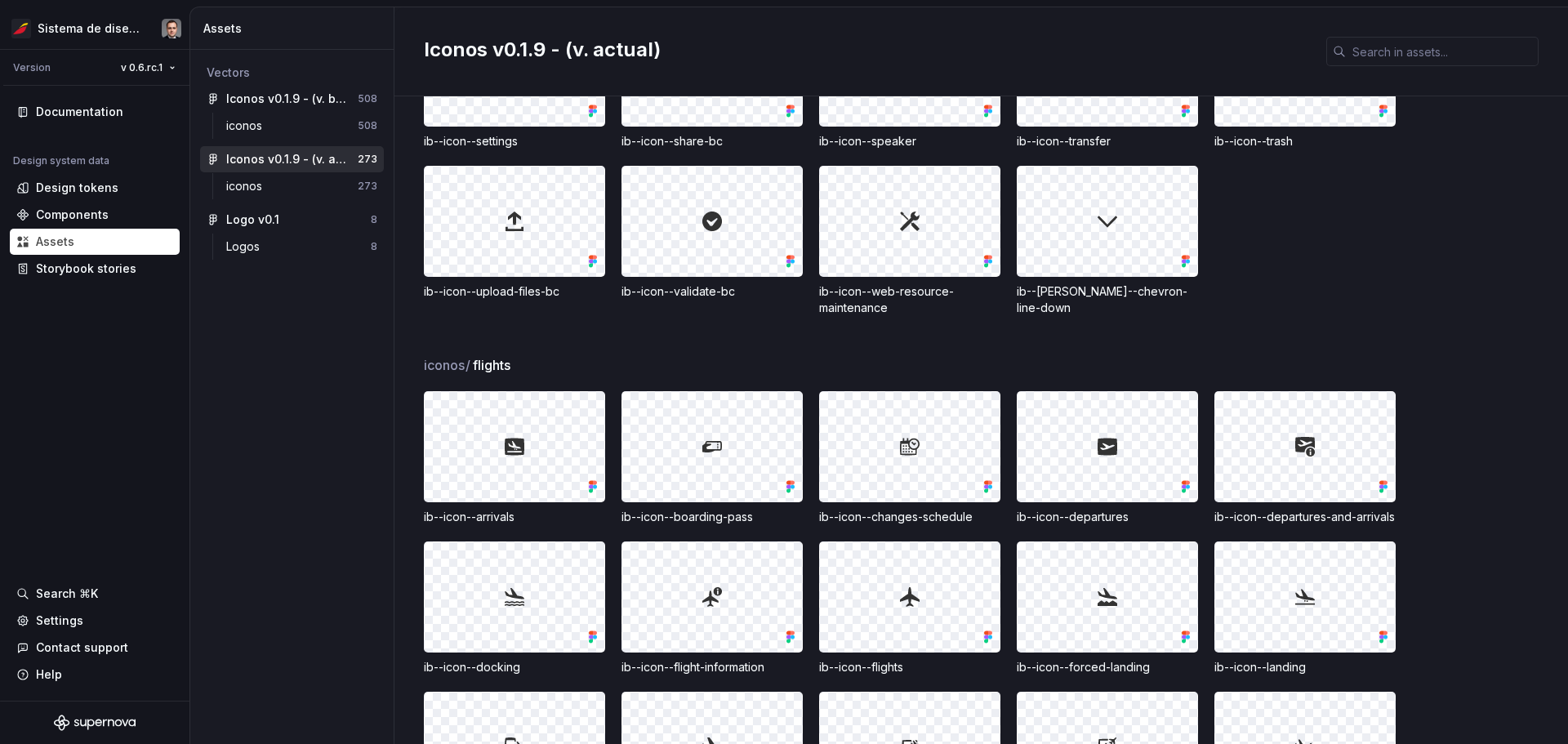
click at [782, 517] on div "ib--icon--changes-schedule" at bounding box center [909, 517] width 181 height 16
copy div "ib--icon--changes-schedule"
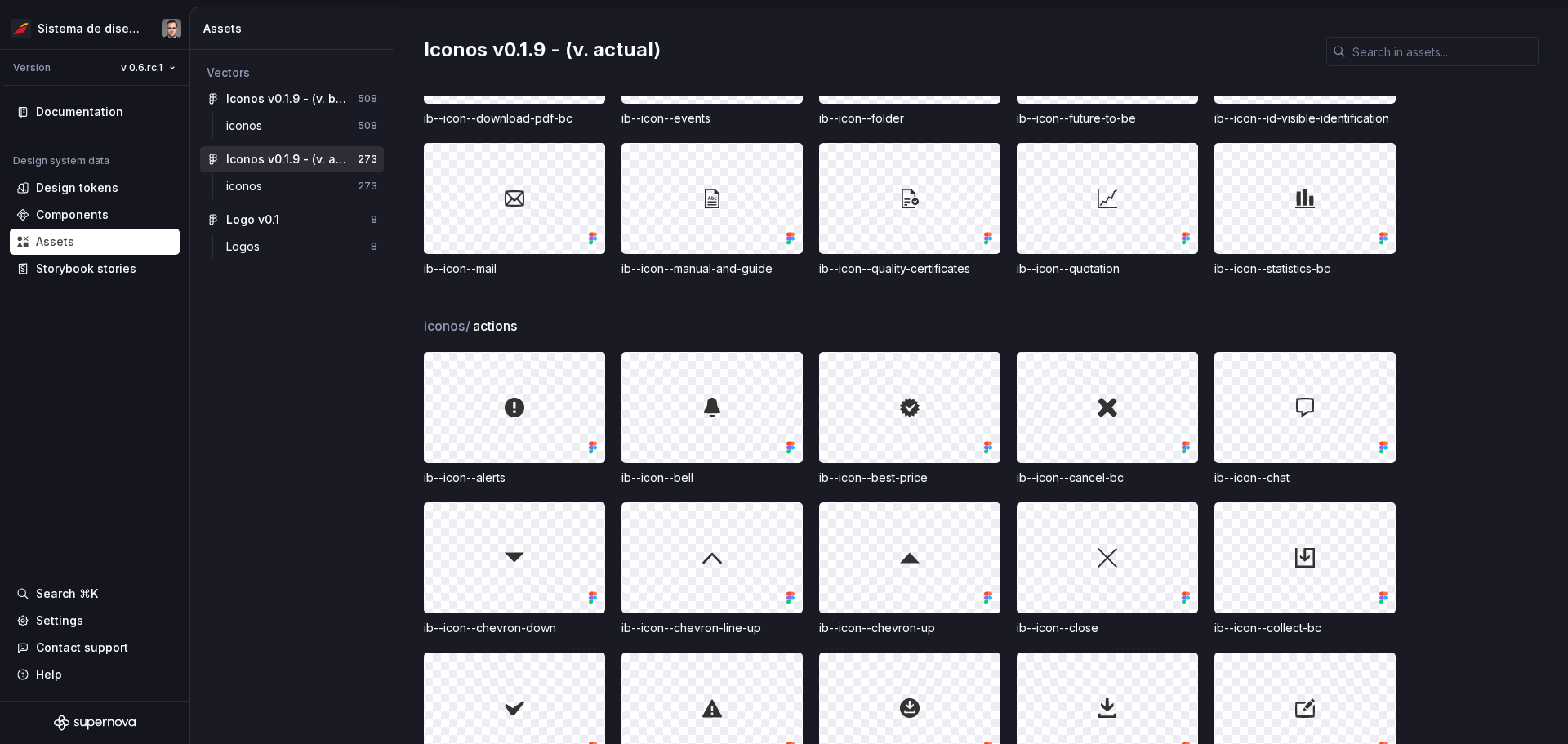
scroll to position [3362, 0]
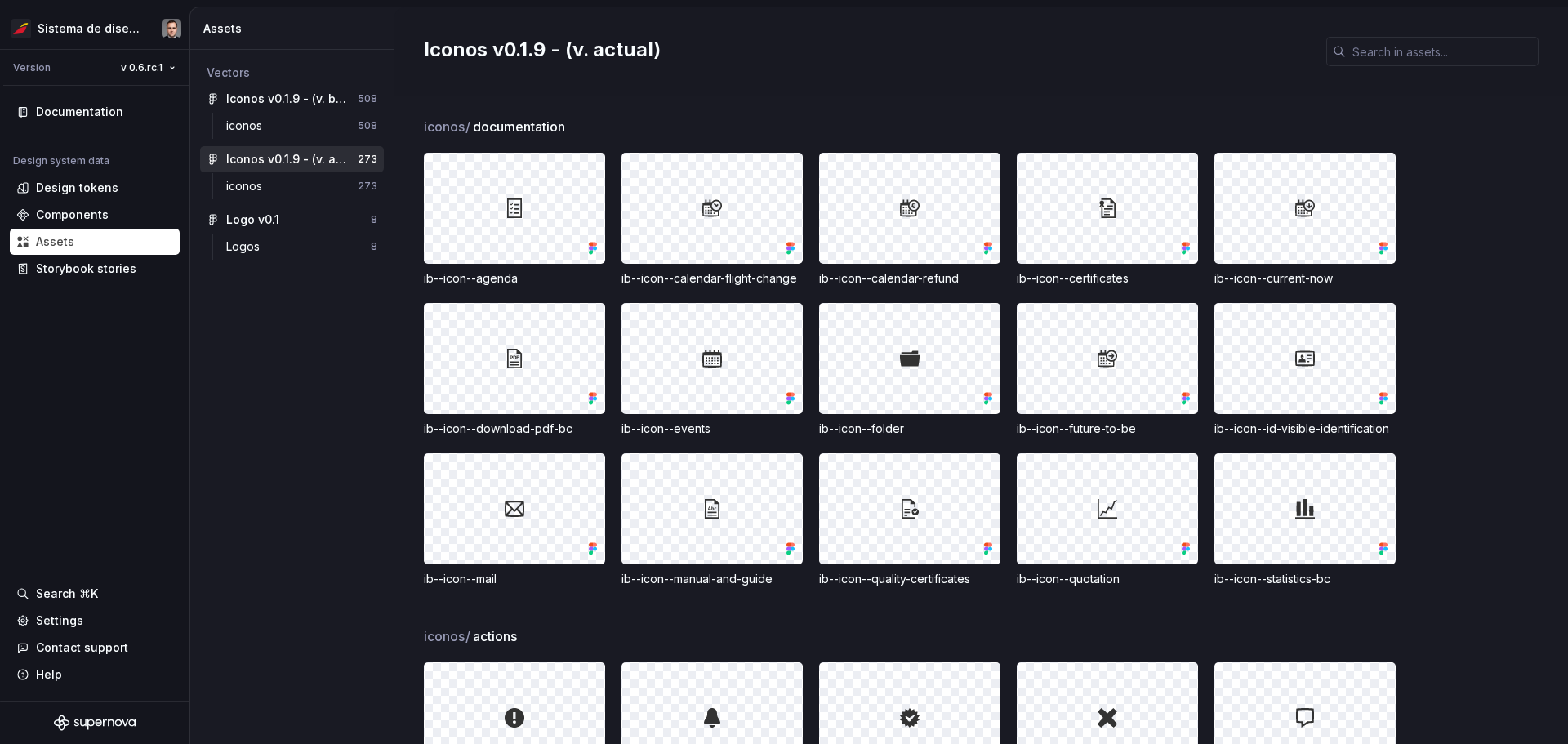
click at [732, 286] on div "ib--icon--calendar-flight-change" at bounding box center [712, 279] width 181 height 16
copy div "ib--icon--calendar-flight-change"
click at [782, 403] on div at bounding box center [909, 359] width 180 height 109
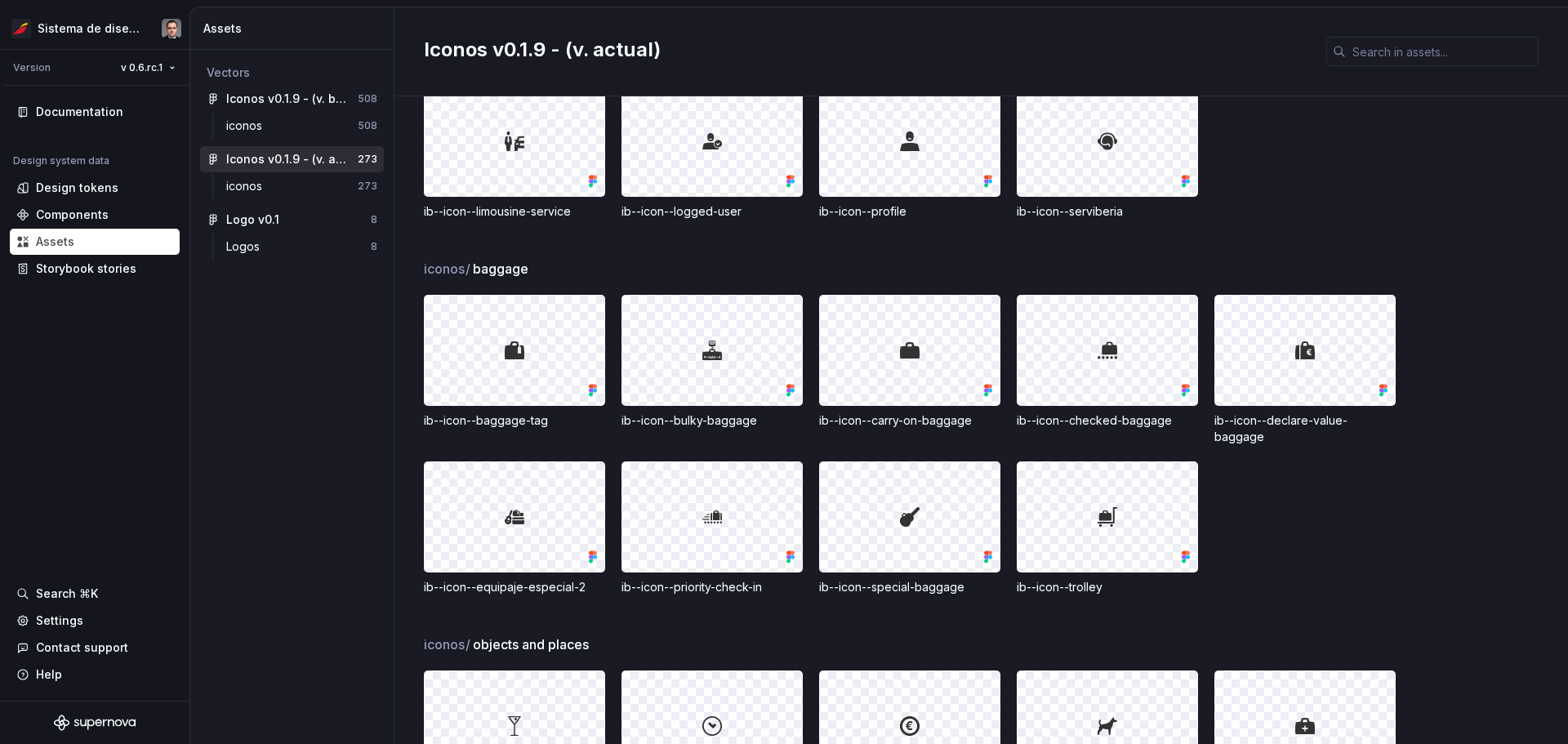
scroll to position [6630, 0]
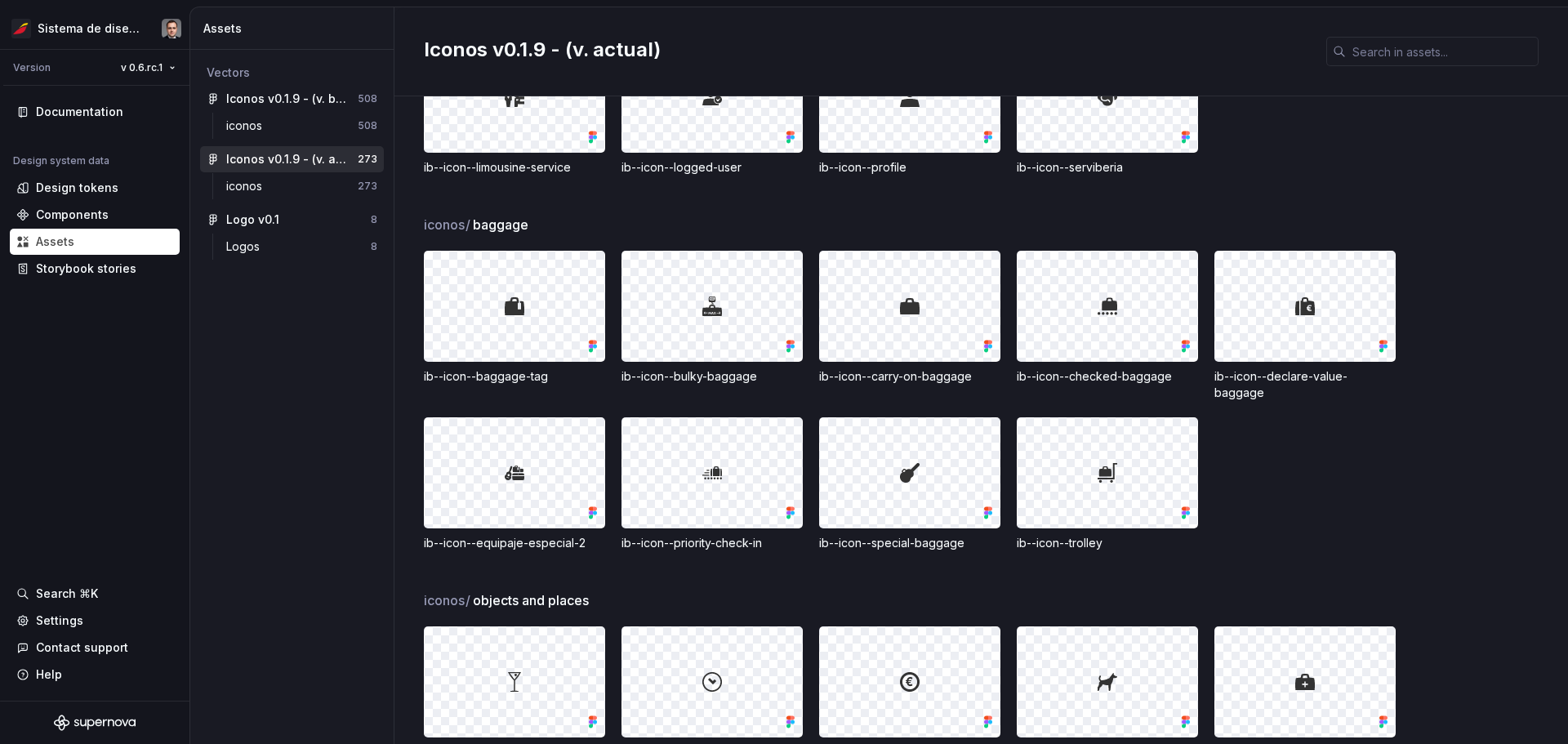
click at [782, 228] on div "iconos / baggage" at bounding box center [995, 225] width 1145 height 20
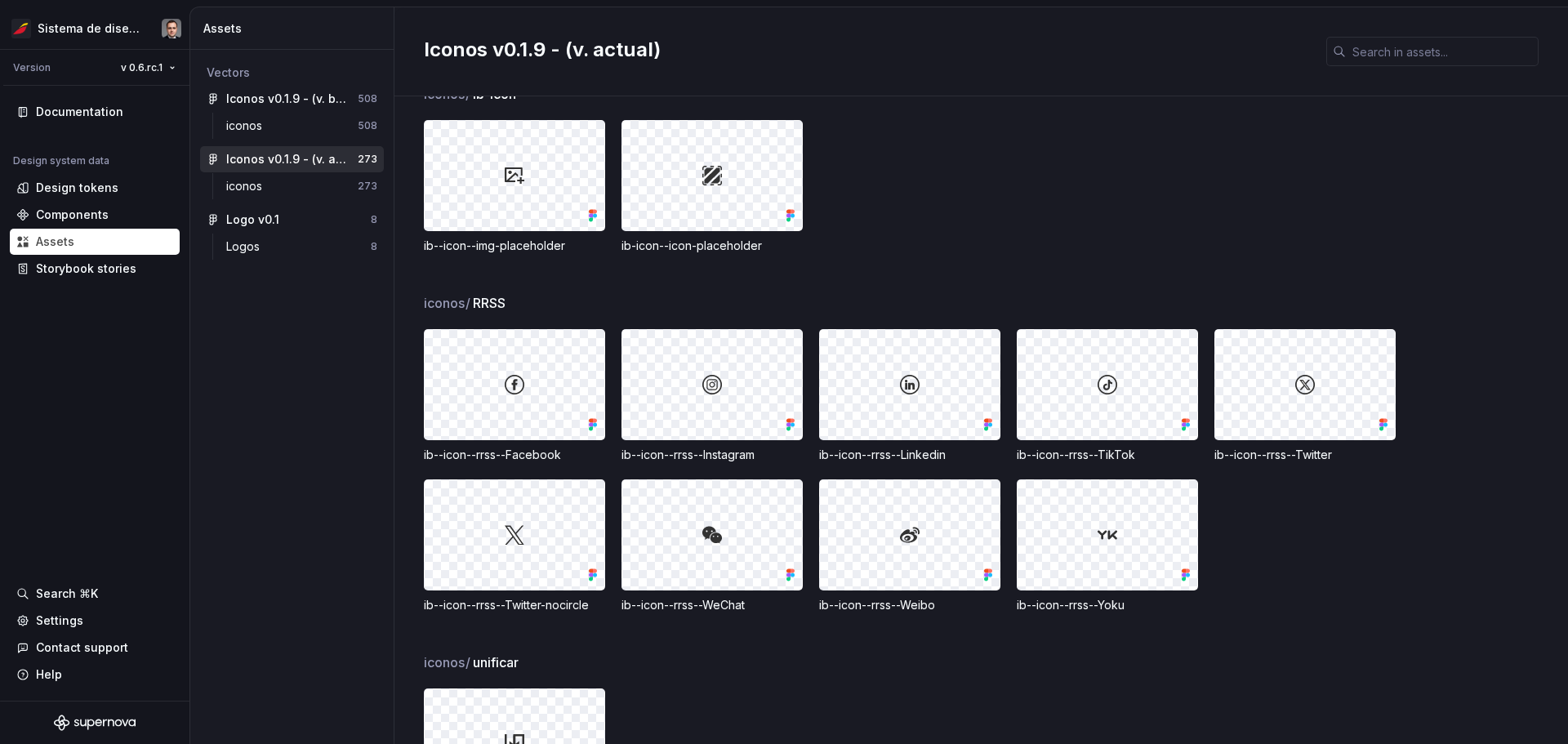
scroll to position [9754, 0]
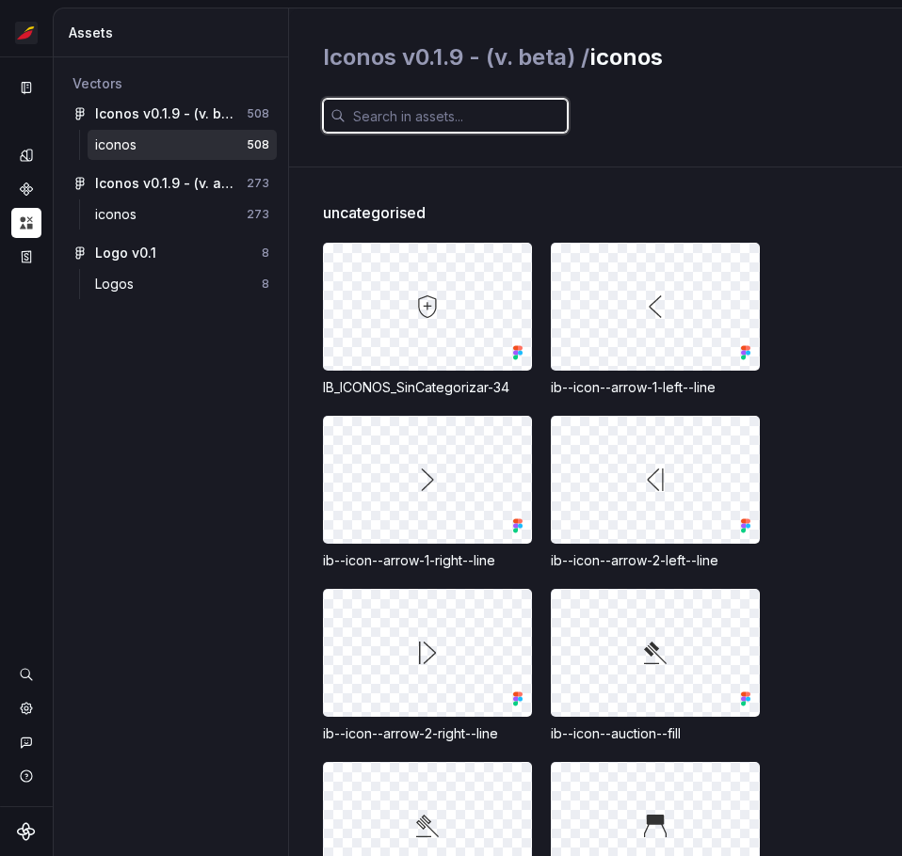
click at [461, 114] on input "text" at bounding box center [456, 116] width 222 height 34
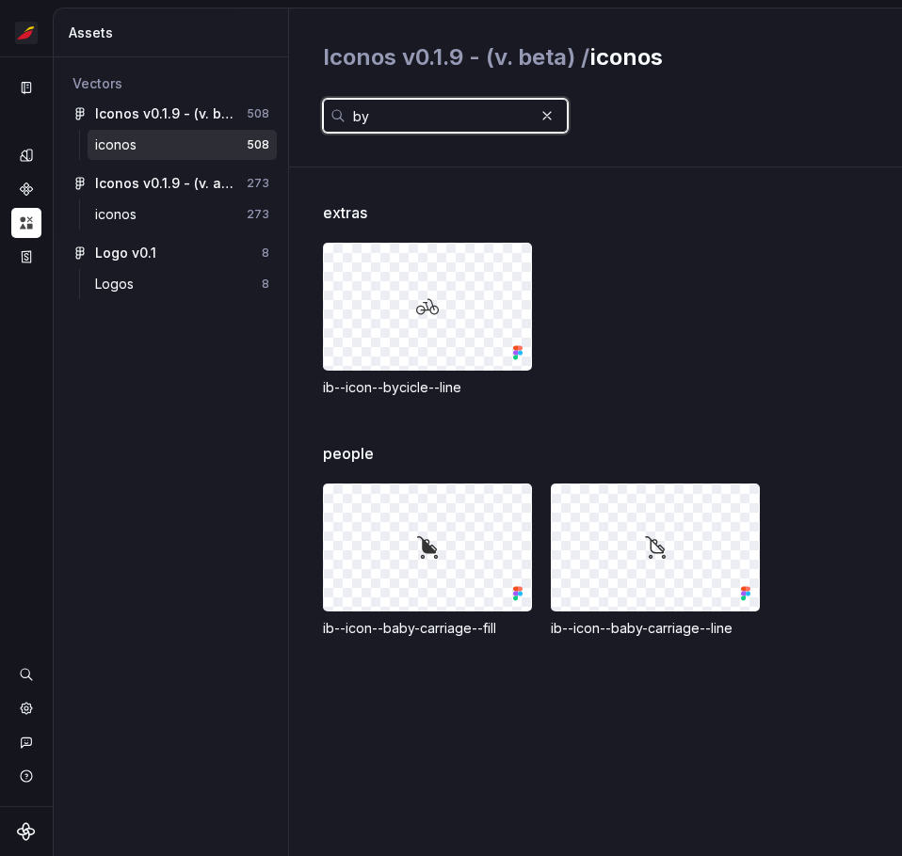
type input "b"
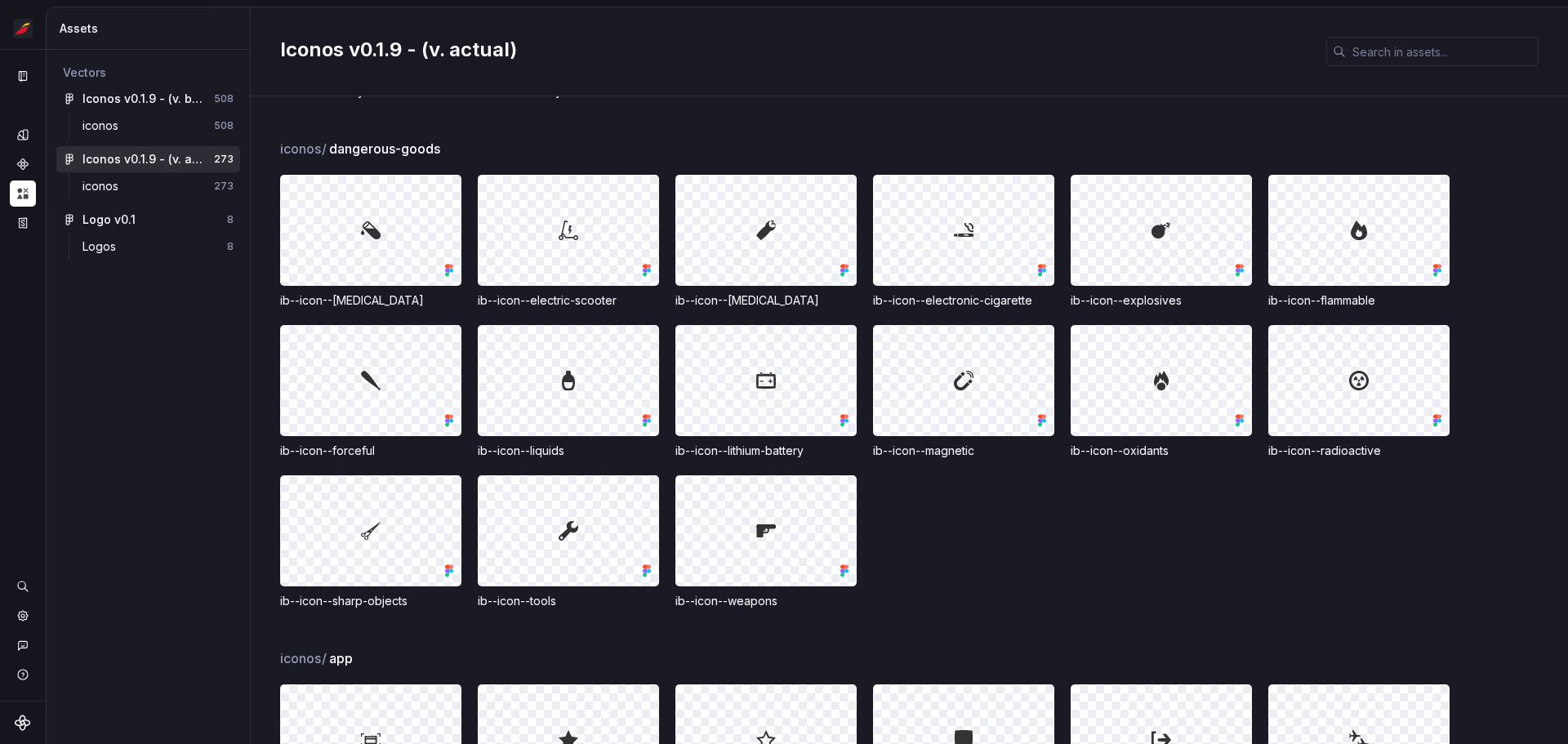
scroll to position [7004, 0]
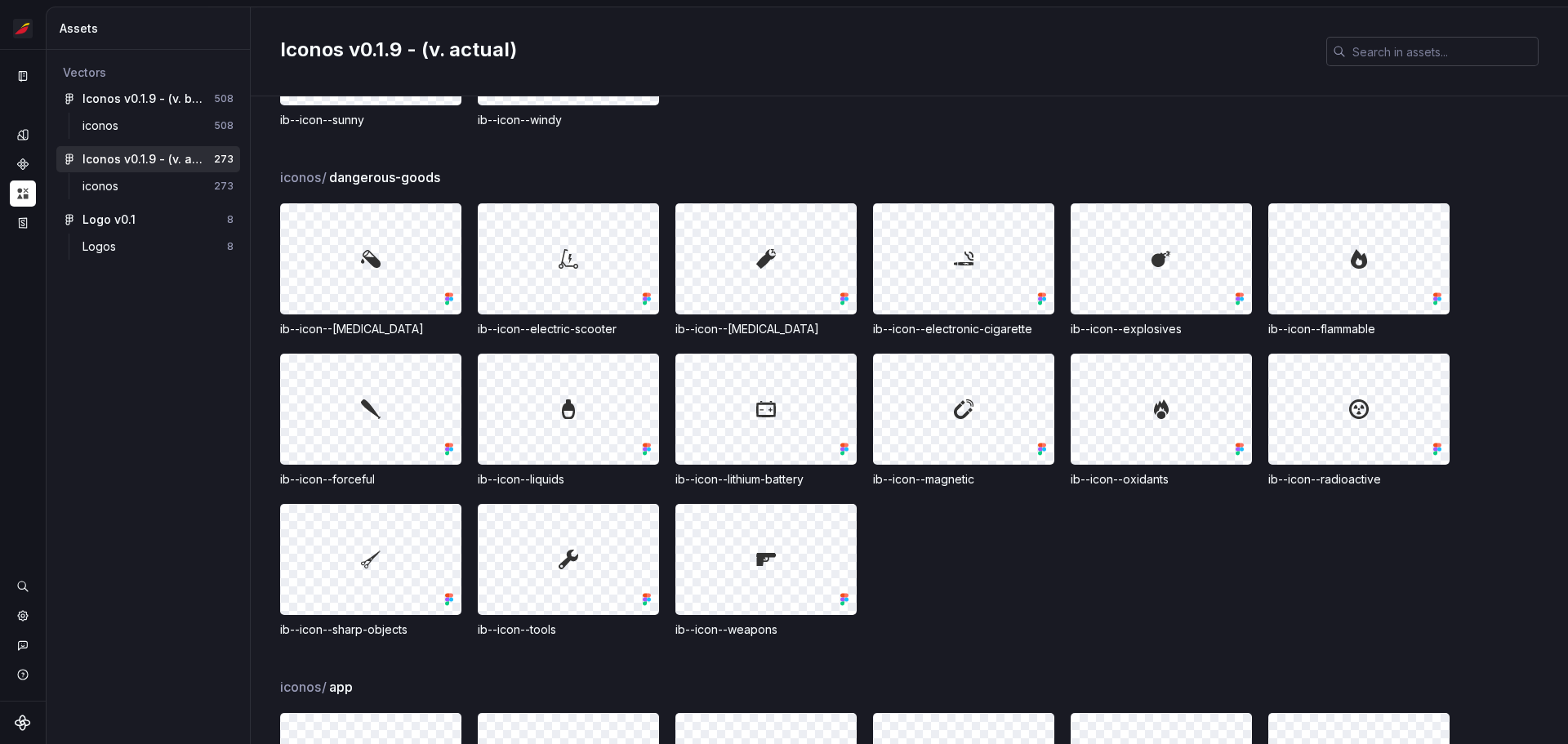
click at [1436, 63] on input "text" at bounding box center [1442, 51] width 193 height 30
paste input "ib--icon--more-than-60--line"
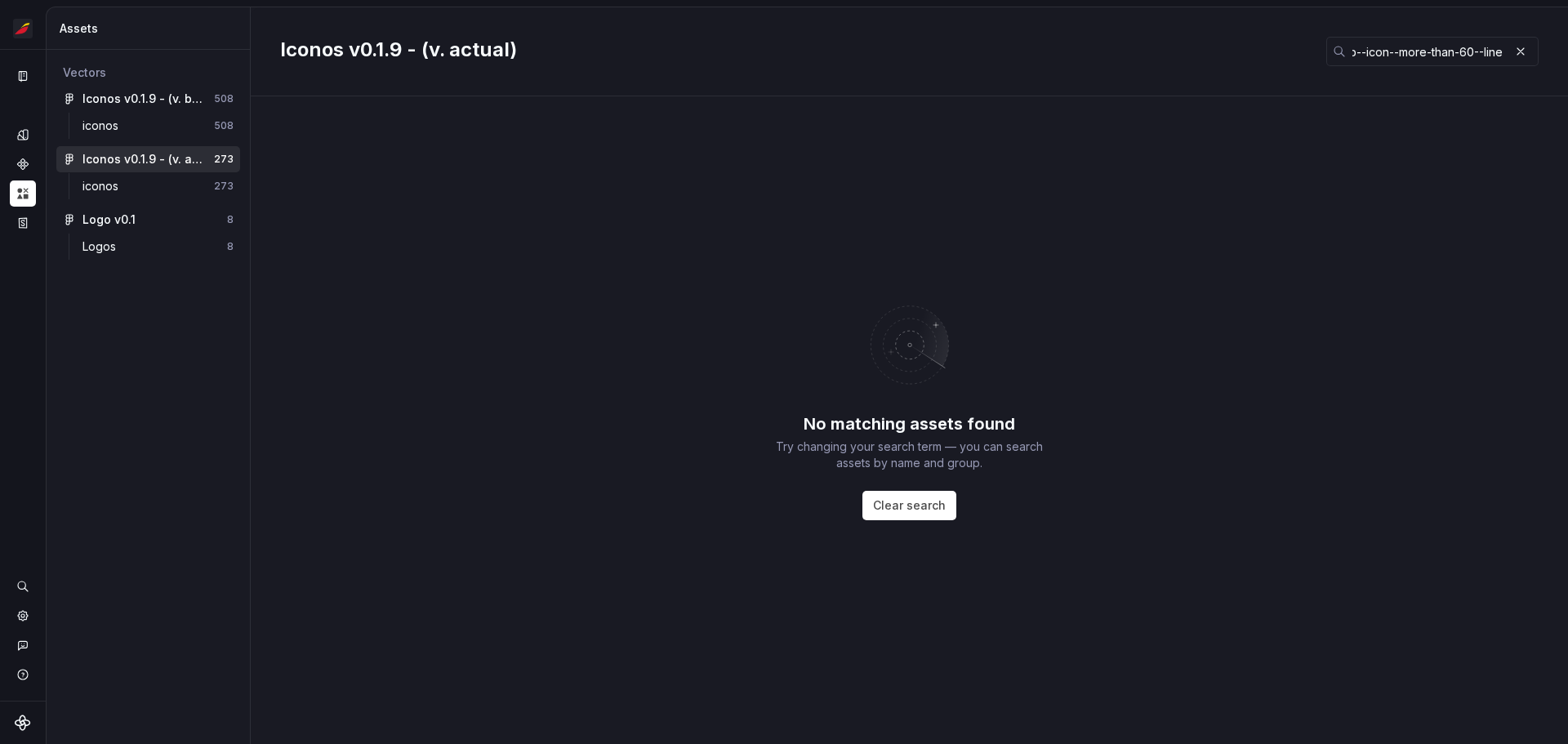
scroll to position [0, 0]
click at [1394, 56] on input "ib--icon--more-than-60--line" at bounding box center [1427, 51] width 163 height 30
paste input "person-with-suitcase--fill"
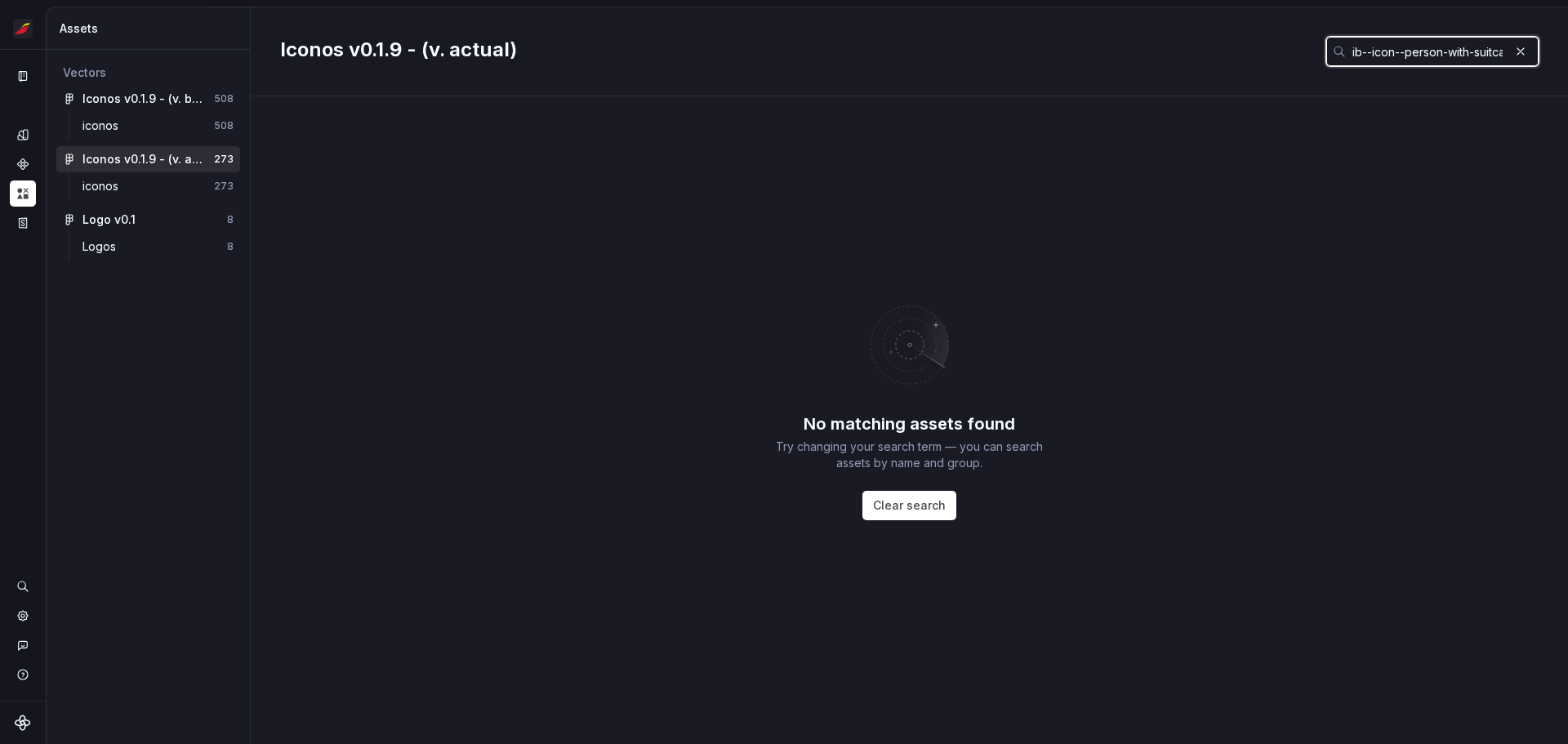
scroll to position [0, 42]
type input "ib--icon--person-with-suitcase--fill"
click at [152, 102] on div "Iconos v0.1.9 - (v. beta)" at bounding box center [143, 98] width 121 height 16
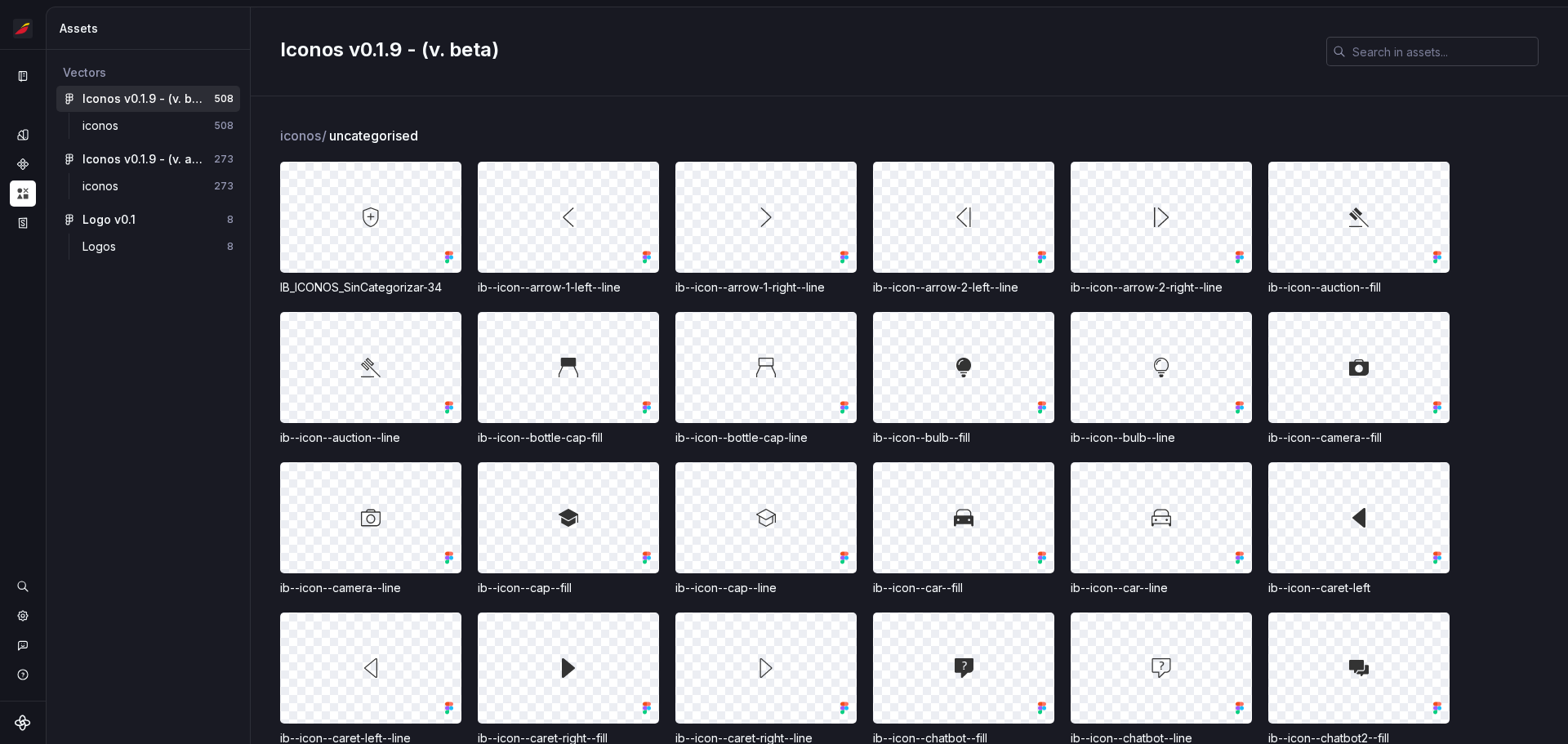
click at [1452, 55] on input "text" at bounding box center [1442, 51] width 193 height 30
paste input "ib--icon--person-with-suitcase--fill"
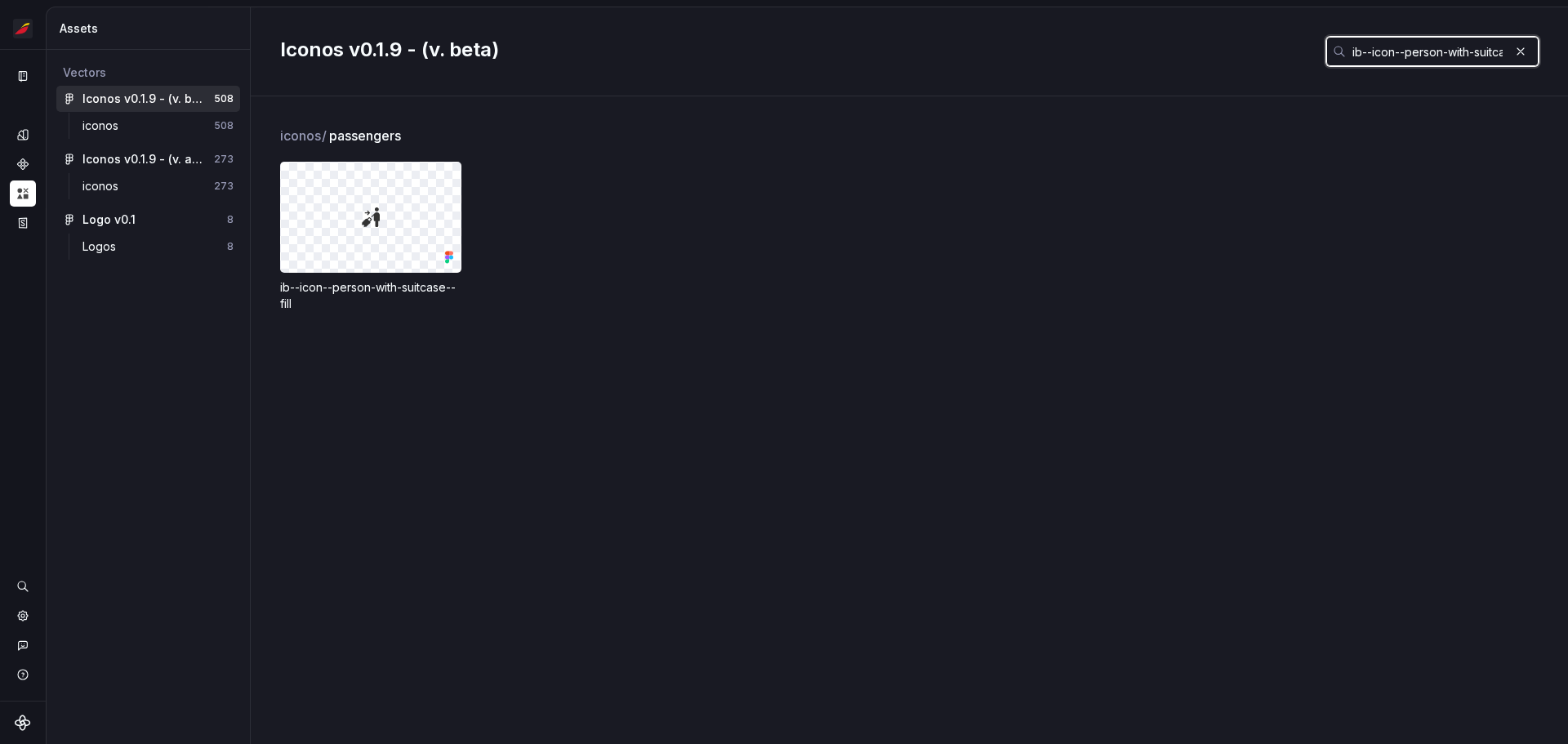
click at [1447, 61] on input "ib--icon--person-with-suitcase--fill" at bounding box center [1427, 51] width 163 height 30
paste input "line"
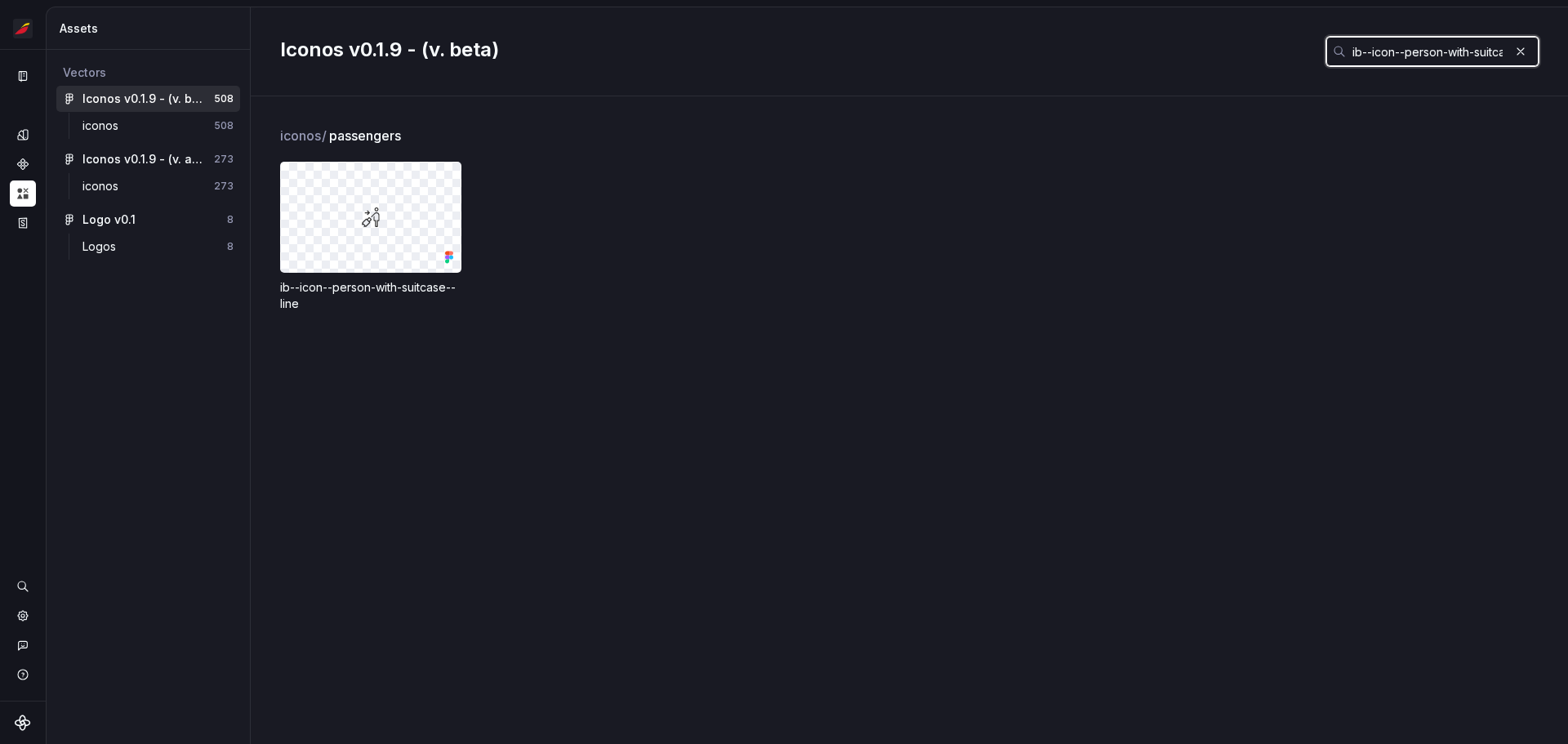
click at [1435, 49] on input "ib--icon--person-with-suitcase--line" at bounding box center [1427, 51] width 163 height 30
paste input "flight+car-1"
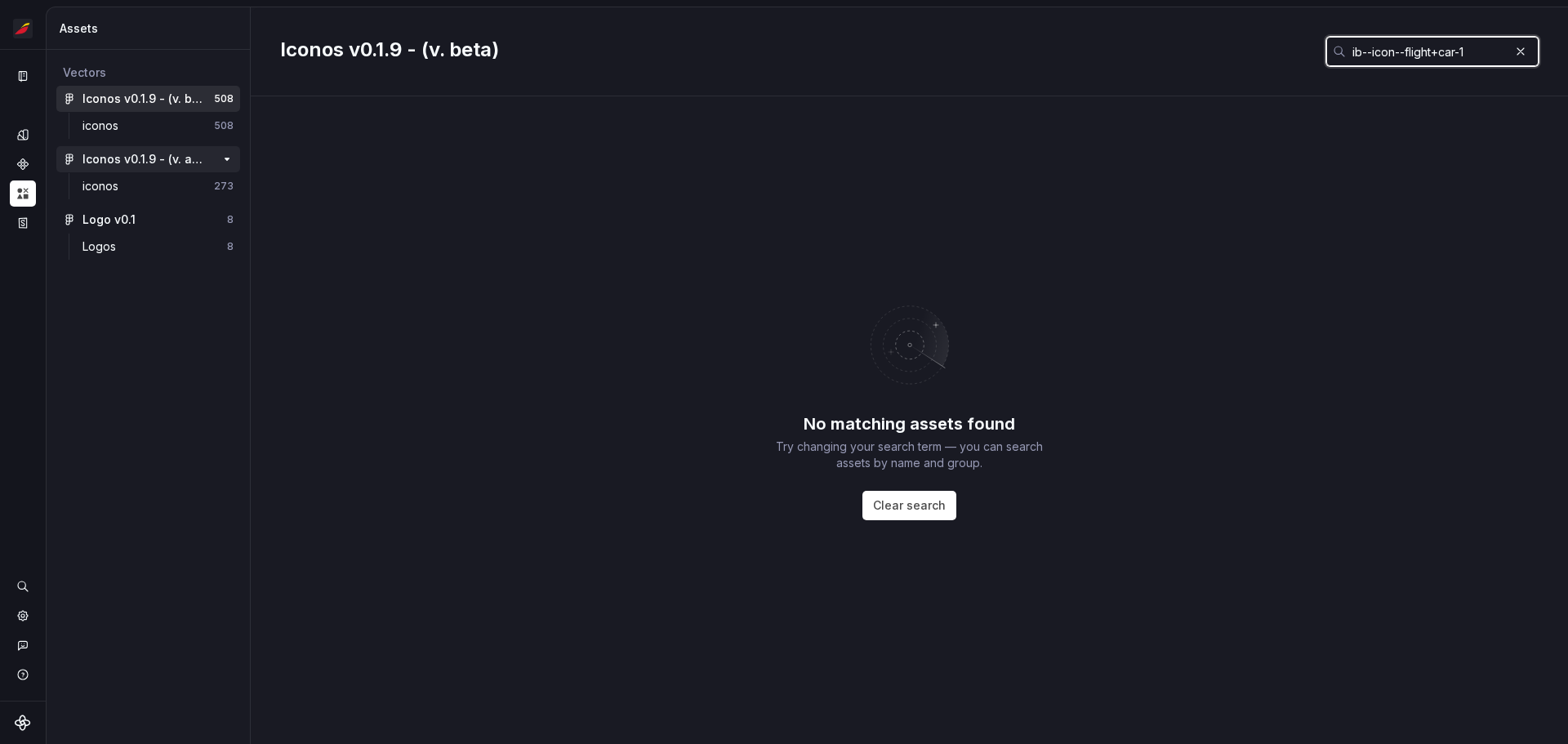
type input "ib--icon--flight+car-1"
click at [104, 166] on div "Iconos v0.1.9 - (v. actual)" at bounding box center [143, 159] width 121 height 16
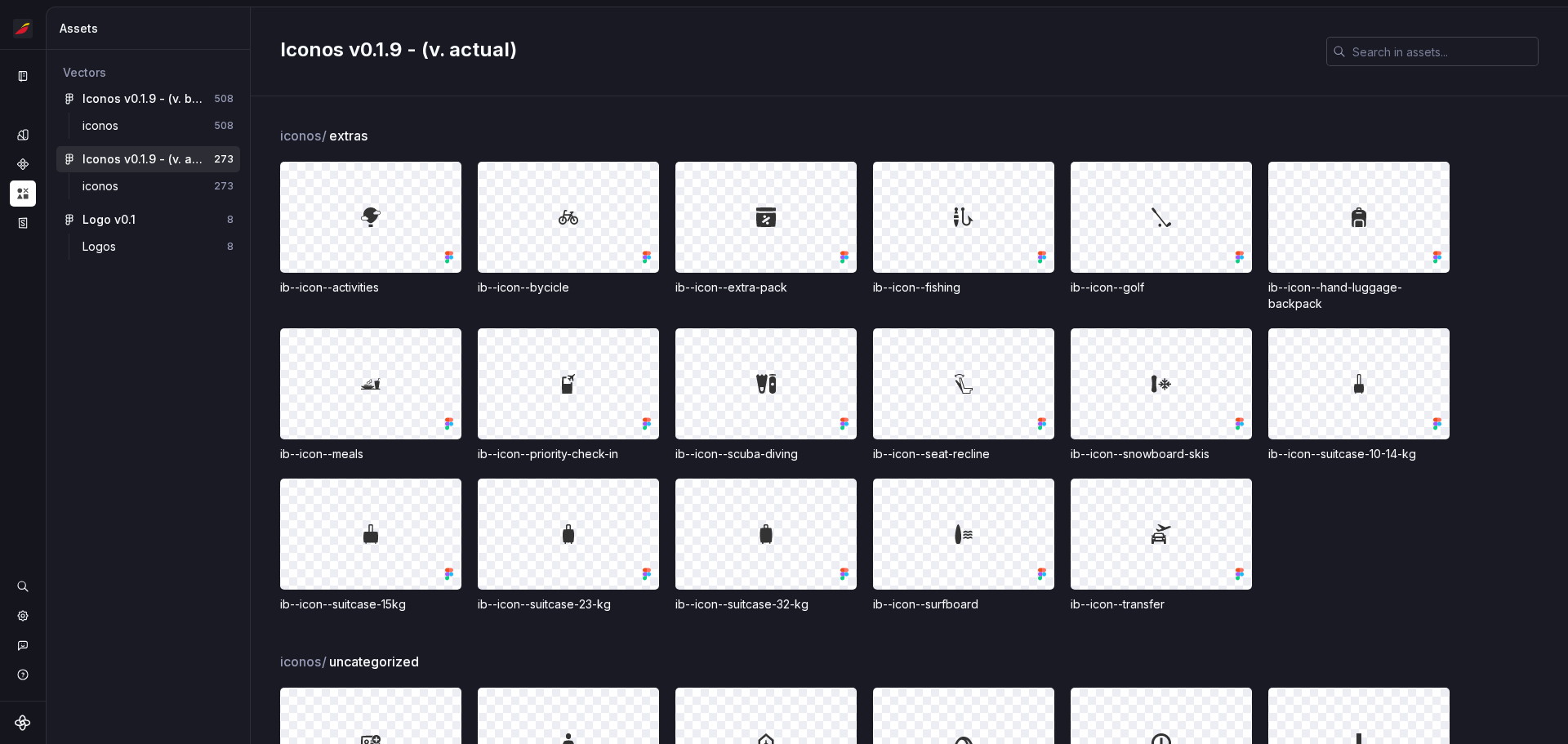
click at [1384, 63] on input "text" at bounding box center [1442, 51] width 193 height 30
paste input "ib--icon--flight+car-1"
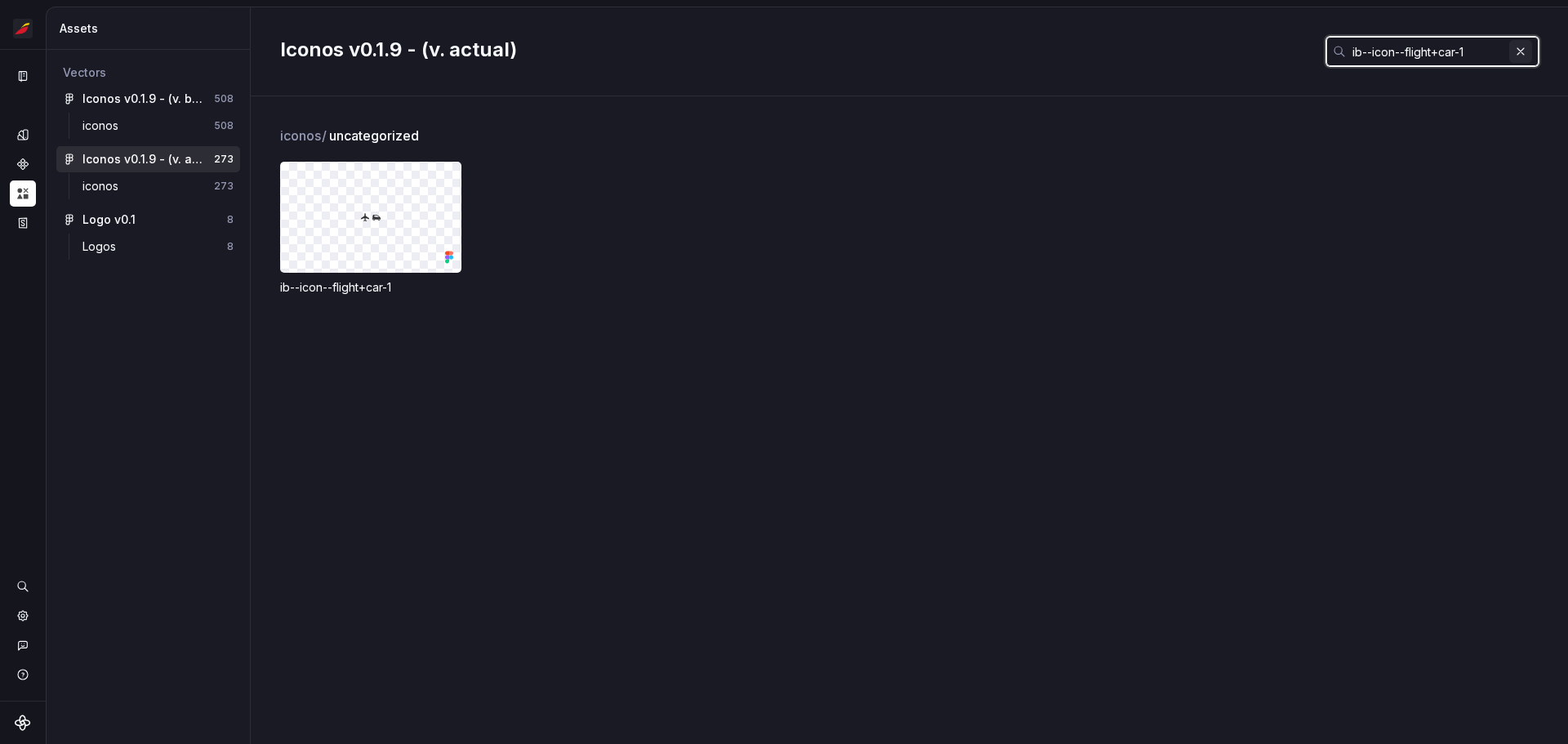
type input "ib--icon--flight+car-1"
click at [1525, 54] on button "button" at bounding box center [1520, 51] width 23 height 23
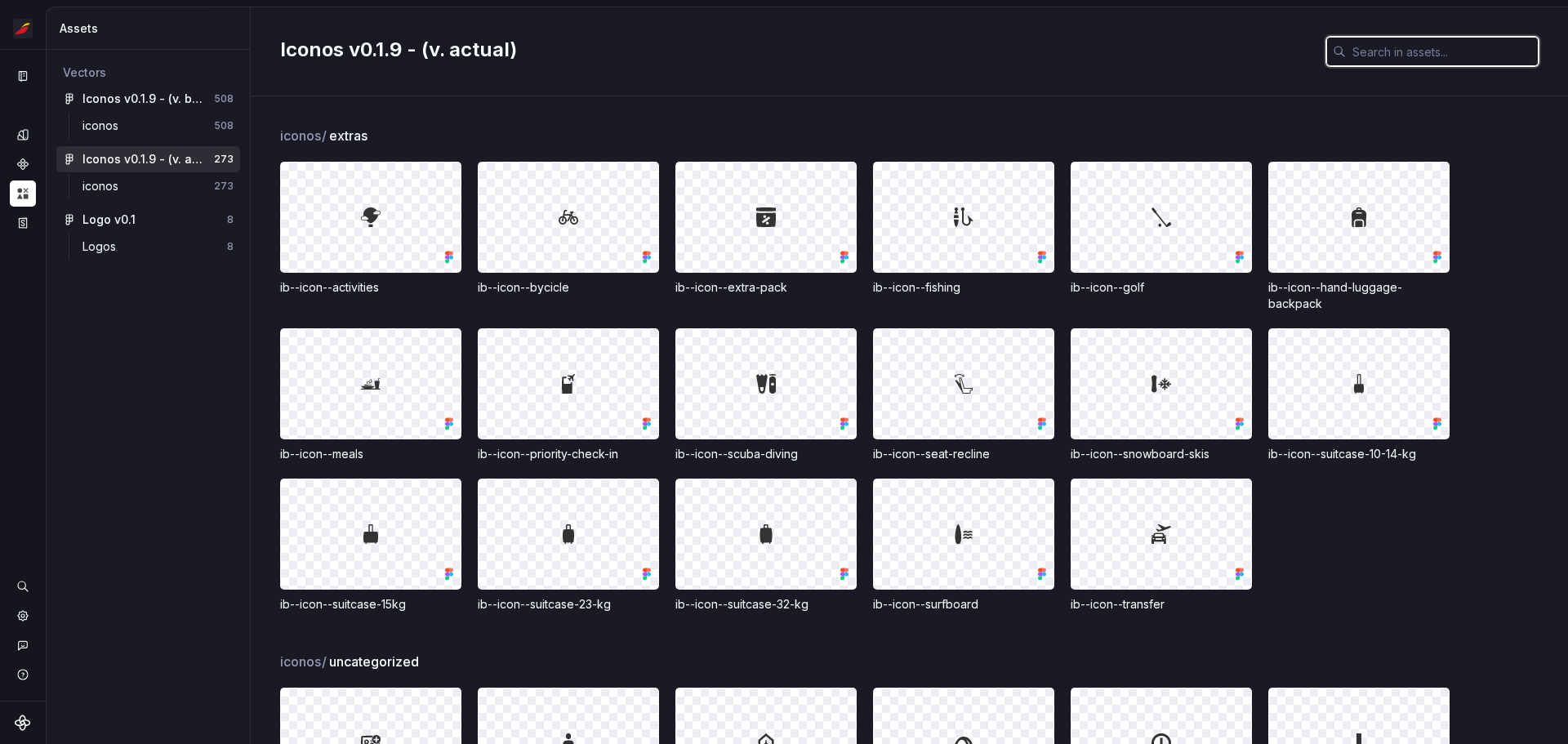
click at [1421, 63] on input "text" at bounding box center [1442, 51] width 193 height 30
paste input "ib--icon--changes-schedule"
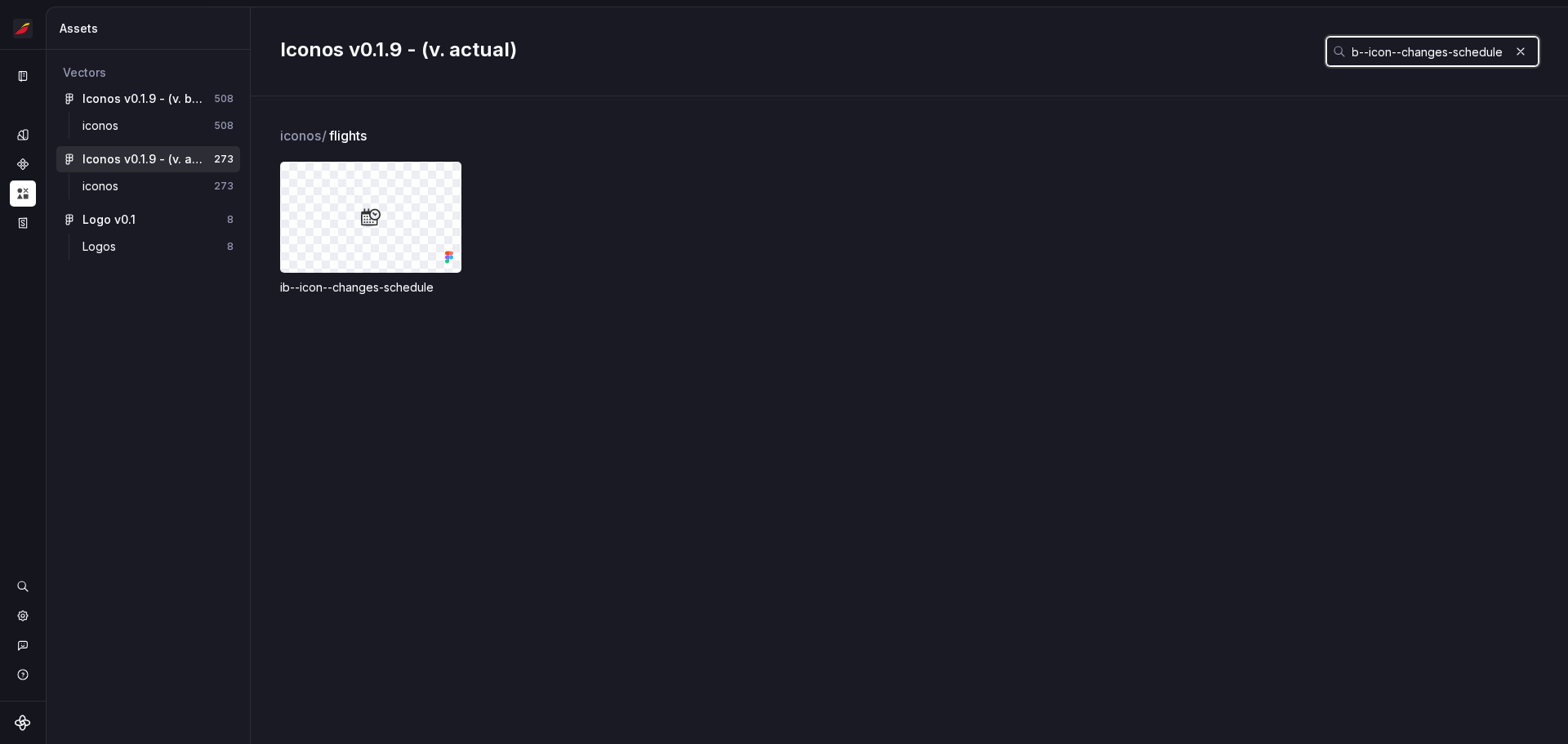
type input "ib--icon--changes-schedule"
click at [1519, 53] on button "button" at bounding box center [1520, 51] width 23 height 23
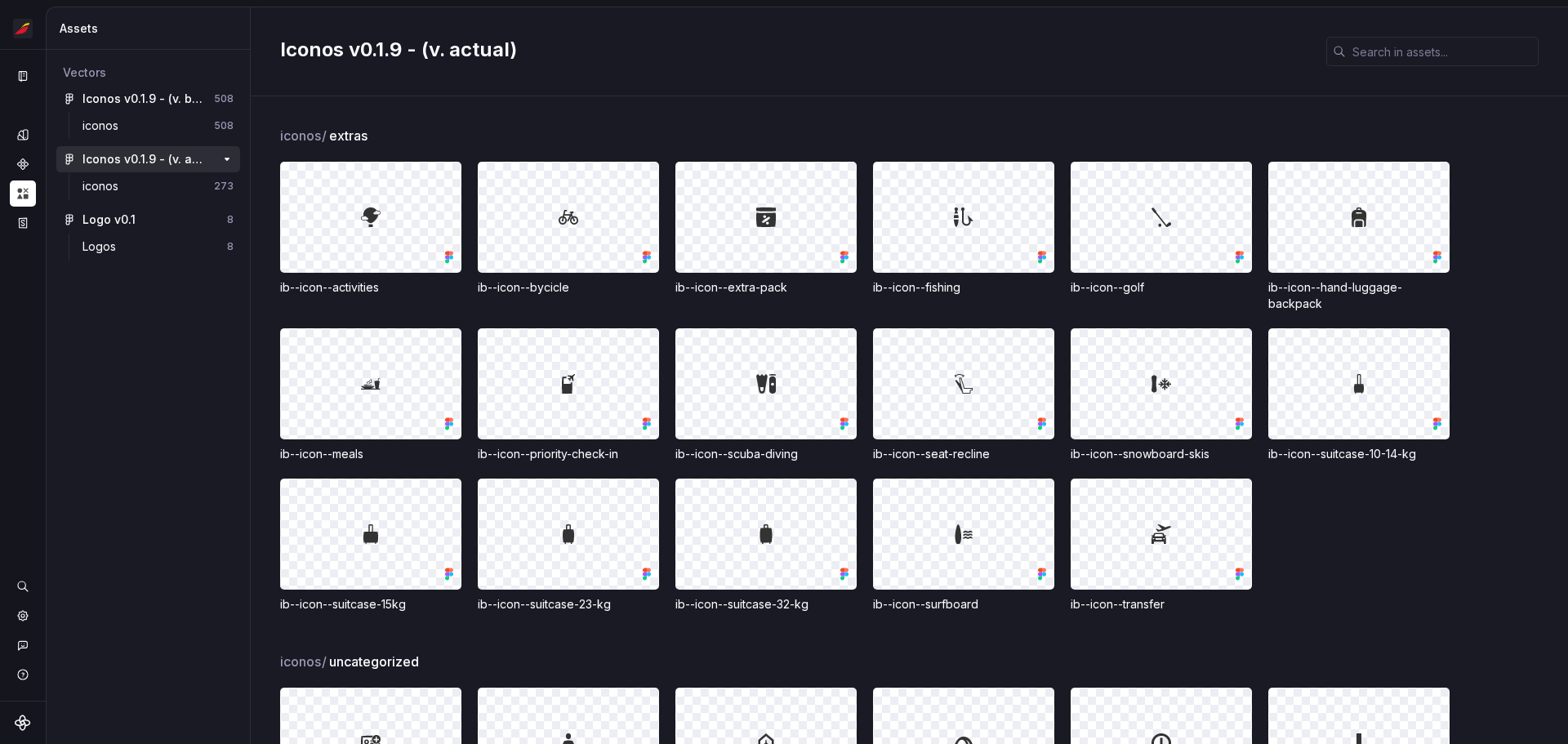
click at [146, 157] on div "Iconos v0.1.9 - (v. actual)" at bounding box center [143, 159] width 121 height 16
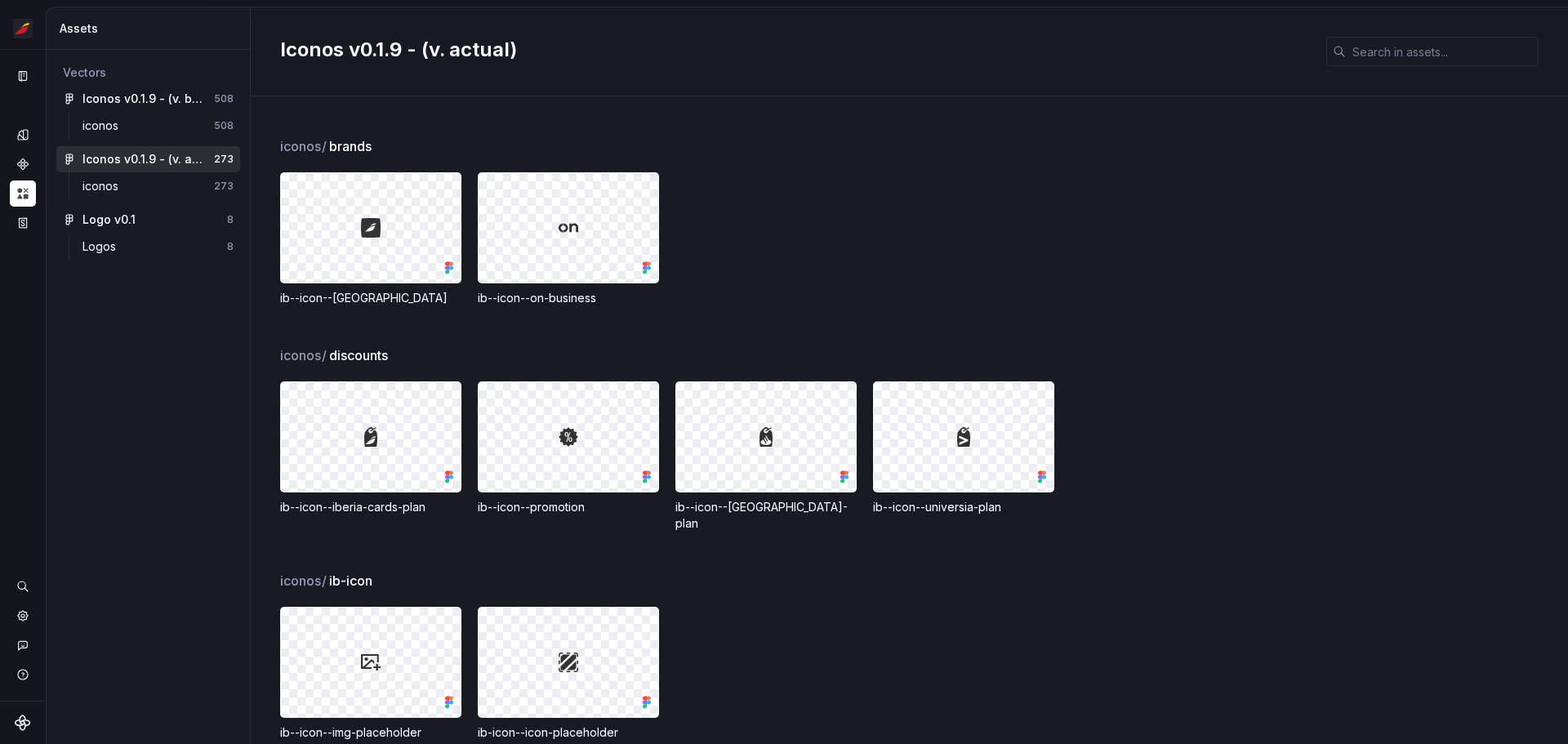
scroll to position [8121, 0]
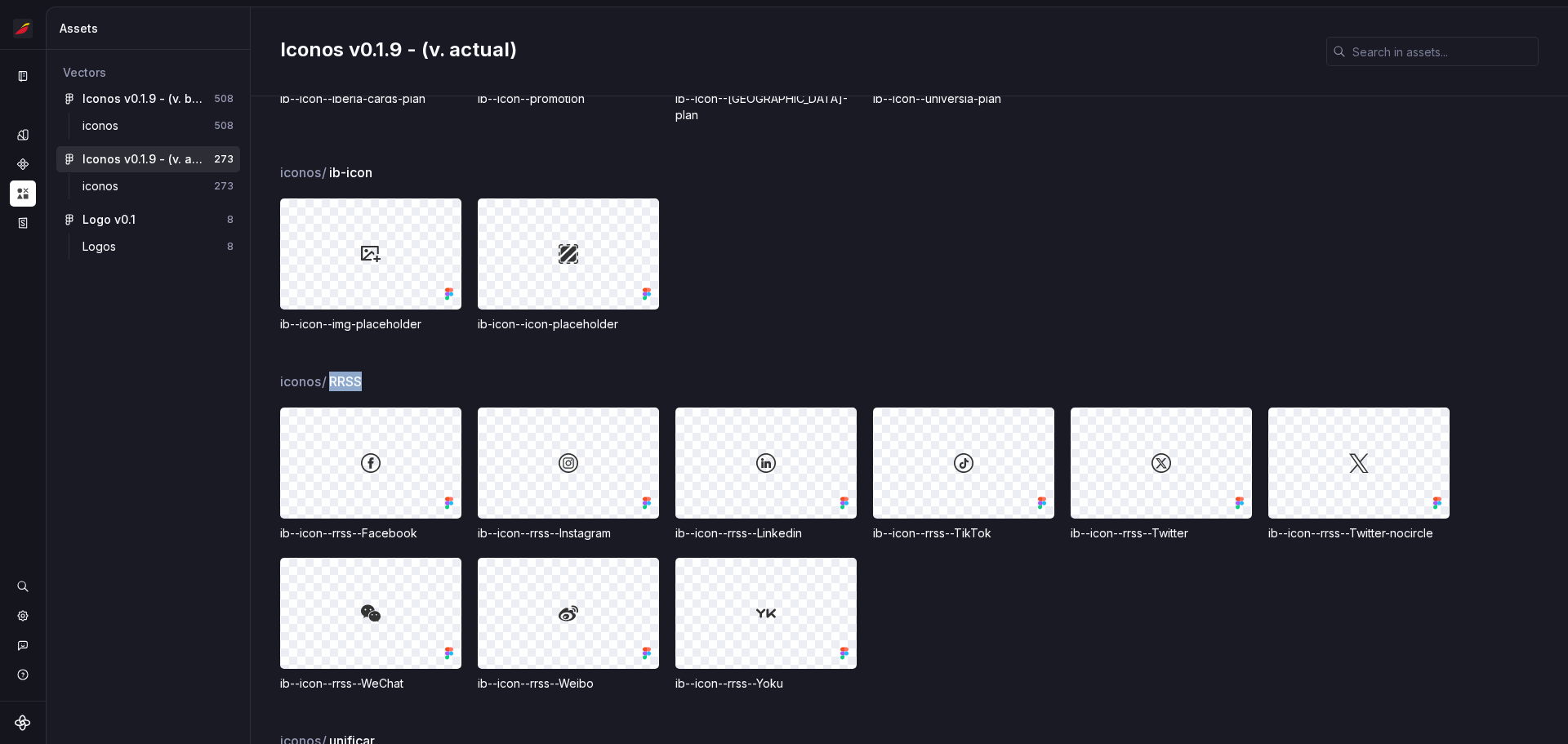
drag, startPoint x: 365, startPoint y: 350, endPoint x: 333, endPoint y: 349, distance: 32.0
click at [333, 372] on span "RRSS" at bounding box center [345, 381] width 33 height 20
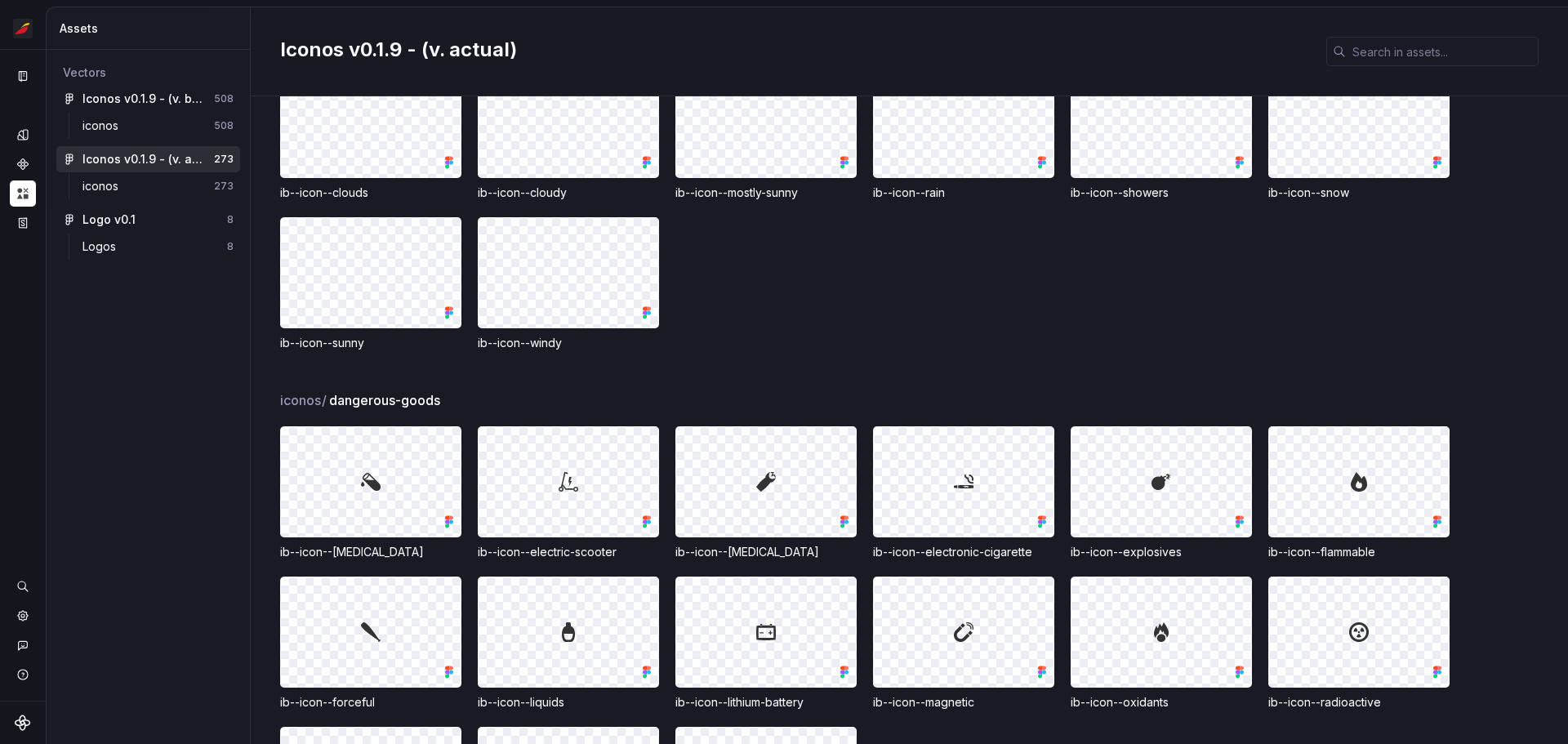
scroll to position [6241, 0]
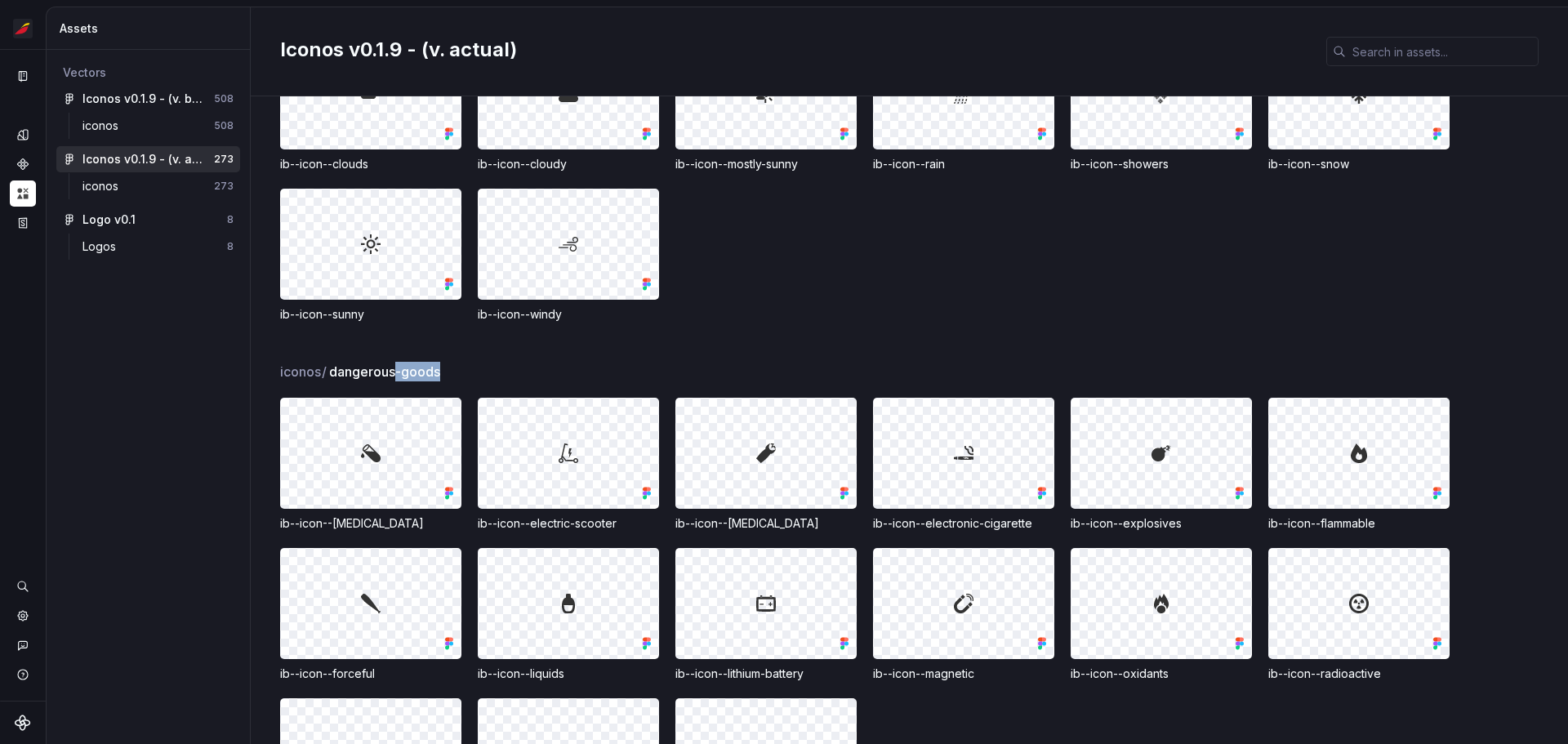
drag, startPoint x: 403, startPoint y: 373, endPoint x: 450, endPoint y: 380, distance: 47.5
click at [450, 380] on div "iconos / dangerous-goods" at bounding box center [924, 372] width 1288 height 20
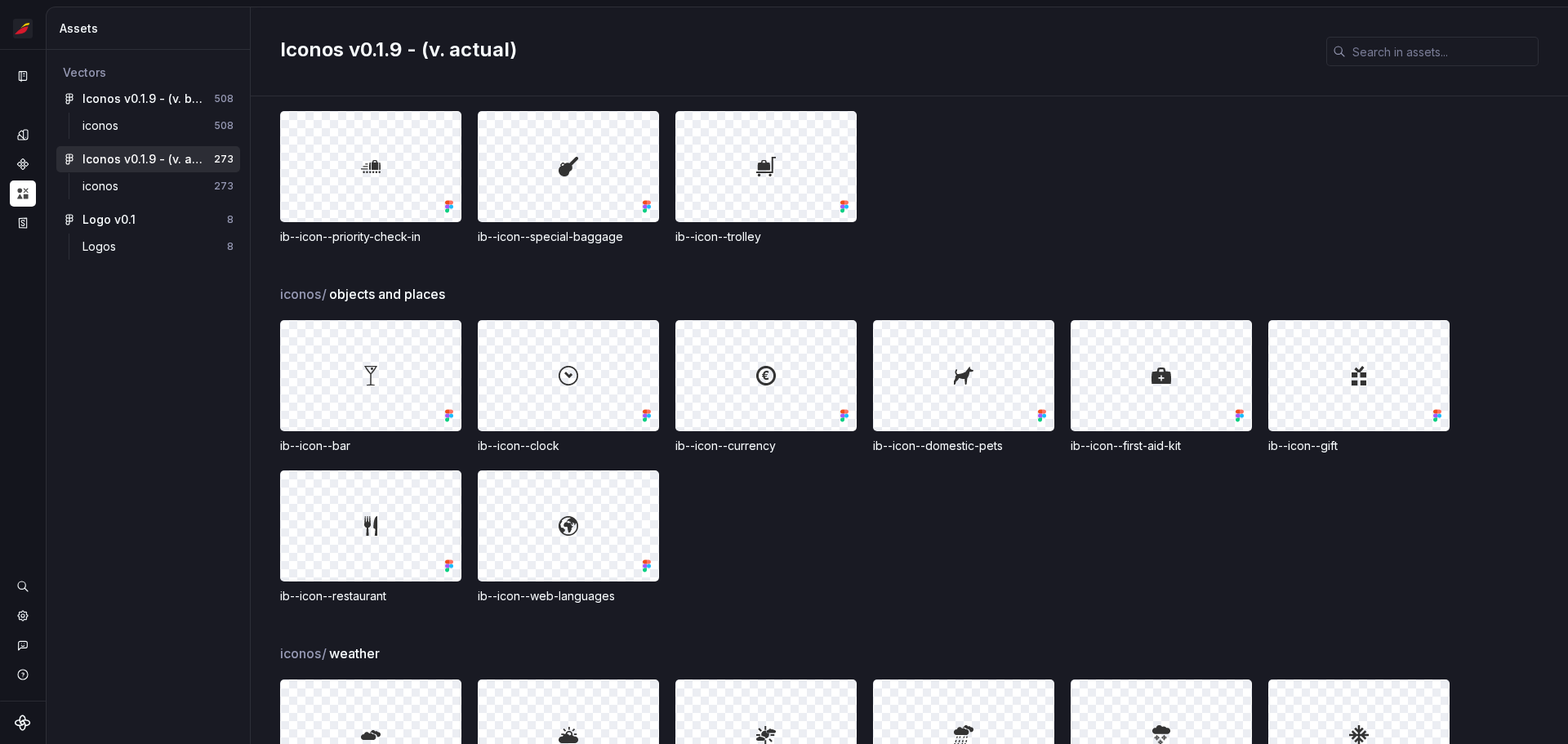
scroll to position [5421, 0]
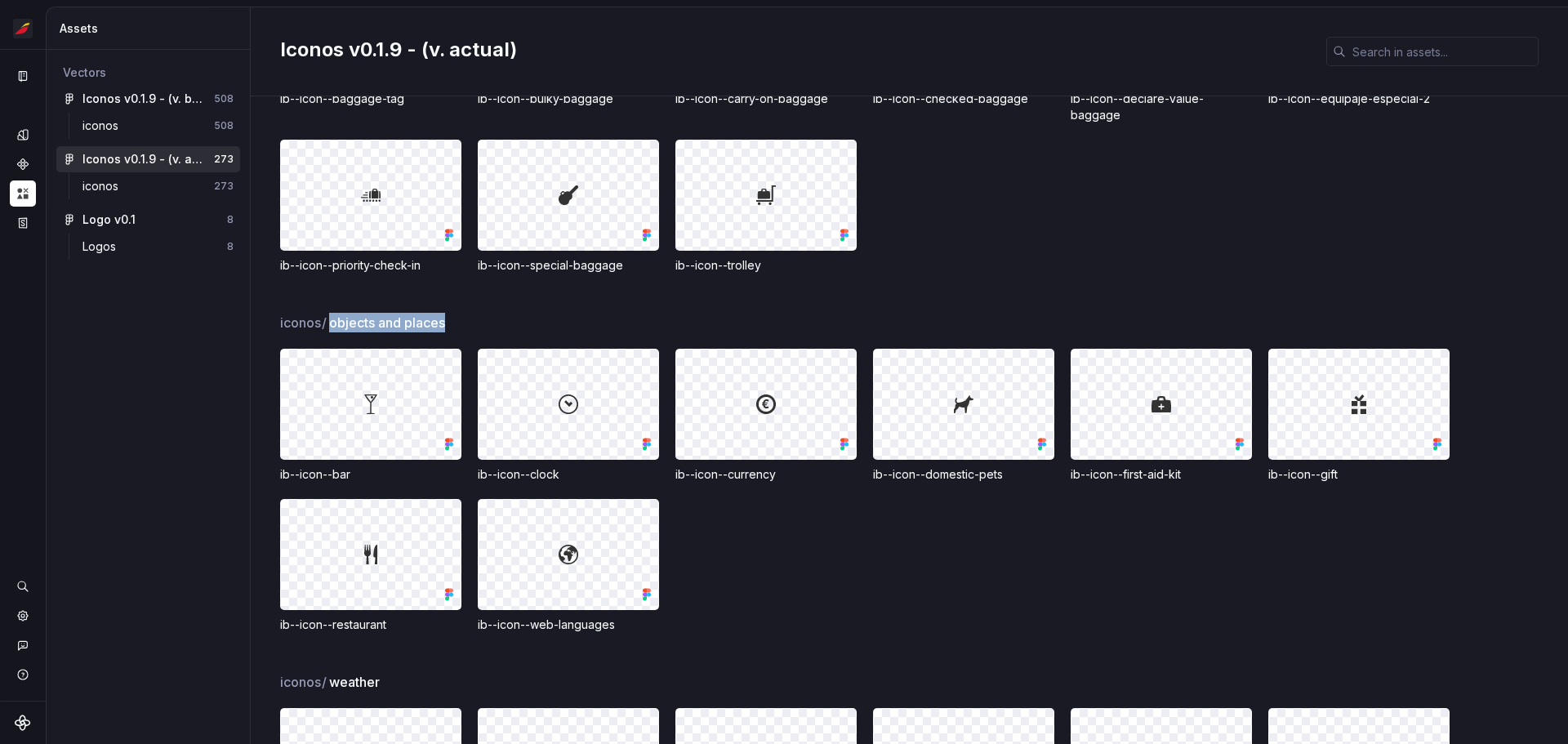
drag, startPoint x: 461, startPoint y: 306, endPoint x: 336, endPoint y: 313, distance: 125.2
click at [336, 313] on div "iconos / objects and places" at bounding box center [924, 322] width 1288 height 20
copy span "objects and places"
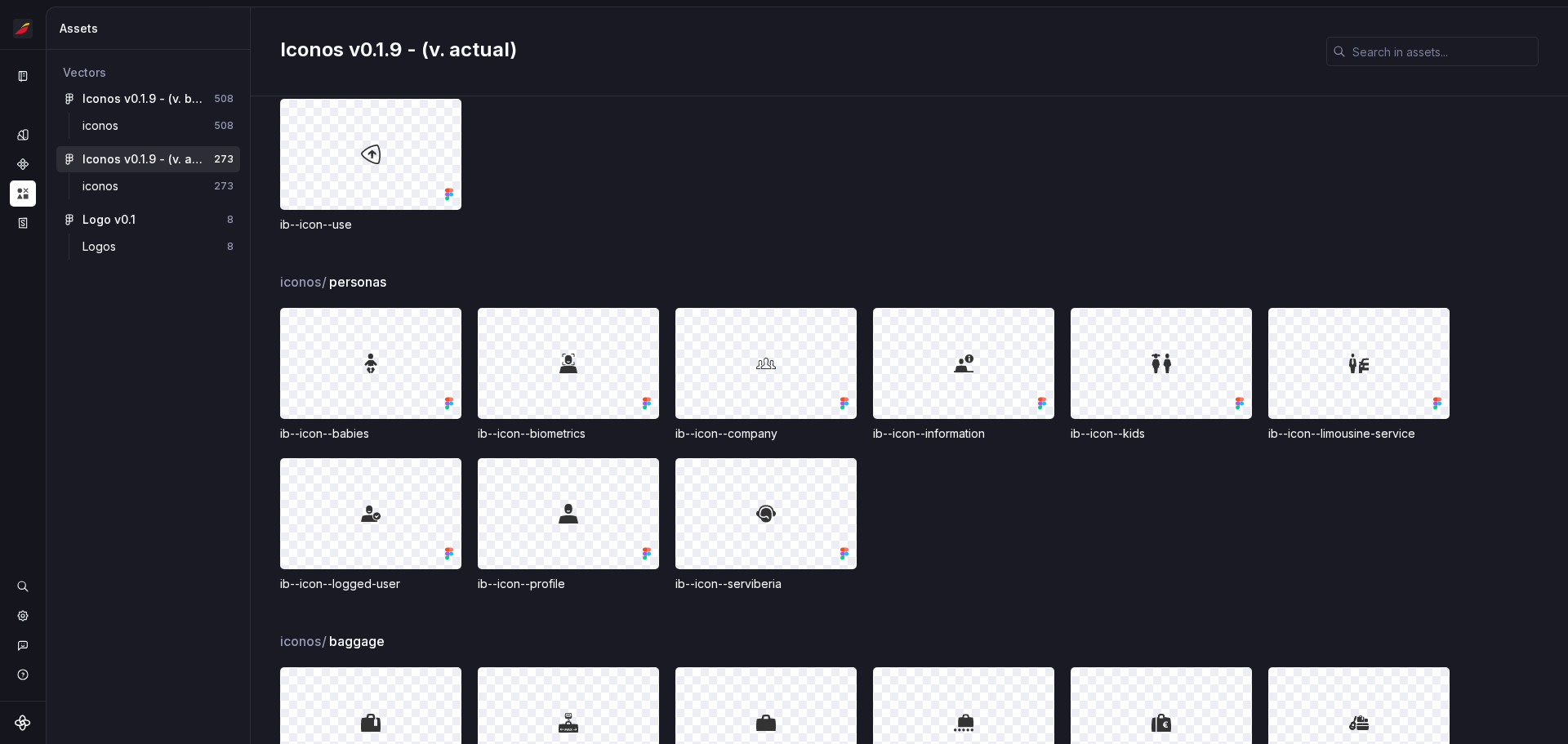
scroll to position [4685, 0]
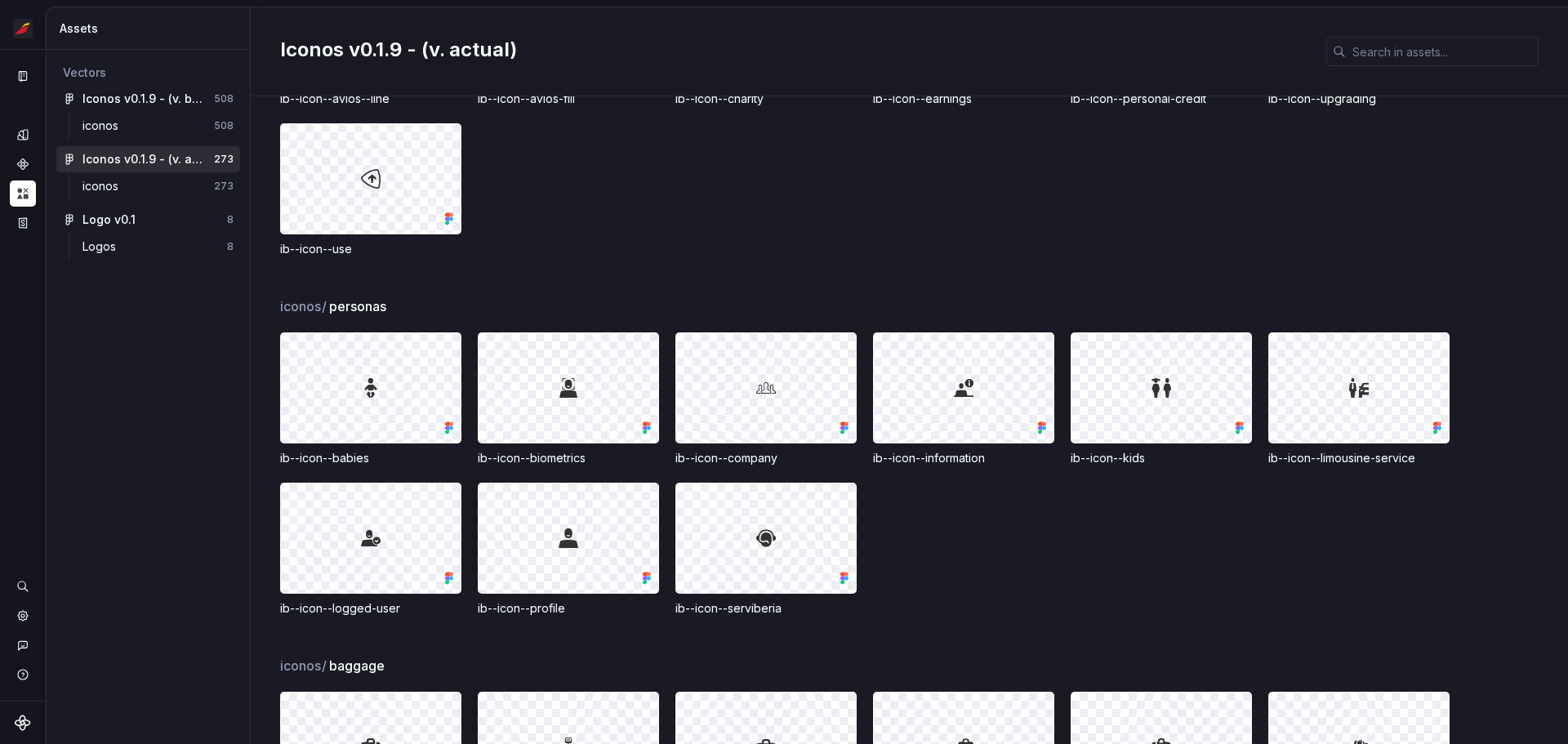
click at [627, 295] on div "iconos / avios ib--icon--avios--line ib--icon--avios-fill ib--icon--charity ib-…" at bounding box center [924, 117] width 1288 height 359
click at [363, 316] on span "personas" at bounding box center [358, 306] width 57 height 20
copy span "personas"
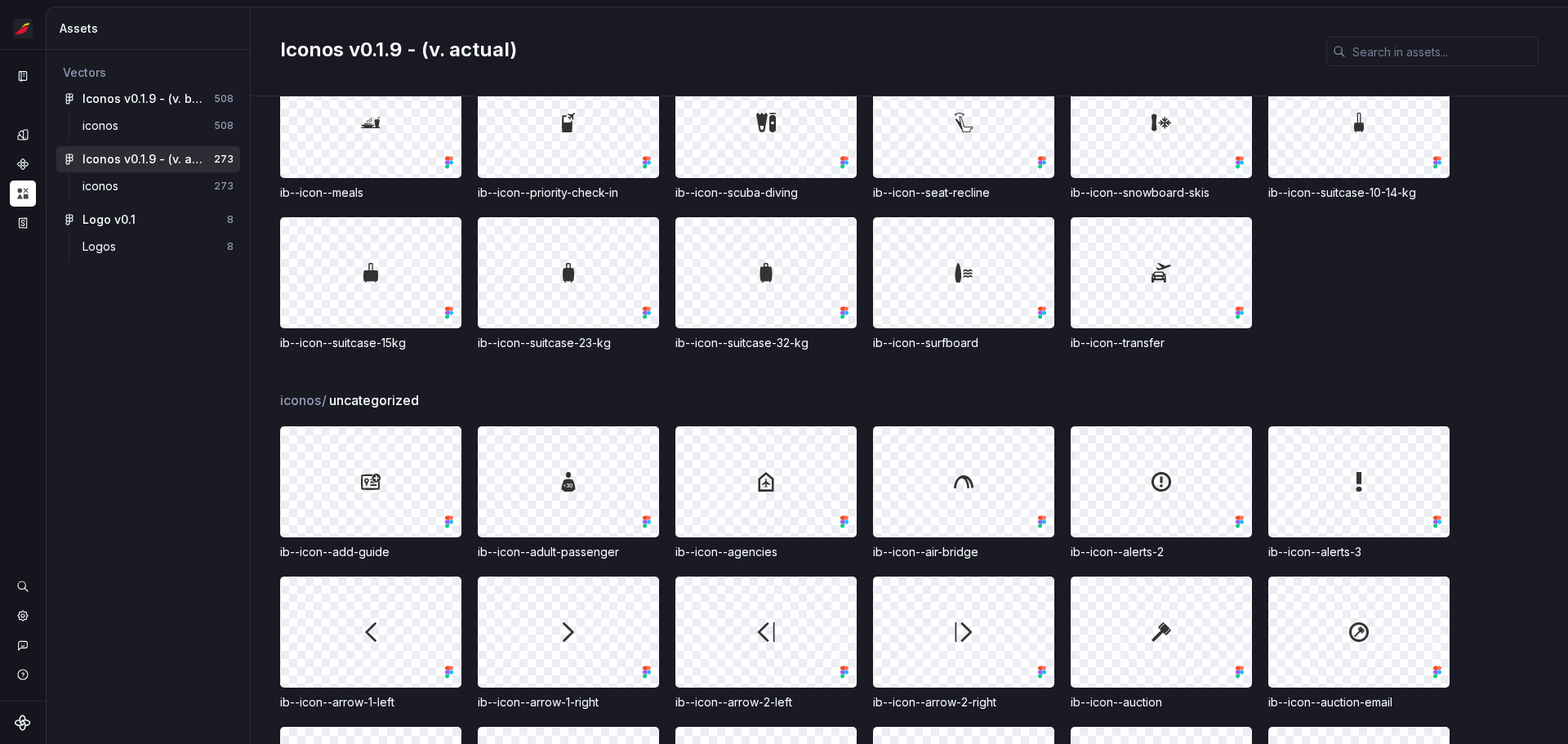
scroll to position [273, 0]
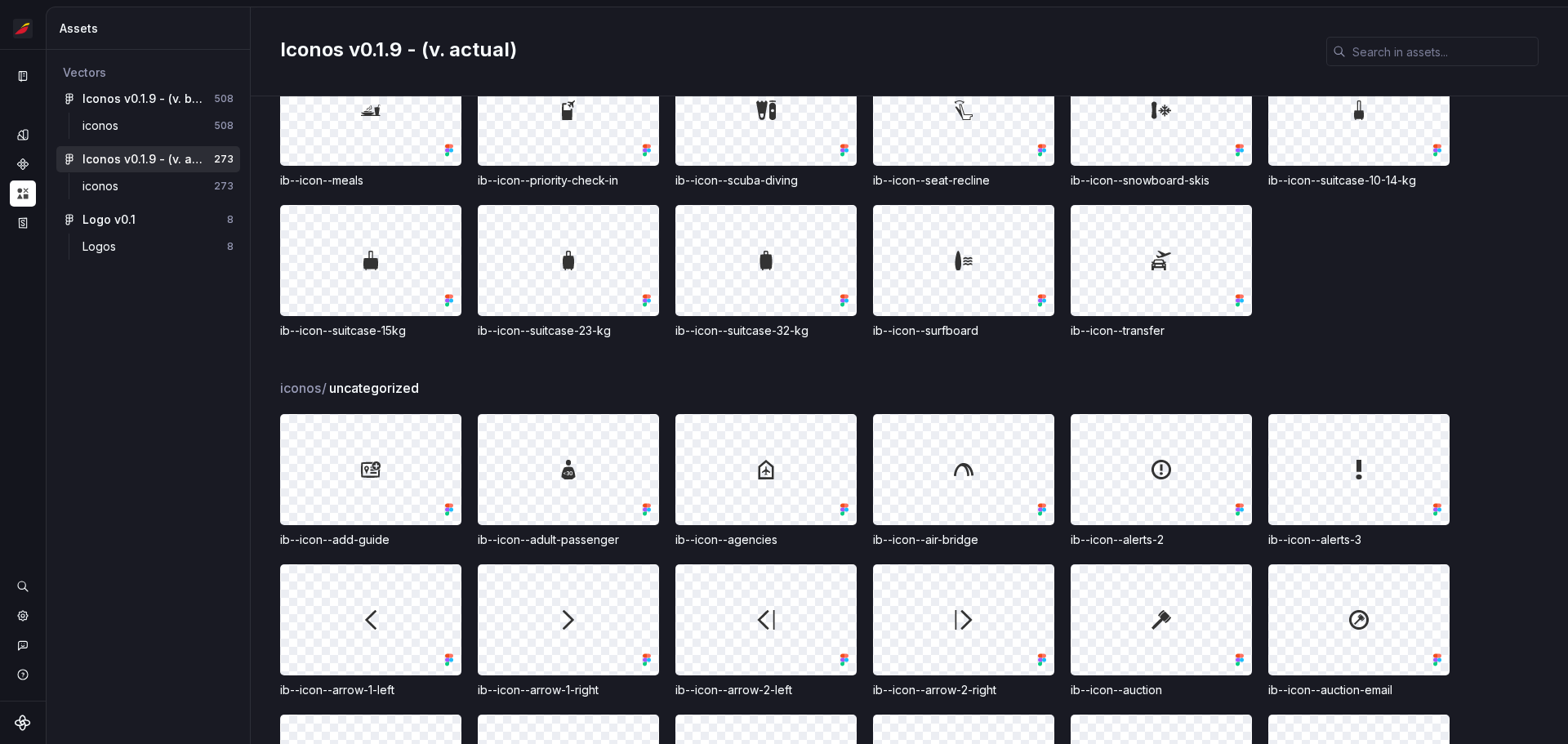
click at [382, 389] on span "uncategorized" at bounding box center [374, 388] width 90 height 20
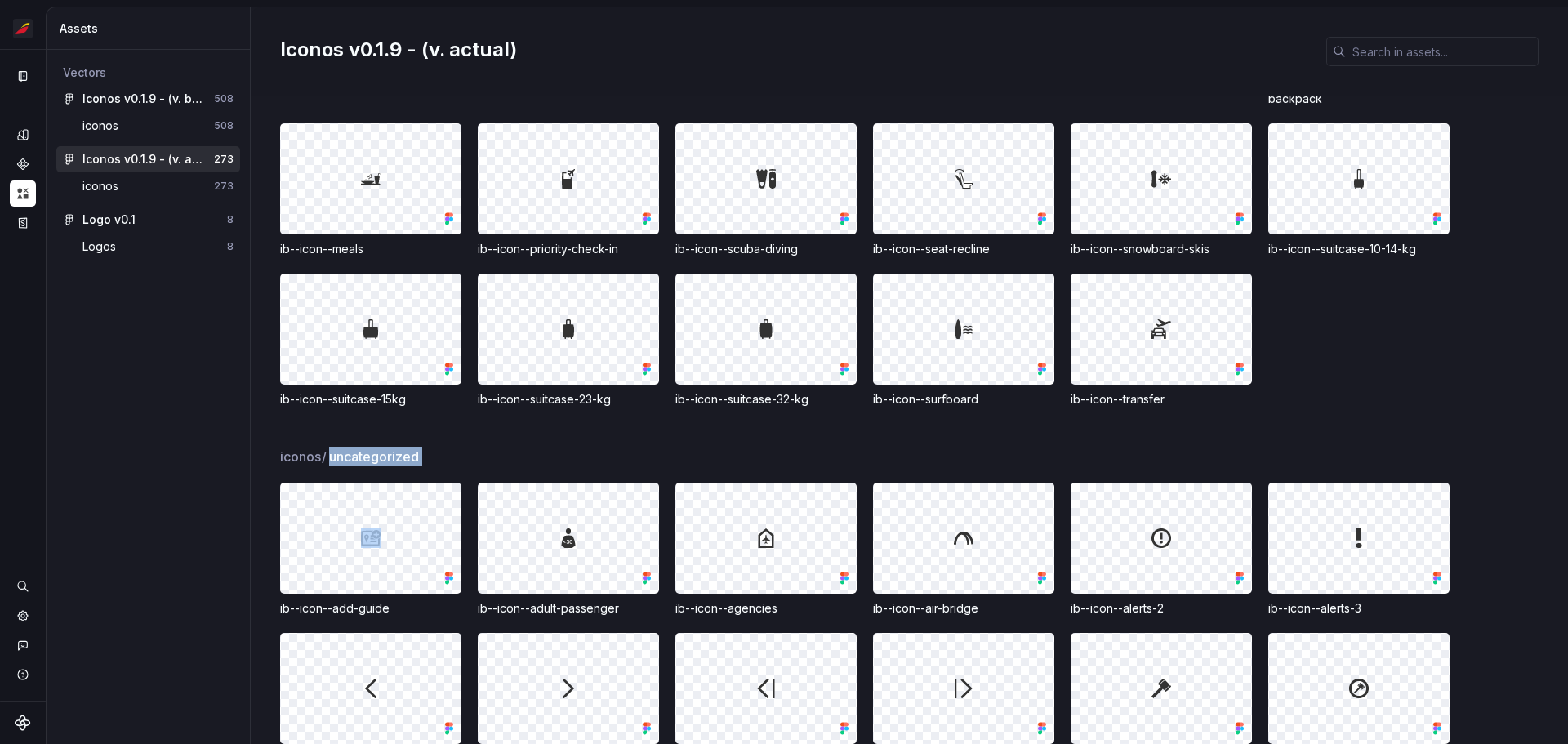
scroll to position [245, 0]
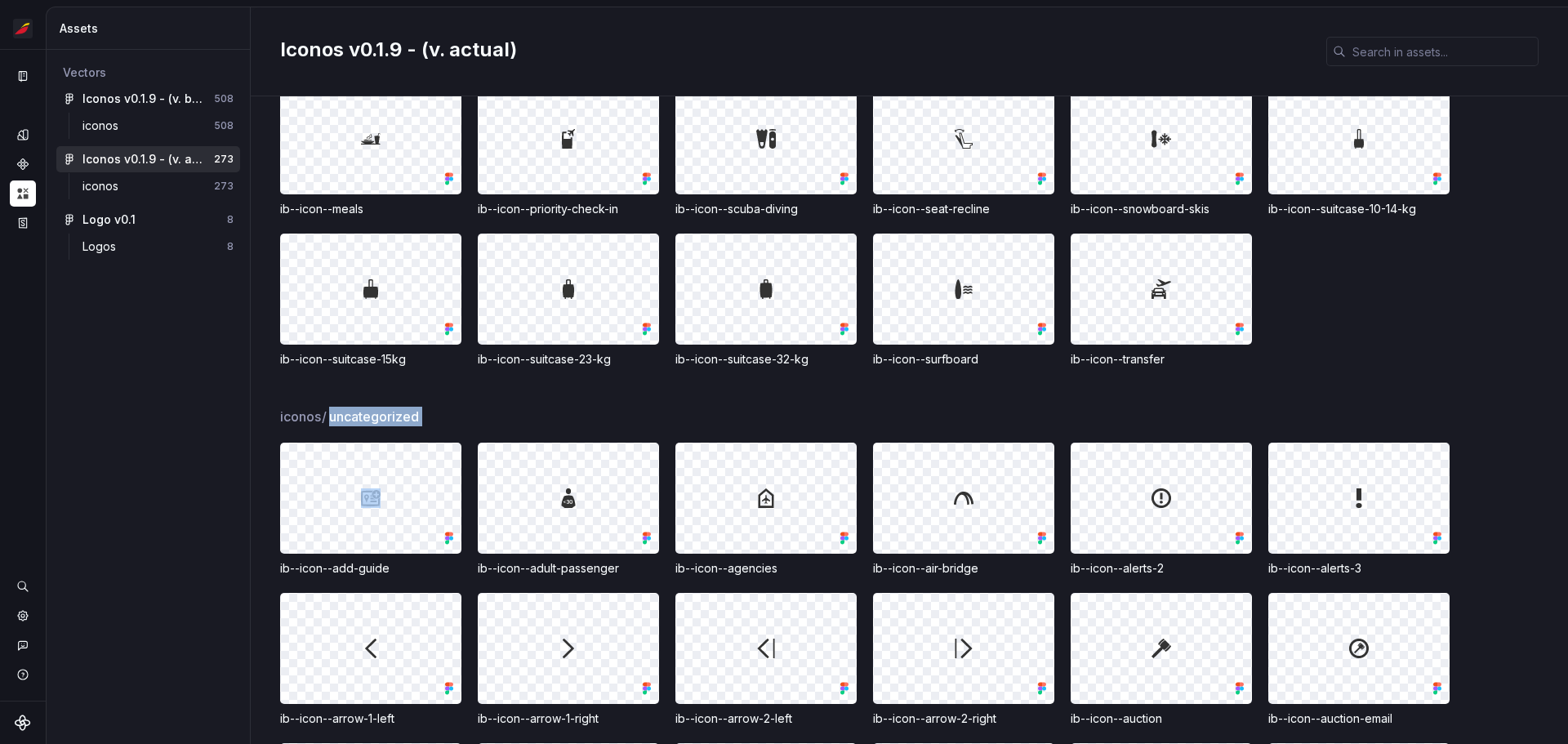
click at [381, 412] on span "uncategorized" at bounding box center [374, 417] width 90 height 20
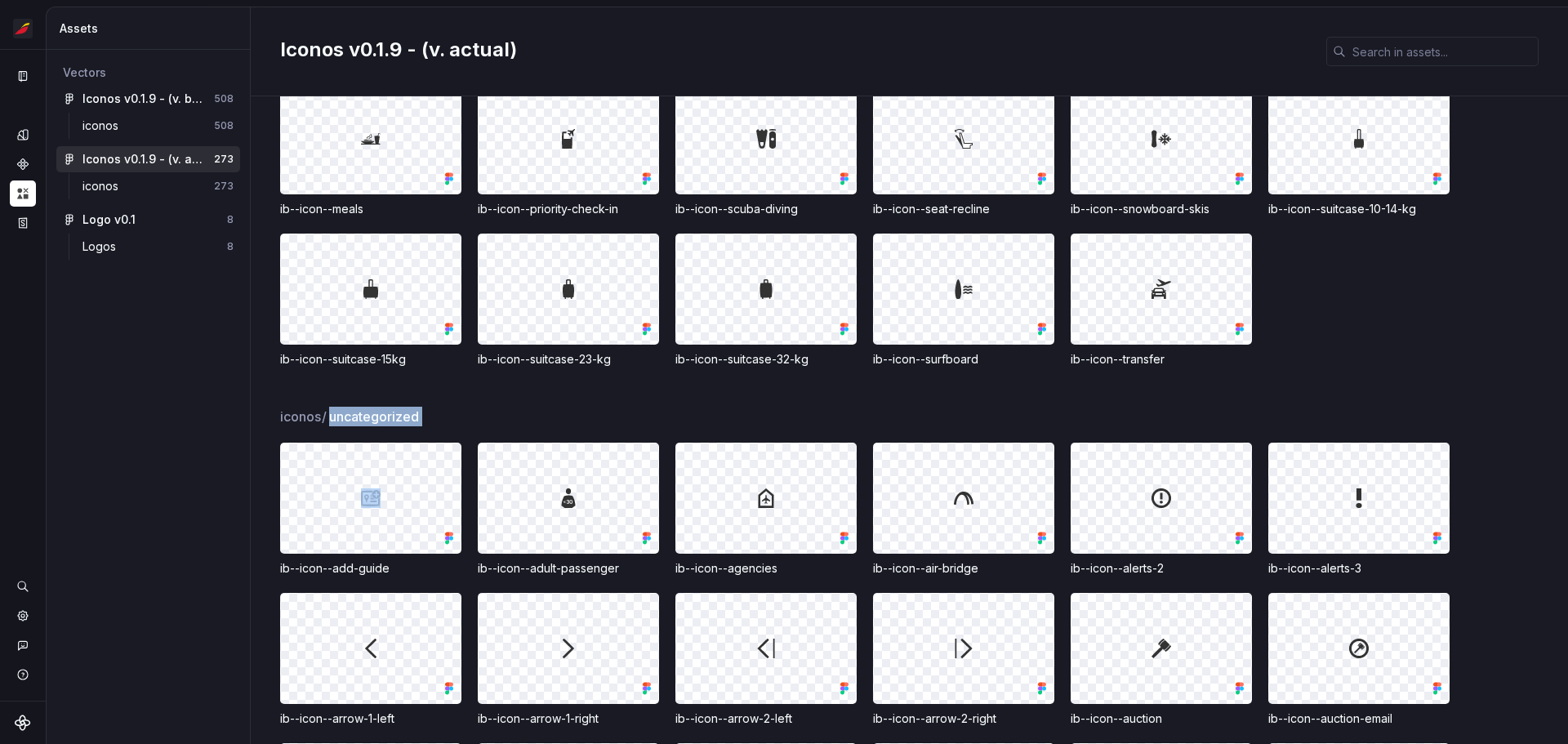
click at [381, 412] on span "uncategorized" at bounding box center [374, 417] width 90 height 20
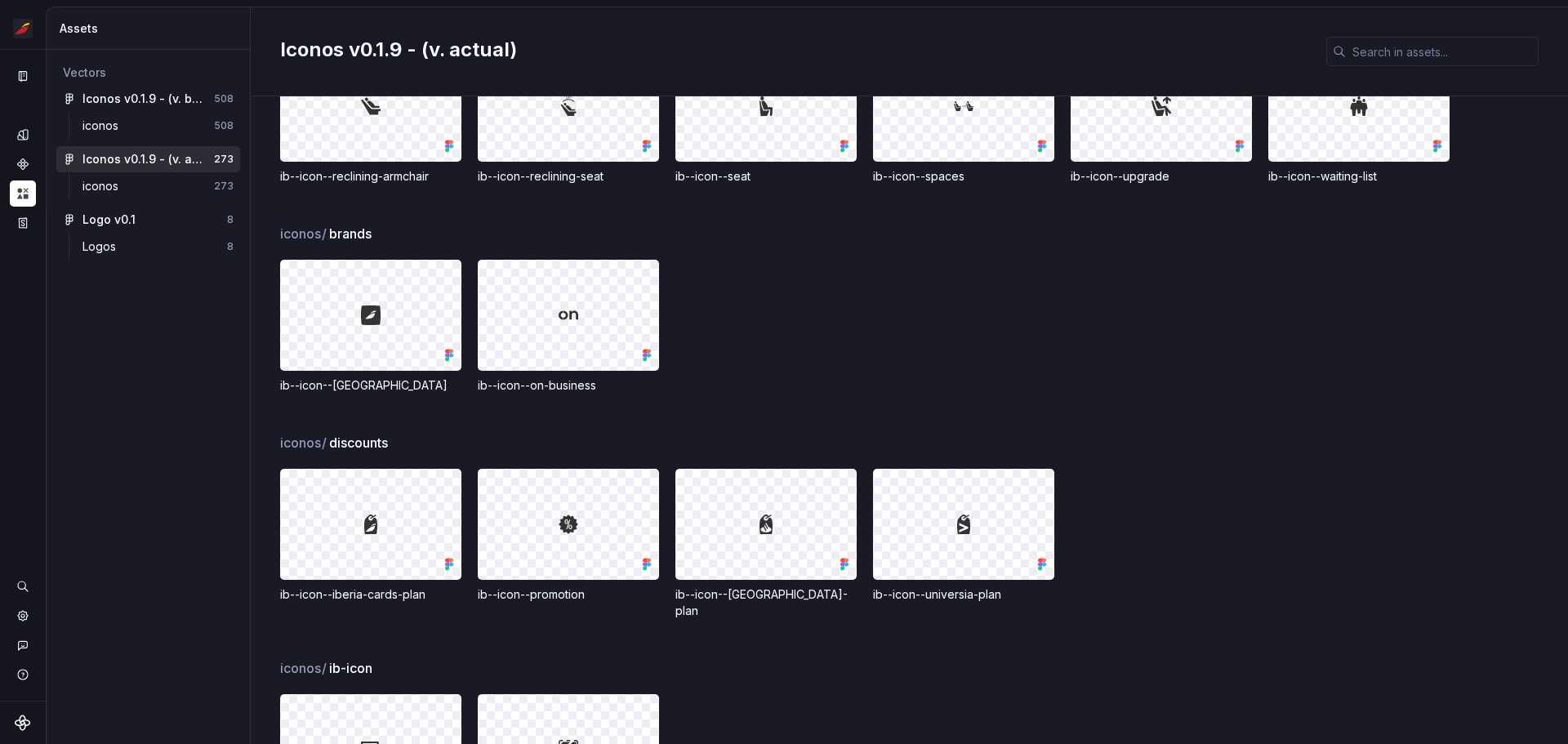
scroll to position [8394, 0]
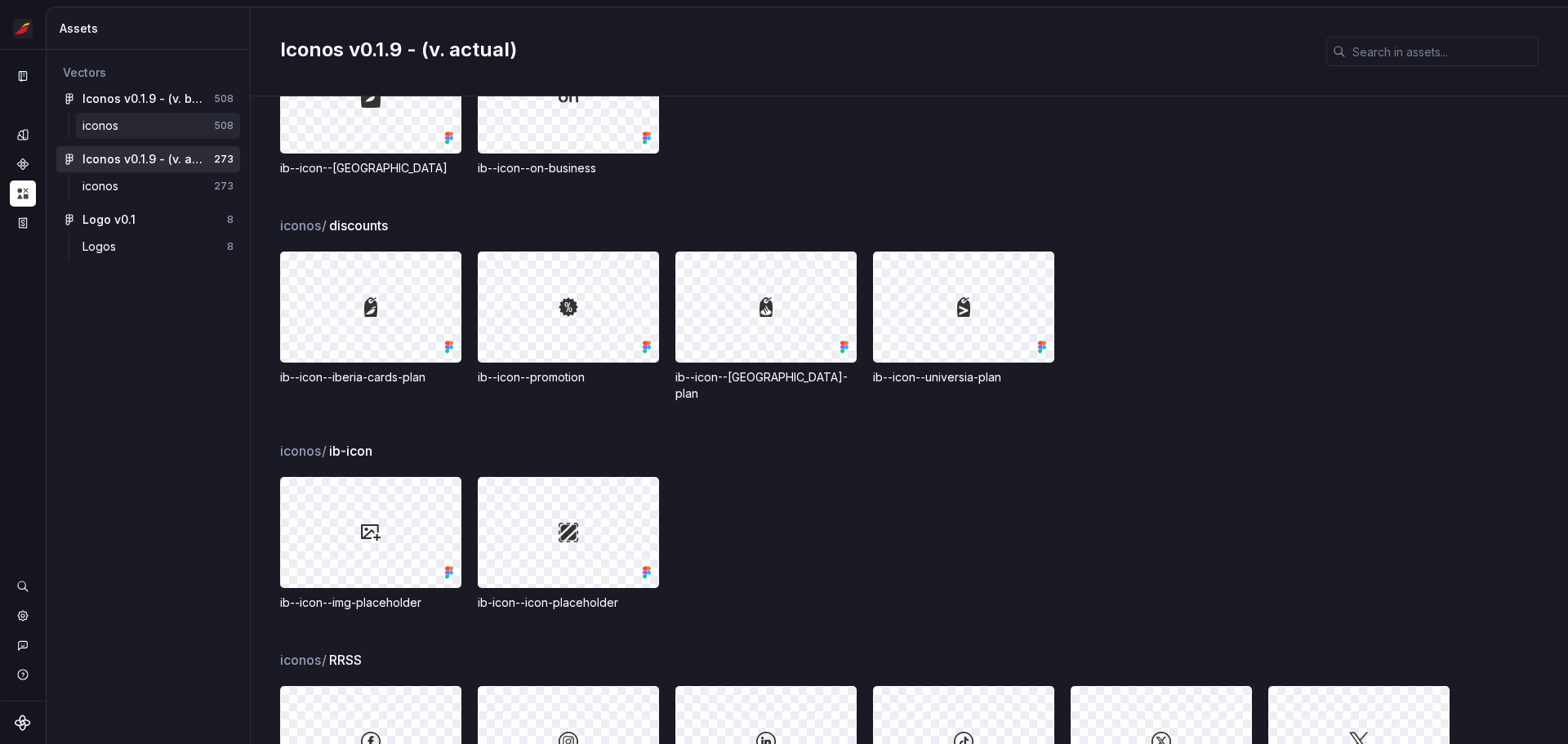
click at [107, 131] on div "iconos" at bounding box center [103, 126] width 43 height 16
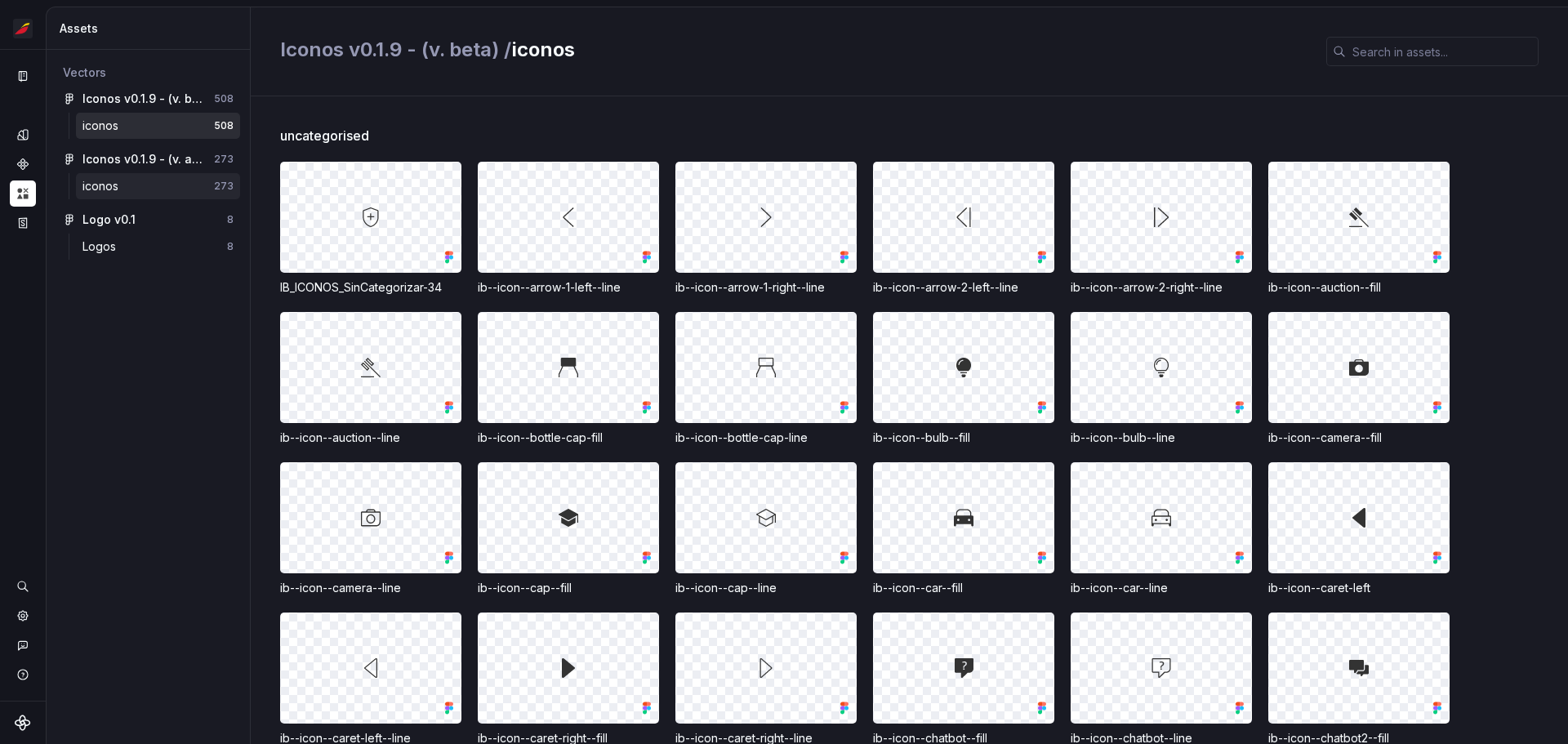
click at [132, 187] on div "iconos" at bounding box center [148, 186] width 132 height 16
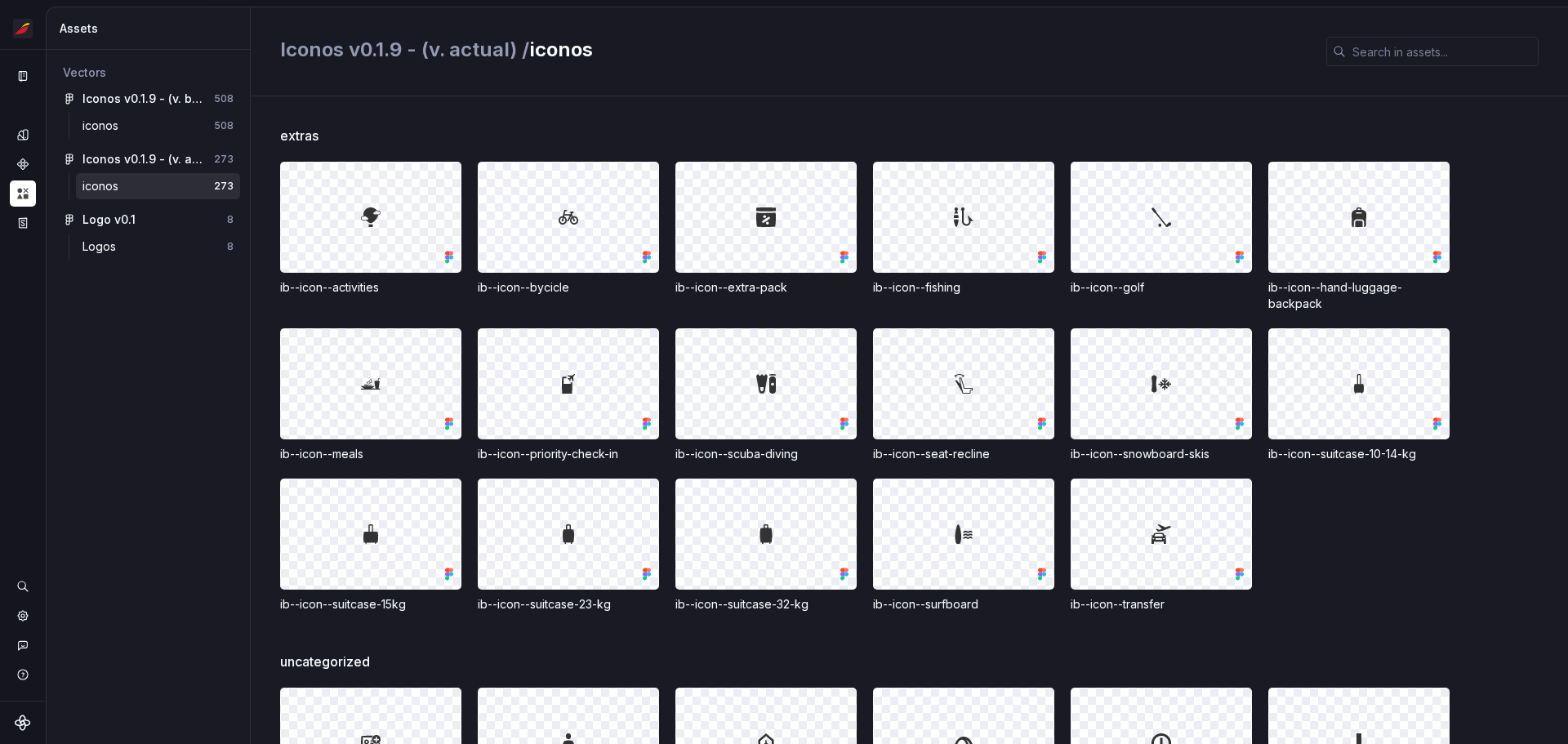
click at [358, 665] on span "uncategorized" at bounding box center [325, 662] width 90 height 20
click at [155, 129] on div "iconos" at bounding box center [148, 126] width 132 height 16
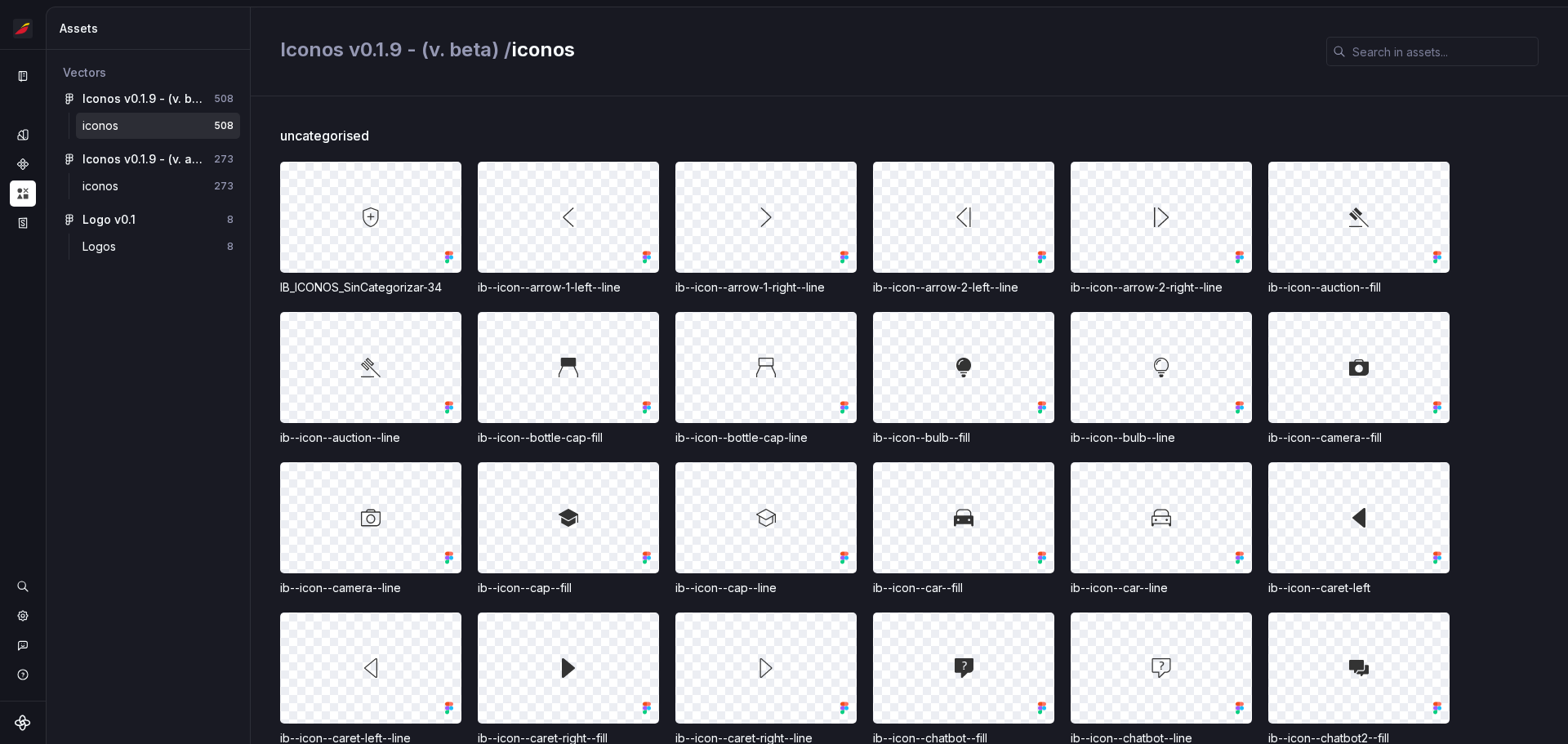
click at [322, 138] on span "uncategorised" at bounding box center [325, 135] width 89 height 20
copy span "uncategorised"
click at [363, 129] on span "uncategorised" at bounding box center [325, 135] width 89 height 20
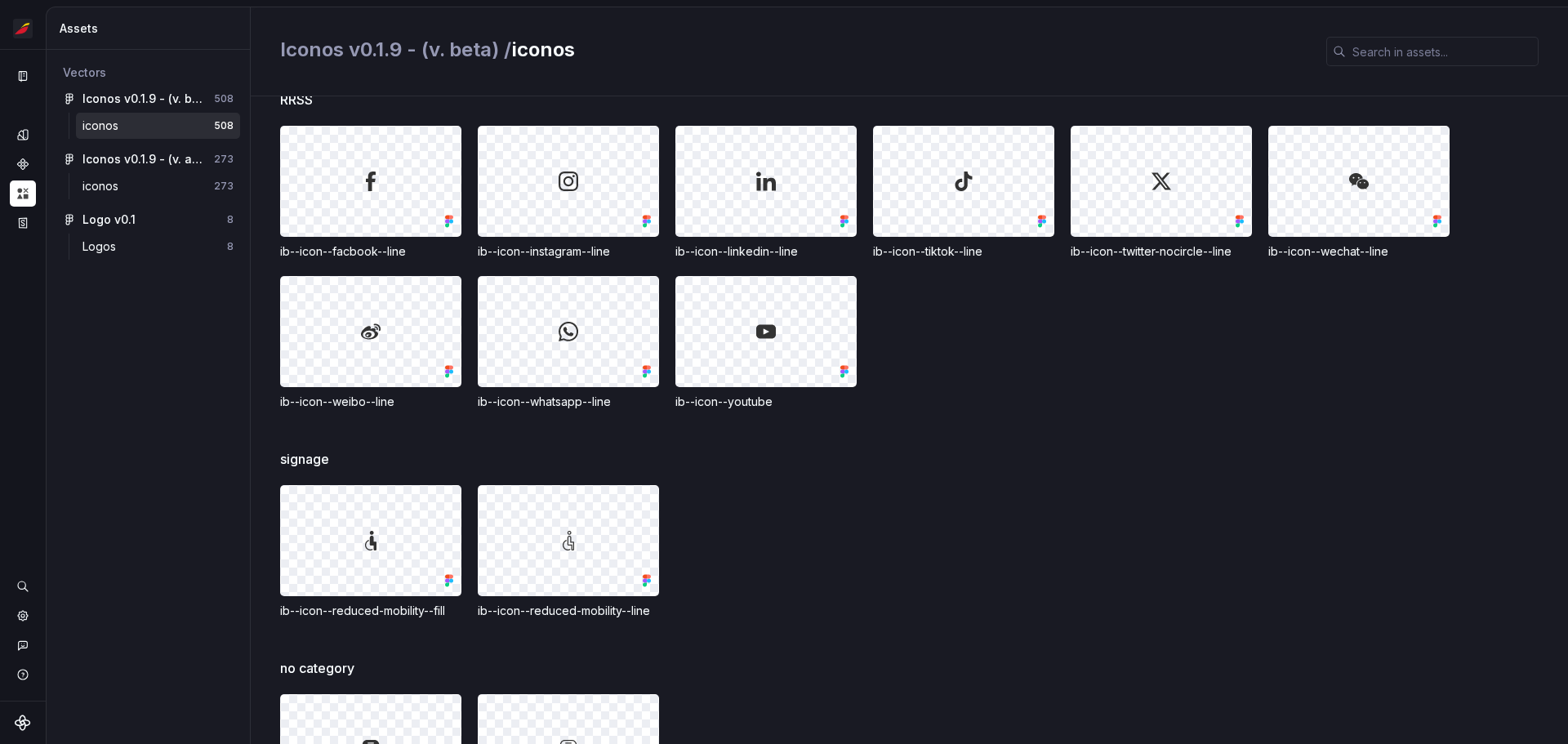
scroll to position [14543, 0]
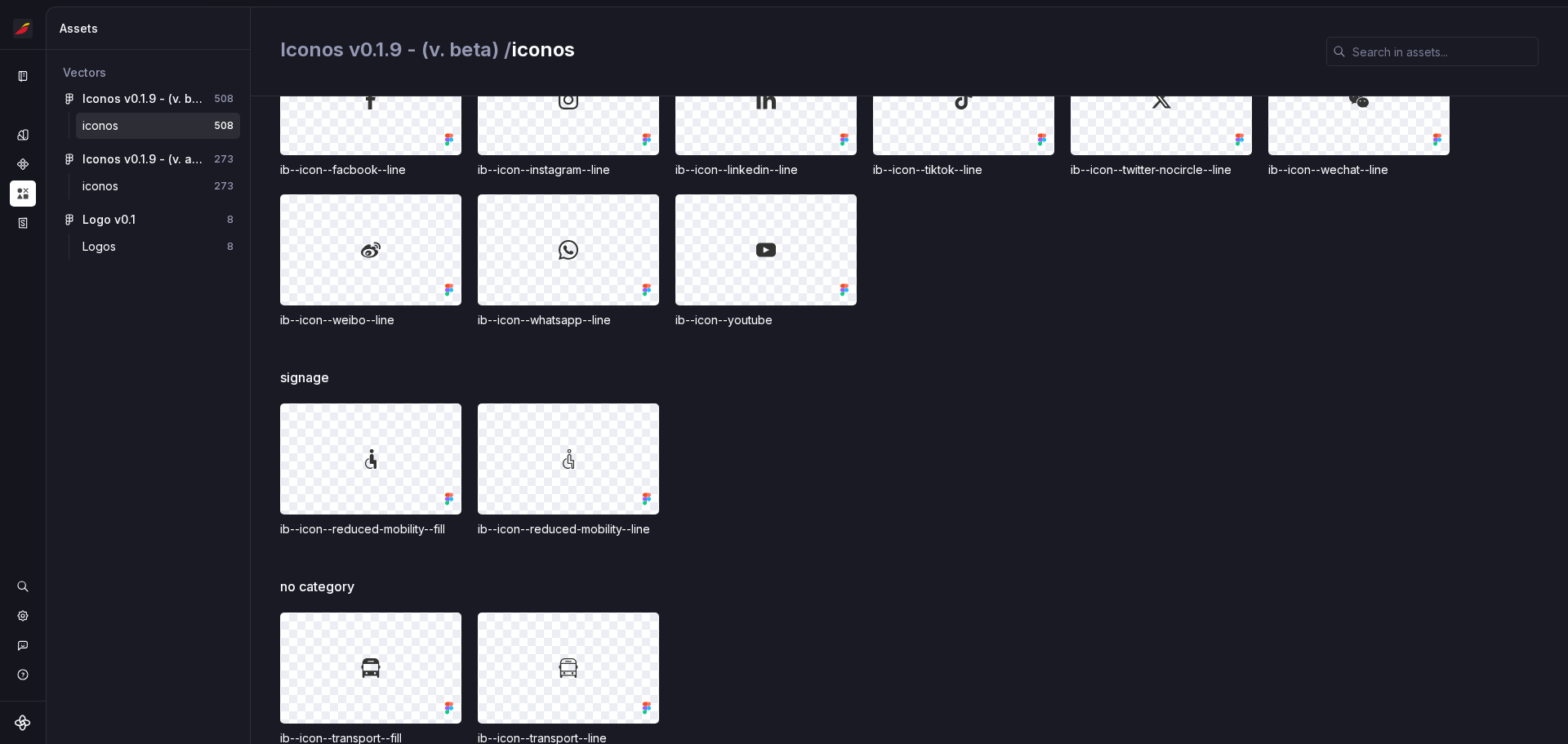
click at [308, 368] on span "signage" at bounding box center [305, 378] width 49 height 20
click at [305, 368] on span "signage" at bounding box center [305, 378] width 49 height 20
copy span "signage"
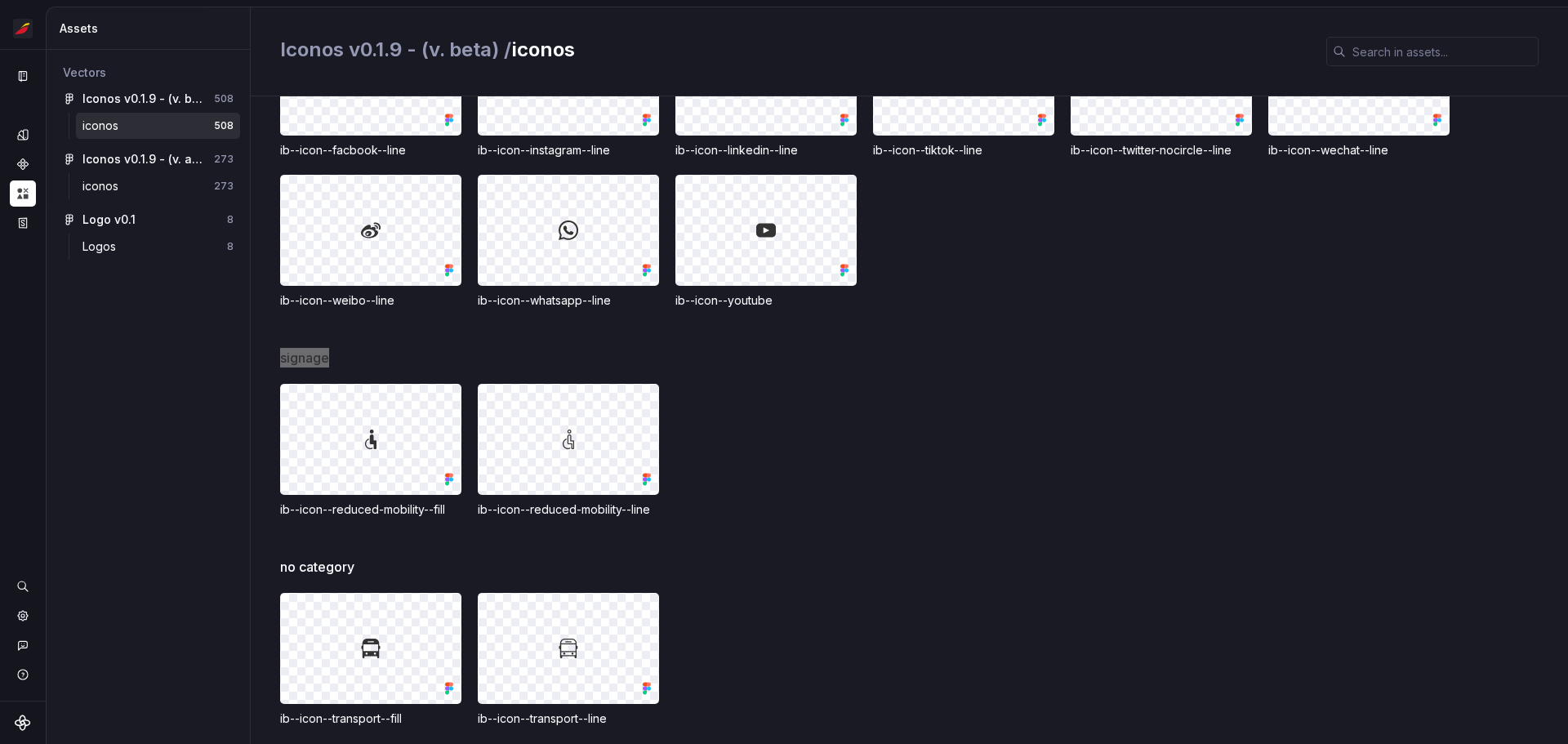
scroll to position [14568, 0]
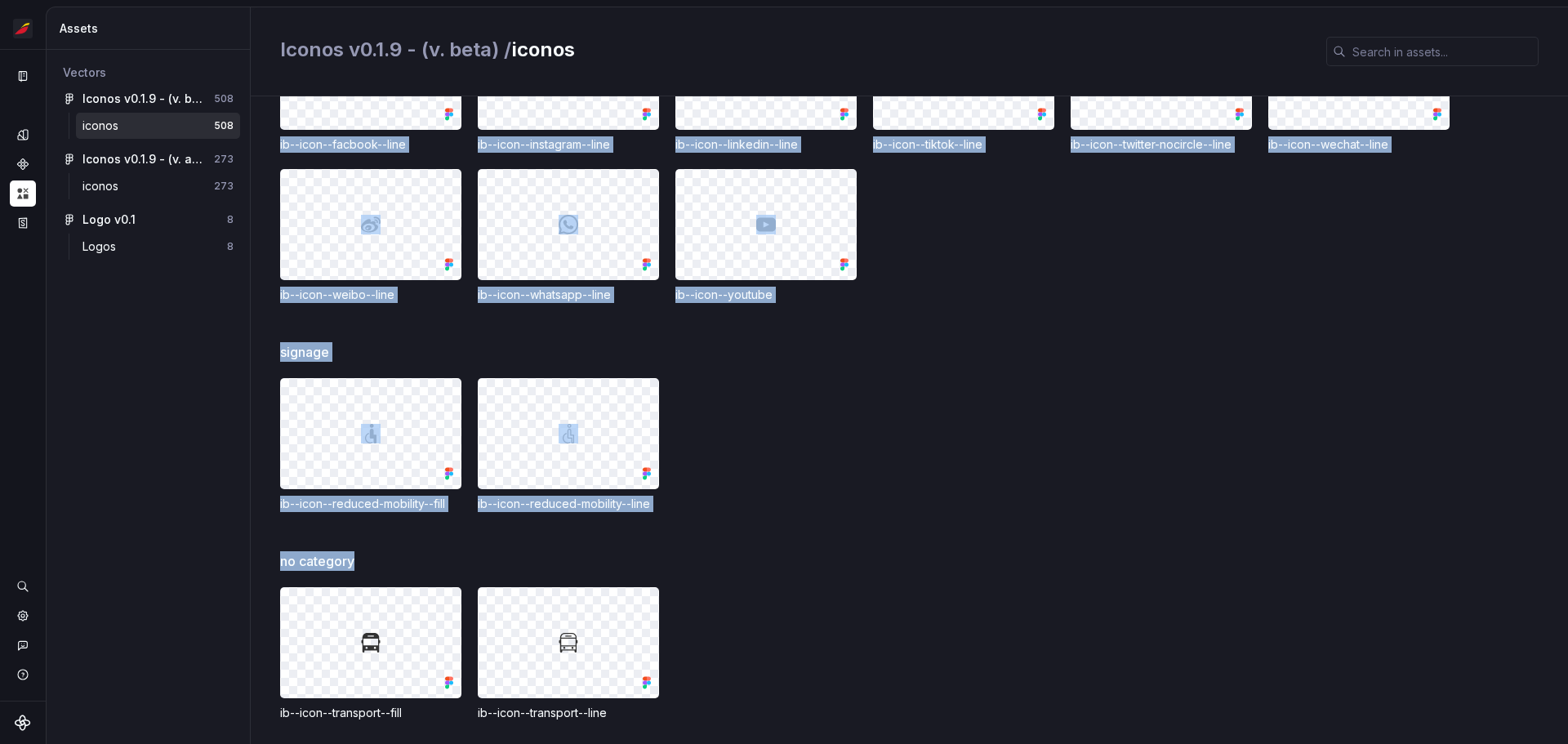
drag, startPoint x: 368, startPoint y: 543, endPoint x: 279, endPoint y: 544, distance: 89.0
click at [279, 544] on div "passengers ib--icon--ast-track--line ib--icon--ast-track--line--fill ib--icon--…" at bounding box center [909, 420] width 1317 height 648
click at [297, 551] on span "no category" at bounding box center [318, 561] width 75 height 20
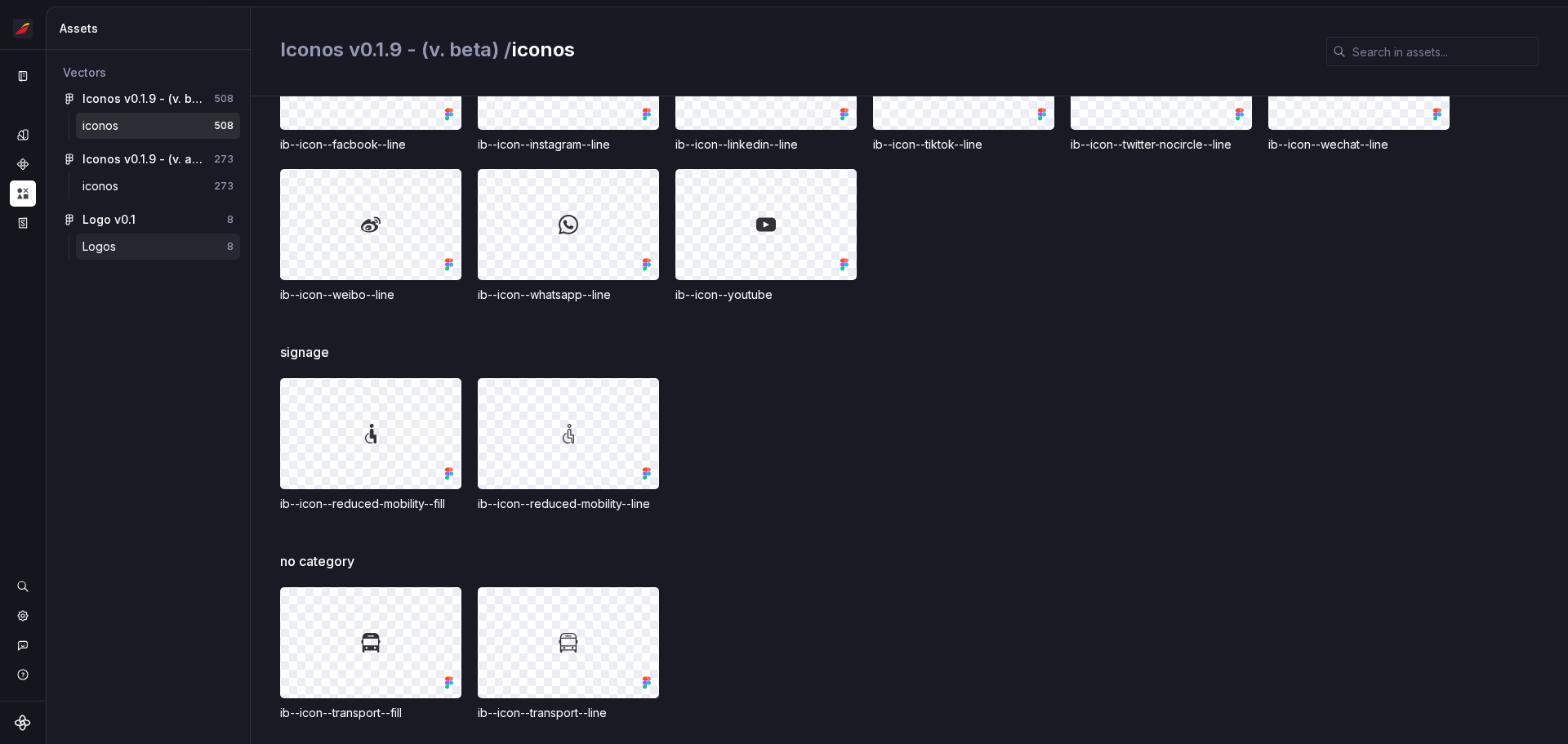
click at [112, 249] on div "Logos" at bounding box center [102, 247] width 40 height 16
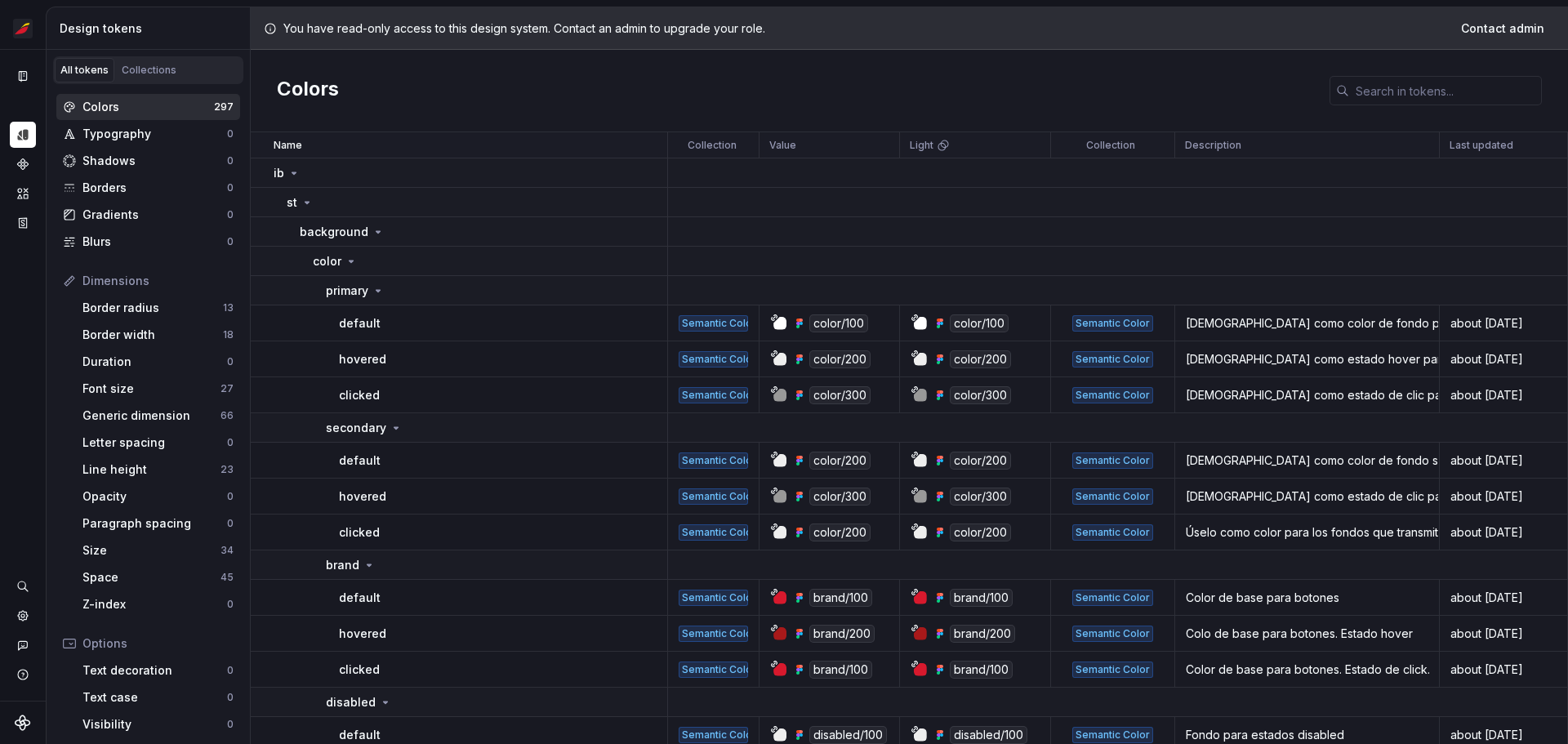
click at [142, 26] on div "Design tokens" at bounding box center [152, 29] width 184 height 16
click at [19, 76] on icon "Documentation" at bounding box center [23, 76] width 8 height 10
click at [10, 79] on div "Documentation" at bounding box center [23, 76] width 26 height 26
click at [20, 199] on icon "Assets" at bounding box center [23, 193] width 11 height 10
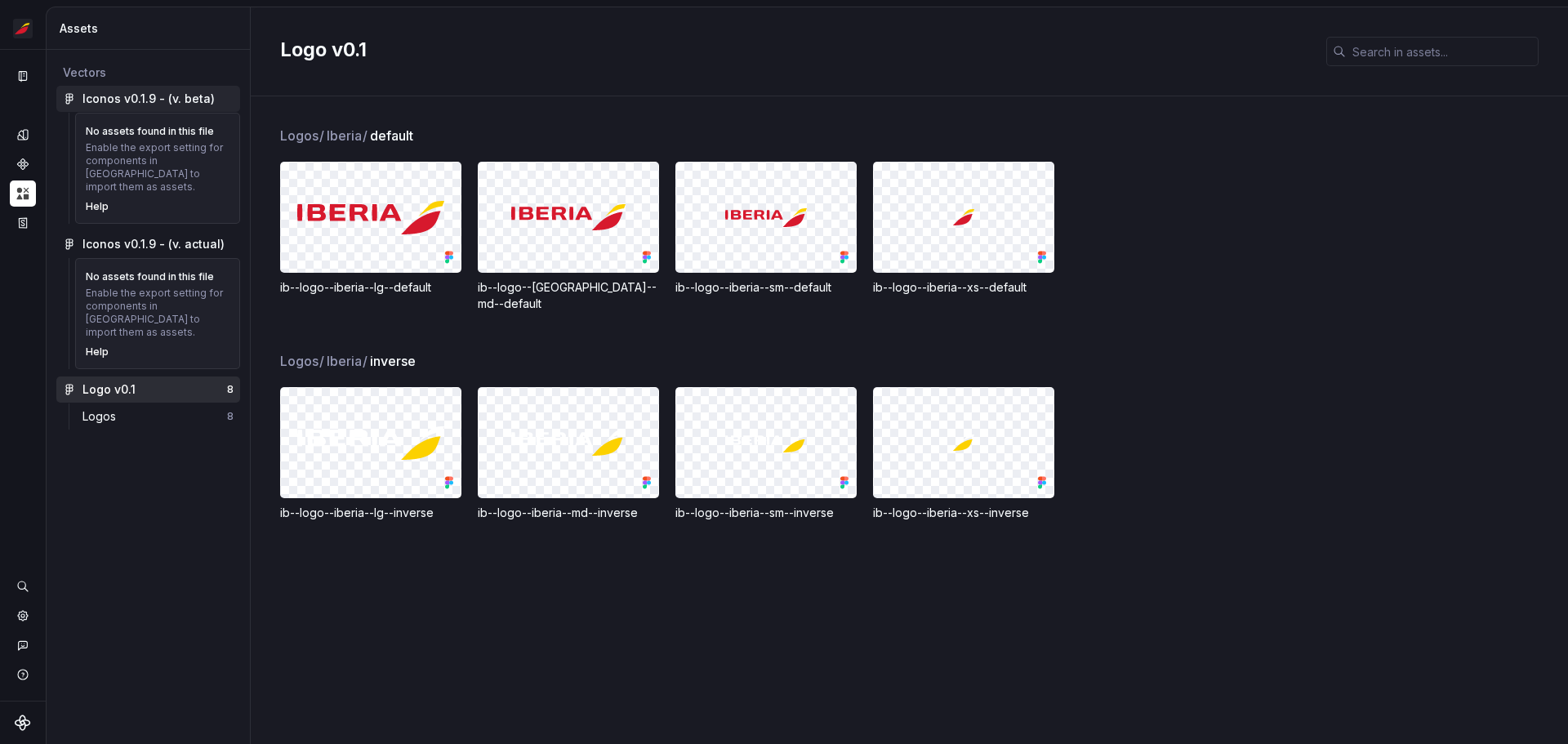
click at [188, 100] on div "Iconos v0.1.9 - (v. beta)" at bounding box center [148, 98] width 132 height 16
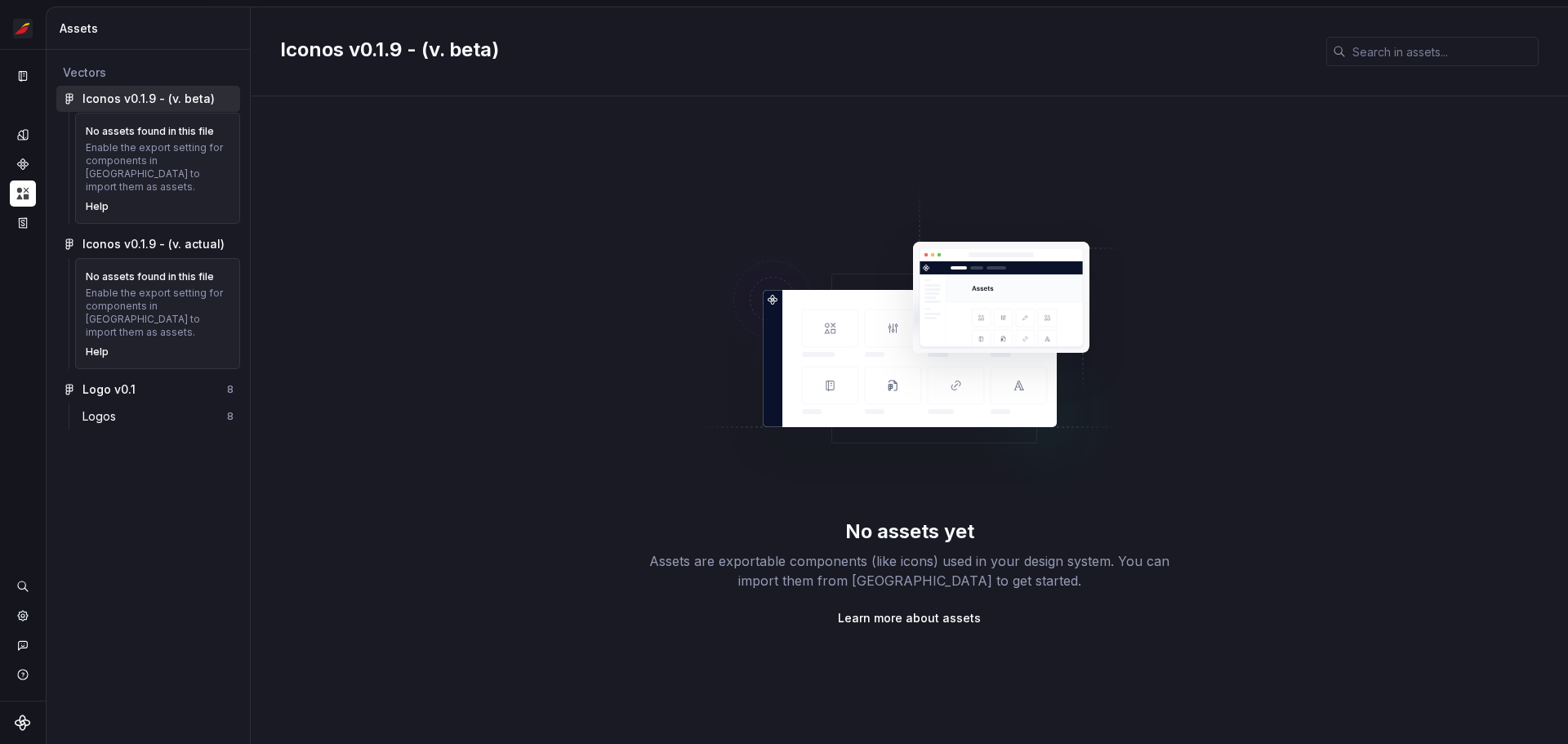
click at [180, 174] on div "Enable the export setting for components in [GEOGRAPHIC_DATA] to import them as…" at bounding box center [158, 168] width 144 height 52
click at [174, 132] on div "No assets found in this file" at bounding box center [150, 131] width 128 height 13
click at [187, 167] on div "Enable the export setting for components in [GEOGRAPHIC_DATA] to import them as…" at bounding box center [158, 168] width 144 height 52
click at [161, 146] on div "Enable the export setting for components in [GEOGRAPHIC_DATA] to import them as…" at bounding box center [158, 168] width 144 height 52
drag, startPoint x: 173, startPoint y: 115, endPoint x: 93, endPoint y: 159, distance: 91.3
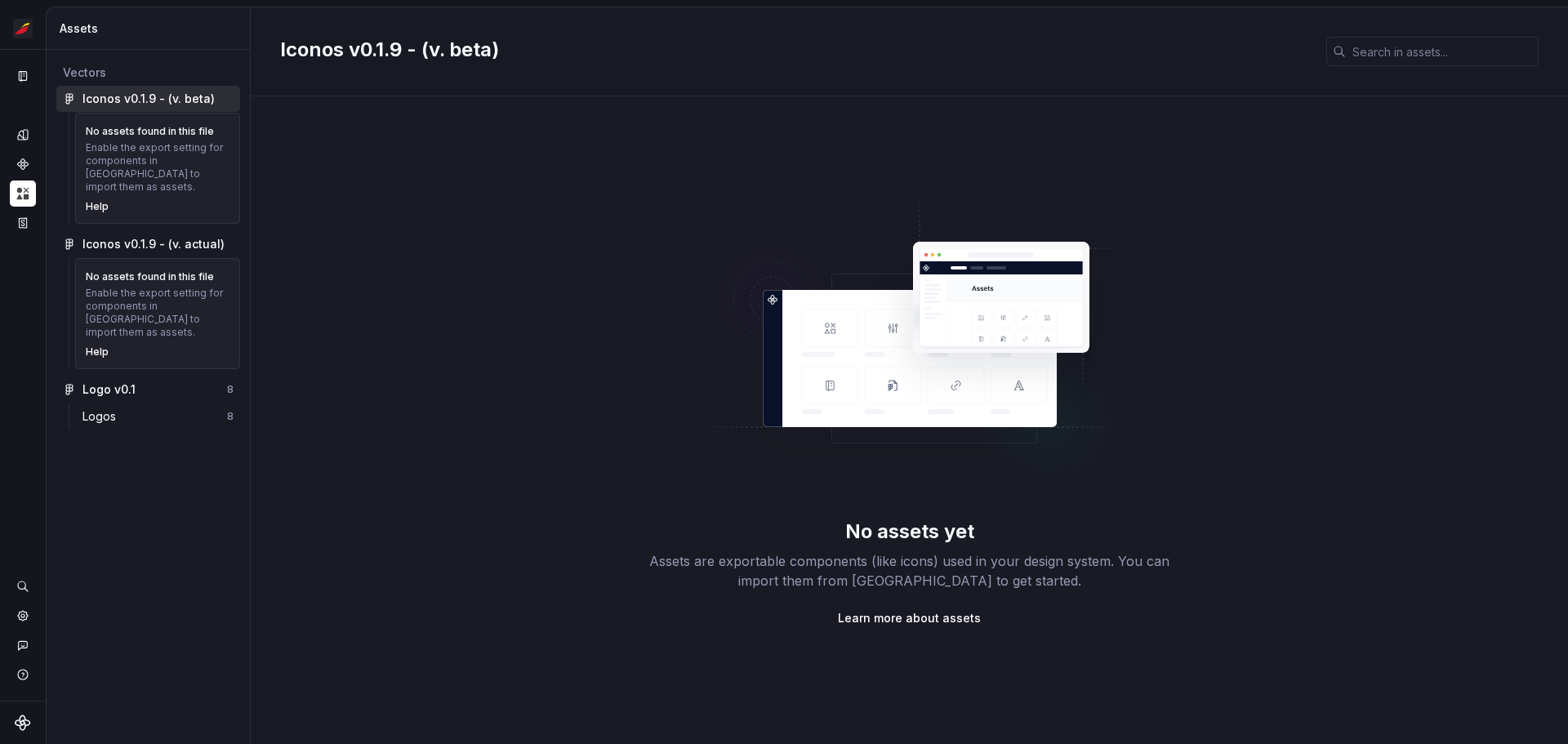
click at [173, 115] on div "No assets found in this file Enable the export setting for components in [GEOGR…" at bounding box center [158, 168] width 165 height 111
click at [148, 145] on div "Enable the export setting for components in [GEOGRAPHIC_DATA] to import them as…" at bounding box center [158, 168] width 144 height 52
click at [154, 295] on div "Enable the export setting for components in [GEOGRAPHIC_DATA] to import them as…" at bounding box center [158, 313] width 144 height 52
click at [157, 89] on div "Iconos v0.1.9 - (v. beta)" at bounding box center [148, 99] width 184 height 26
click at [152, 95] on div "Iconos v0.1.9 - (v. beta)" at bounding box center [148, 98] width 132 height 16
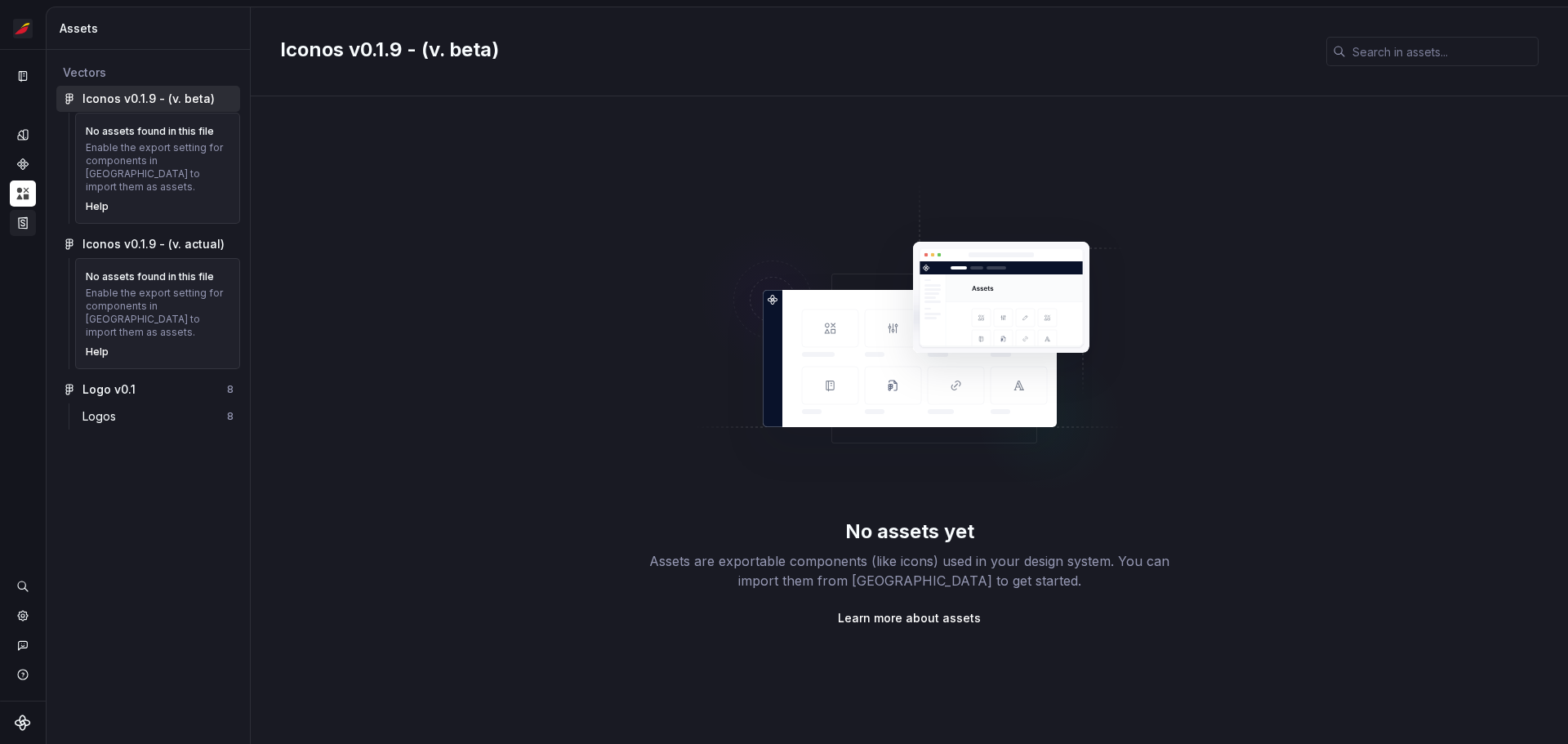
click at [21, 225] on icon "Storybook stories" at bounding box center [23, 222] width 15 height 15
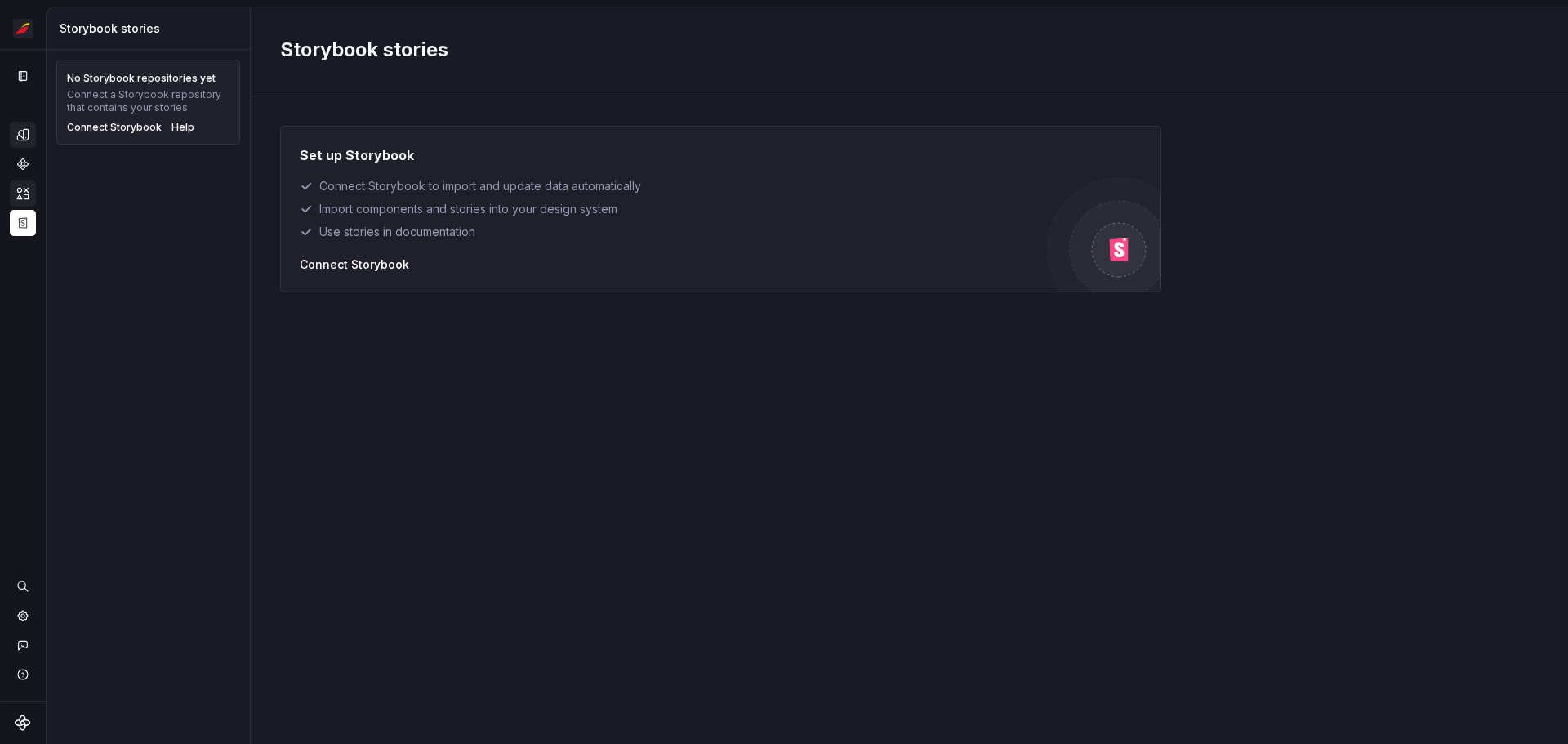
click at [16, 143] on div "Design tokens" at bounding box center [23, 135] width 26 height 26
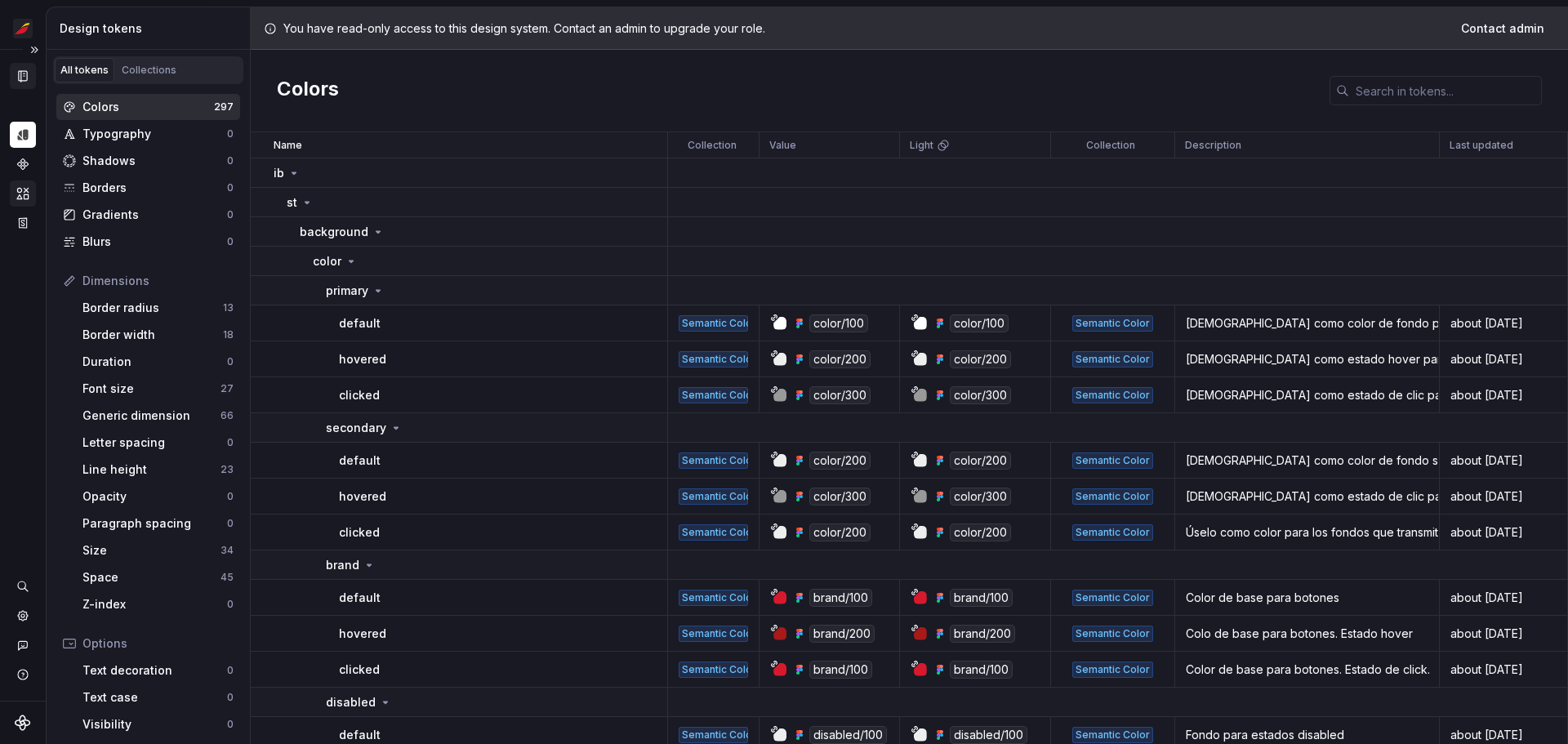
click at [22, 79] on icon "Documentation" at bounding box center [24, 76] width 7 height 9
